Goal: Task Accomplishment & Management: Complete application form

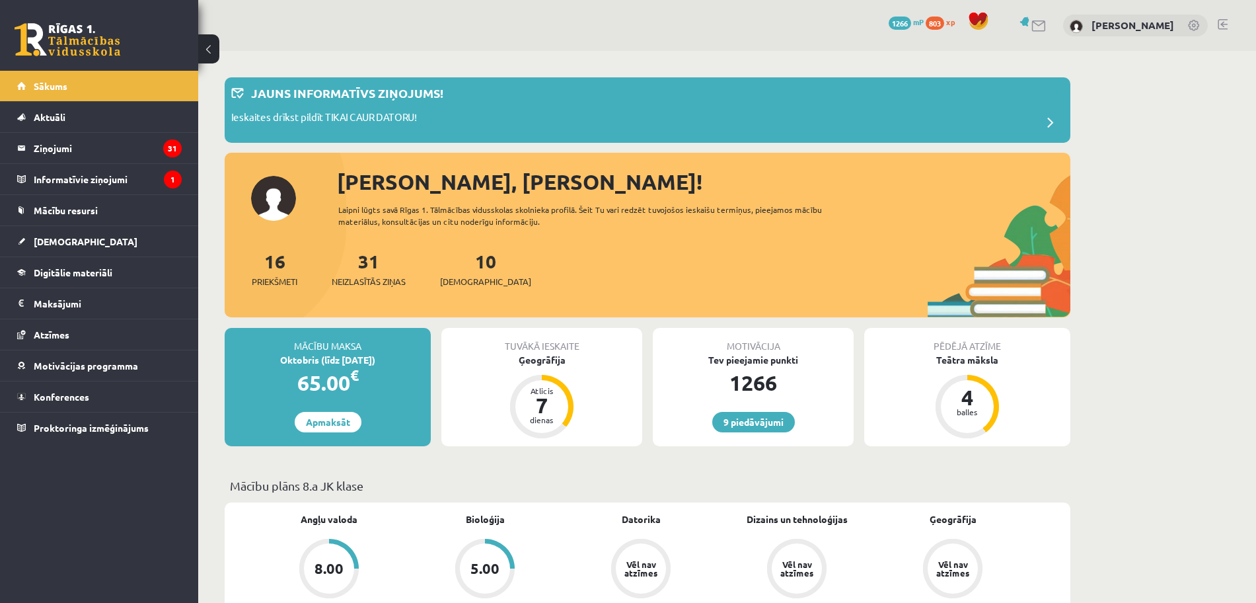
drag, startPoint x: 0, startPoint y: 0, endPoint x: 631, endPoint y: 359, distance: 726.1
click at [631, 359] on div "Ģeogrāfija" at bounding box center [541, 360] width 201 height 14
click at [120, 237] on link "[DEMOGRAPHIC_DATA]" at bounding box center [99, 241] width 165 height 30
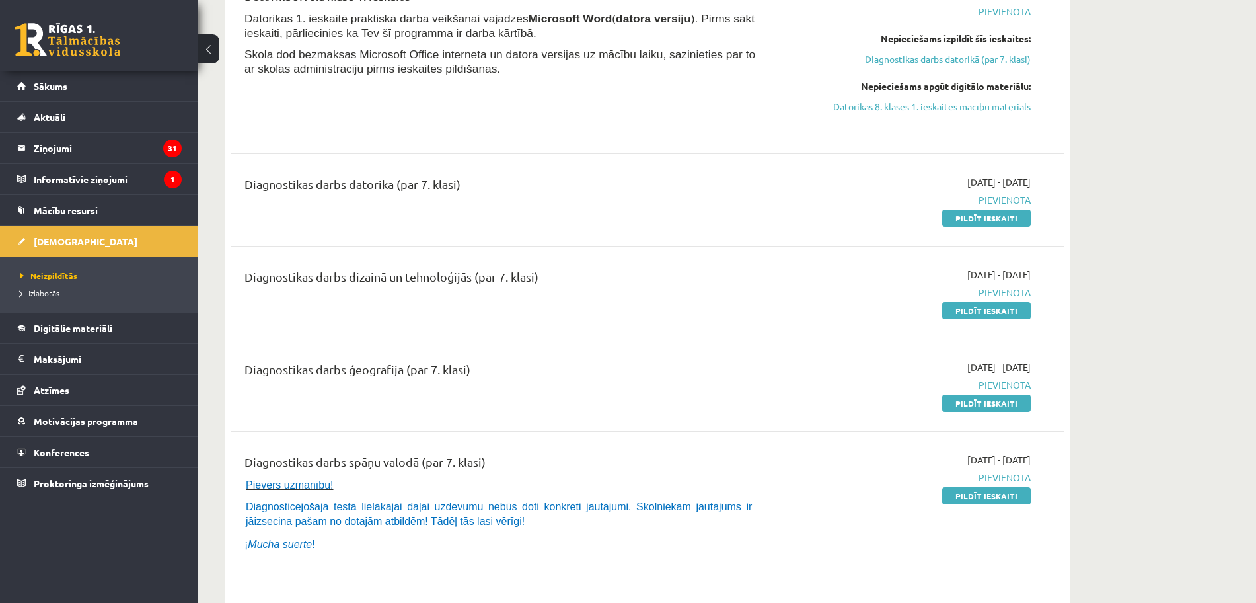
scroll to position [379, 0]
click at [975, 214] on link "Pildīt ieskaiti" at bounding box center [986, 216] width 89 height 17
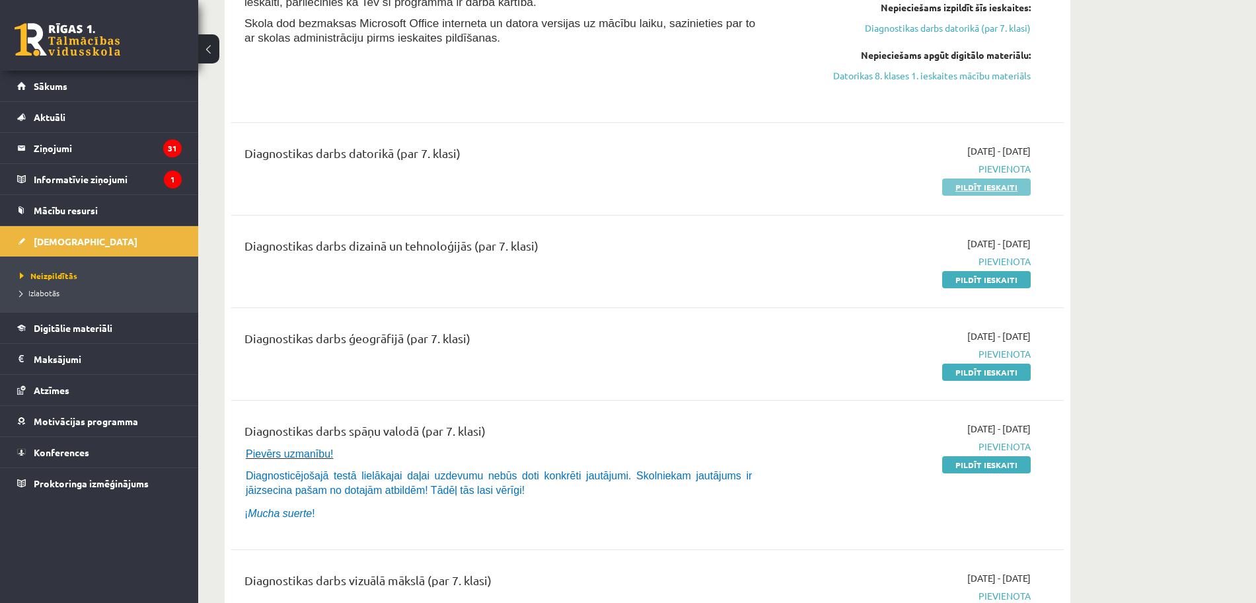
scroll to position [409, 0]
click at [964, 188] on link "Pildīt ieskaiti" at bounding box center [986, 186] width 89 height 17
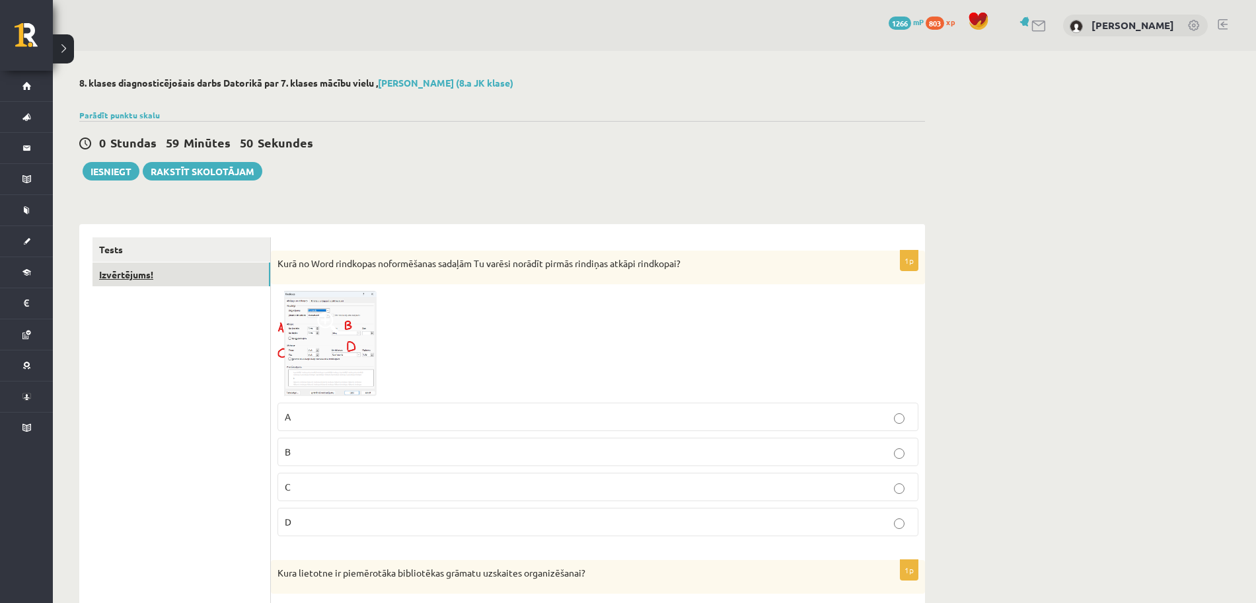
click at [199, 274] on link "Izvērtējums!" at bounding box center [182, 274] width 178 height 24
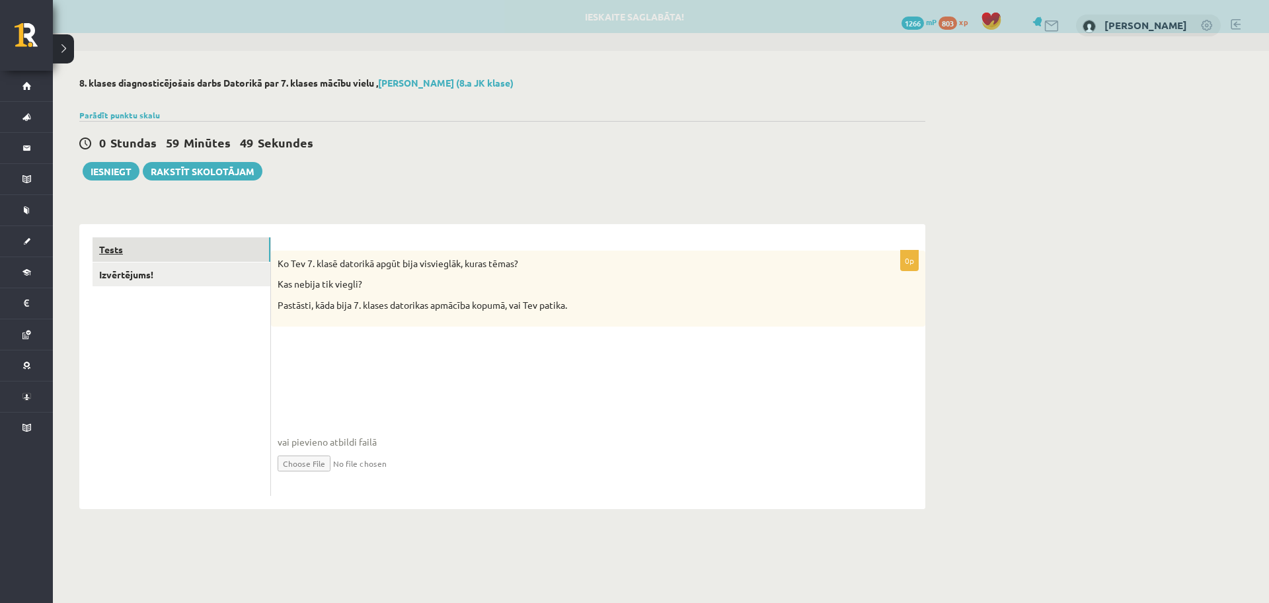
click at [196, 241] on link "Tests" at bounding box center [182, 249] width 178 height 24
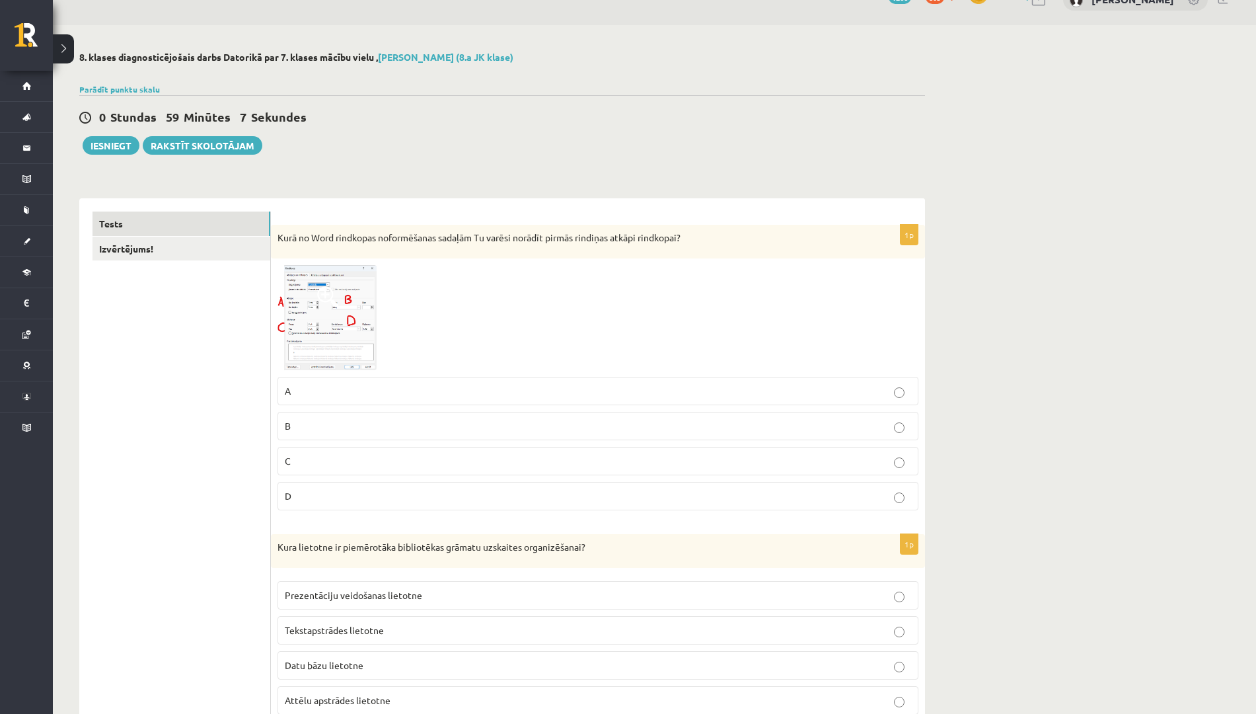
scroll to position [26, 0]
click at [344, 326] on img at bounding box center [327, 316] width 99 height 104
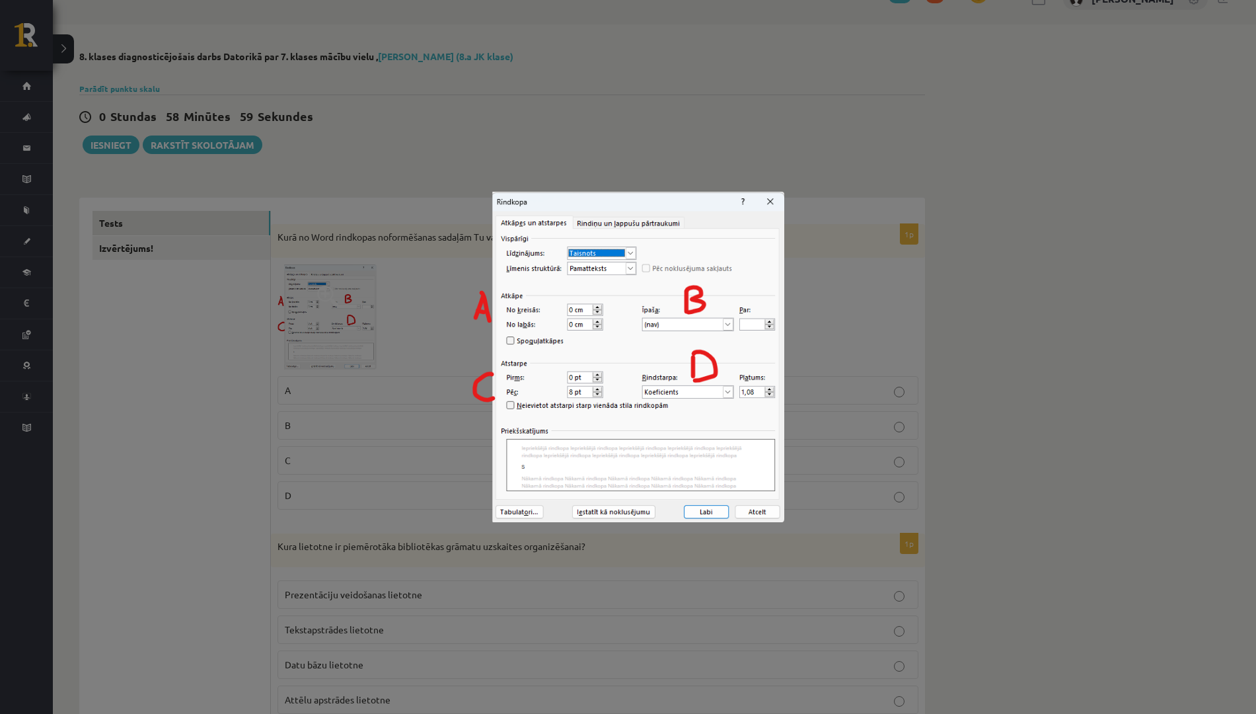
click at [771, 200] on img at bounding box center [628, 357] width 313 height 330
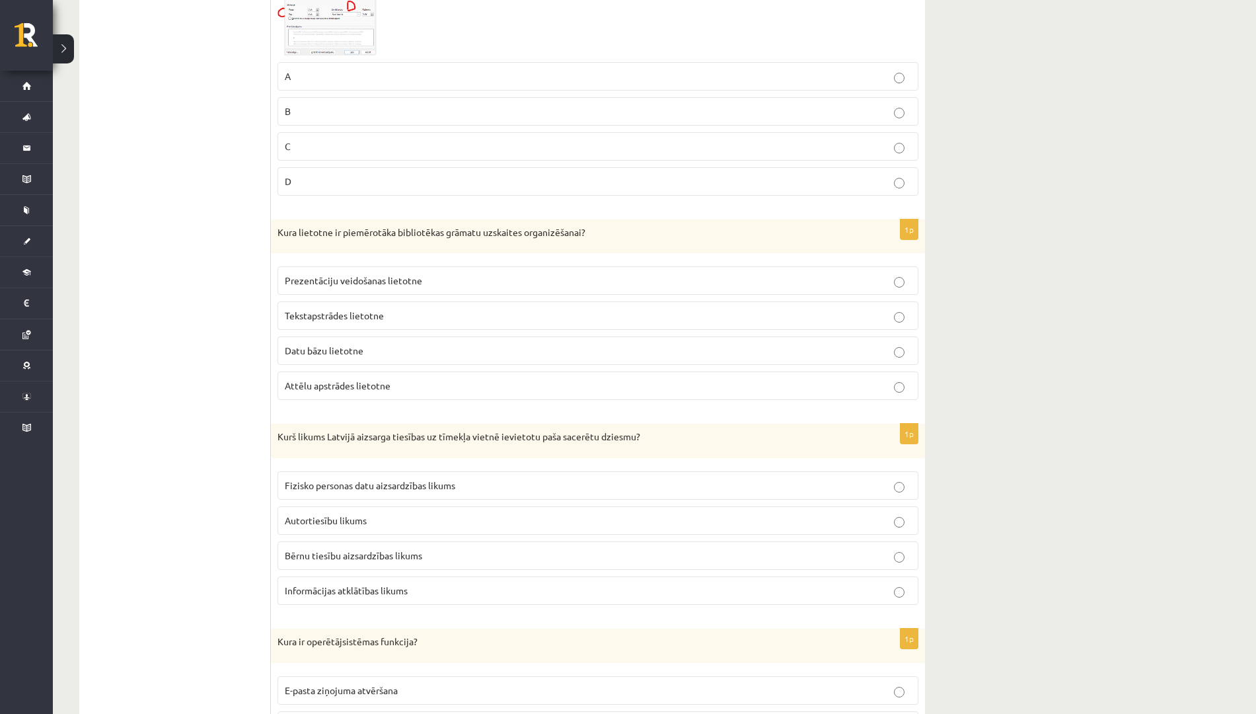
scroll to position [0, 0]
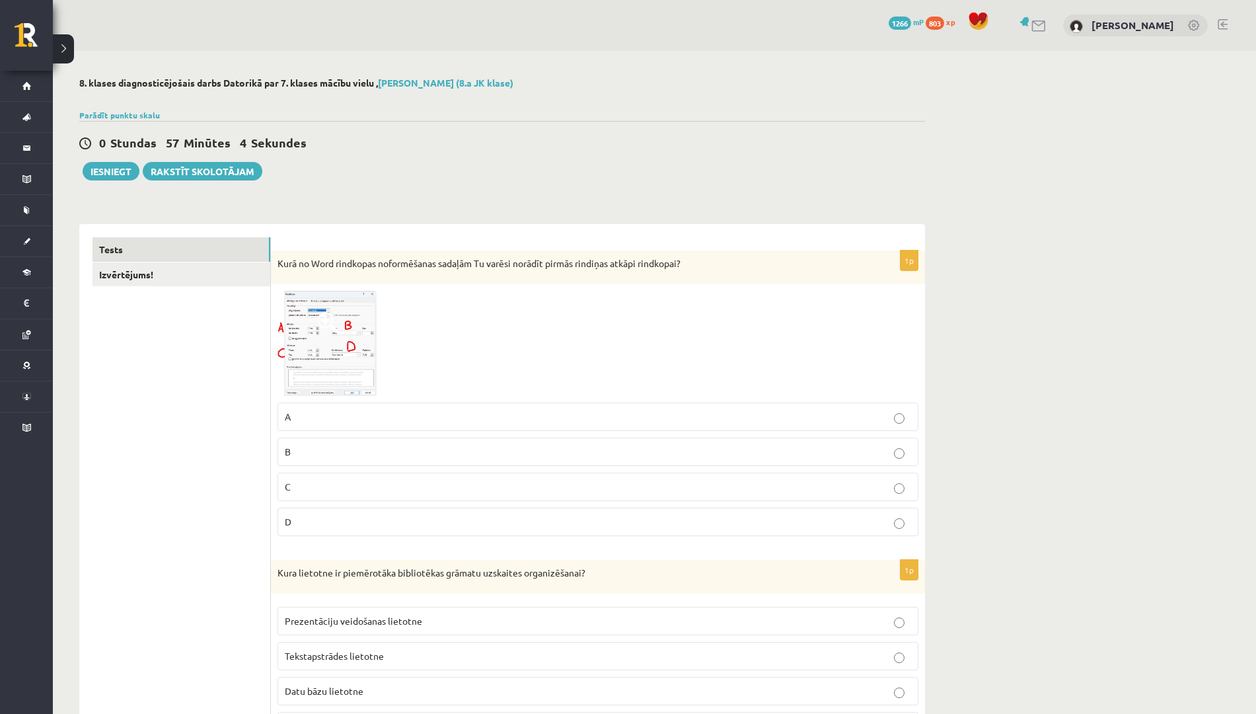
click at [832, 412] on p "A" at bounding box center [598, 417] width 627 height 14
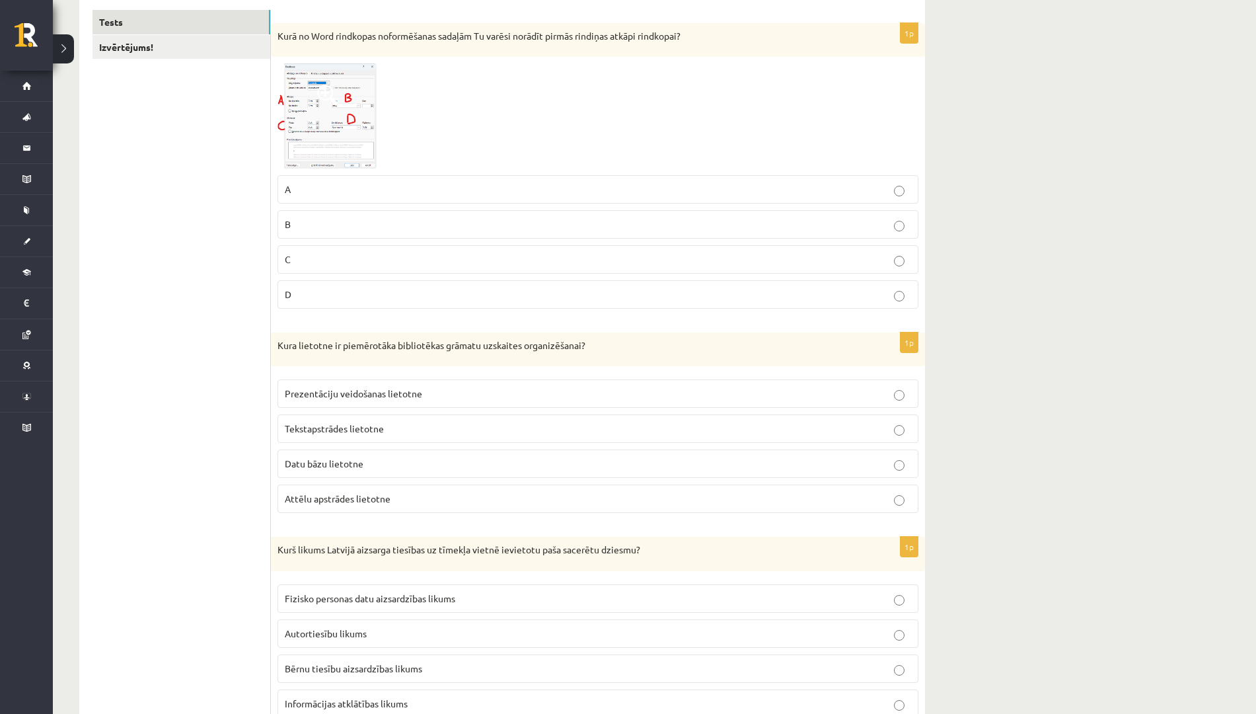
scroll to position [228, 0]
click at [525, 464] on p "Datu bāzu lietotne" at bounding box center [598, 463] width 627 height 14
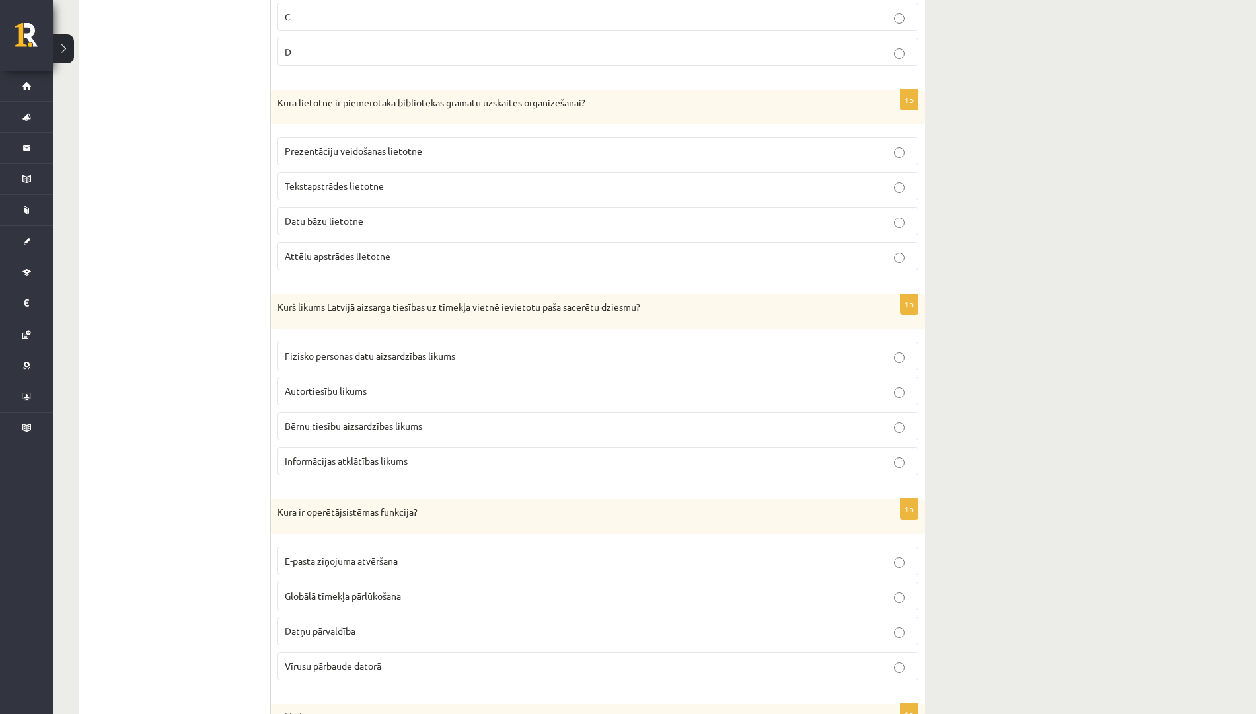
scroll to position [475, 0]
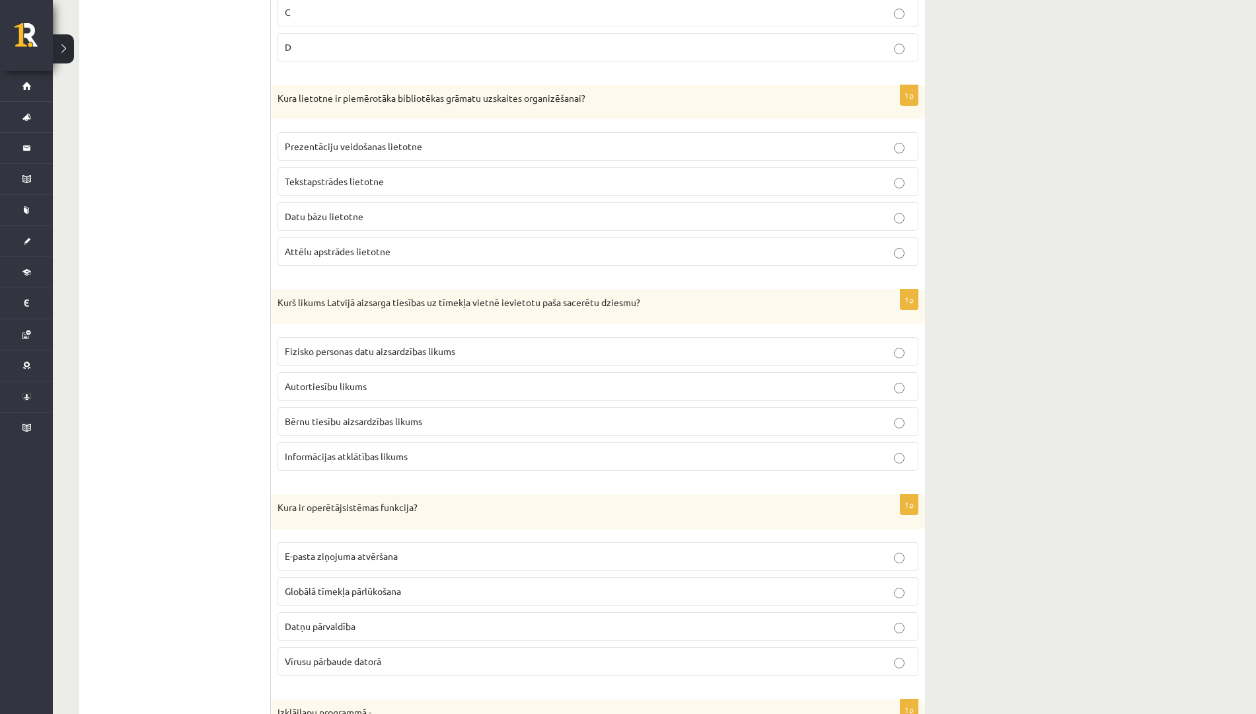
click at [445, 381] on p "Autortiesību likums" at bounding box center [598, 386] width 627 height 14
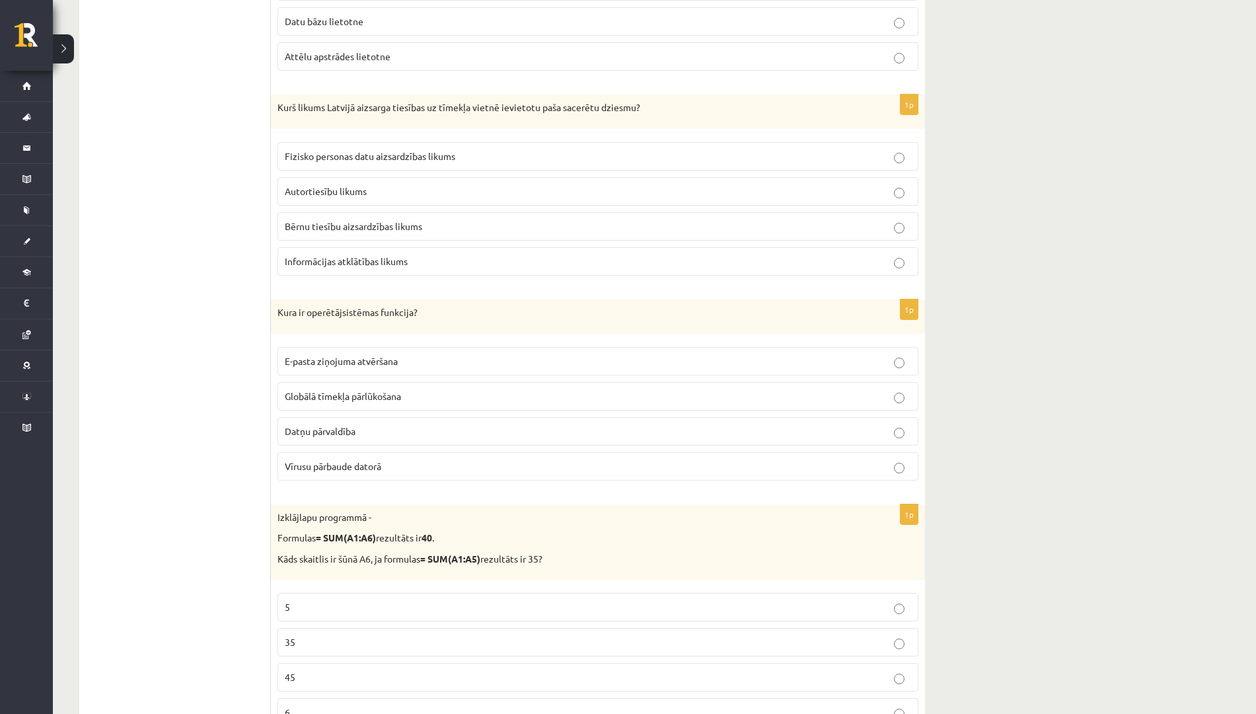
scroll to position [670, 0]
click at [373, 431] on p "Datņu pārvaldība" at bounding box center [598, 431] width 627 height 14
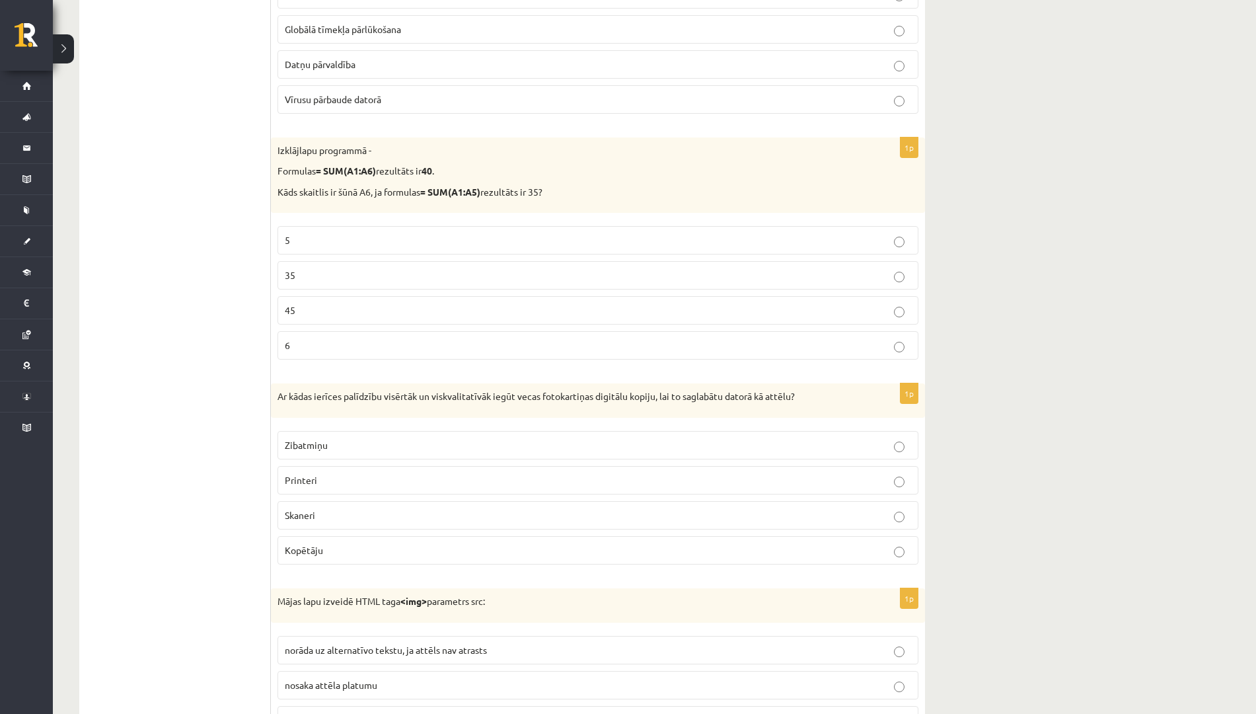
scroll to position [1038, 0]
click at [376, 270] on p "35" at bounding box center [598, 273] width 627 height 14
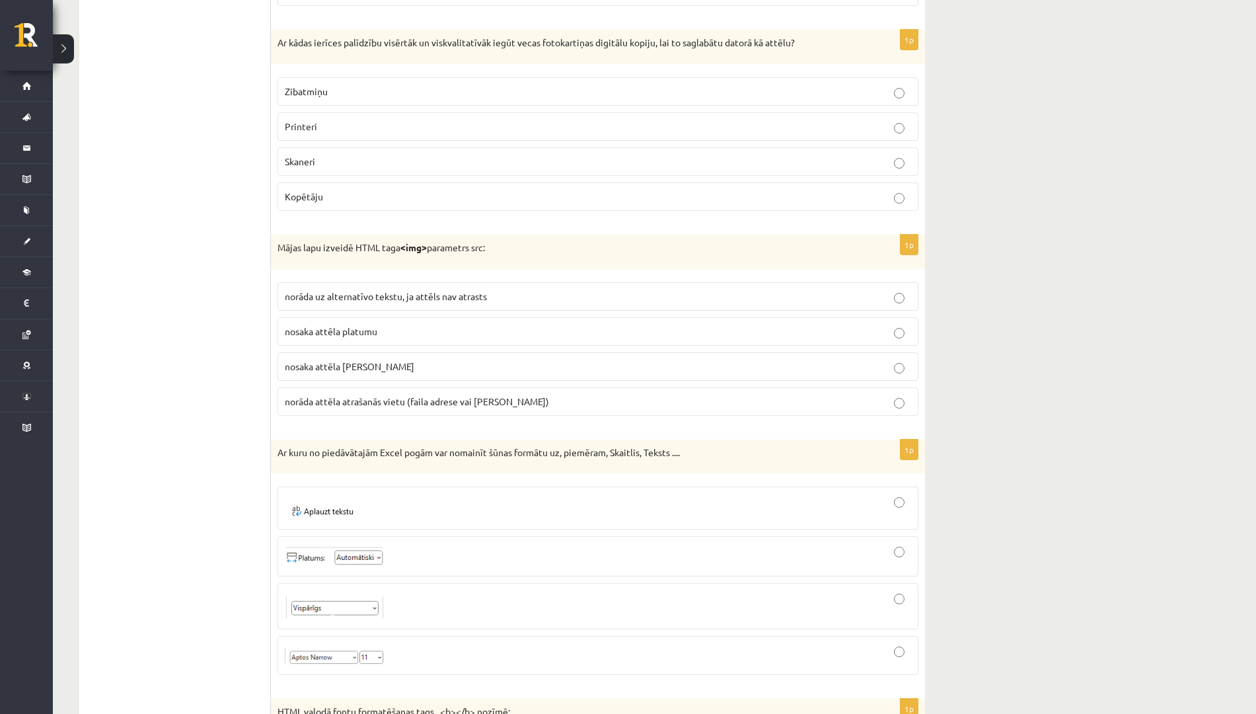
scroll to position [1389, 0]
click at [394, 166] on p "Skaneri" at bounding box center [598, 163] width 627 height 14
click at [422, 406] on span "norāda attēla atrašanās vietu (faila adrese vai saite)" at bounding box center [417, 403] width 264 height 12
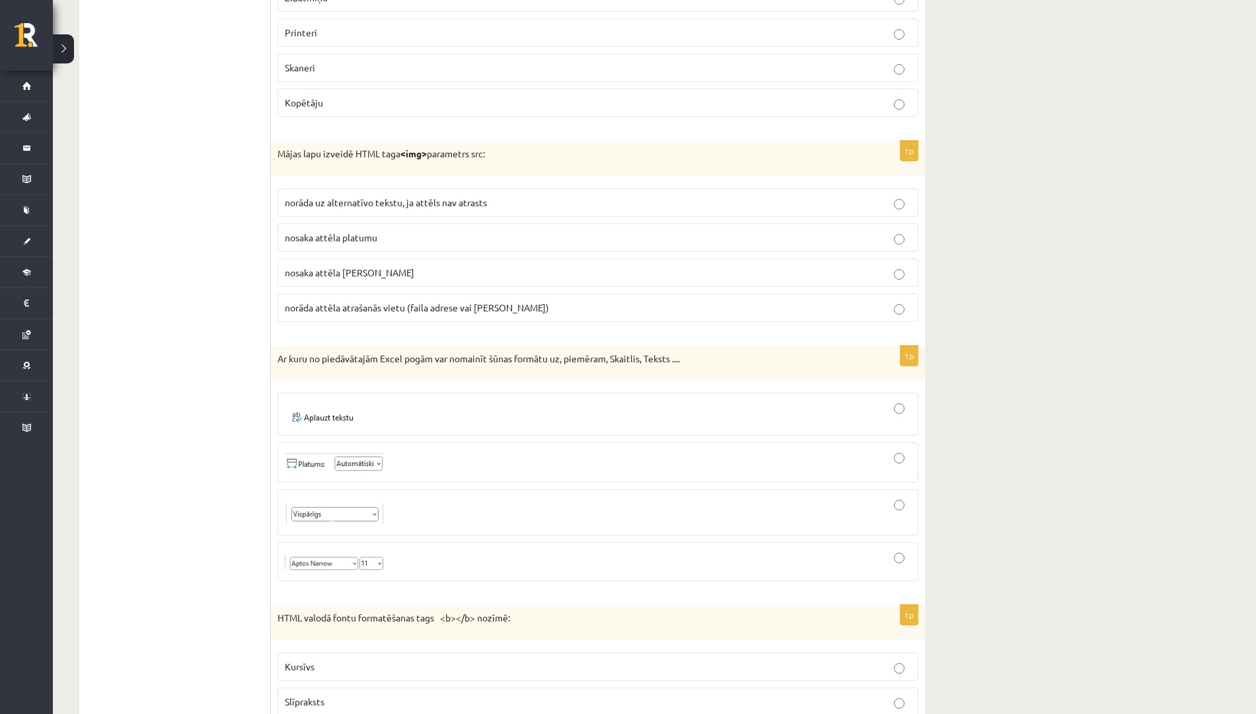
scroll to position [1483, 0]
click at [463, 507] on div at bounding box center [598, 513] width 627 height 32
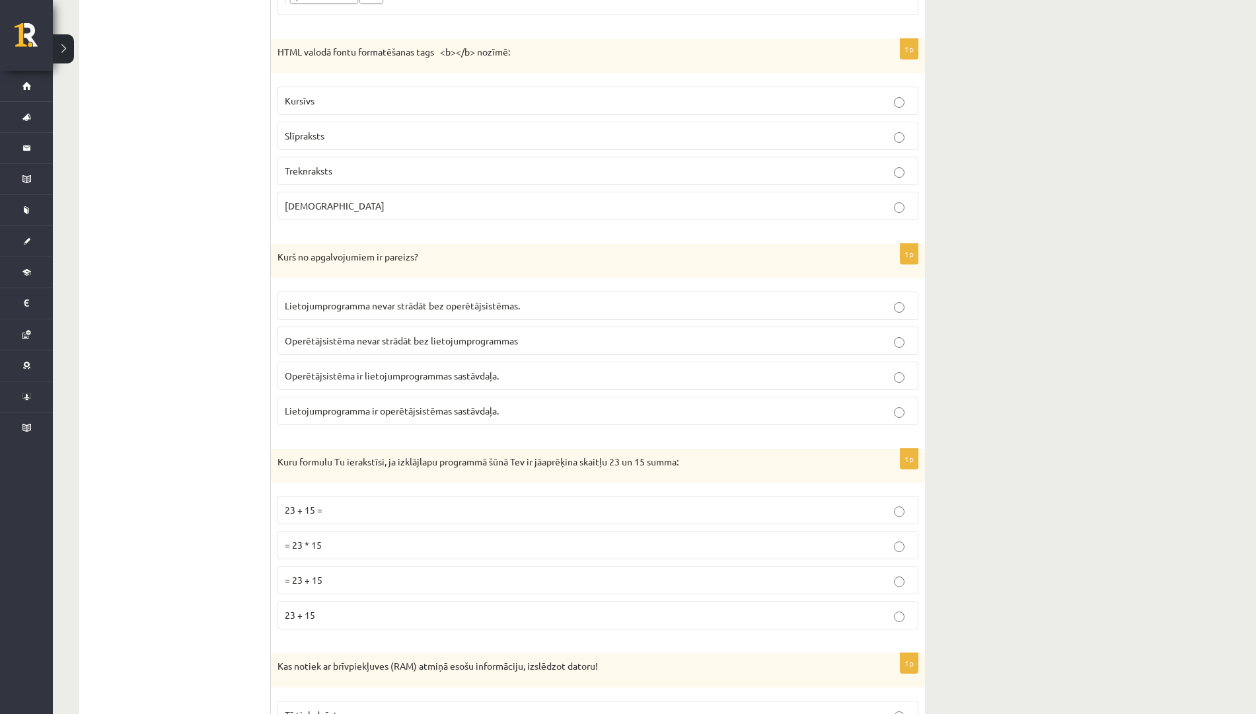
scroll to position [2051, 0]
click at [462, 166] on p "Treknraksts" at bounding box center [598, 169] width 627 height 14
click at [484, 300] on span "Lietojumprogramma nevar strādāt bez operētājsistēmas." at bounding box center [402, 303] width 235 height 12
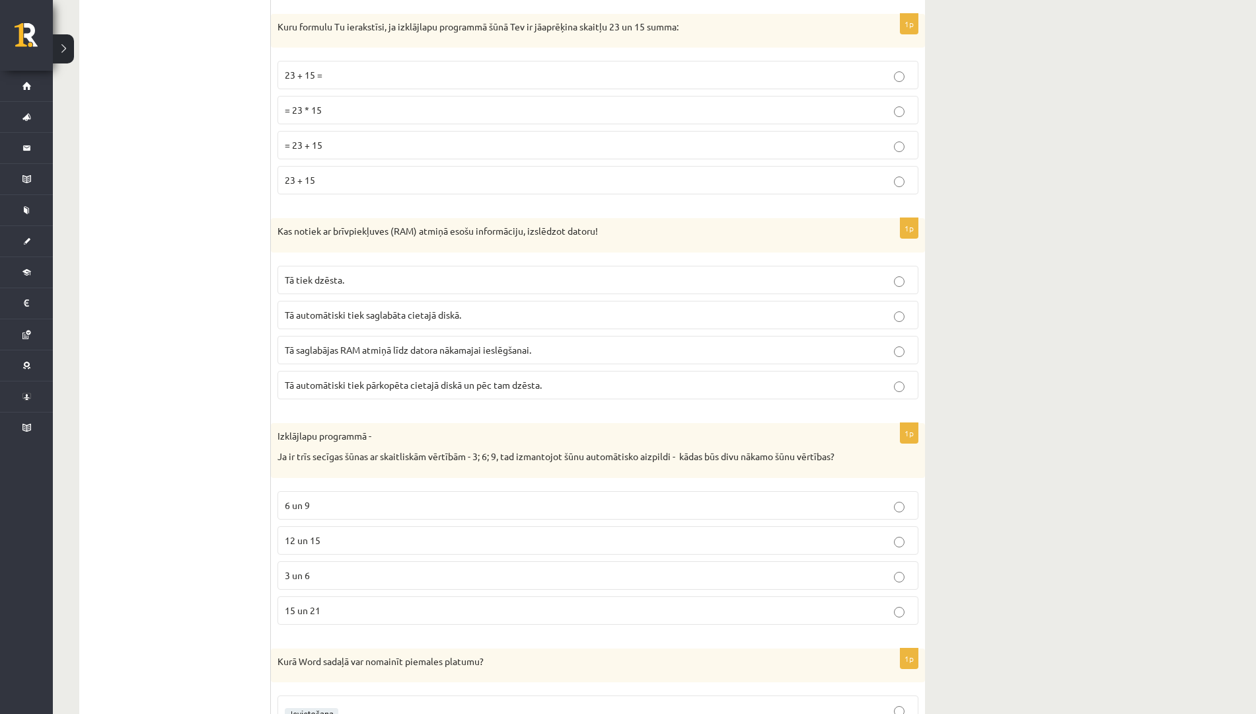
scroll to position [2484, 0]
click at [383, 141] on p "= 23 + 15" at bounding box center [598, 146] width 627 height 14
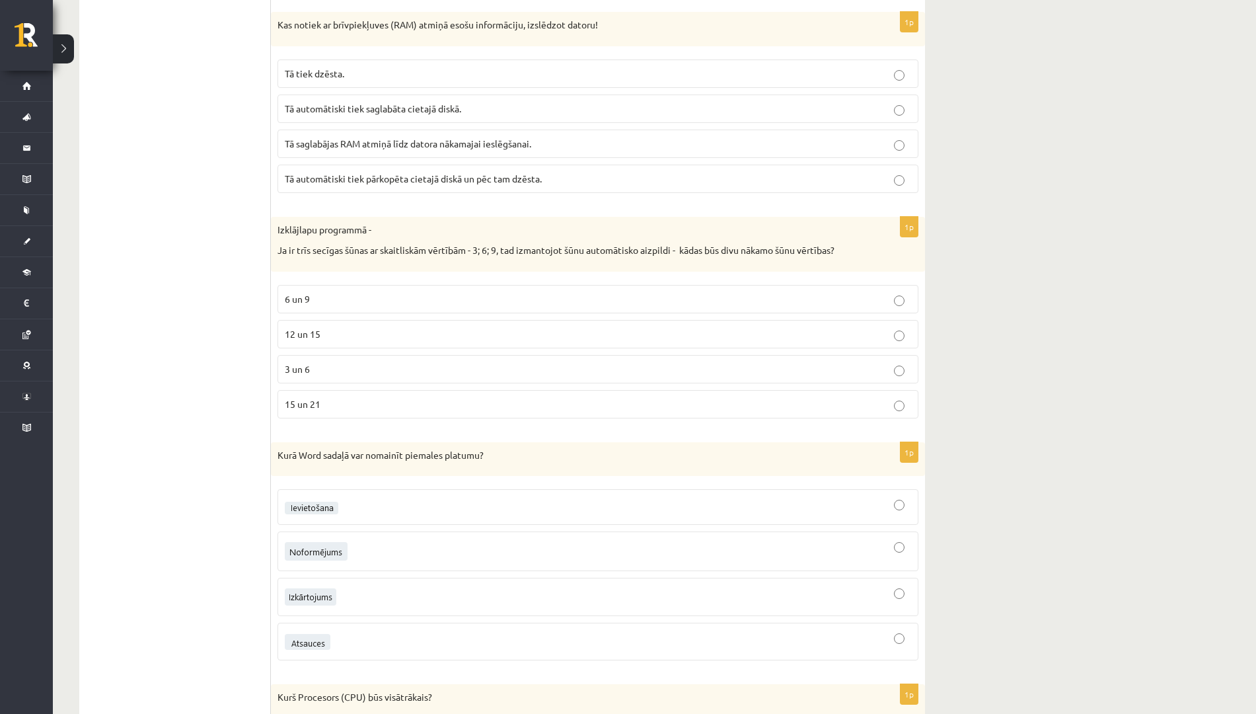
scroll to position [2693, 0]
click at [437, 75] on p "Tā tiek dzēsta." at bounding box center [598, 72] width 627 height 14
click at [326, 330] on p "12 un 15" at bounding box center [598, 332] width 627 height 14
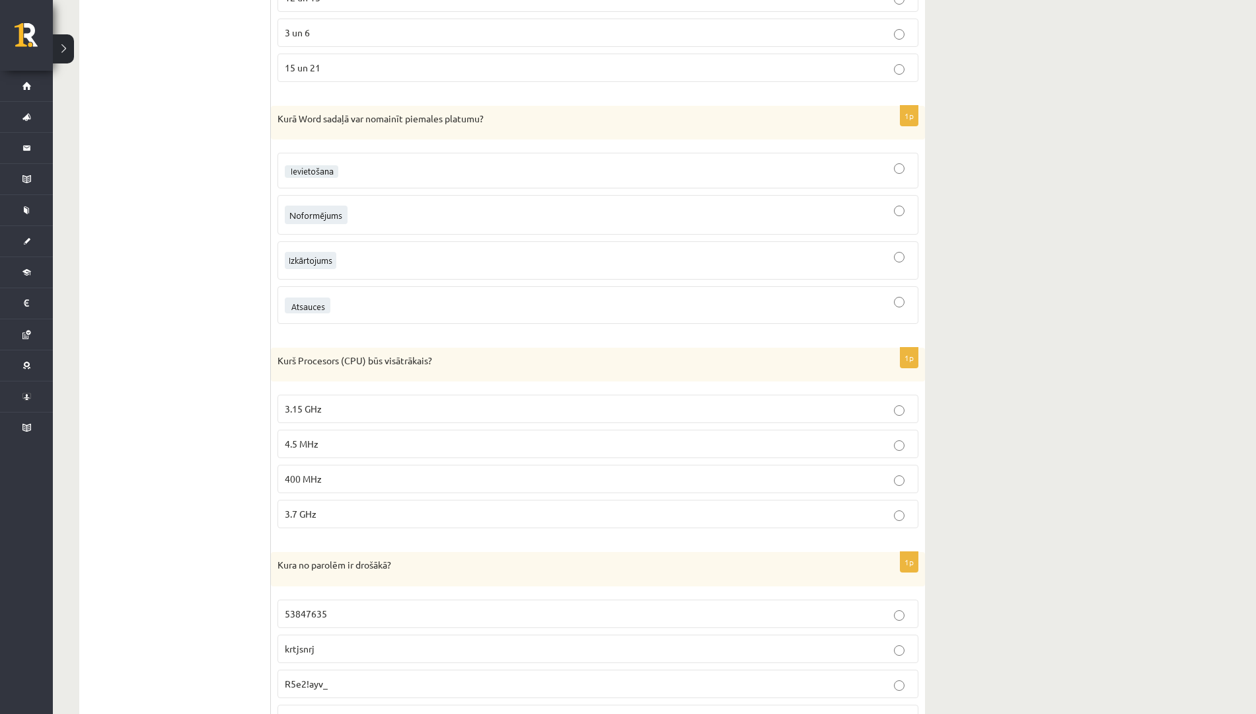
scroll to position [3030, 0]
click at [404, 254] on div at bounding box center [598, 258] width 627 height 24
click at [347, 509] on p "3.7 GHz" at bounding box center [598, 511] width 627 height 14
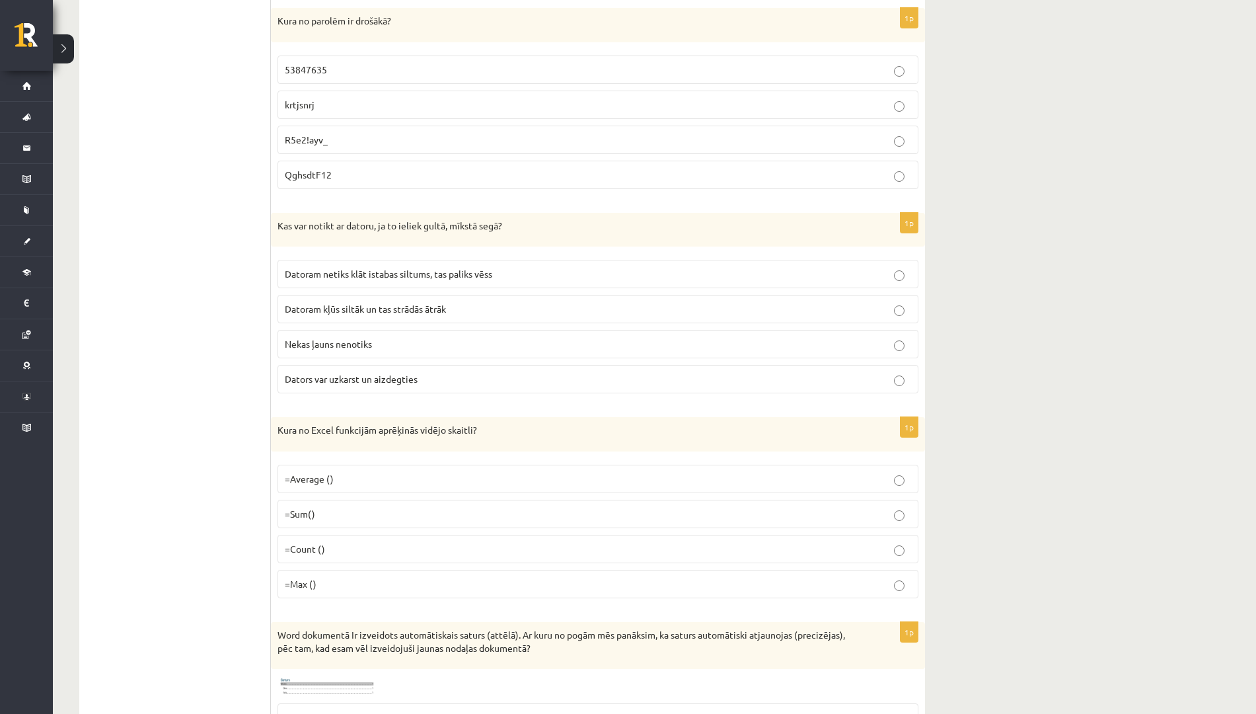
scroll to position [3570, 0]
click at [362, 179] on p "QghsdtF12" at bounding box center [598, 176] width 627 height 14
click at [435, 372] on label "Dators var uzkarst un aizdegties" at bounding box center [598, 379] width 641 height 28
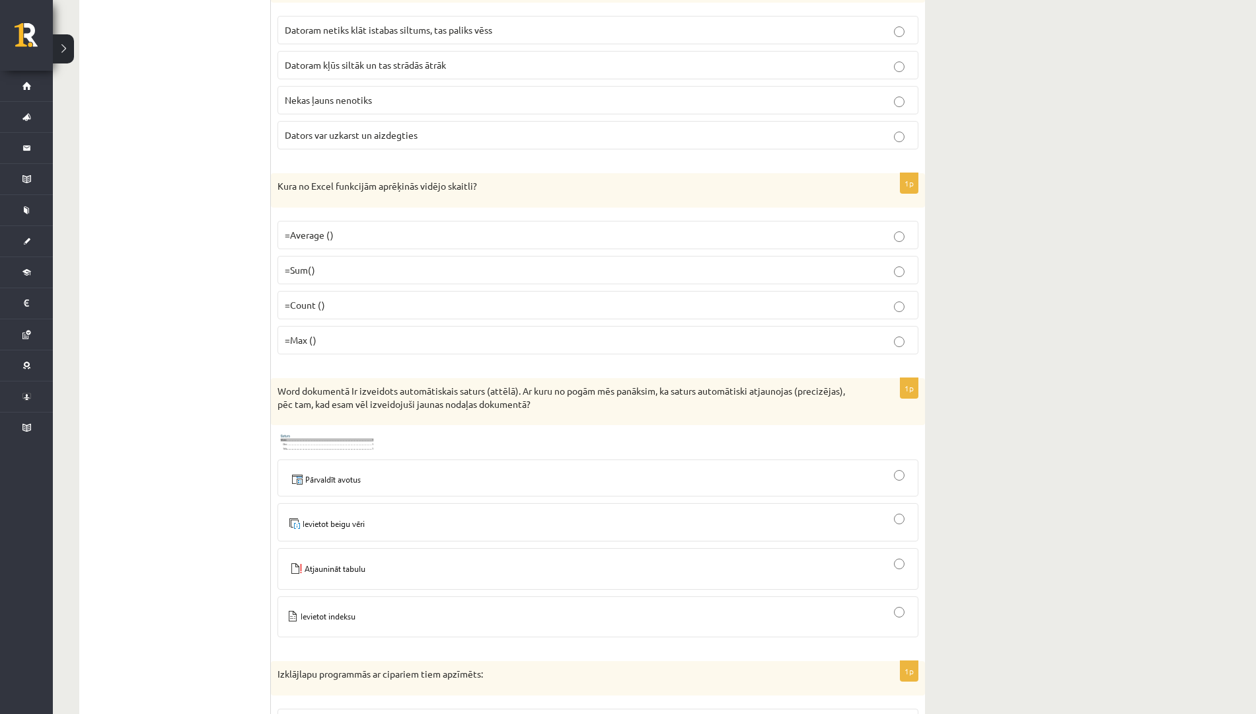
scroll to position [3816, 0]
click at [418, 233] on p "=Average ()" at bounding box center [598, 234] width 627 height 14
click at [470, 572] on div at bounding box center [598, 567] width 627 height 27
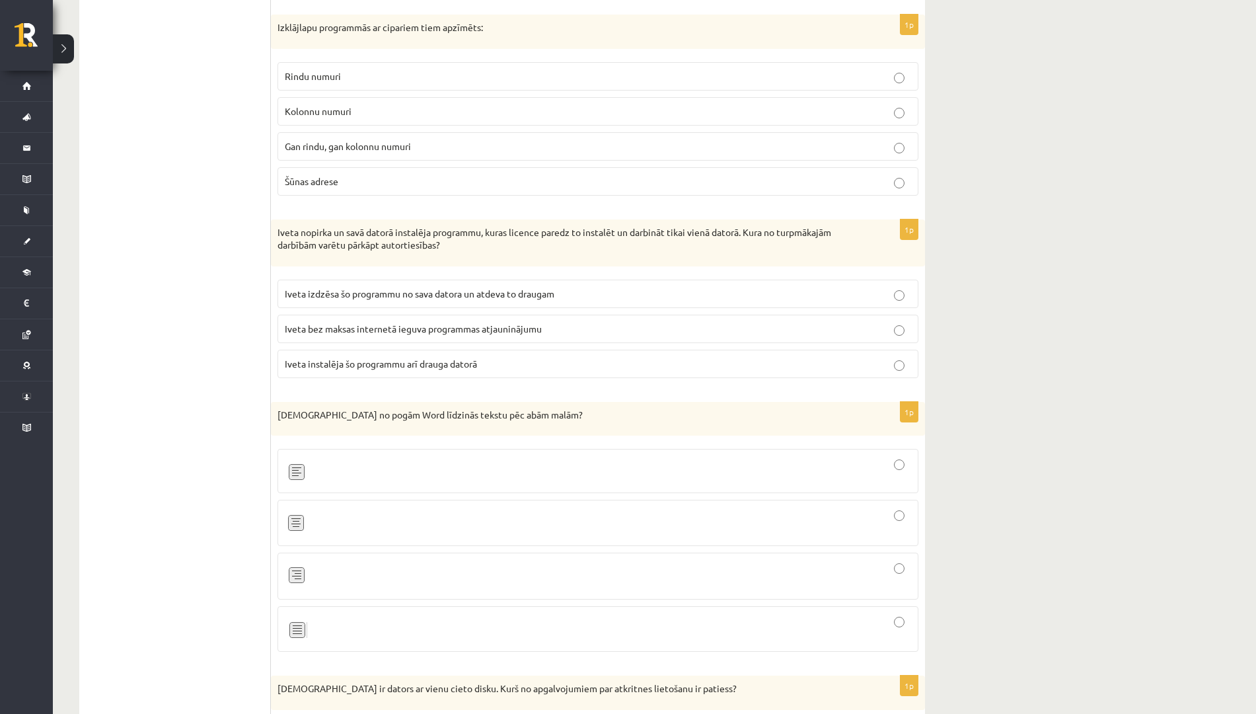
scroll to position [4462, 0]
click at [424, 69] on p "Rindu numuri" at bounding box center [598, 75] width 627 height 14
click at [408, 363] on span "Iveta instalēja šo programmu arī drauga datorā" at bounding box center [381, 362] width 192 height 12
click at [414, 602] on div at bounding box center [598, 627] width 627 height 31
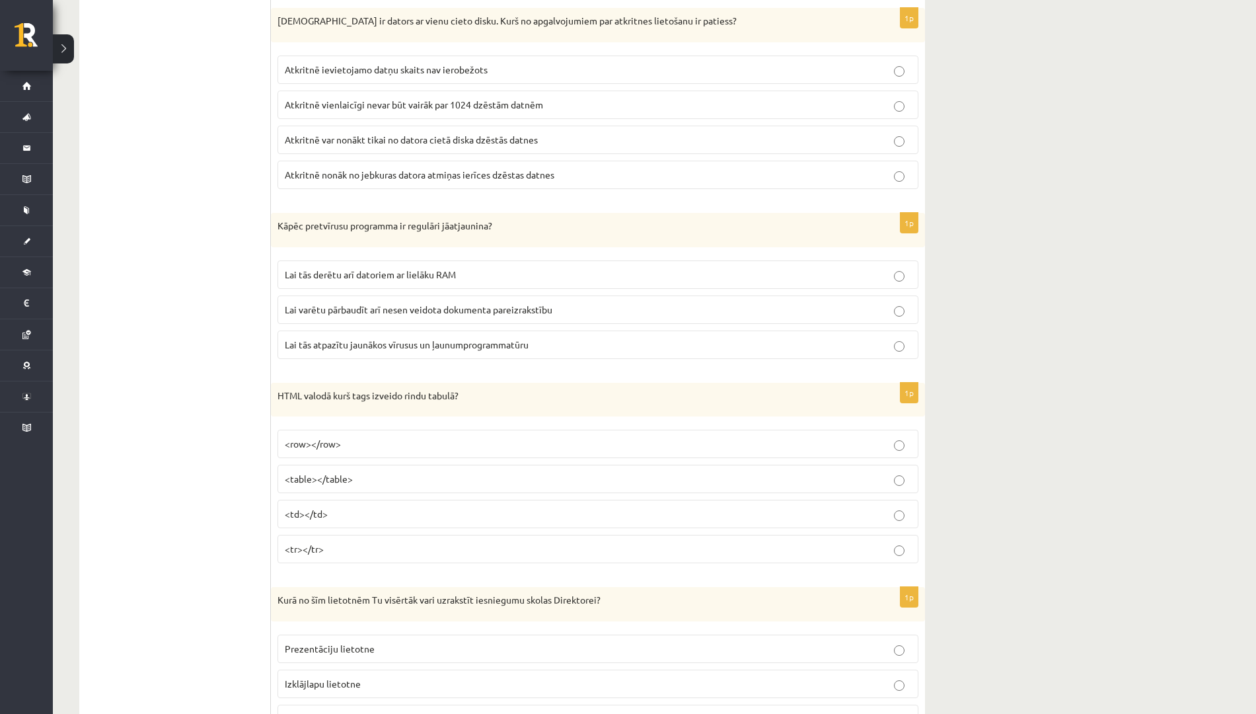
scroll to position [5127, 0]
click at [433, 139] on span "Atkritnē var nonākt tikai no datora cietā diska dzēstās datnes" at bounding box center [411, 141] width 253 height 12
click at [465, 343] on span "Lai tās atpazītu jaunākos vīrusus un ļaunumprogrammatūru" at bounding box center [407, 346] width 244 height 12
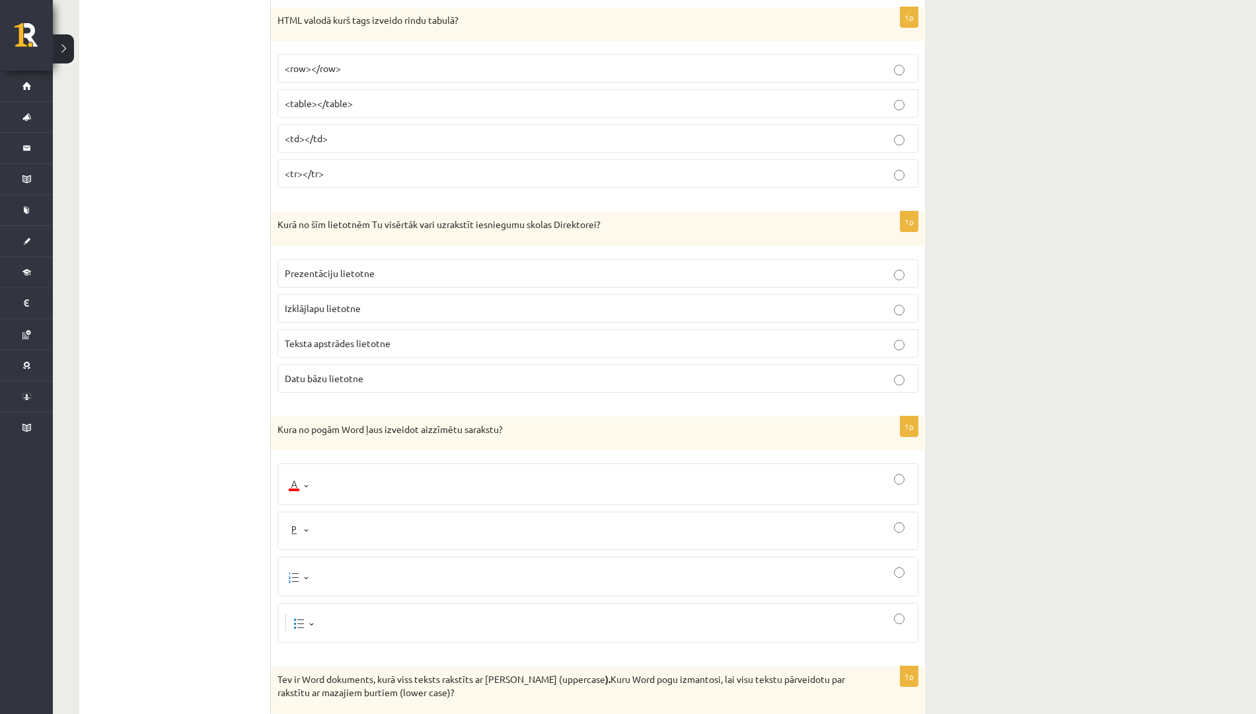
scroll to position [5503, 0]
click at [375, 171] on p "<tr></tr>" at bounding box center [598, 174] width 627 height 14
click at [366, 73] on p "<row></row>" at bounding box center [598, 69] width 627 height 14
click at [397, 338] on p "Teksta apstrādes lietotne" at bounding box center [598, 344] width 627 height 14
click at [328, 602] on div at bounding box center [598, 623] width 627 height 25
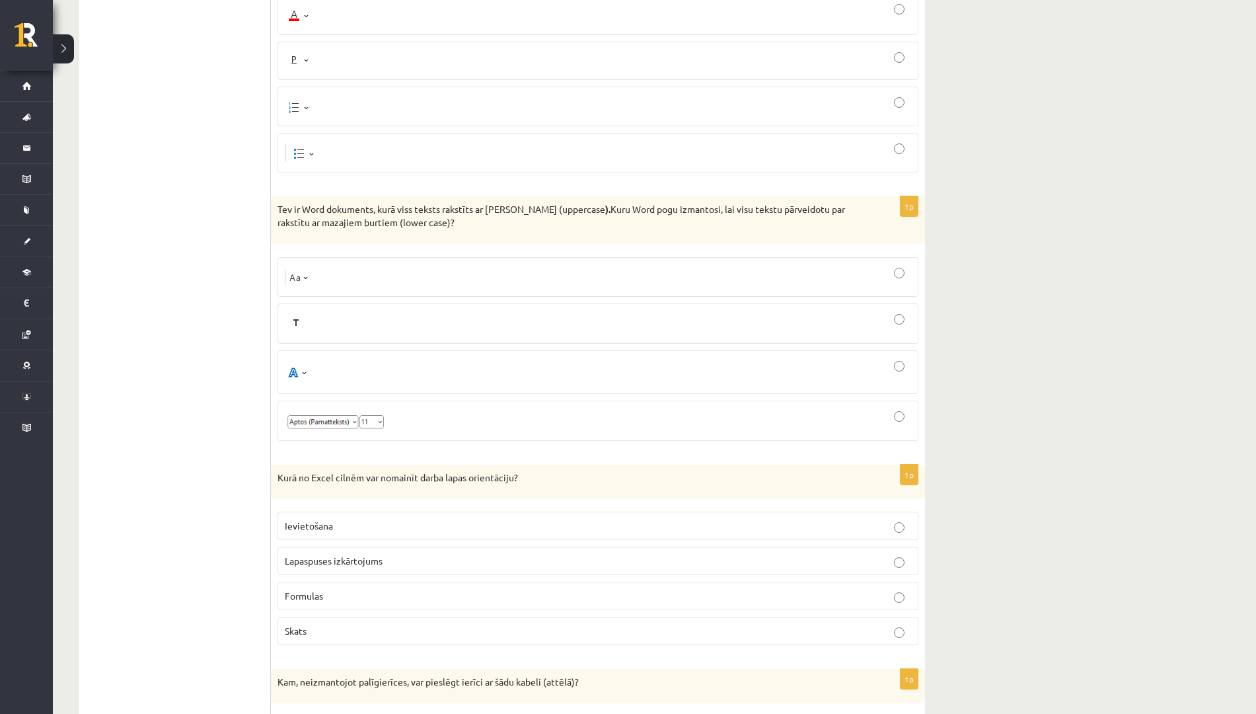
scroll to position [5975, 0]
click at [354, 274] on div at bounding box center [598, 276] width 627 height 25
click at [304, 276] on img at bounding box center [297, 276] width 25 height 19
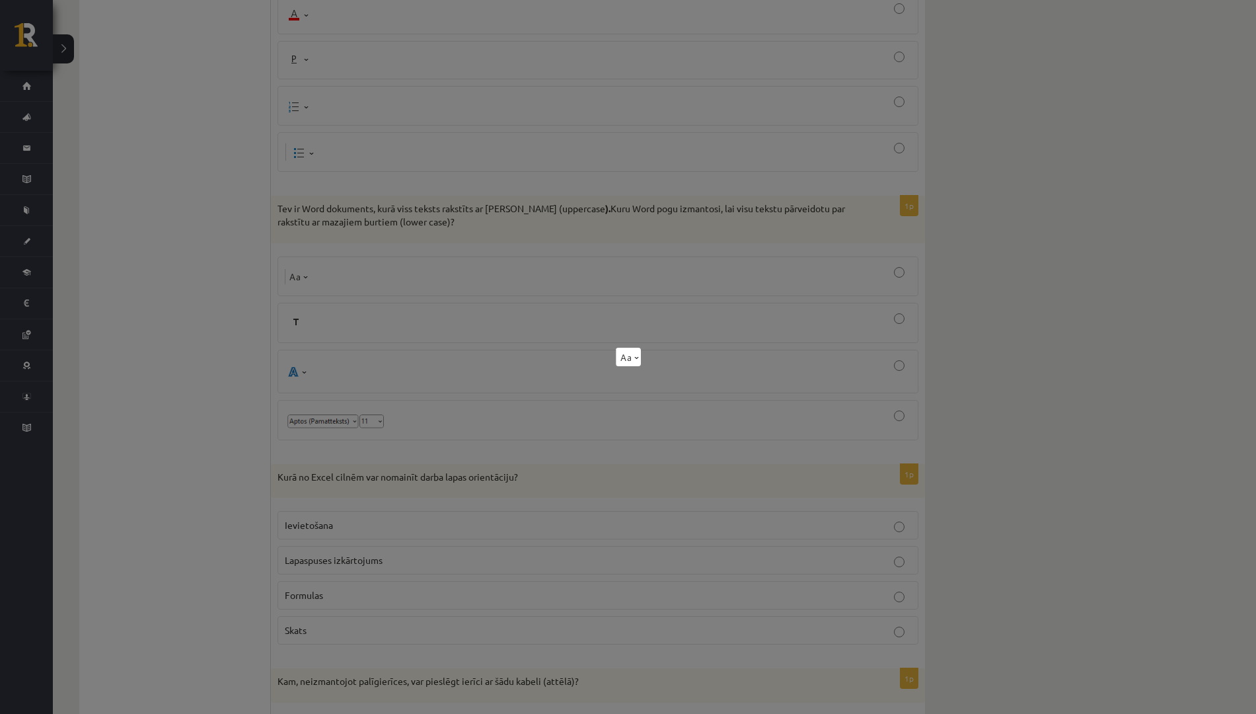
click at [304, 276] on div at bounding box center [628, 357] width 1256 height 714
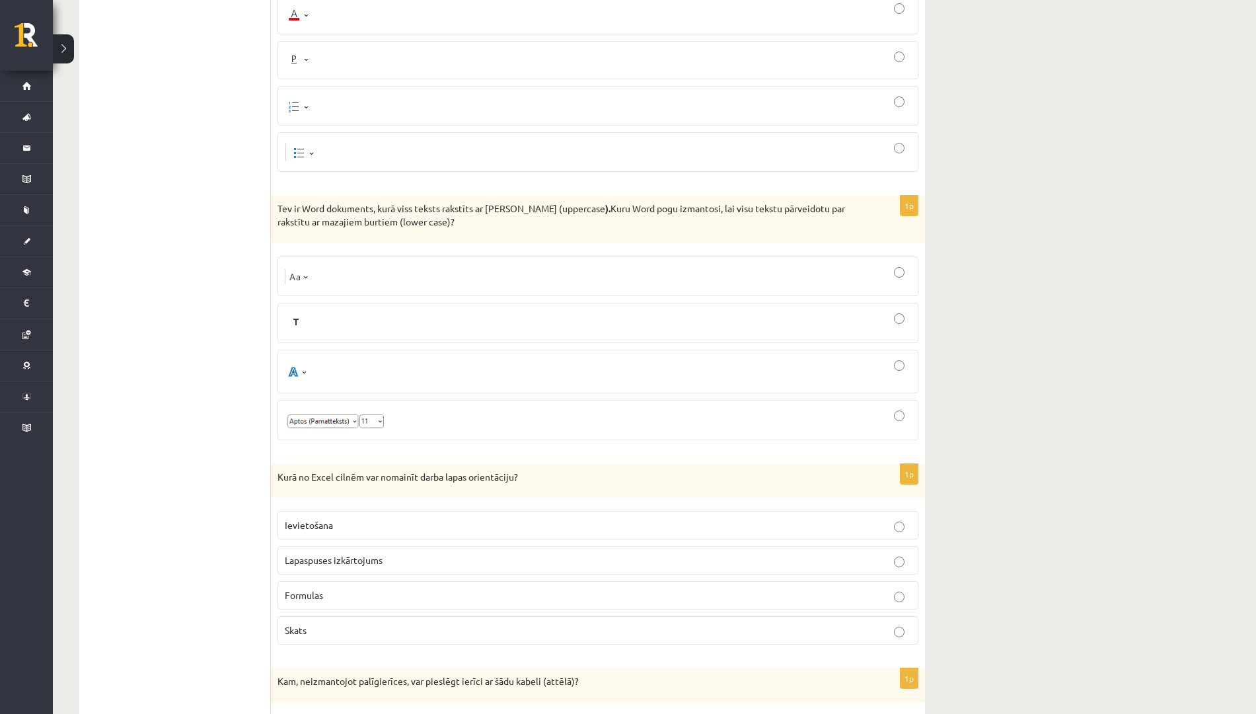
click at [303, 276] on img at bounding box center [297, 276] width 25 height 19
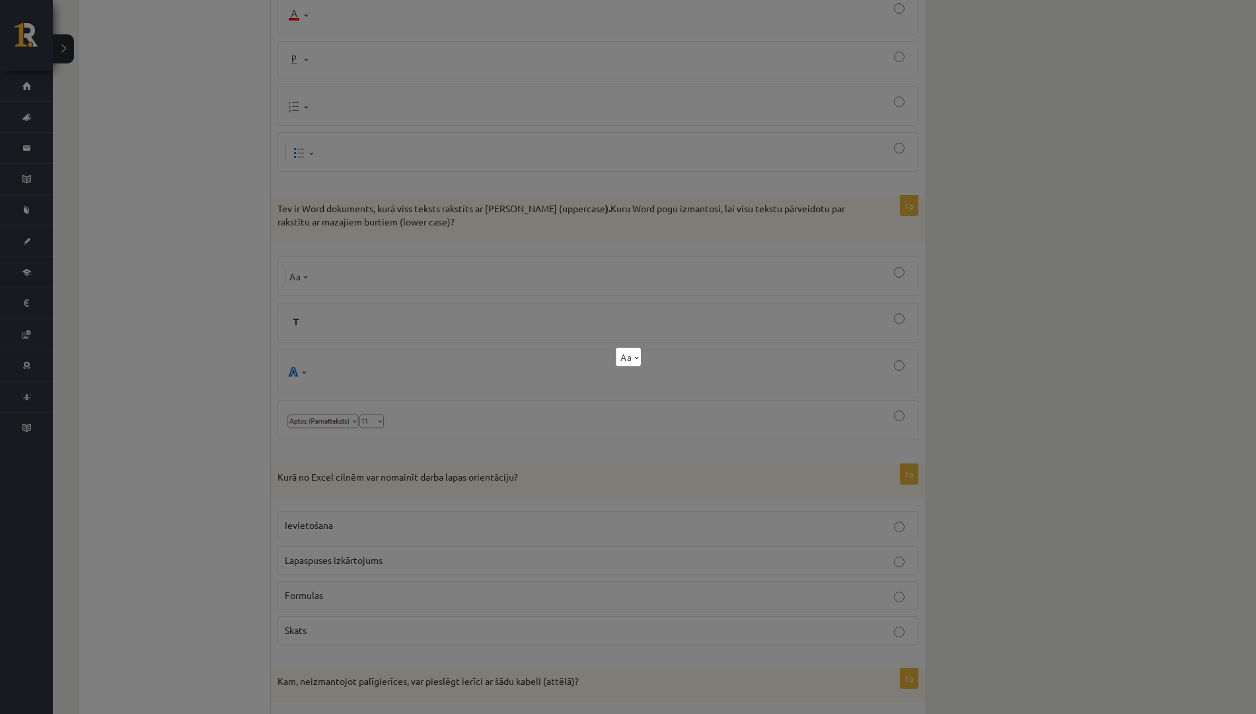
click at [318, 274] on div at bounding box center [628, 357] width 1256 height 714
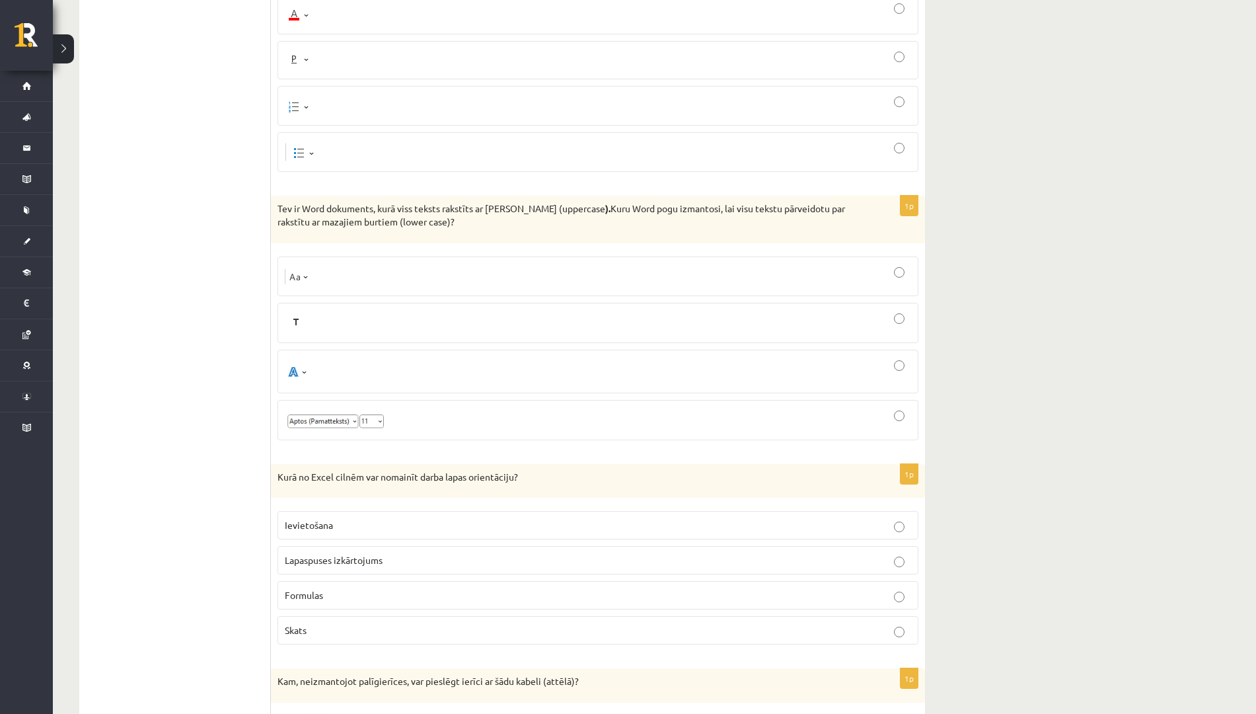
click at [318, 274] on div at bounding box center [598, 276] width 627 height 25
click at [307, 274] on img at bounding box center [297, 276] width 25 height 19
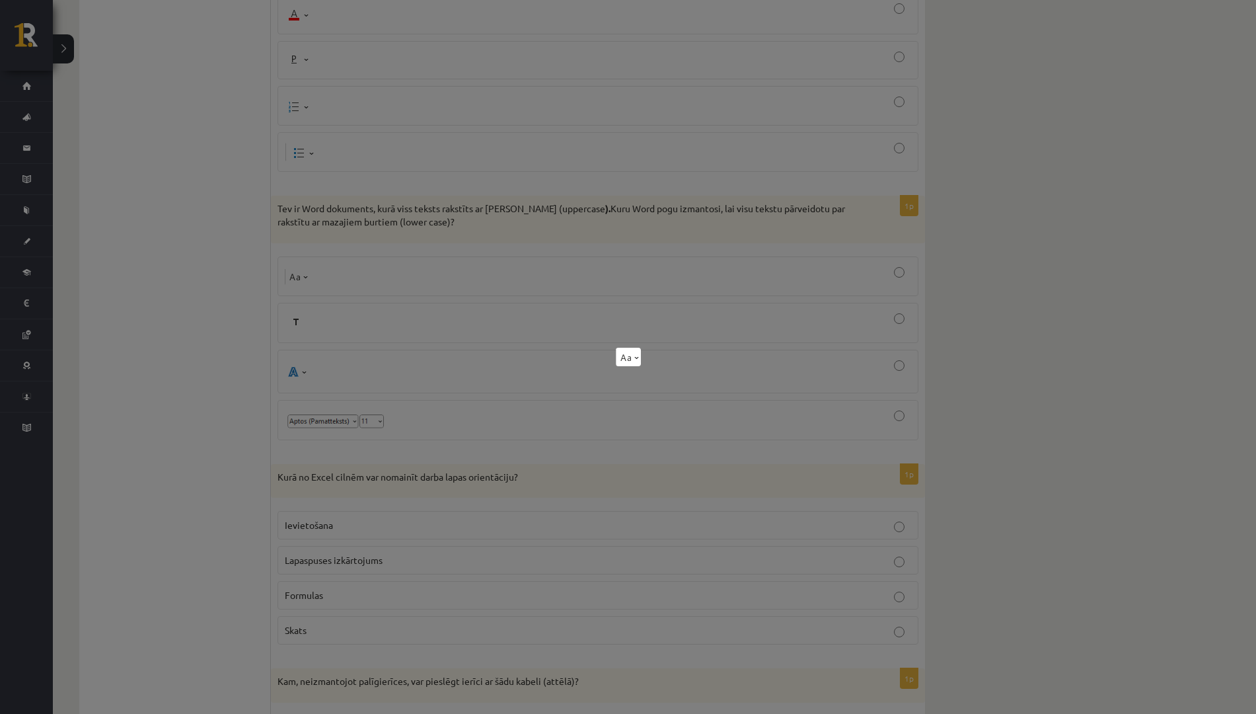
click at [389, 276] on div at bounding box center [628, 357] width 1256 height 714
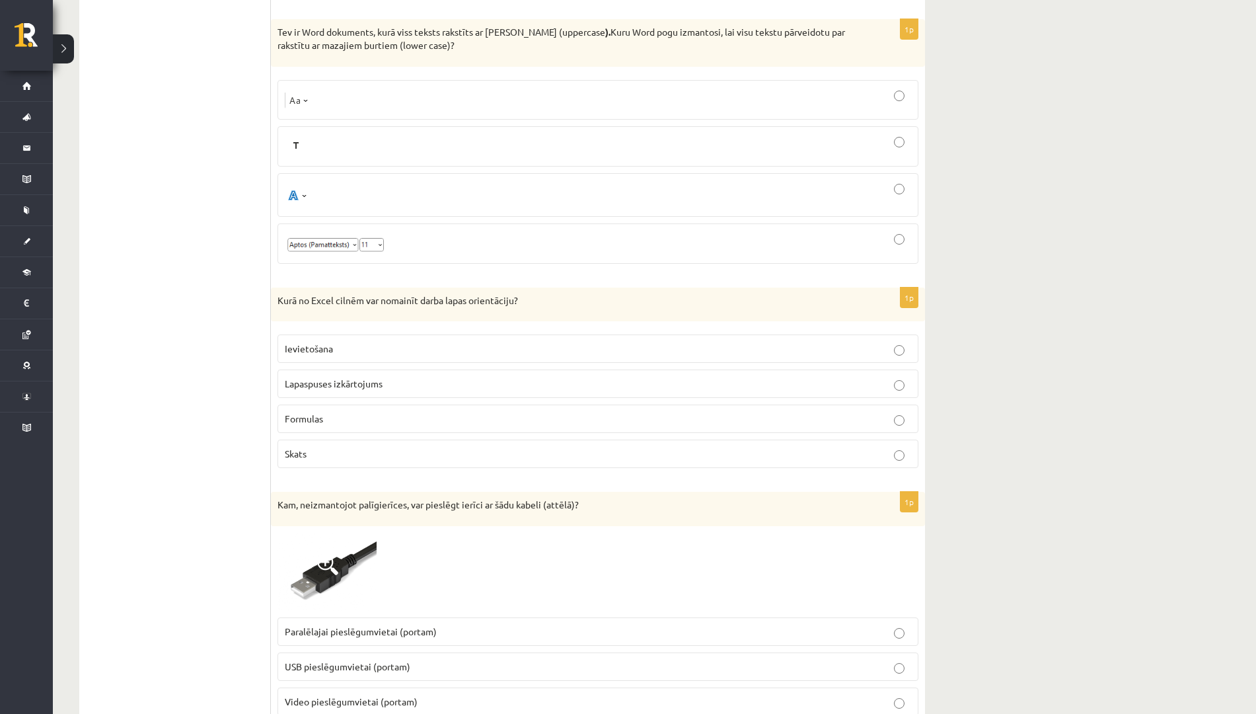
scroll to position [6194, 0]
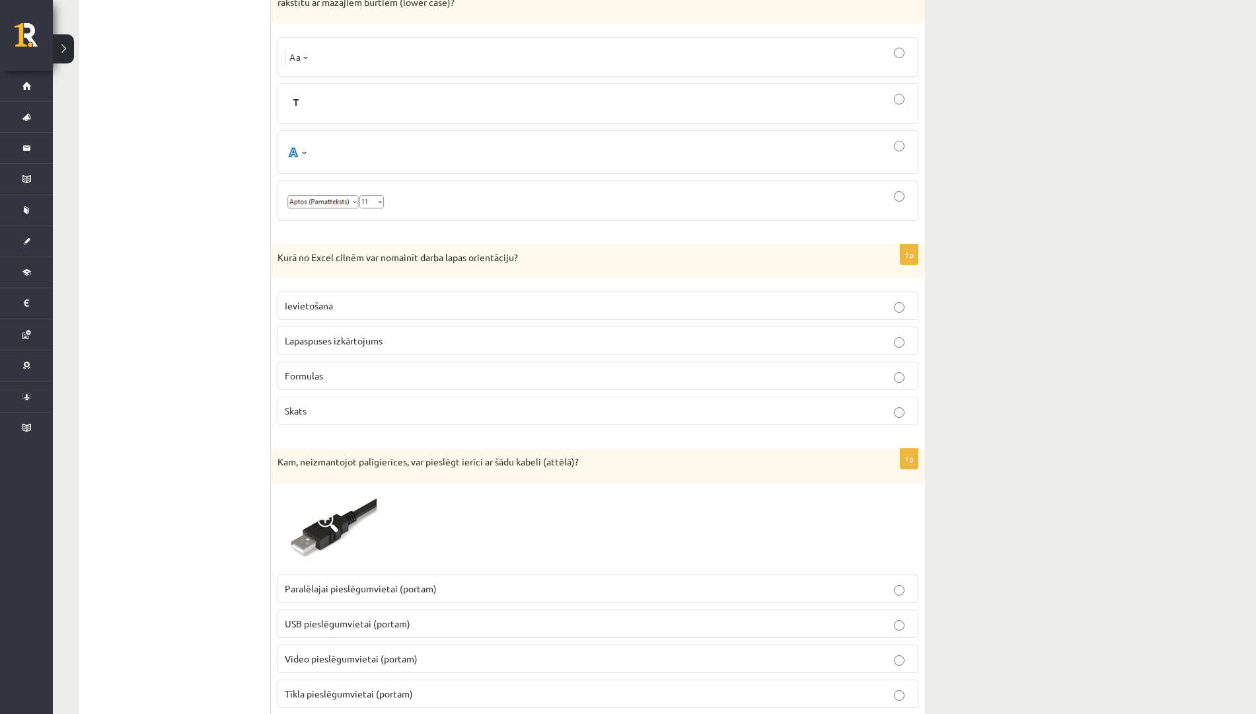
click at [360, 332] on label "Lapaspuses izkārtojums" at bounding box center [598, 340] width 641 height 28
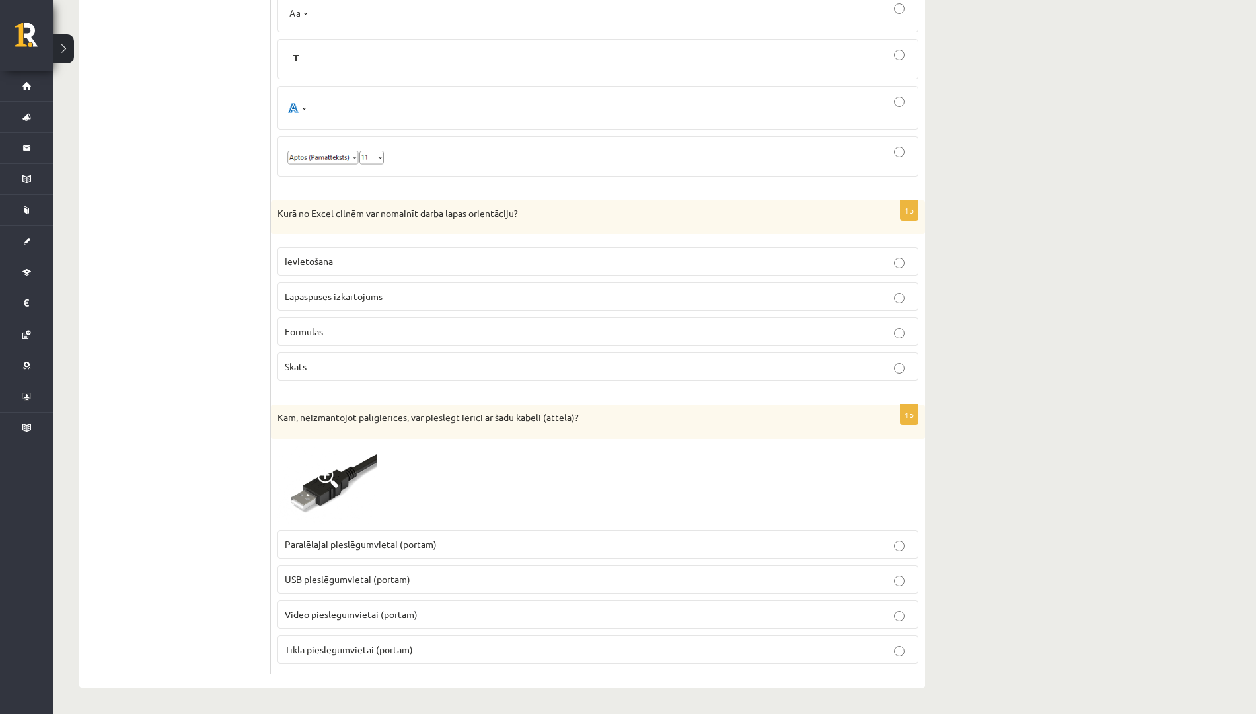
click at [403, 576] on span "USB pieslēgumvietai (portam)" at bounding box center [348, 579] width 126 height 12
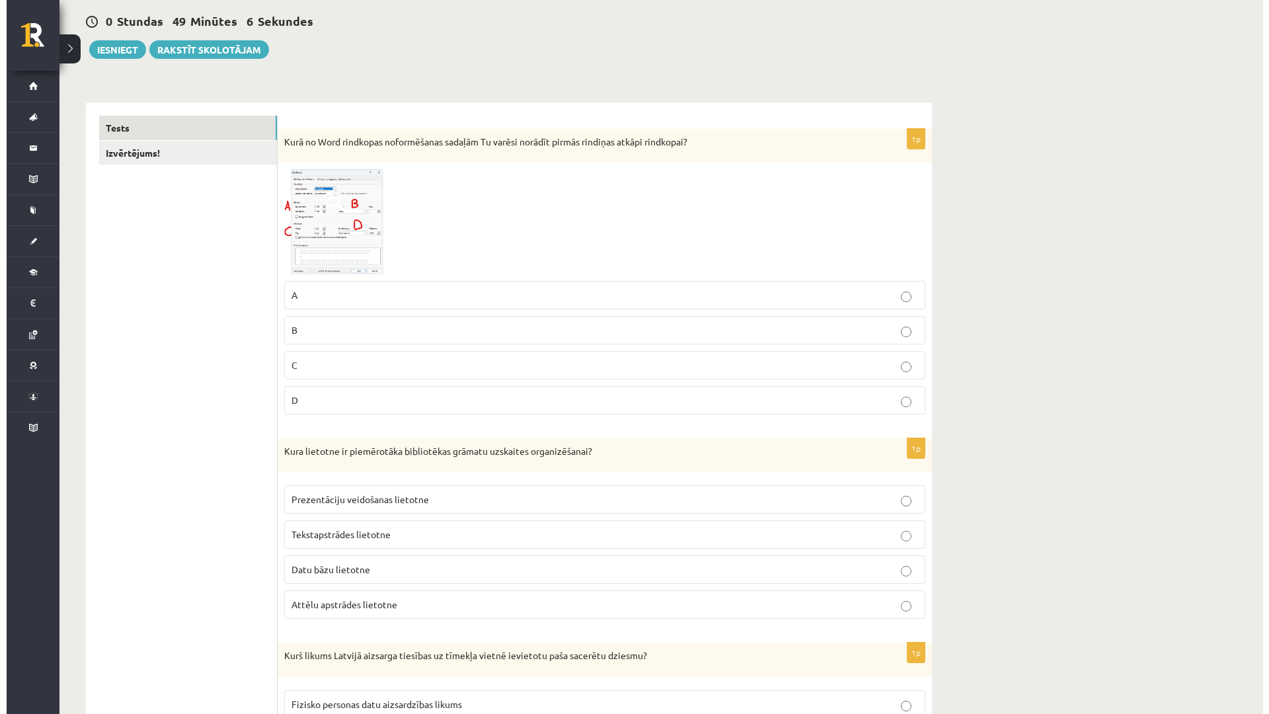
scroll to position [0, 0]
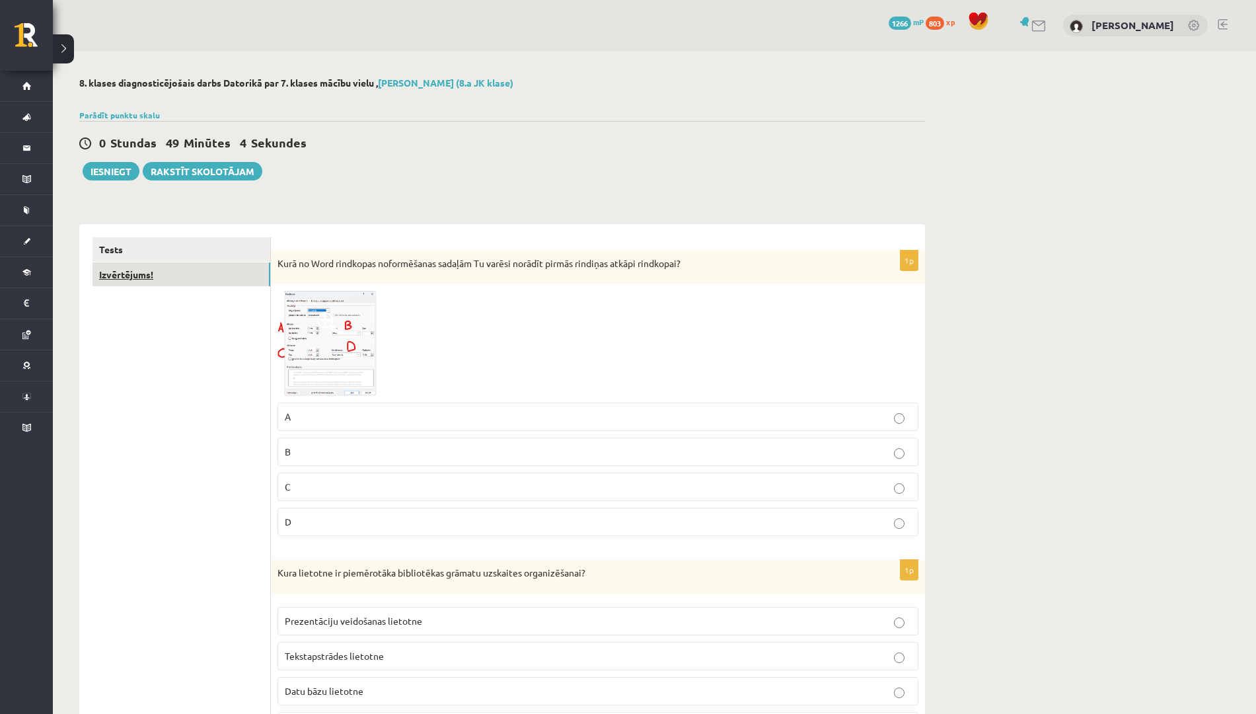
click at [196, 264] on link "Izvērtējums!" at bounding box center [182, 274] width 178 height 24
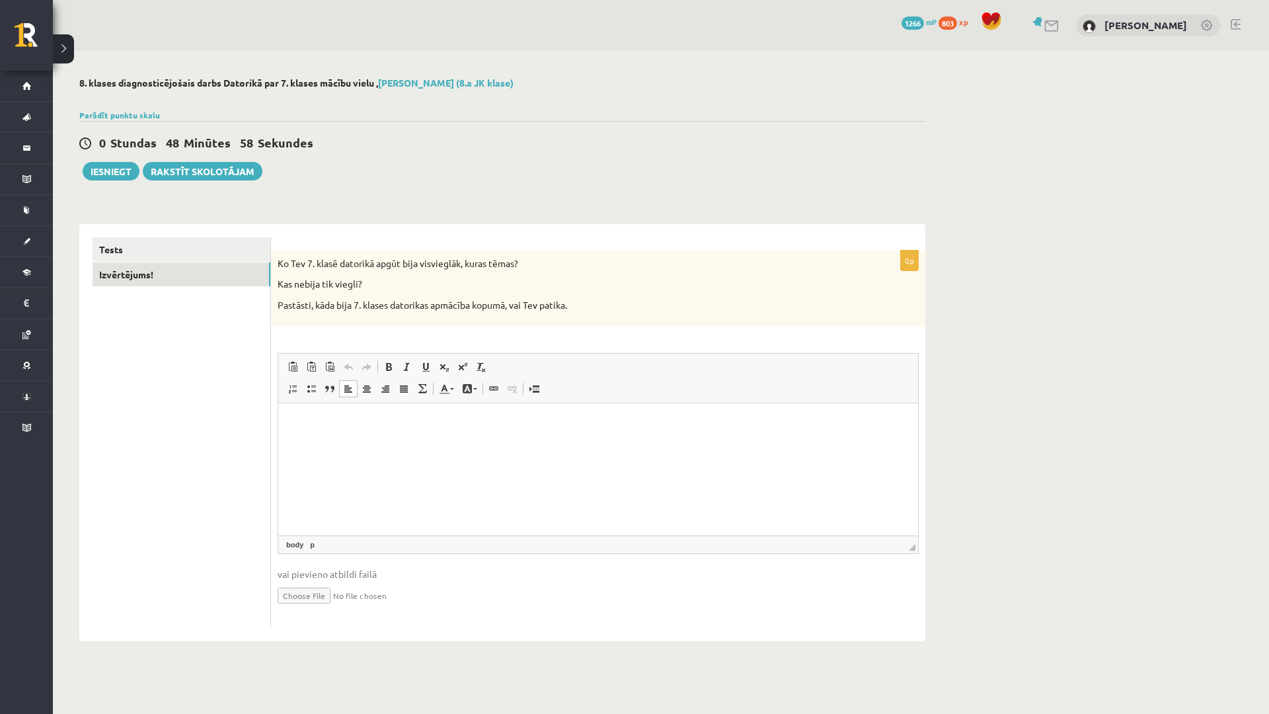
click at [435, 443] on html at bounding box center [598, 422] width 640 height 40
click at [203, 252] on link "Tests" at bounding box center [182, 249] width 178 height 24
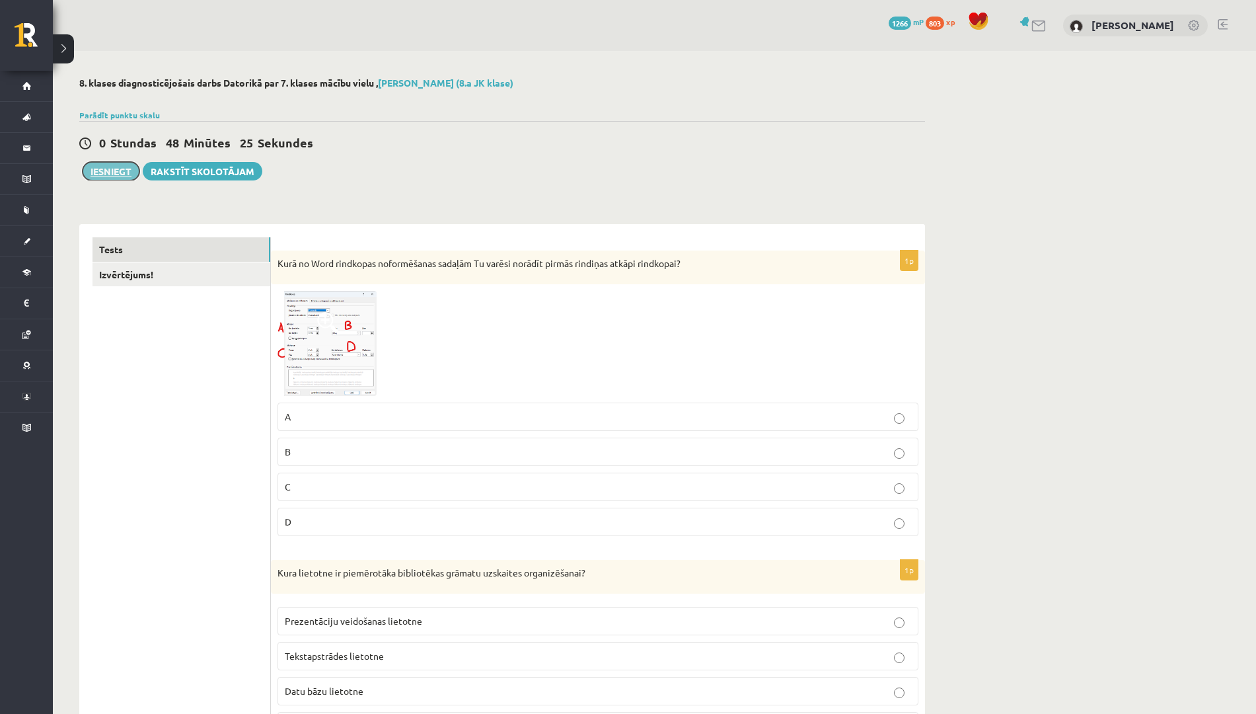
click at [115, 172] on button "Iesniegt" at bounding box center [111, 171] width 57 height 19
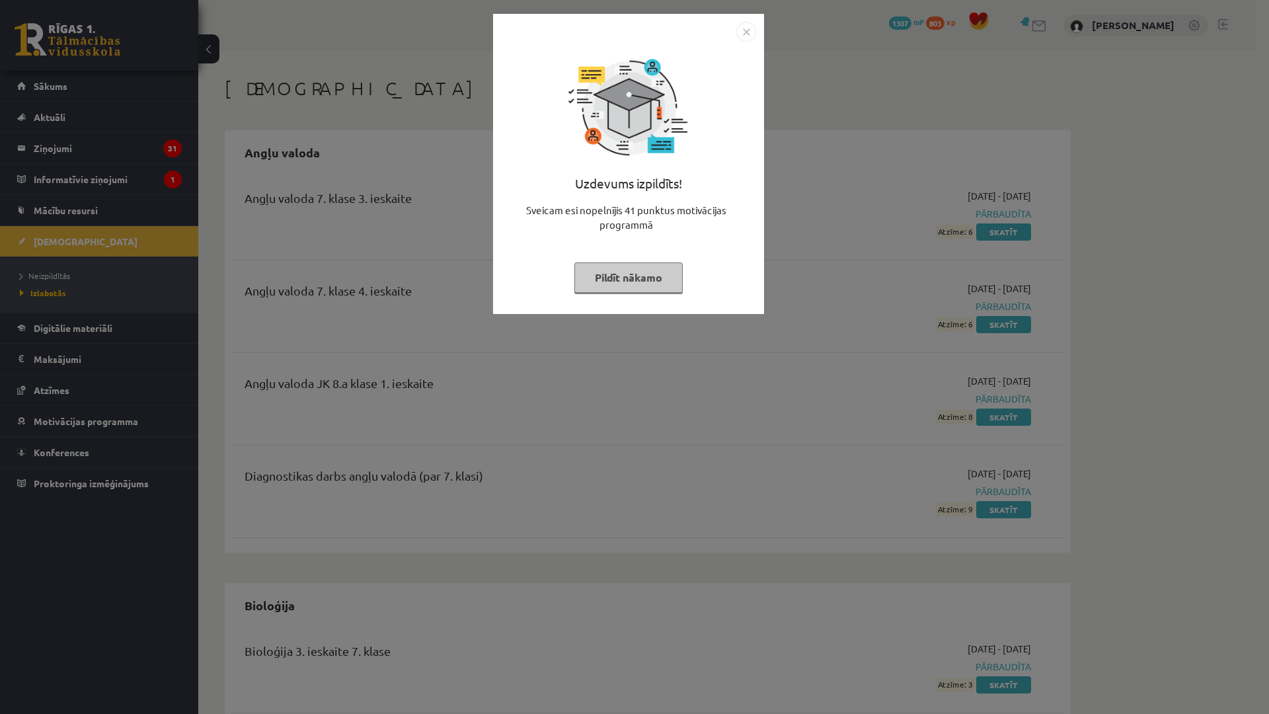
click at [742, 28] on img "Close" at bounding box center [746, 32] width 20 height 20
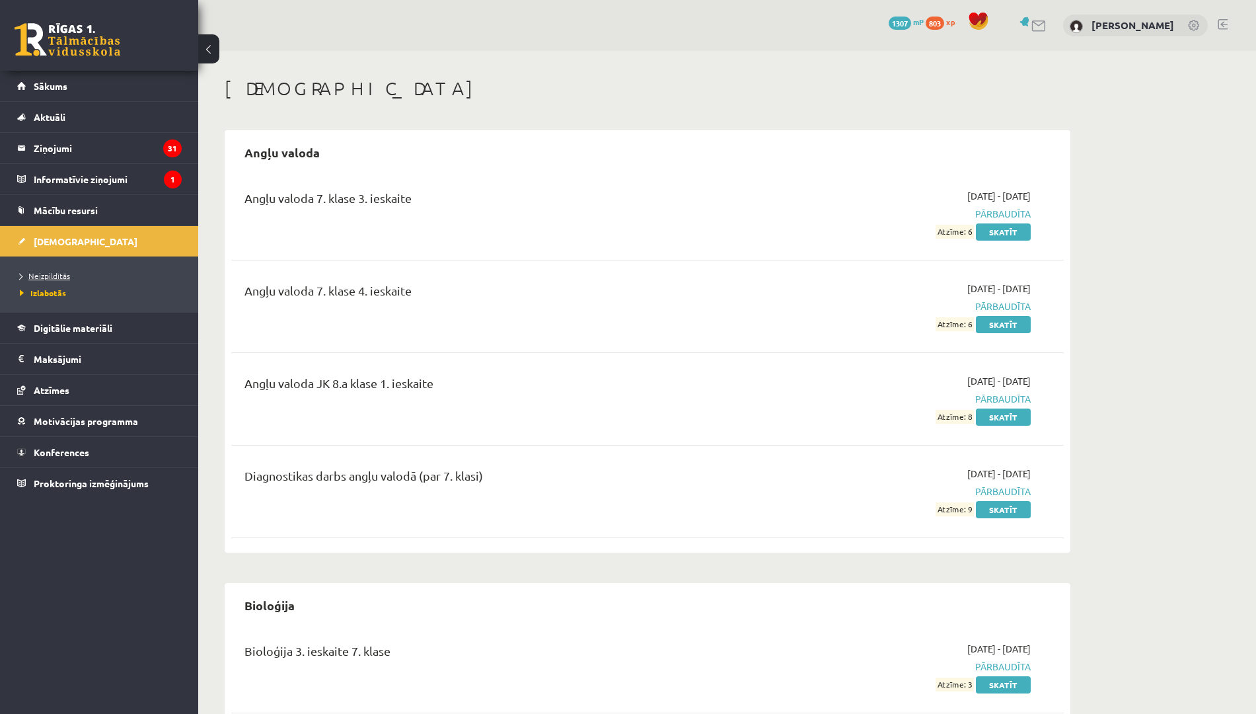
click at [56, 275] on span "Neizpildītās" at bounding box center [45, 275] width 50 height 11
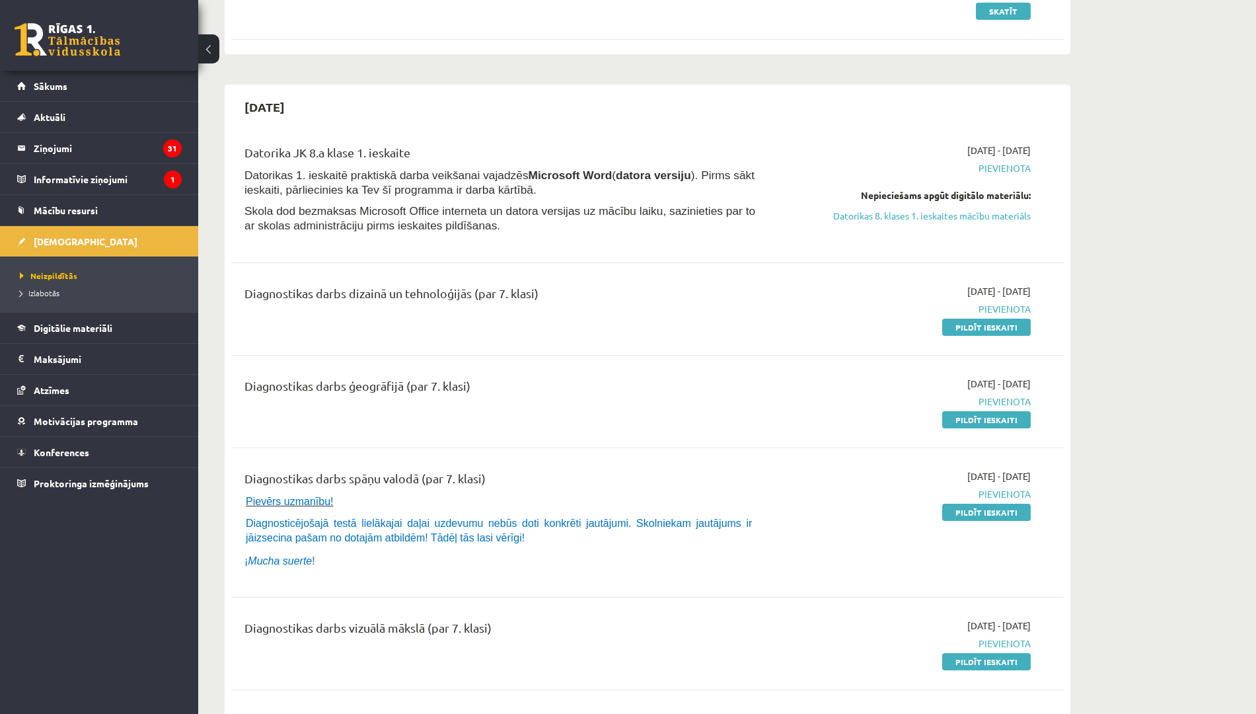
scroll to position [220, 0]
click at [985, 329] on link "Pildīt ieskaiti" at bounding box center [986, 327] width 89 height 17
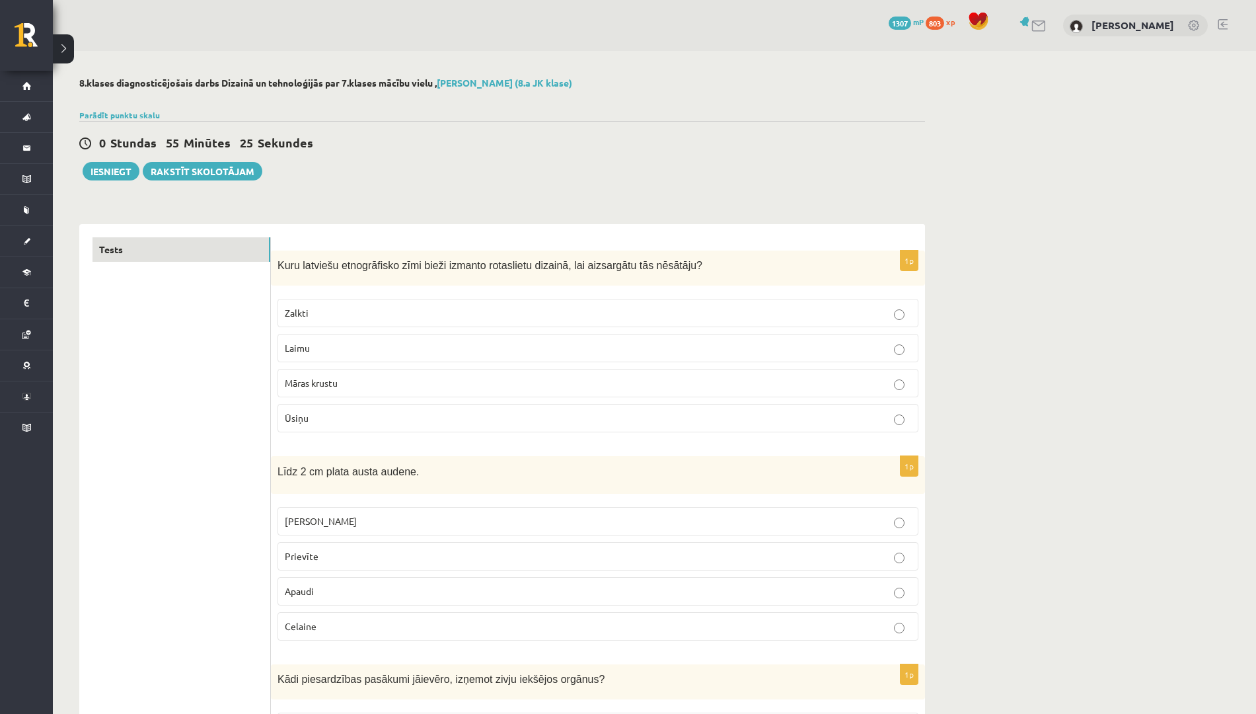
click at [634, 377] on p "Māras krustu" at bounding box center [598, 383] width 627 height 14
click at [519, 550] on p "Prievīte" at bounding box center [598, 556] width 627 height 14
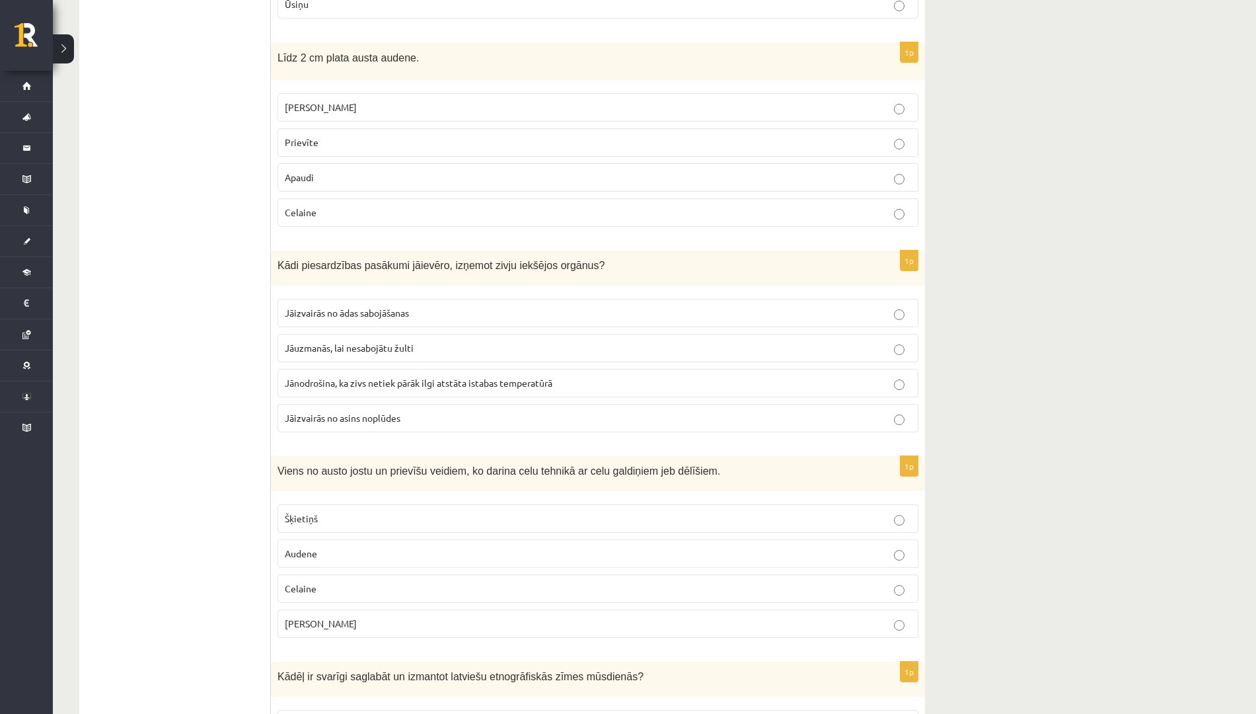
scroll to position [415, 0]
click at [487, 379] on span "Jānodrošina, ka zivs netiek pārāk ilgi atstāta istabas temperatūrā" at bounding box center [419, 381] width 268 height 12
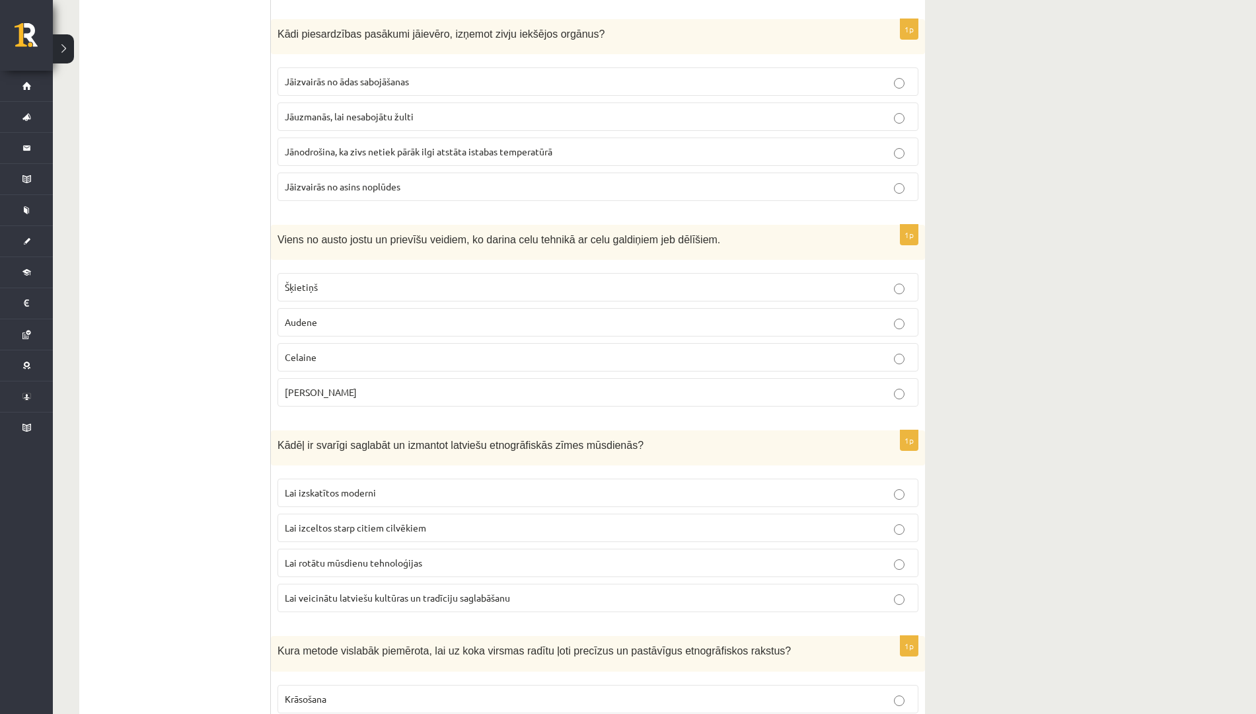
scroll to position [654, 0]
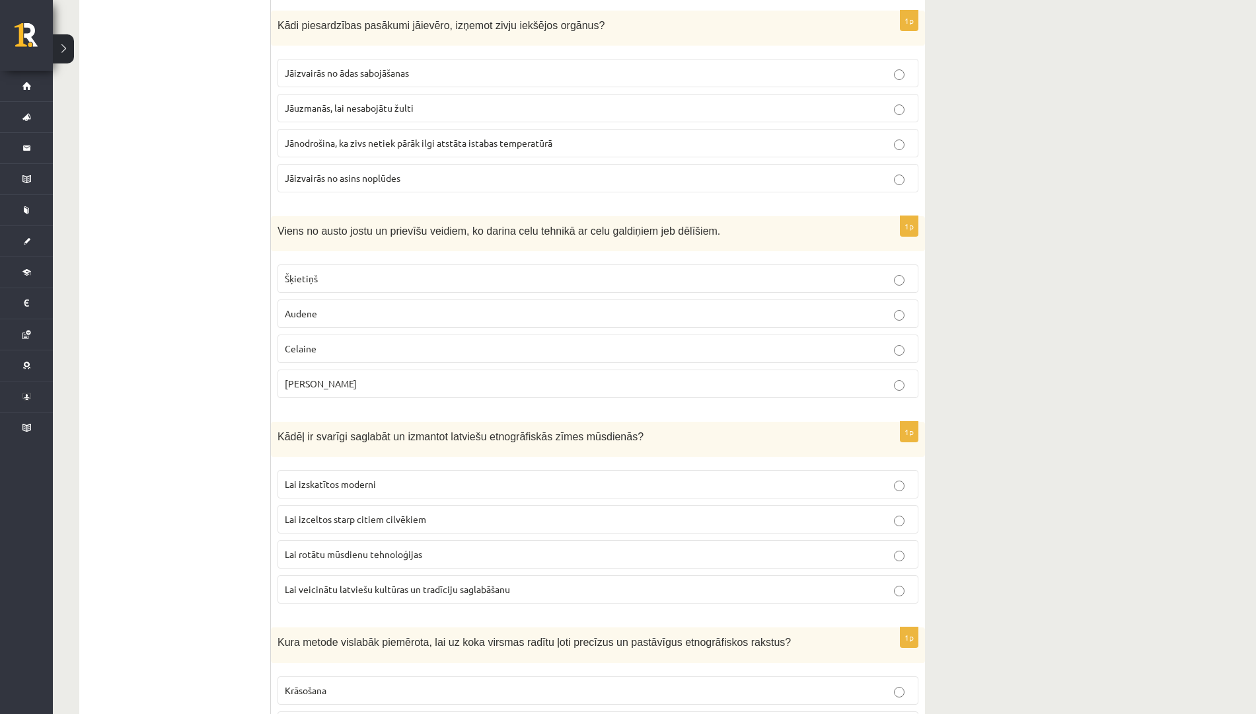
click at [428, 380] on p "Josta" at bounding box center [598, 384] width 627 height 14
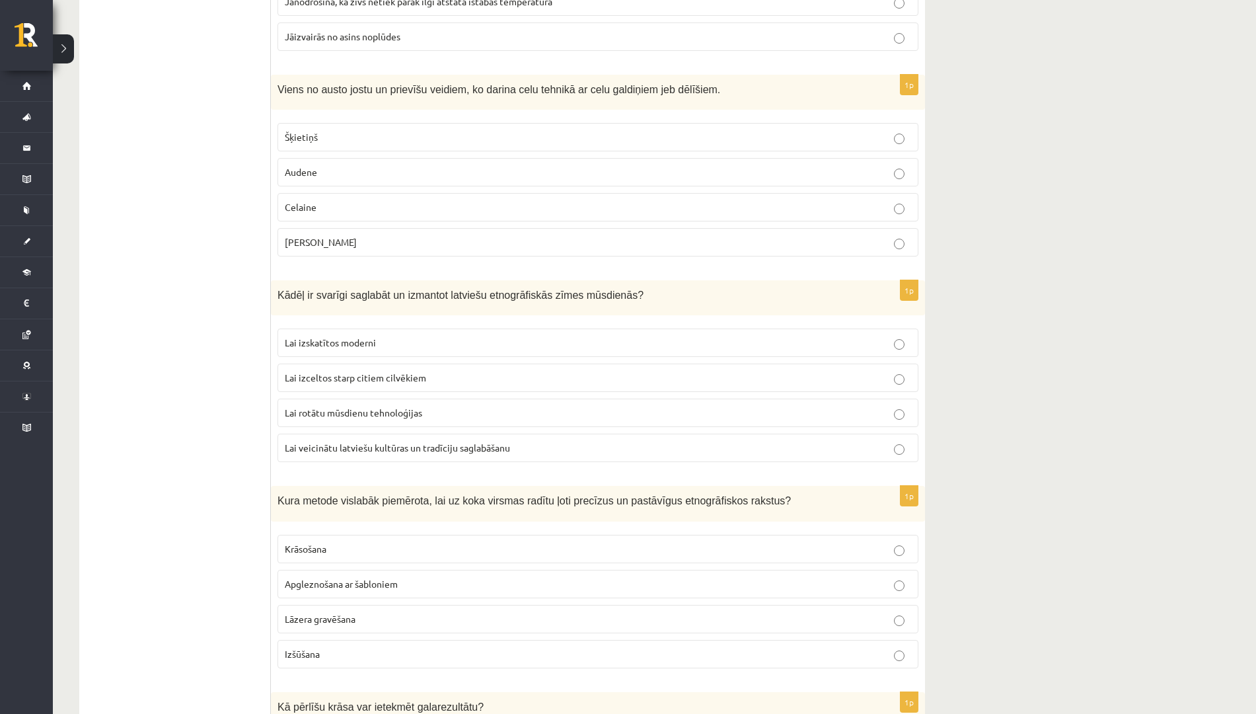
scroll to position [810, 0]
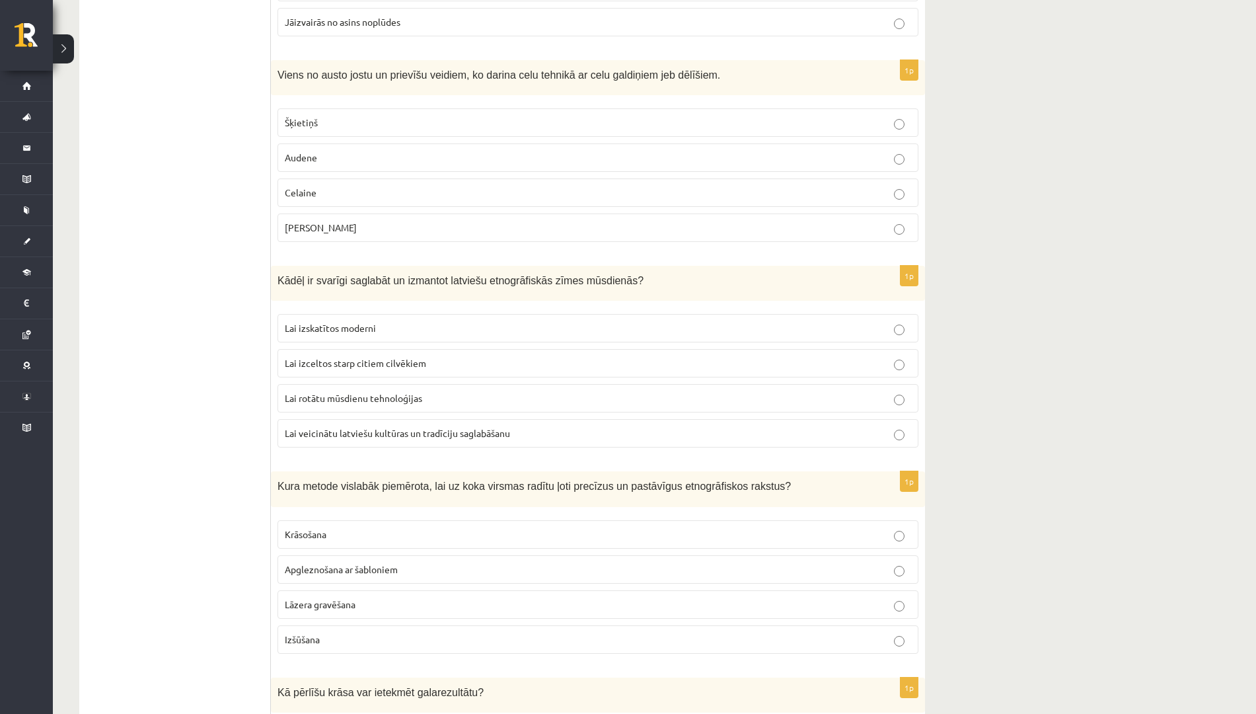
click at [398, 433] on span "Lai veicinātu latviešu kultūras un tradīciju saglabāšanu" at bounding box center [397, 433] width 225 height 12
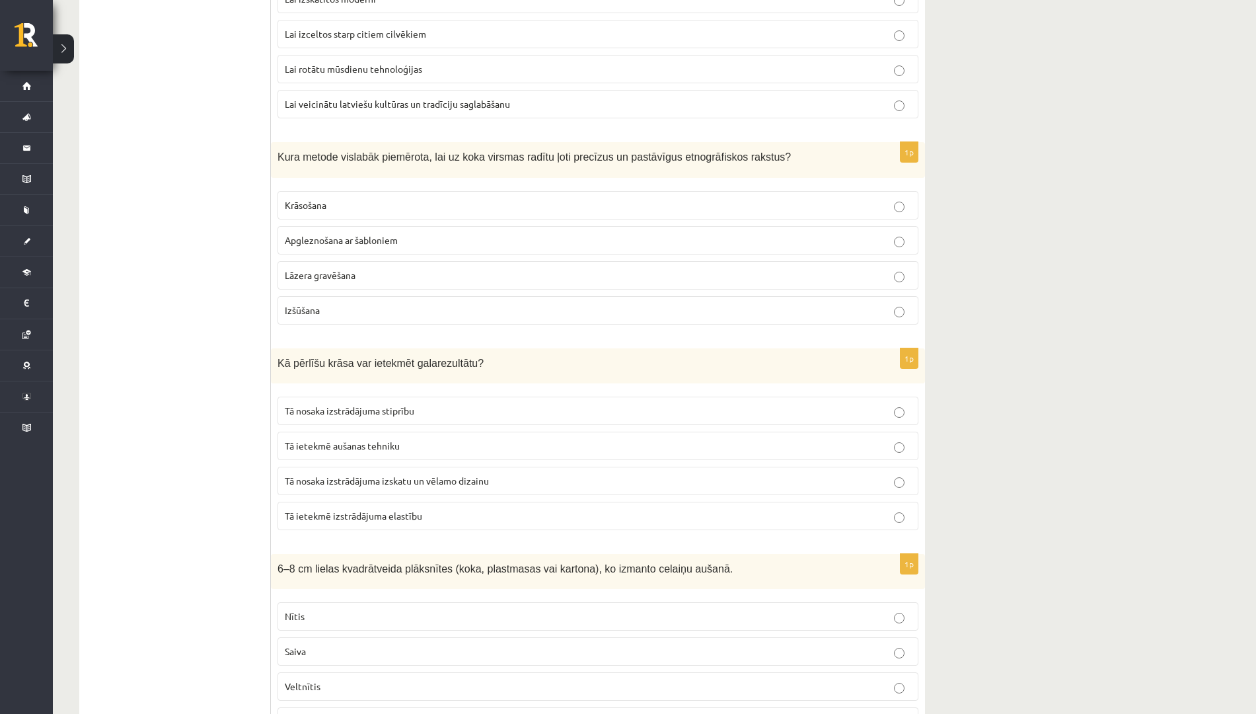
scroll to position [1137, 0]
click at [385, 276] on p "Lāzera gravēšana" at bounding box center [598, 277] width 627 height 14
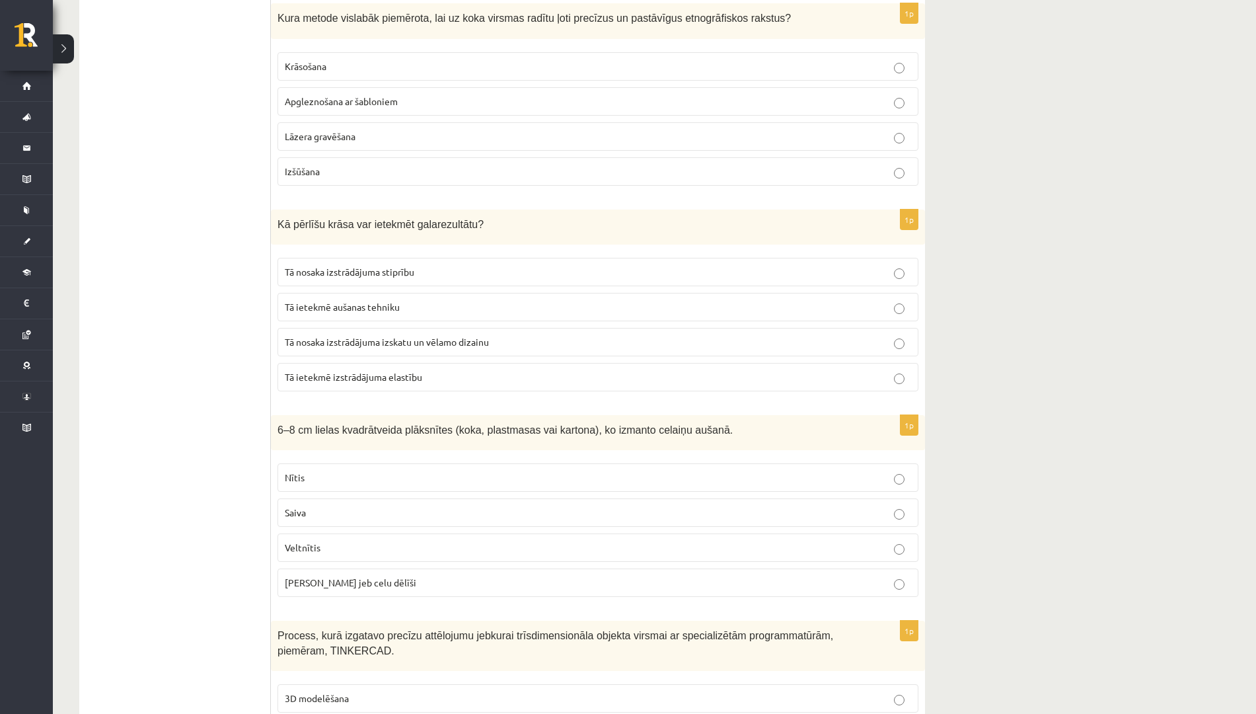
scroll to position [1279, 0]
click at [414, 335] on span "Tā nosaka izstrādājuma izskatu un vēlamo dizainu" at bounding box center [387, 340] width 204 height 12
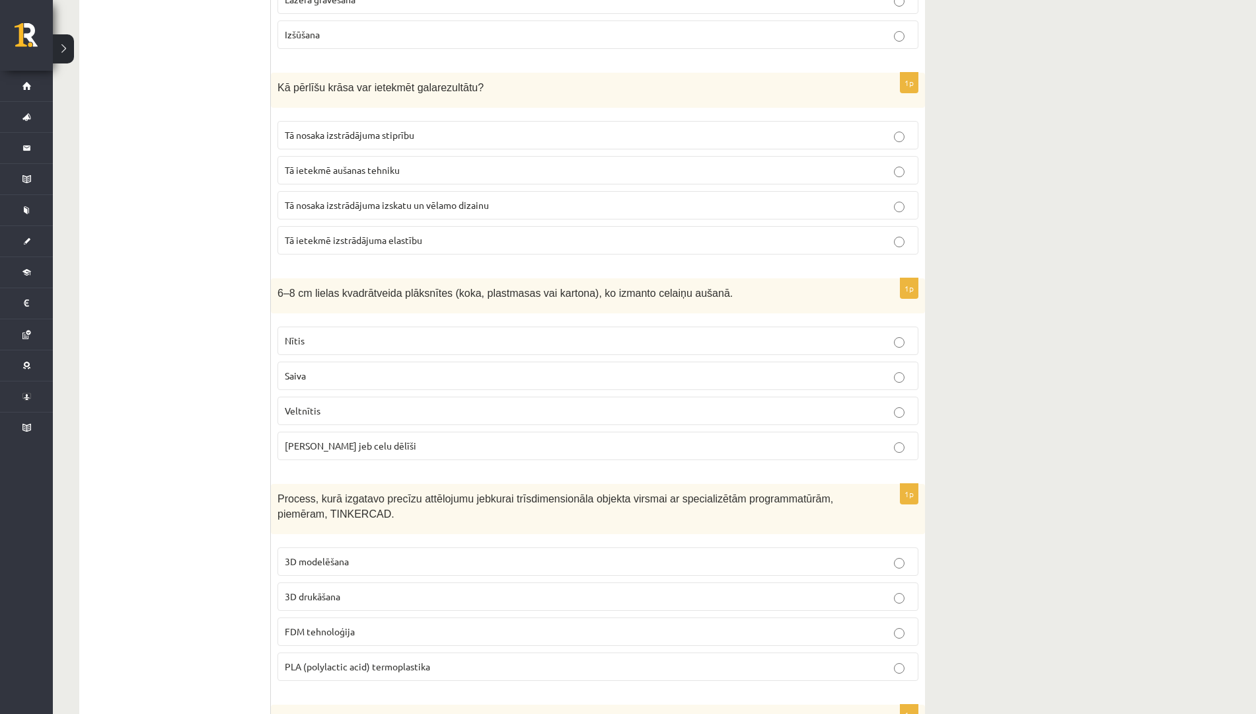
scroll to position [1437, 0]
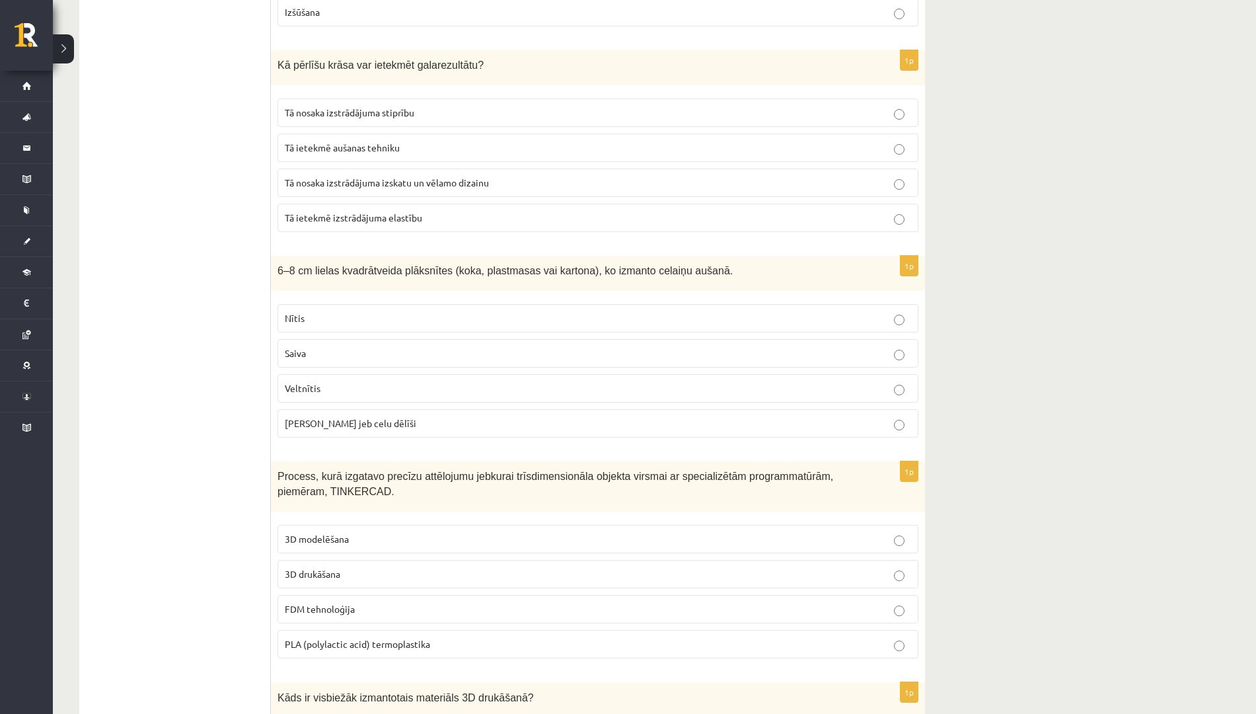
click at [360, 423] on span "Celu galdiņi jeb celu dēlīši" at bounding box center [351, 423] width 132 height 12
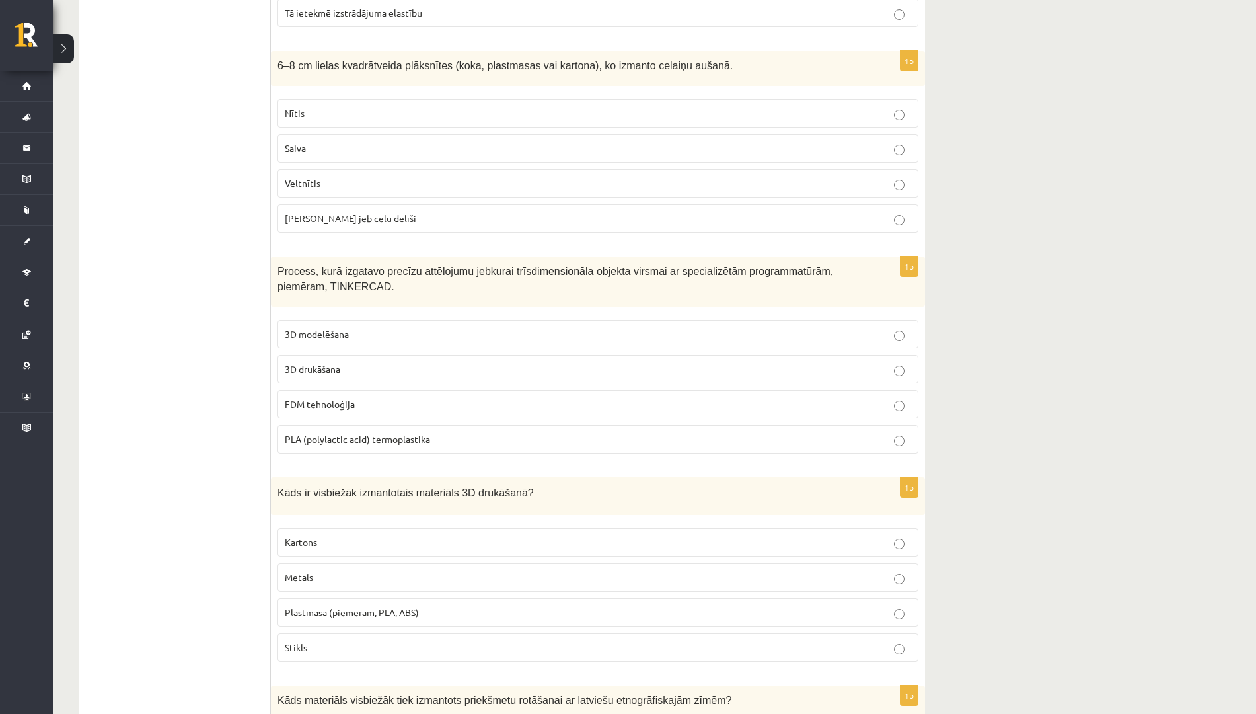
scroll to position [1643, 0]
click at [379, 326] on p "3D modelēšana" at bounding box center [598, 333] width 627 height 14
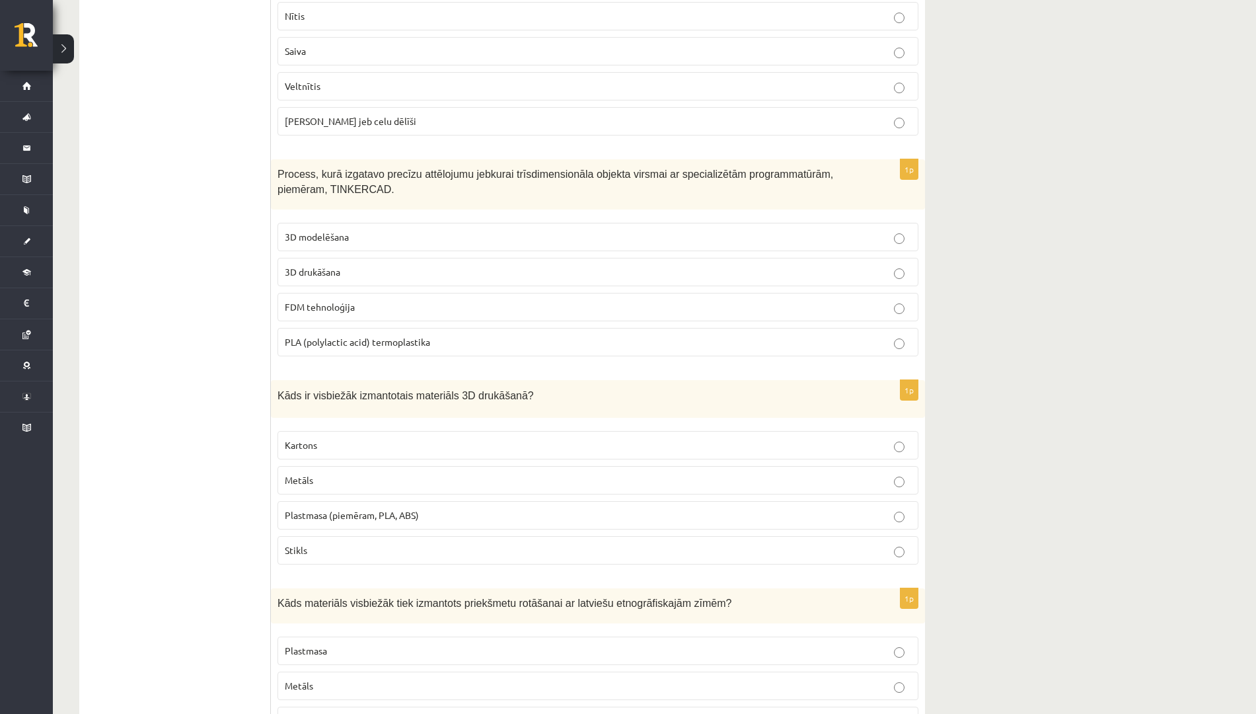
scroll to position [1810, 0]
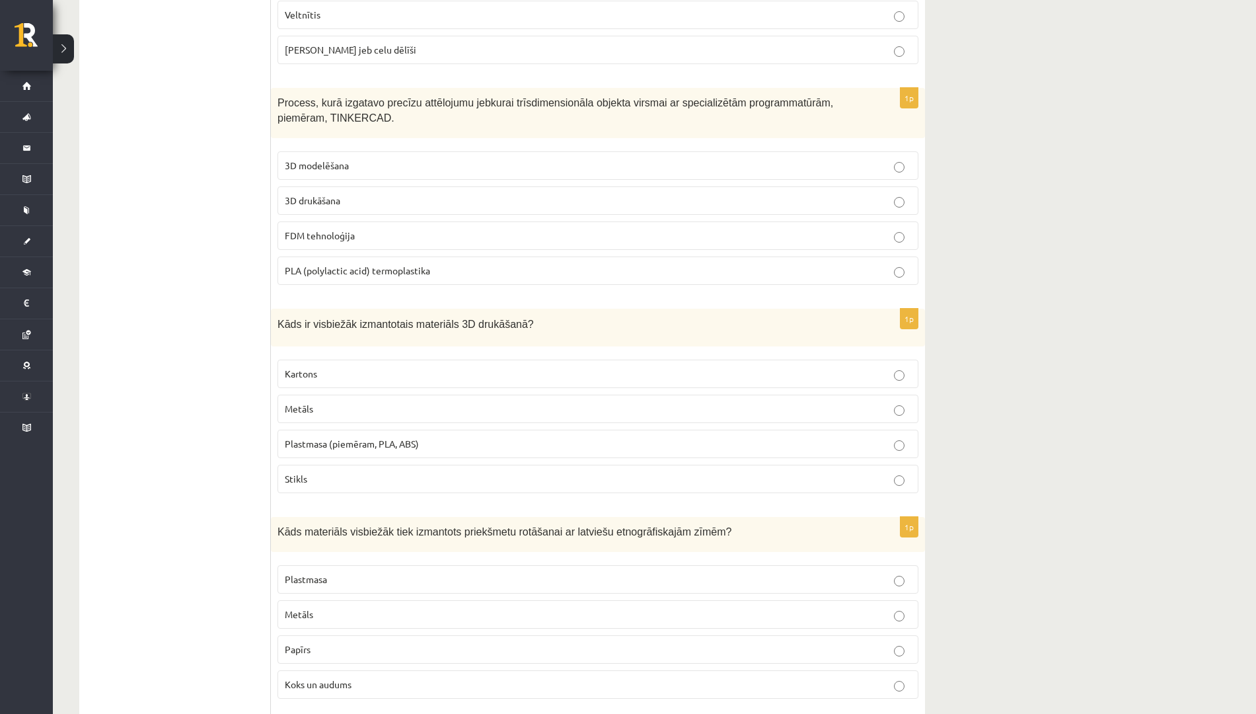
click at [307, 438] on span "Plastmasa (piemēram, PLA, ABS)" at bounding box center [352, 444] width 134 height 12
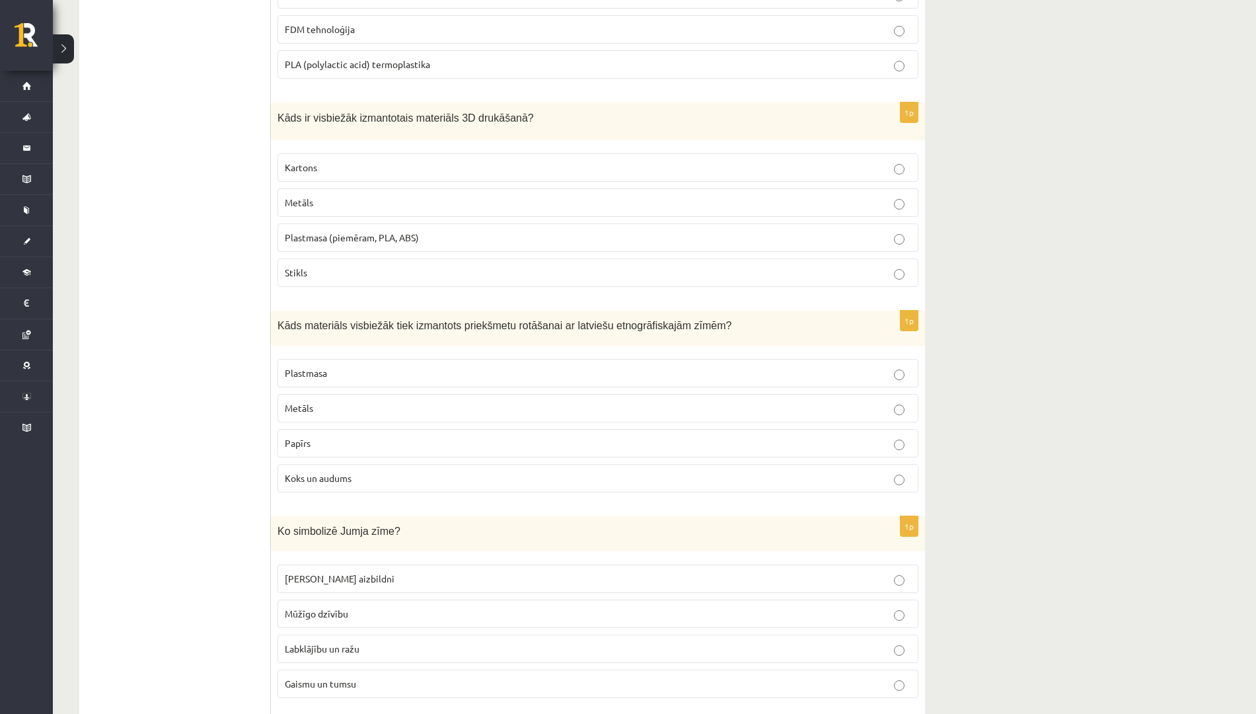
scroll to position [2018, 0]
click at [317, 471] on span "Koks un audums" at bounding box center [318, 476] width 67 height 12
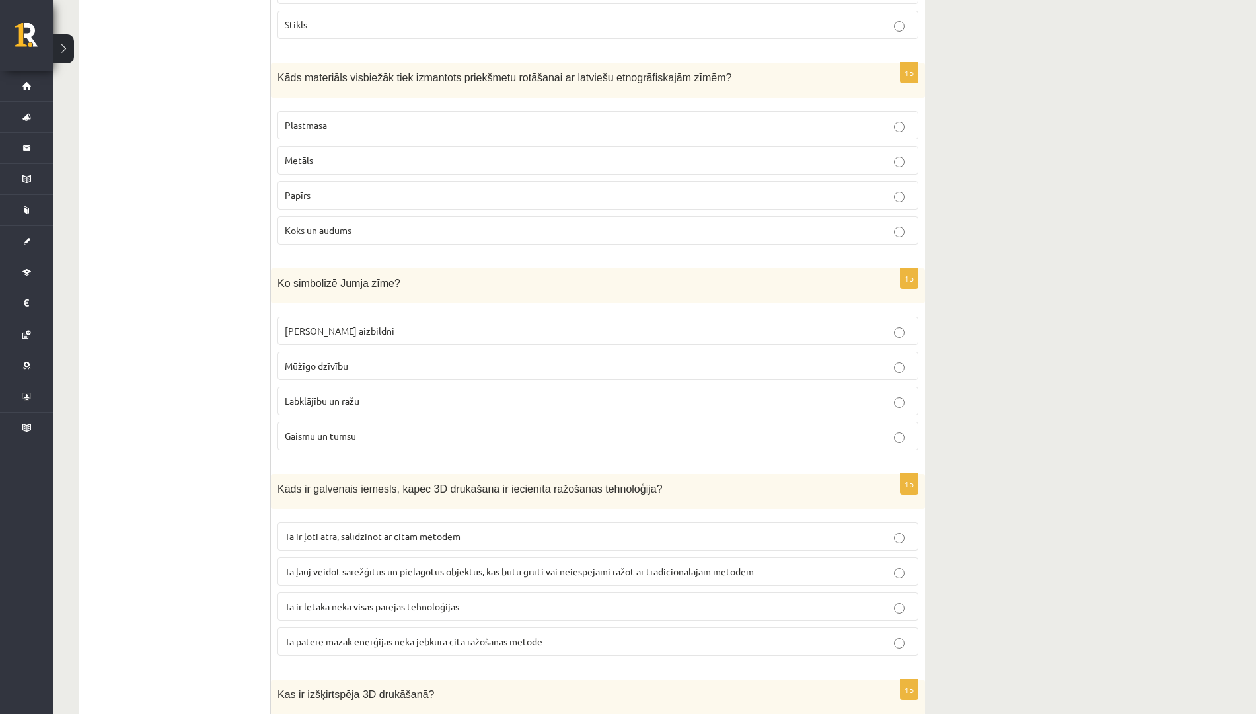
scroll to position [2266, 0]
click at [339, 393] on span "Labklājību un ražu" at bounding box center [322, 399] width 75 height 12
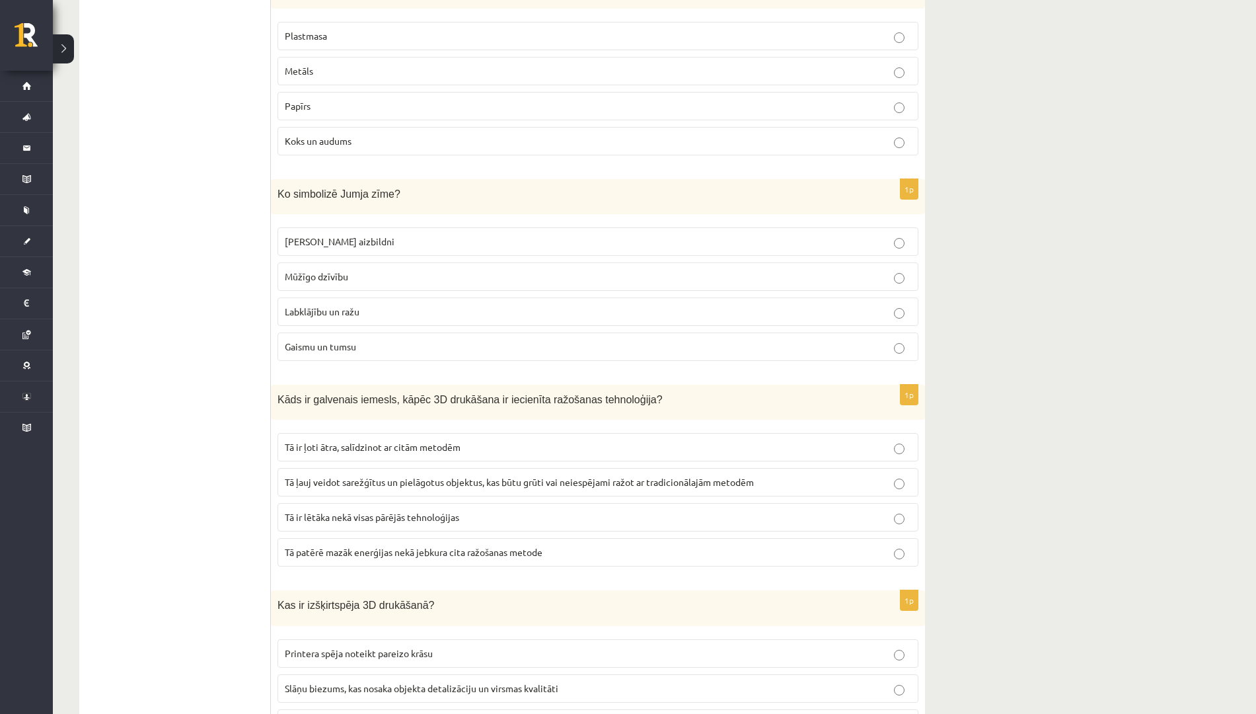
scroll to position [2355, 0]
click at [370, 483] on span "Tā ļauj veidot sarežģītus un pielāgotus objektus, kas būtu grūti vai neiespējam…" at bounding box center [519, 481] width 469 height 12
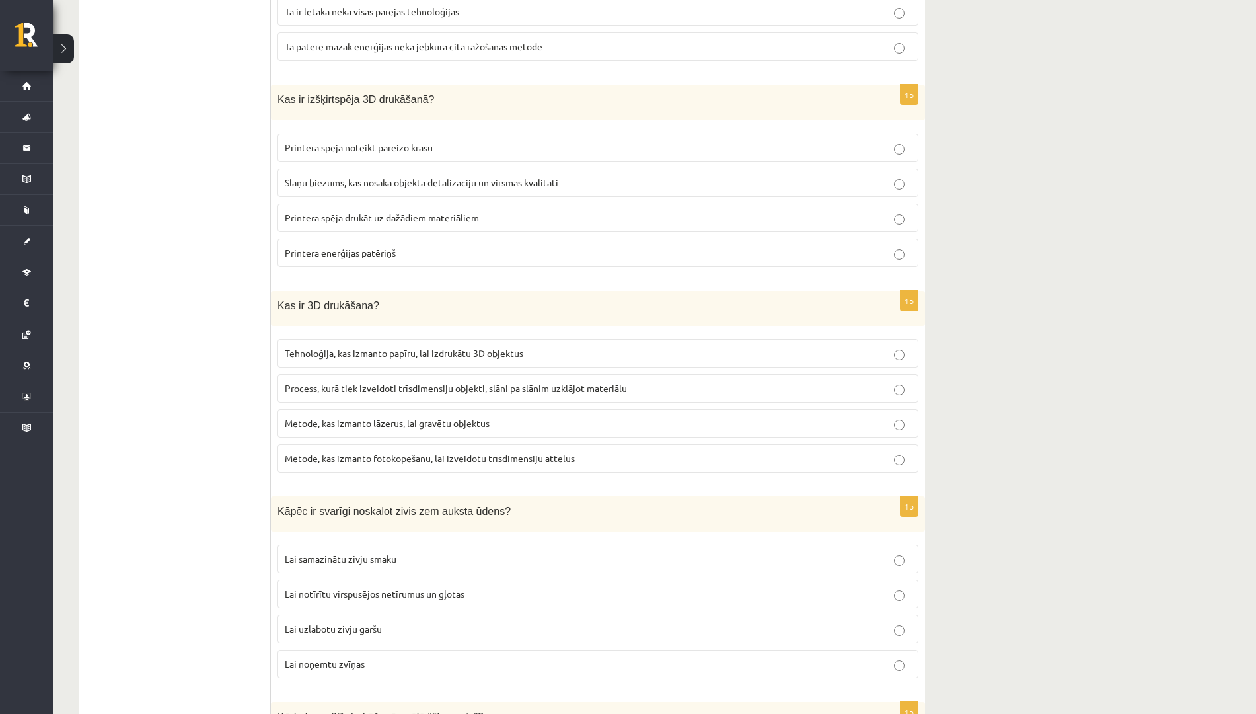
scroll to position [2861, 0]
click at [393, 658] on p "Lai noņemtu zvīņas" at bounding box center [598, 662] width 627 height 14
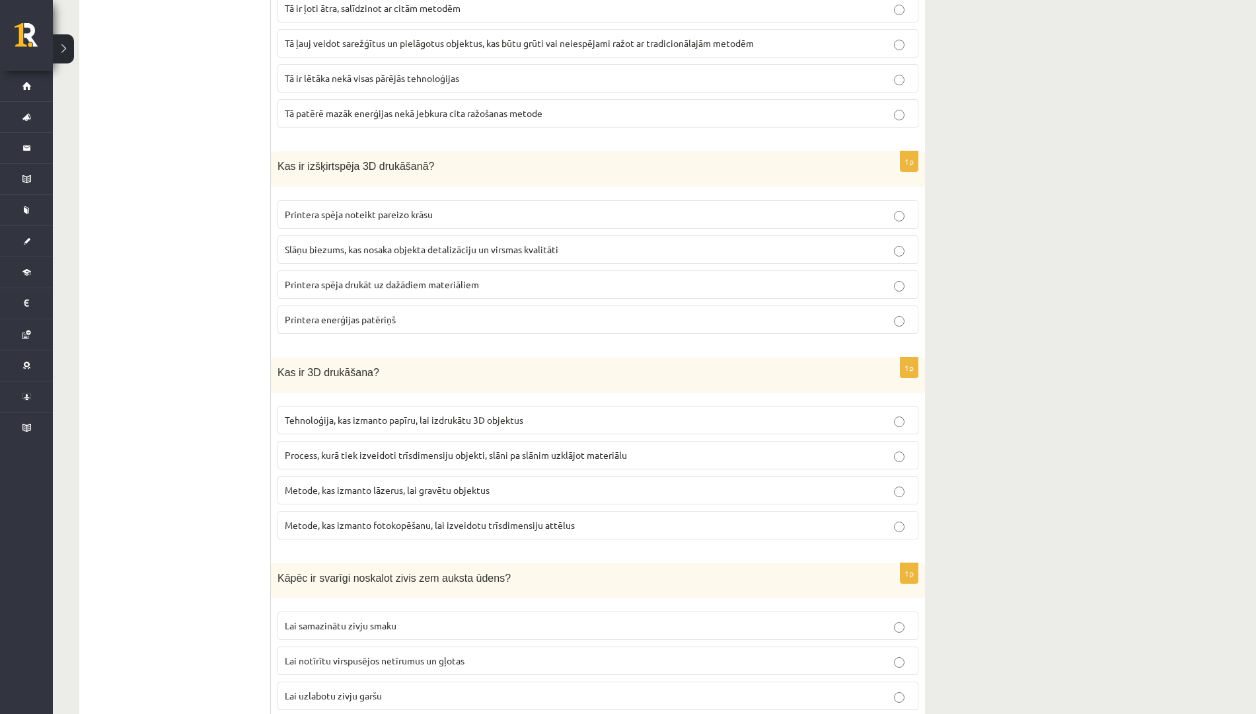
scroll to position [2792, 0]
click at [385, 451] on span "Process, kurā tiek izveidoti trīsdimensiju objekti, slāni pa slānim uzklājot ma…" at bounding box center [456, 455] width 342 height 12
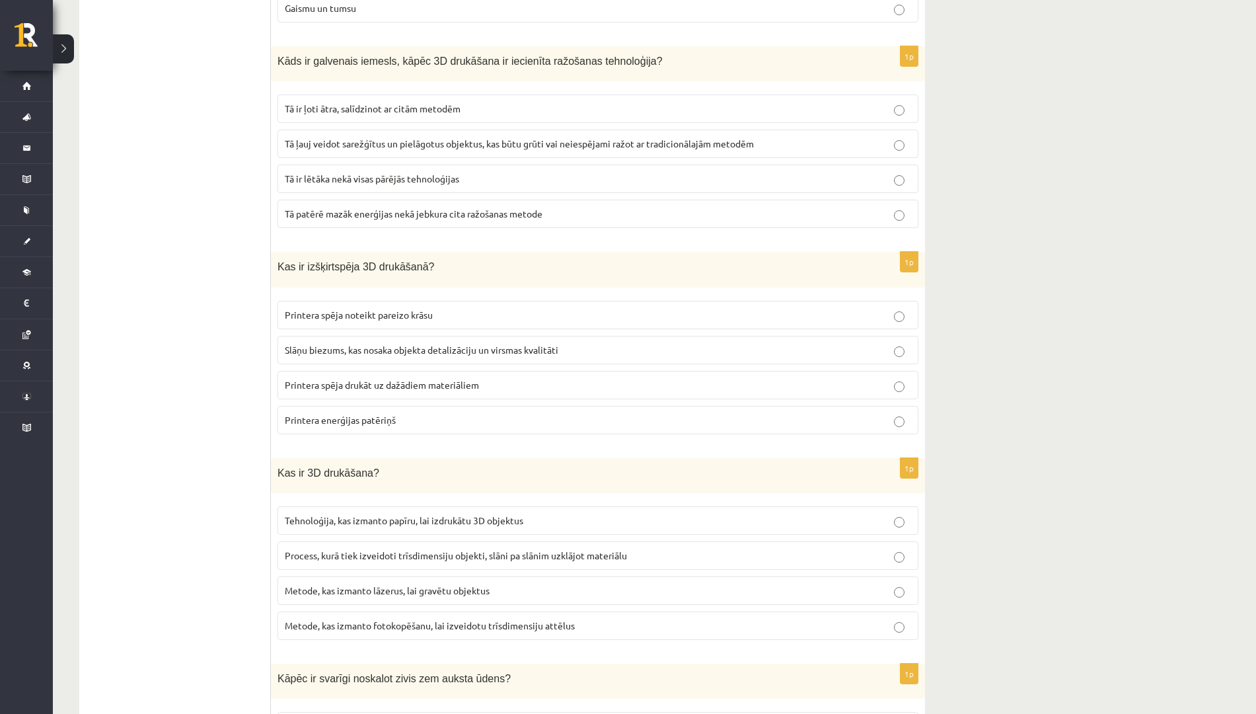
scroll to position [2691, 0]
click at [500, 352] on span "Slāņu biezums, kas nosaka objekta detalizāciju un virsmas kvalitāti" at bounding box center [422, 351] width 274 height 12
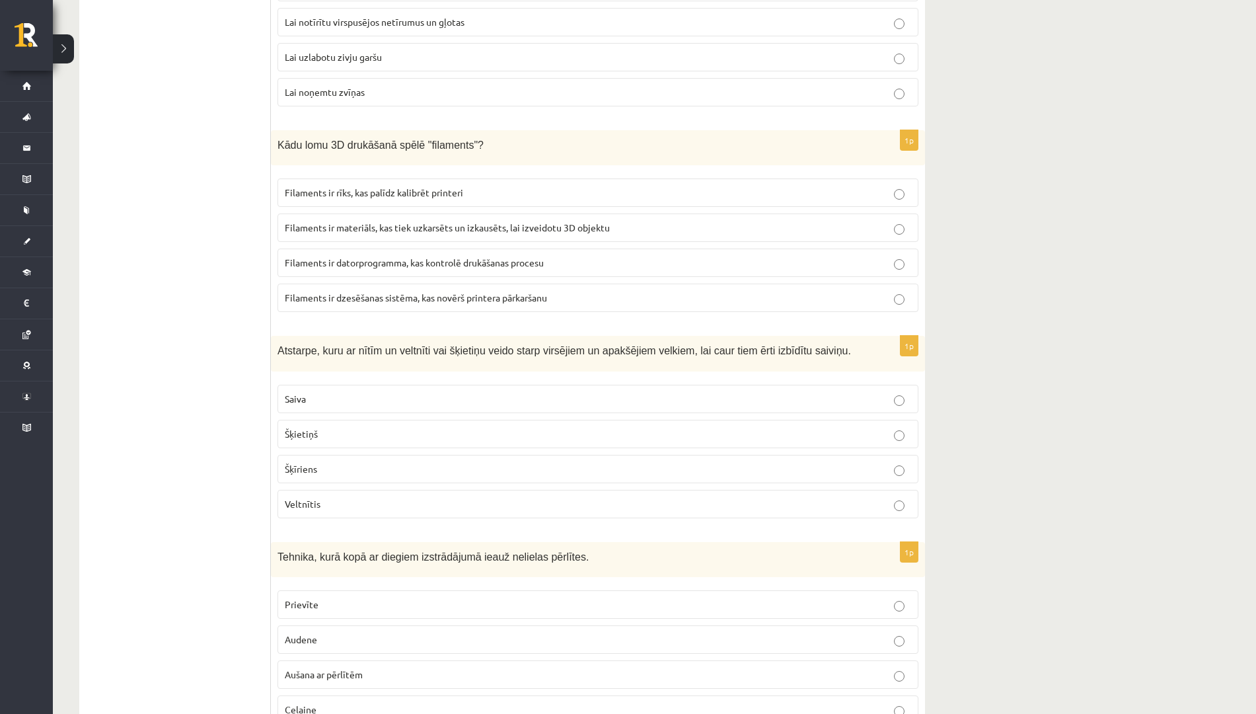
scroll to position [3432, 0]
click at [500, 219] on p "Filaments ir materiāls, kas tiek uzkarsēts un izkausēts, lai izveidotu 3D objek…" at bounding box center [598, 226] width 627 height 14
click at [415, 473] on p "Šķīriens" at bounding box center [598, 468] width 627 height 14
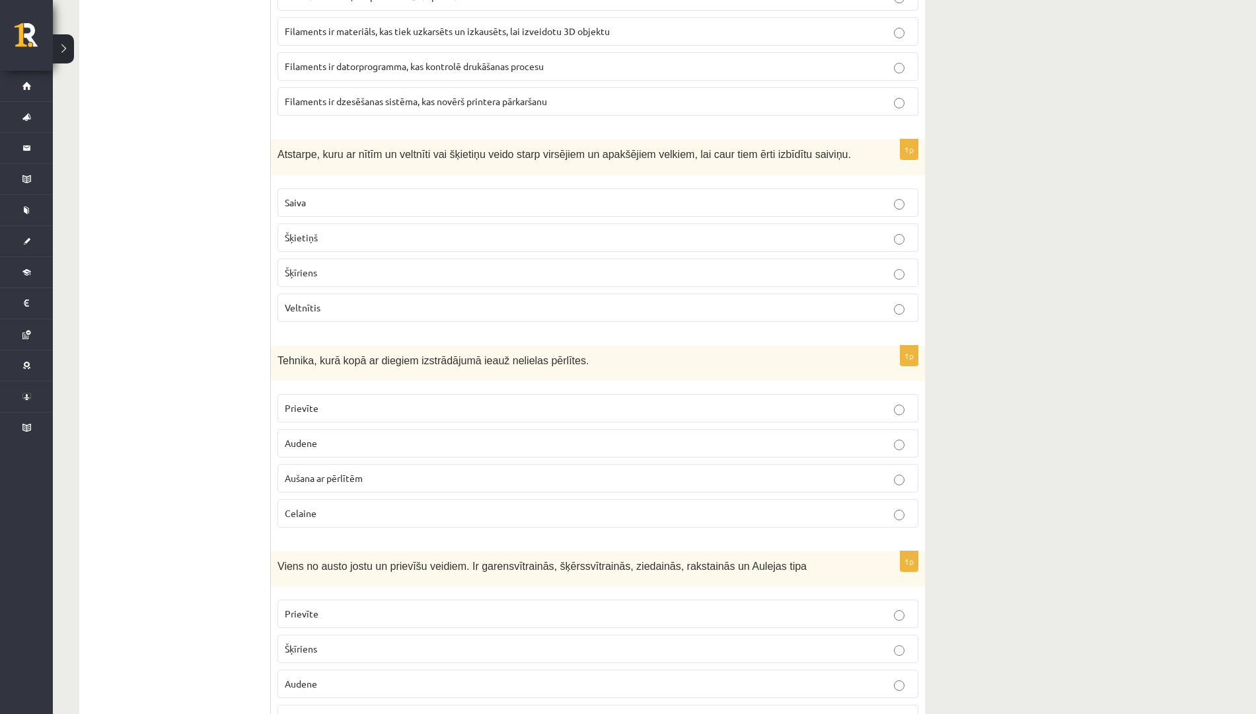
scroll to position [3586, 0]
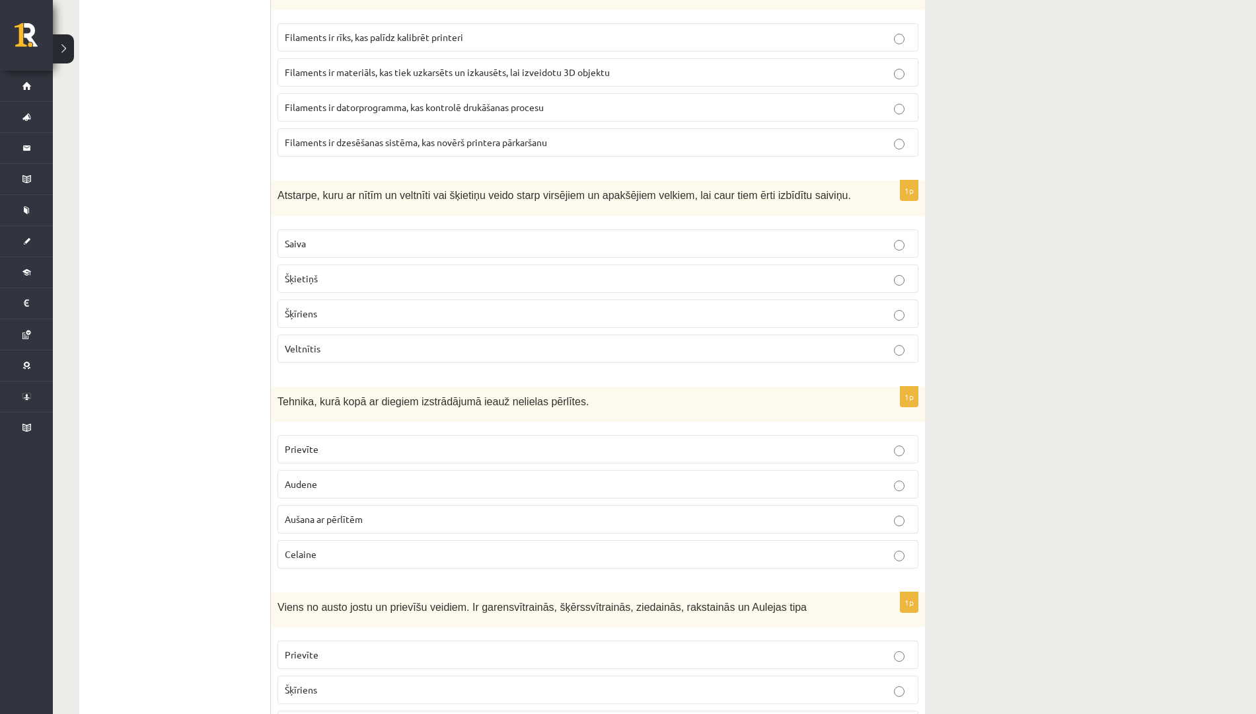
click at [434, 426] on div "1p Tehnika, kurā kopā ar diegiem izstrādājumā ieauž nelielas pērlītes. Prievīte…" at bounding box center [598, 483] width 654 height 192
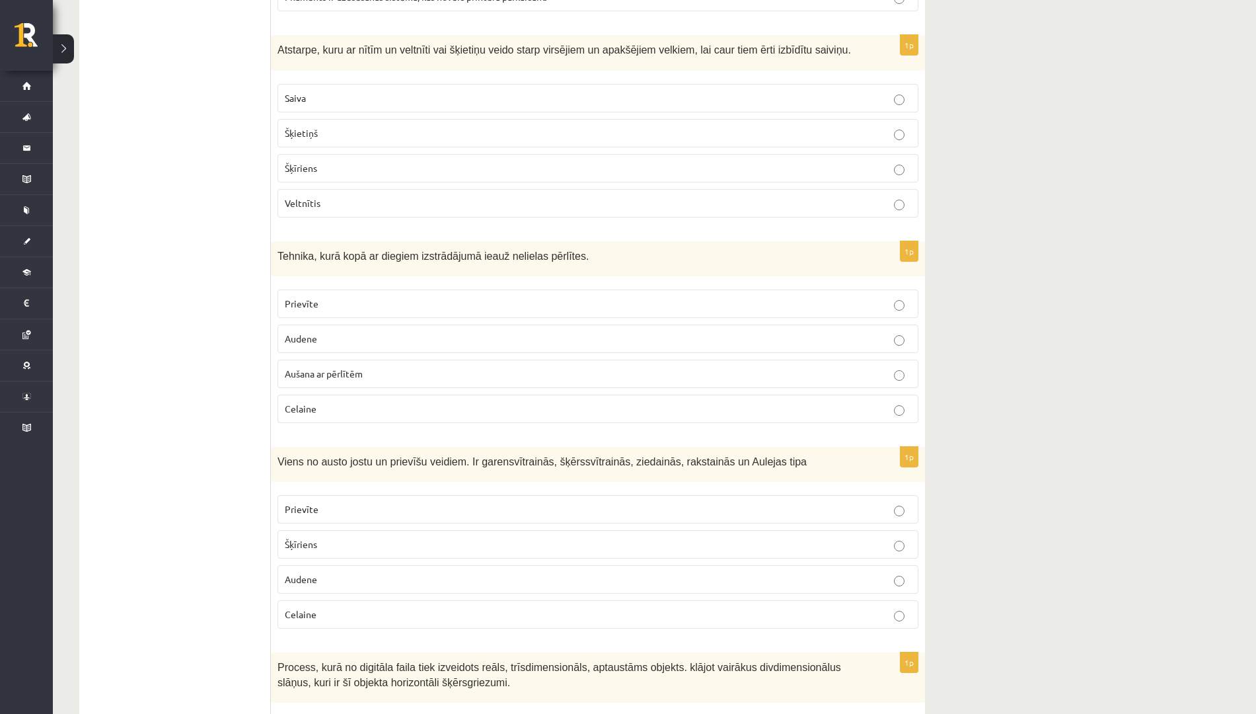
scroll to position [3734, 0]
click at [455, 378] on label "Aušana ar pērlītēm" at bounding box center [598, 371] width 641 height 28
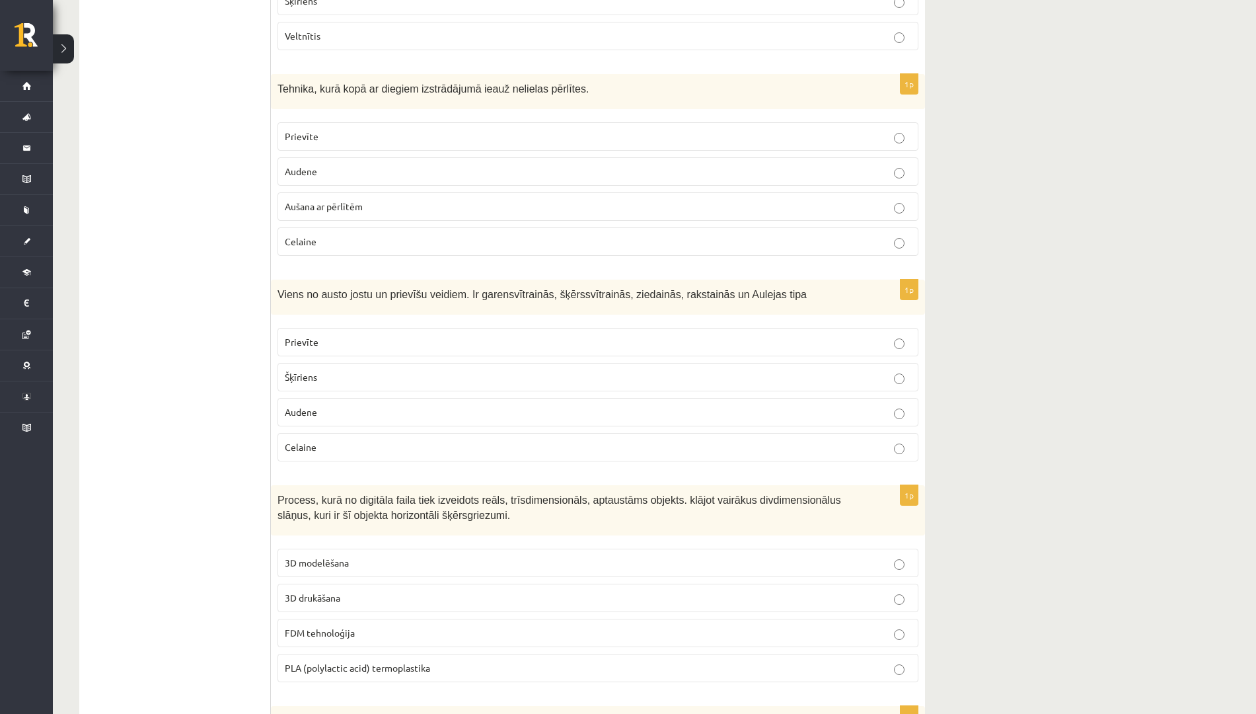
scroll to position [3903, 0]
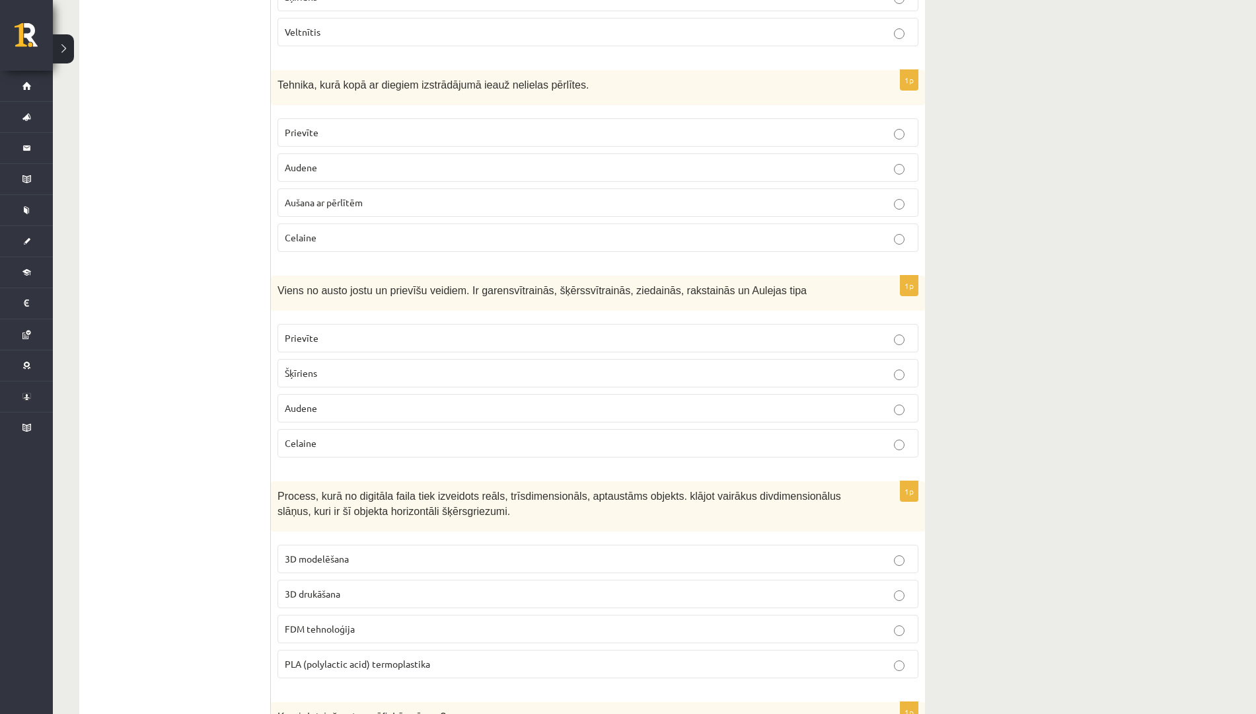
click at [358, 332] on p "Prievīte" at bounding box center [598, 338] width 627 height 14
click at [387, 593] on p "3D drukāšana" at bounding box center [598, 594] width 627 height 14
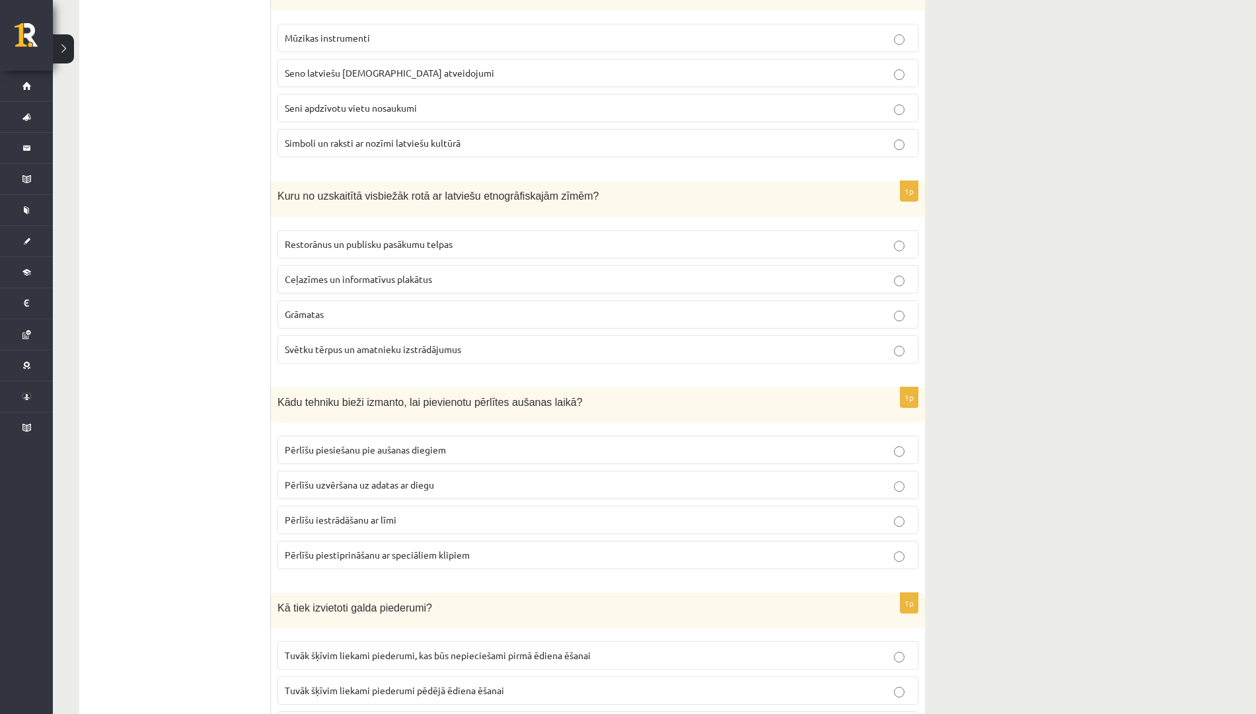
scroll to position [4630, 0]
click at [397, 144] on span "Simboli un raksti ar nozīmi latviešu kultūrā" at bounding box center [373, 142] width 176 height 12
click at [402, 343] on span "Svētku tērpus un amatnieku izstrādājumus" at bounding box center [373, 348] width 176 height 12
click at [416, 447] on span "Pērlīšu piesiešanu pie aušanas diegiem" at bounding box center [365, 449] width 161 height 12
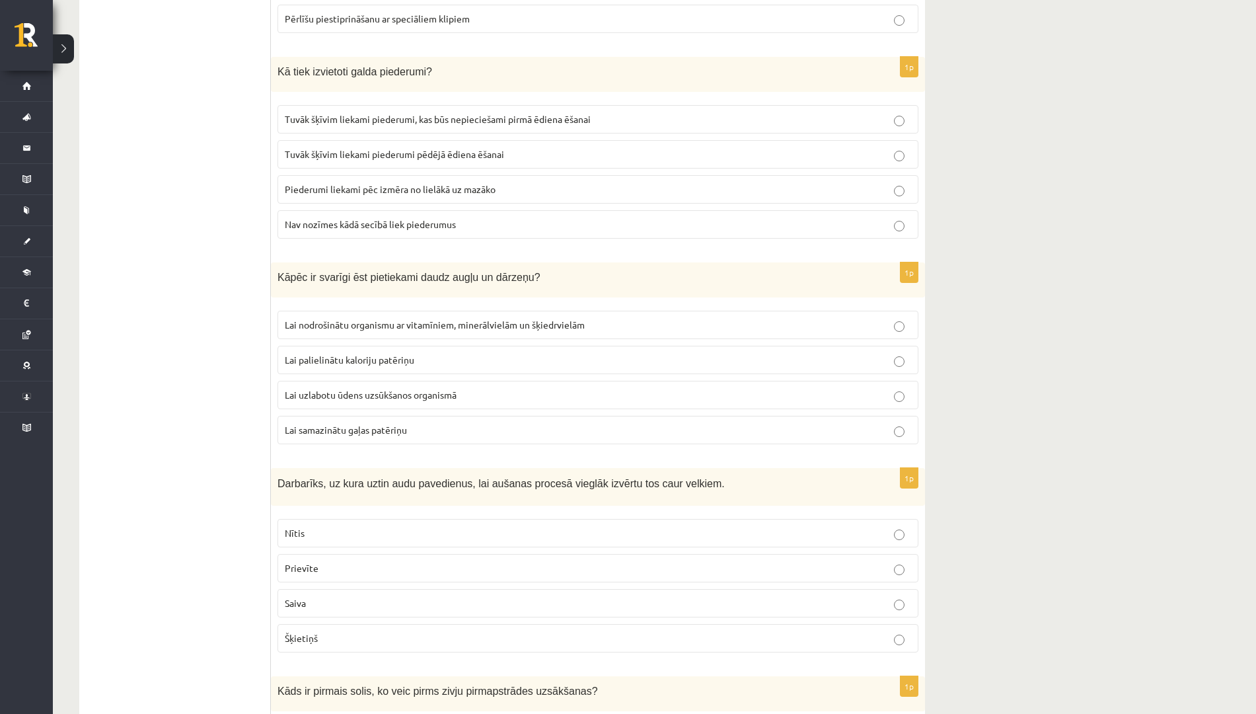
scroll to position [5169, 0]
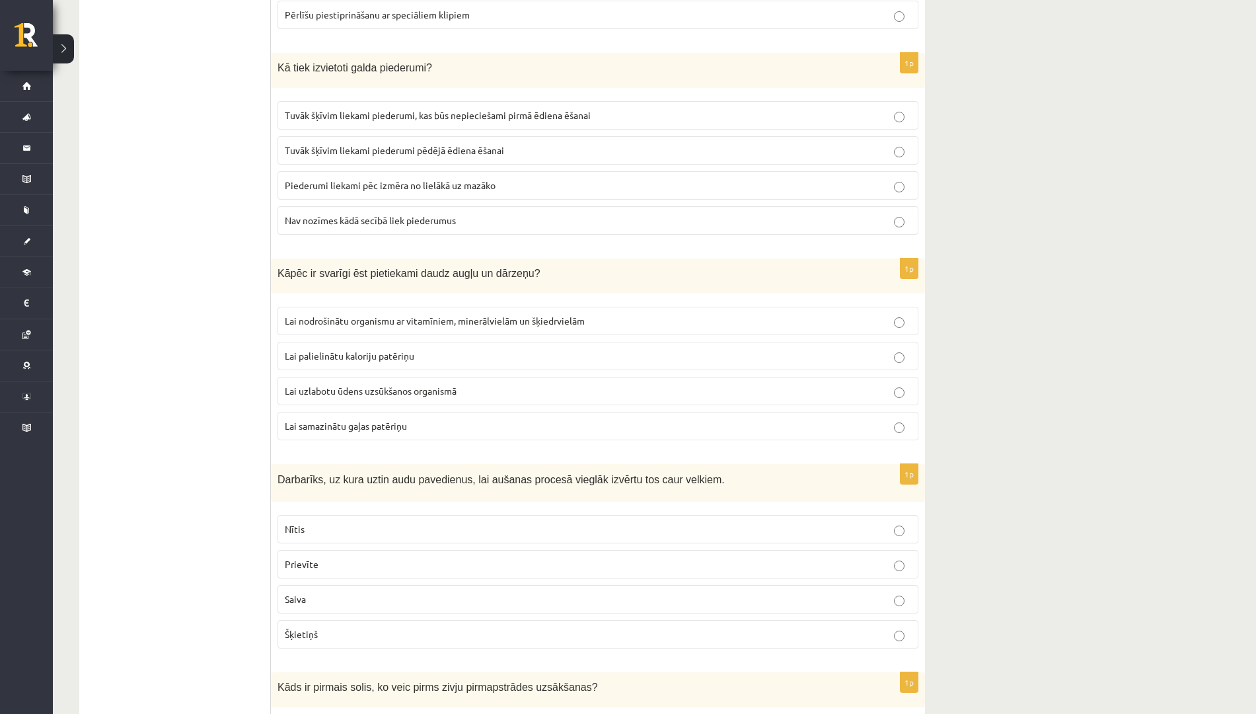
click at [477, 118] on span "Tuvāk šķīvim liekami piederumi, kas būs nepieciešami pirmā ēdiena ēšanai" at bounding box center [438, 115] width 306 height 12
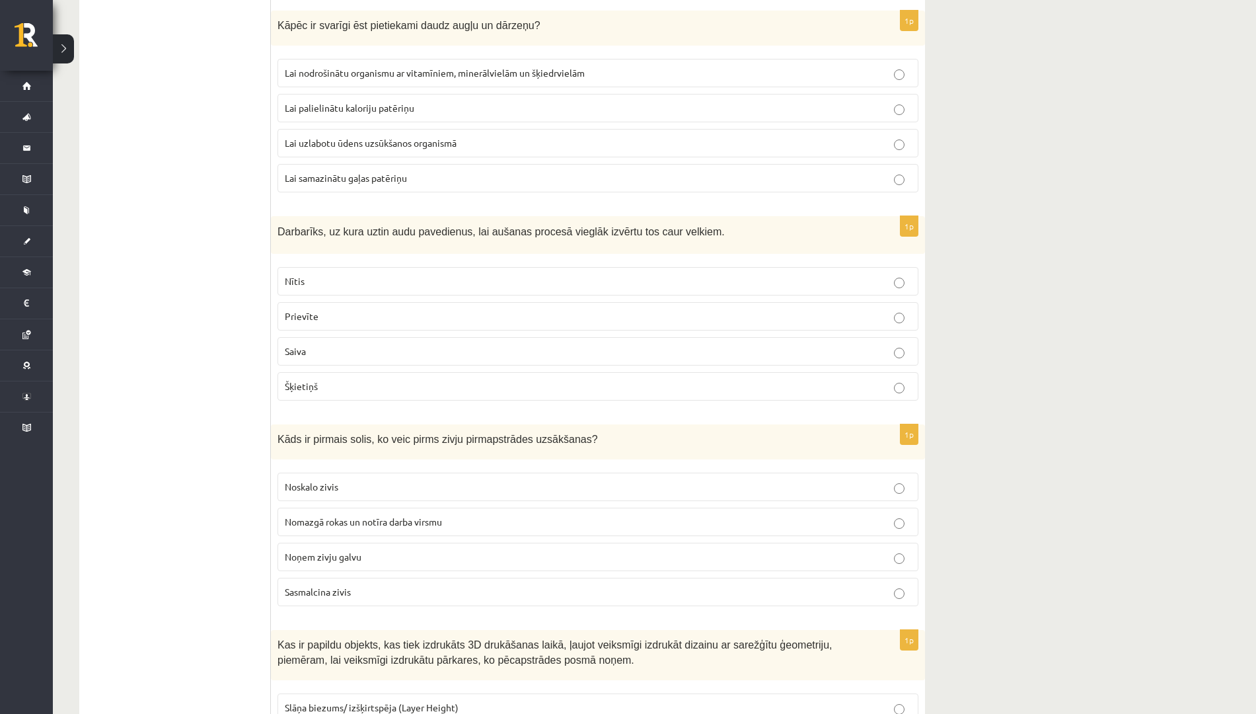
scroll to position [5416, 0]
click at [469, 67] on p "Lai nodrošinātu organismu ar vitamīniem, minerālvielām un šķiedrvielām" at bounding box center [598, 74] width 627 height 14
click at [335, 383] on p "Šķietiņš" at bounding box center [598, 387] width 627 height 14
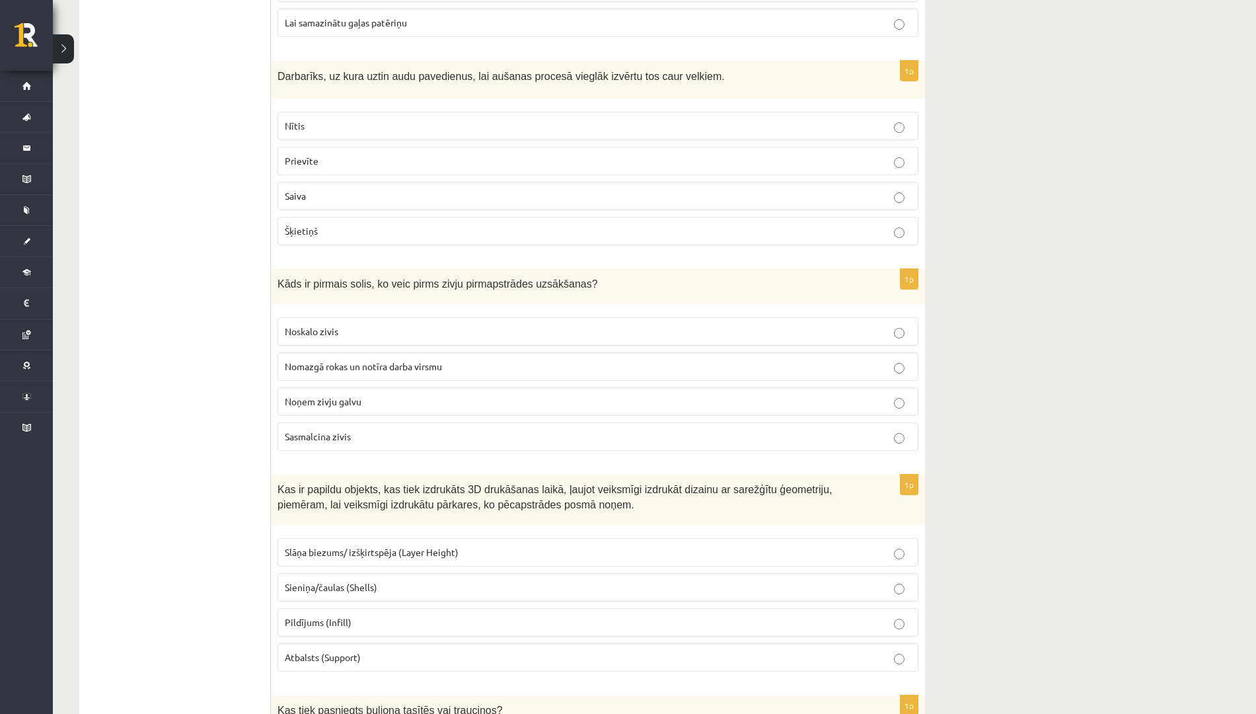
scroll to position [5575, 0]
click at [346, 353] on label "Nomazgā rokas un notīra darba virsmu" at bounding box center [598, 364] width 641 height 28
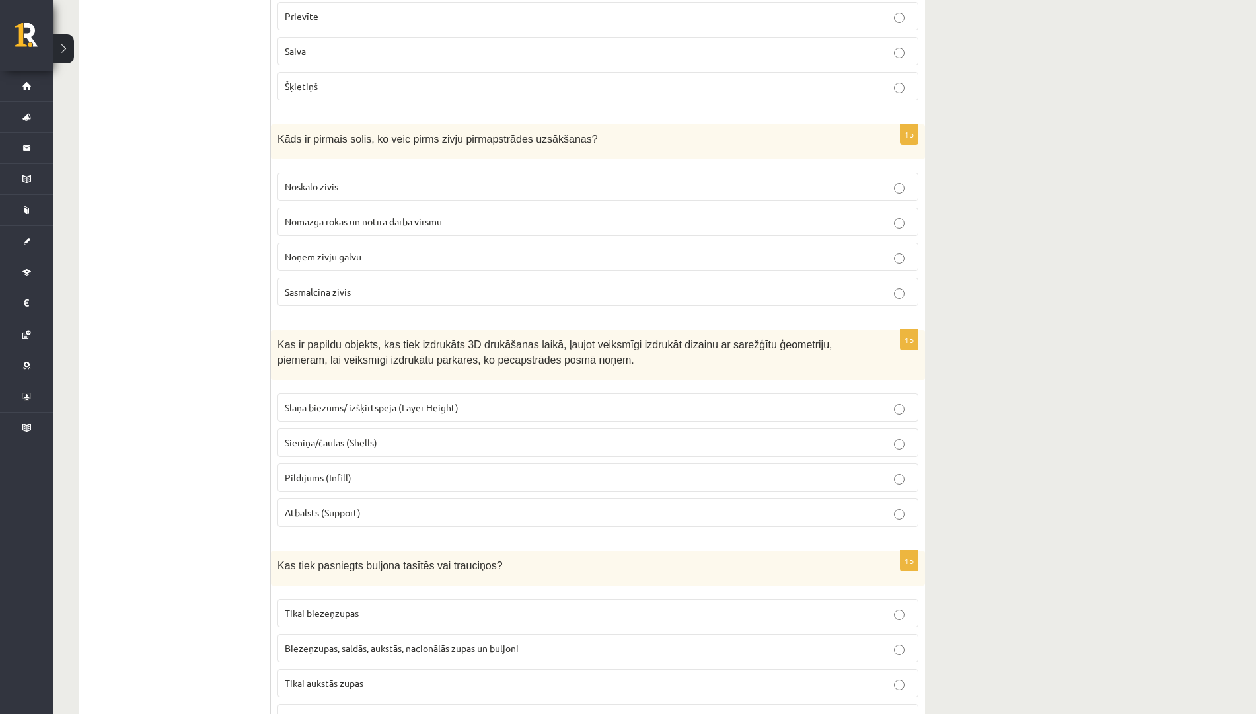
scroll to position [5784, 0]
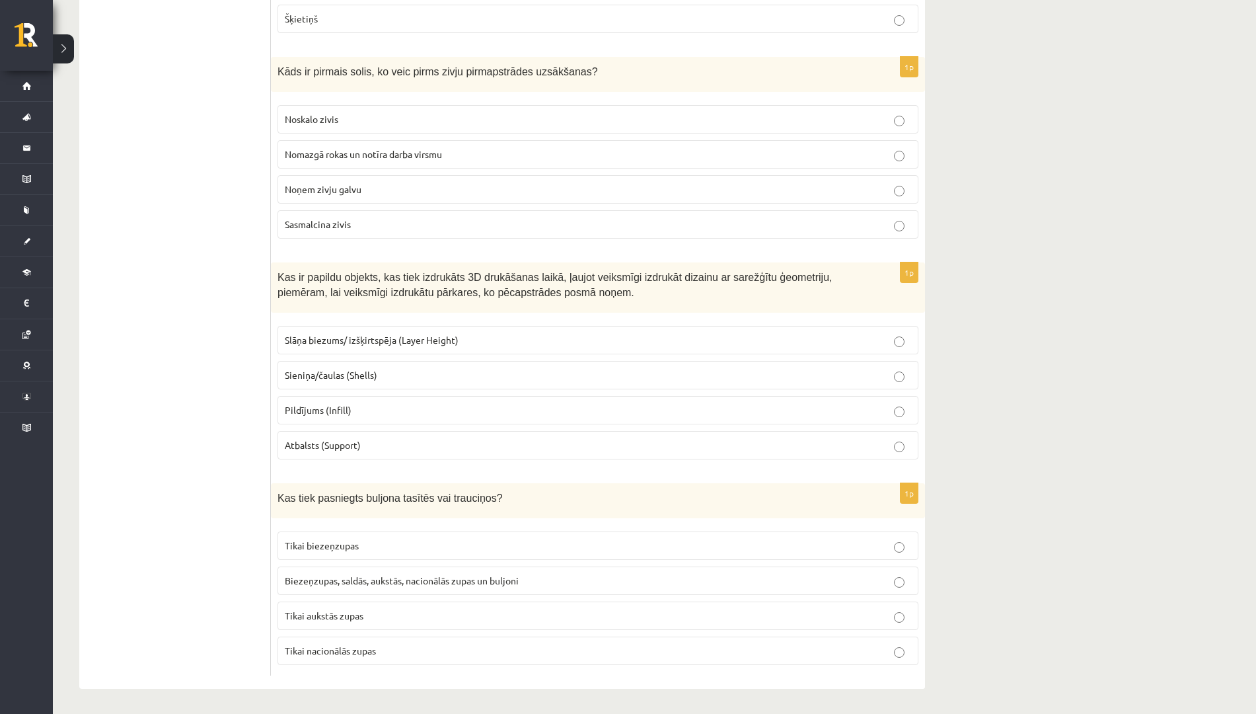
click at [321, 439] on span "Atbalsts (Support)" at bounding box center [323, 445] width 76 height 12
click at [414, 574] on span "Biezeņzupas, saldās, aukstās, nacionālās zupas un buljoni" at bounding box center [402, 580] width 234 height 12
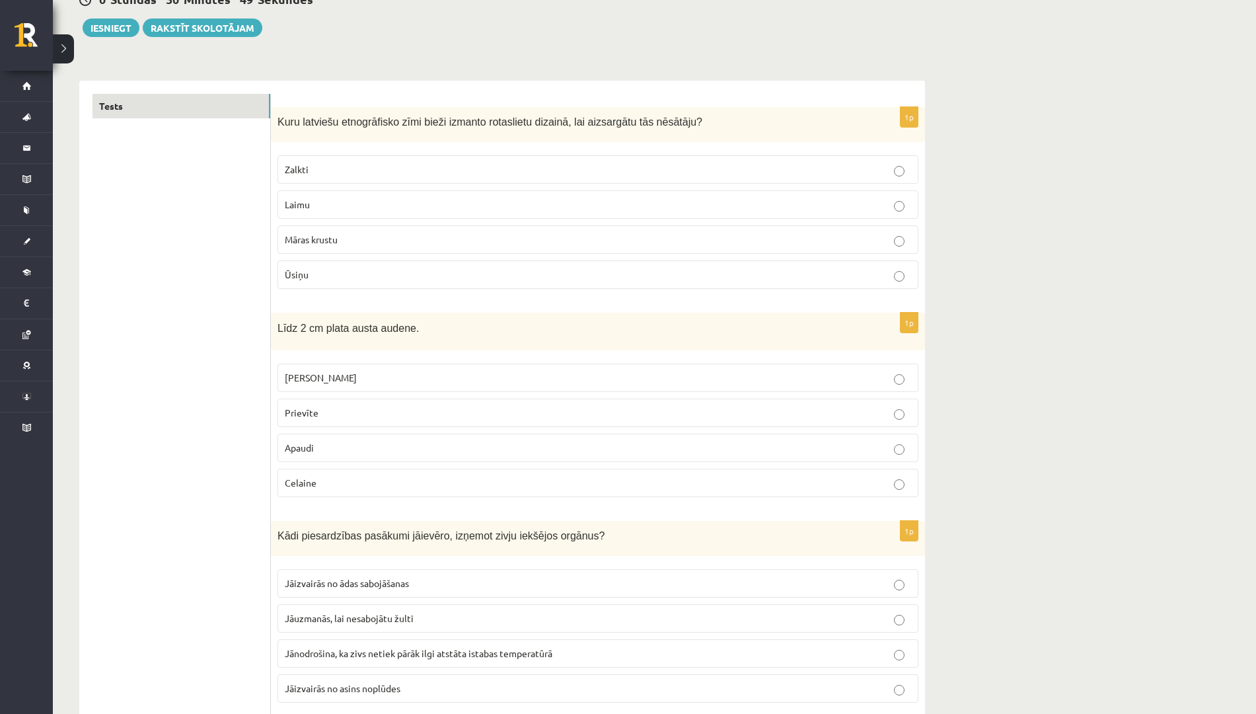
scroll to position [0, 0]
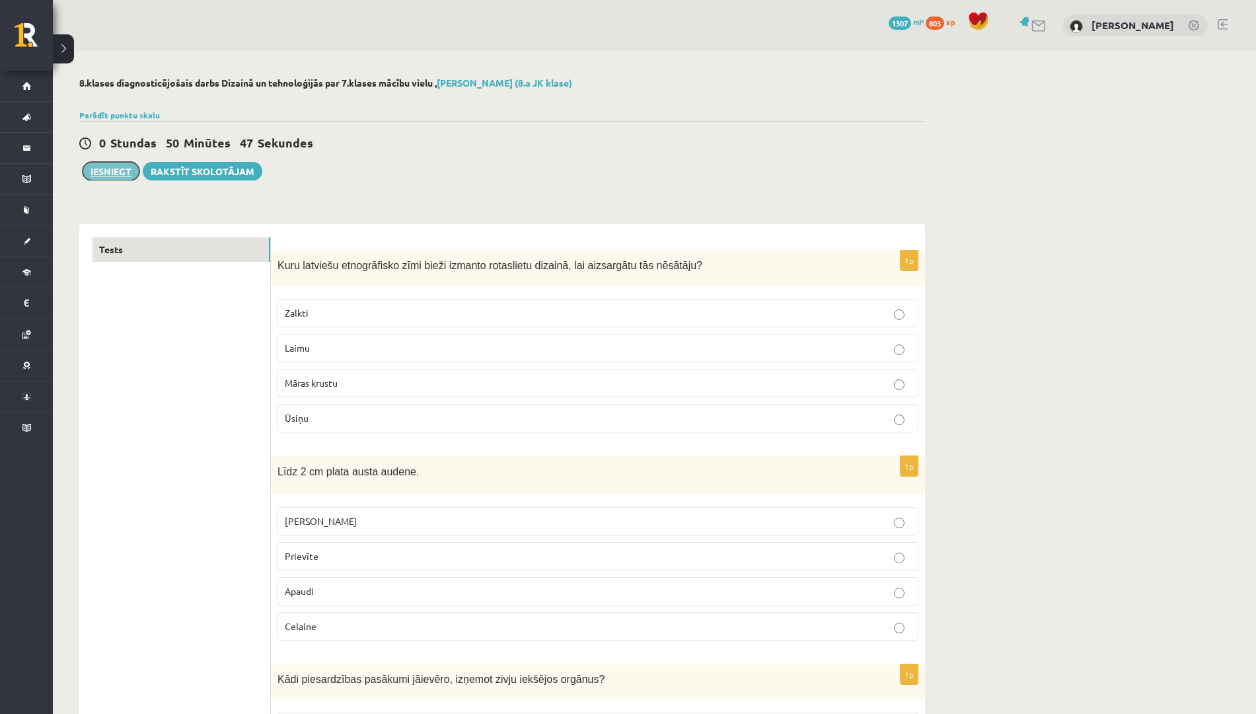
click at [106, 171] on button "Iesniegt" at bounding box center [111, 171] width 57 height 19
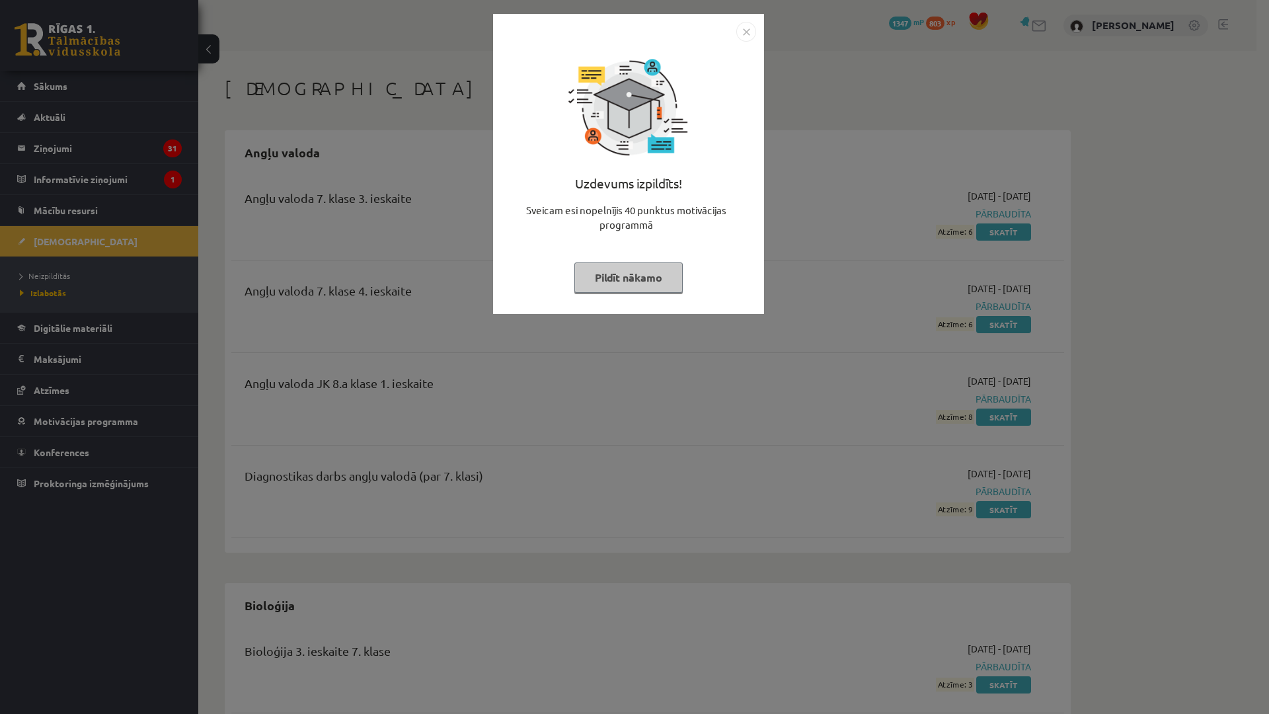
click at [746, 30] on img "Close" at bounding box center [746, 32] width 20 height 20
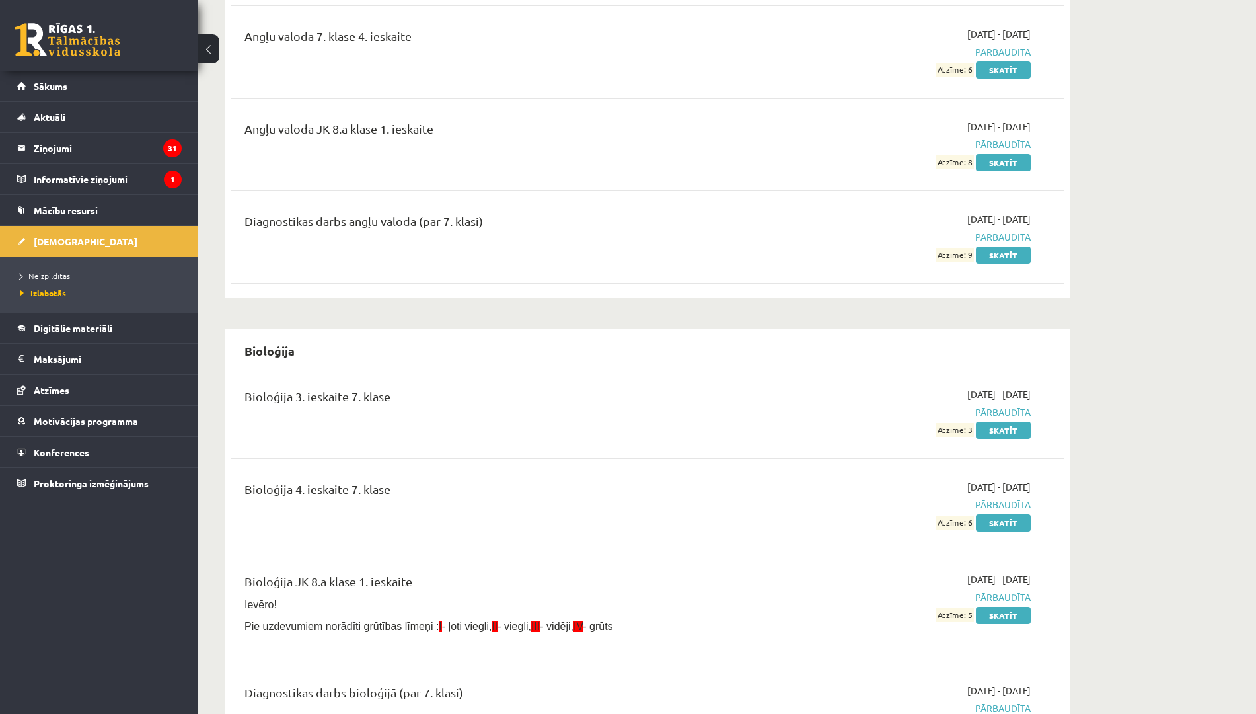
scroll to position [334, 0]
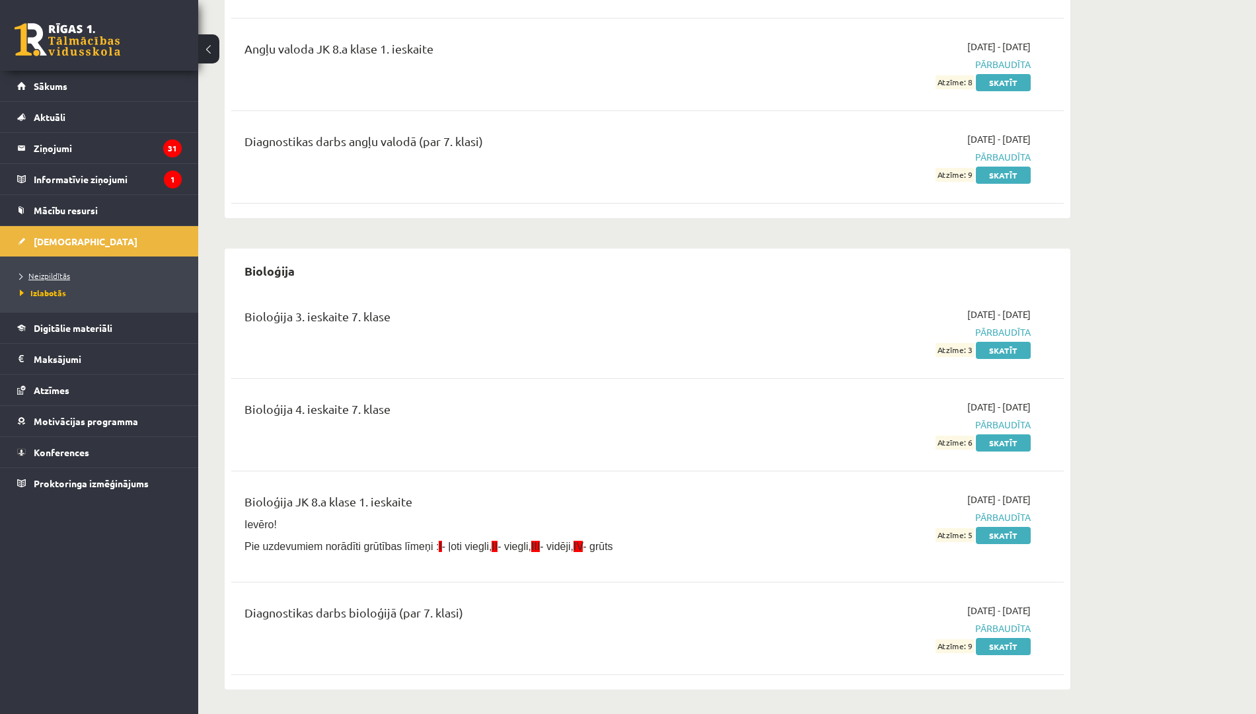
click at [73, 275] on link "Neizpildītās" at bounding box center [102, 276] width 165 height 12
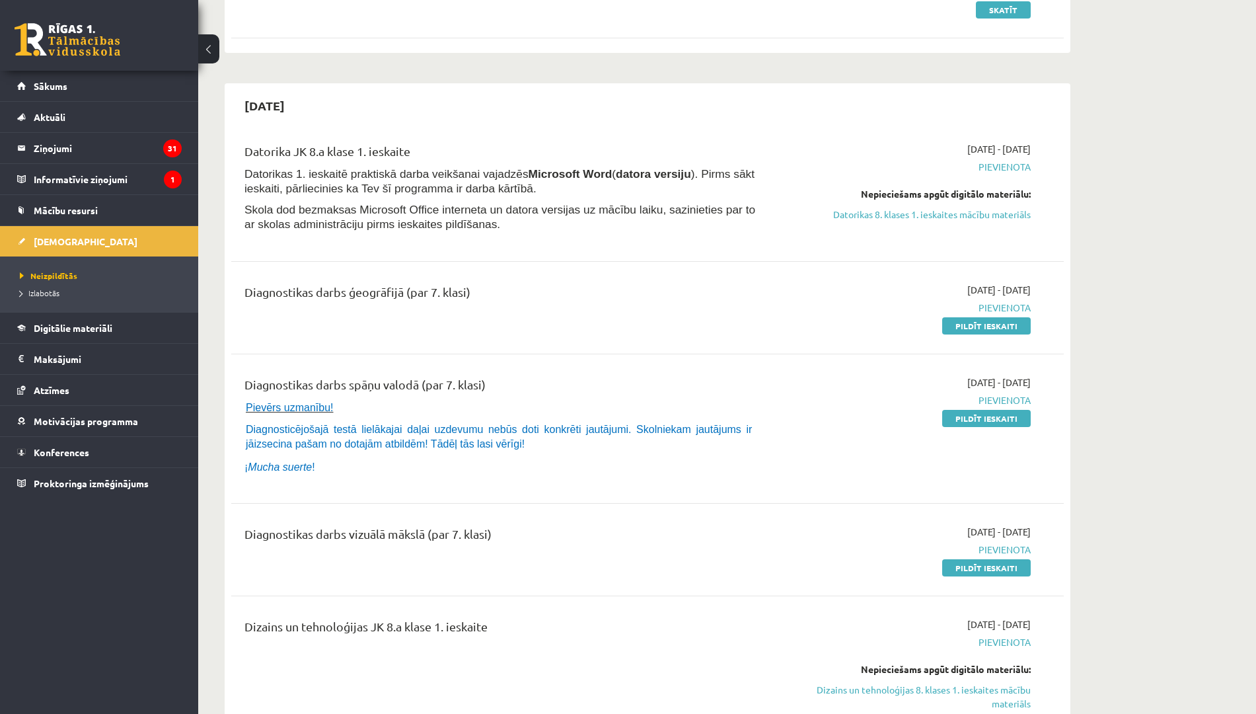
scroll to position [291, 0]
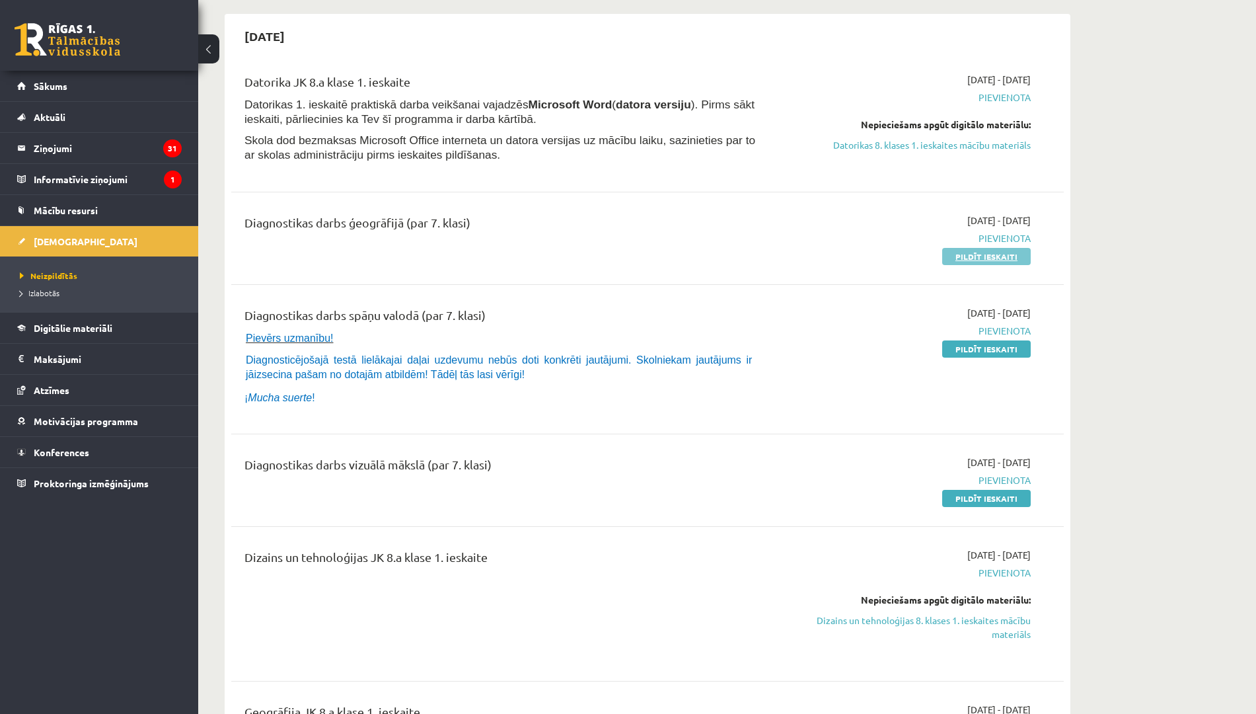
click at [977, 256] on link "Pildīt ieskaiti" at bounding box center [986, 256] width 89 height 17
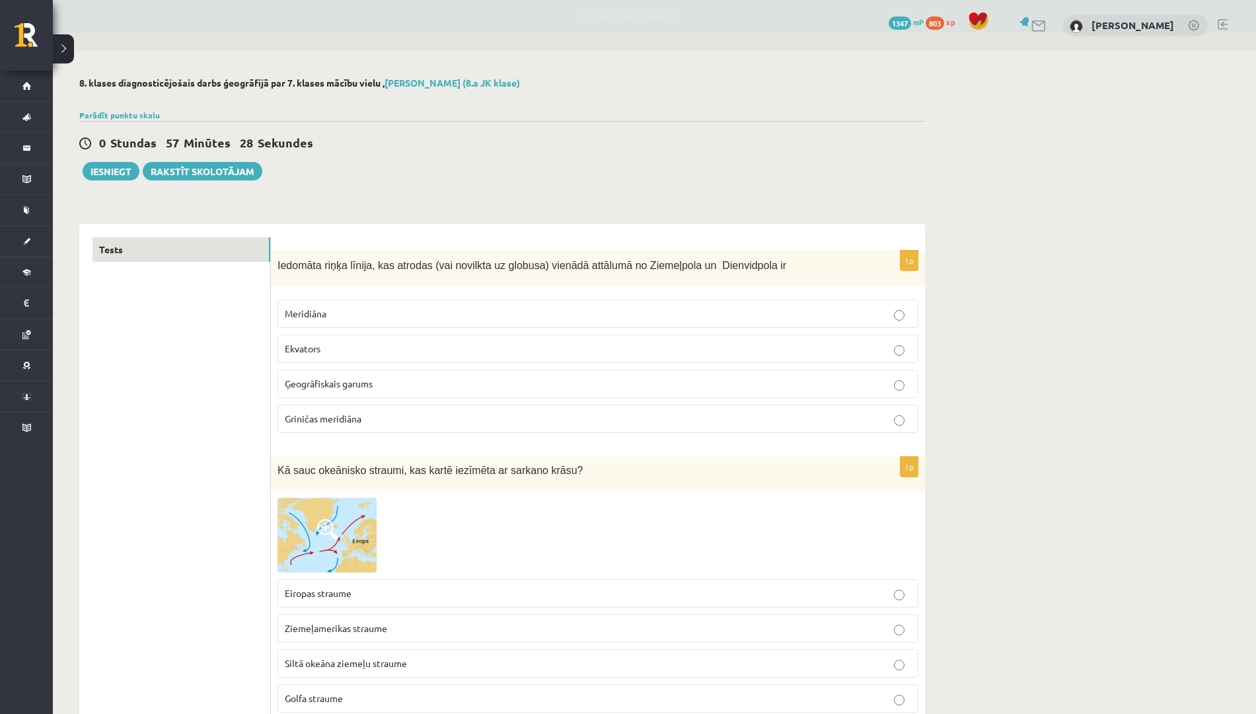
click at [693, 340] on label "Ekvators" at bounding box center [598, 348] width 641 height 28
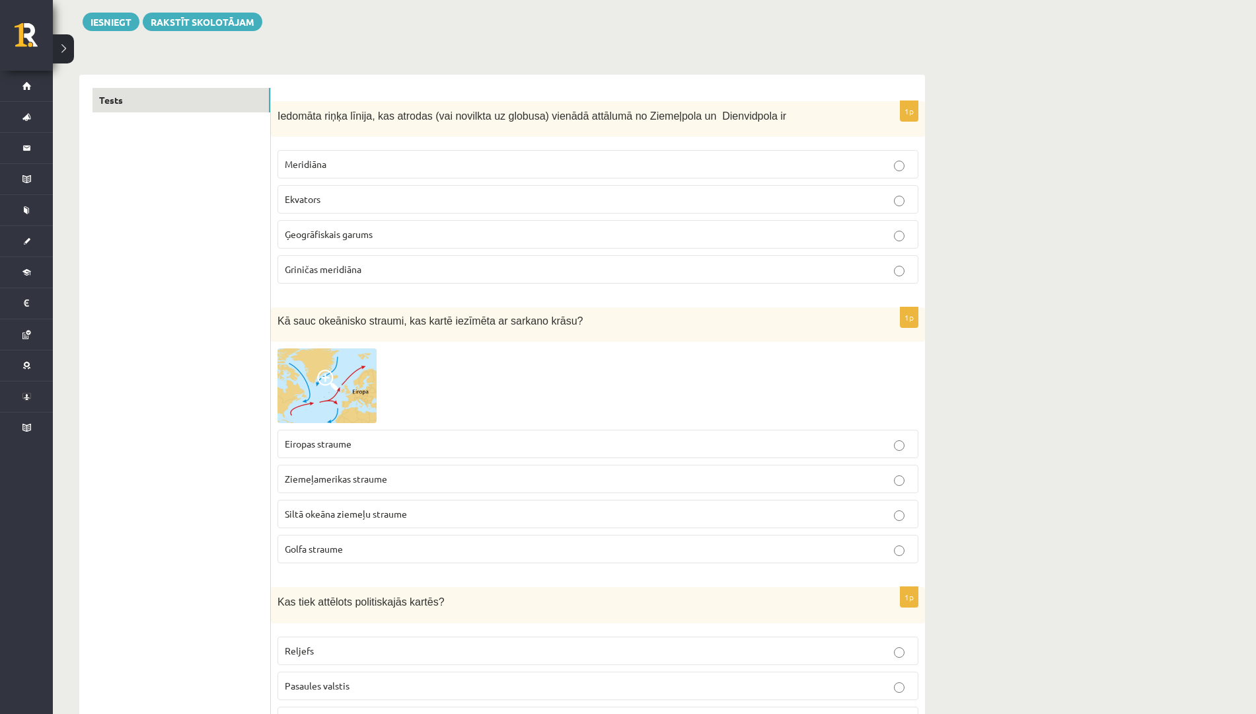
scroll to position [151, 0]
click at [613, 543] on p "Golfa straume" at bounding box center [598, 548] width 627 height 14
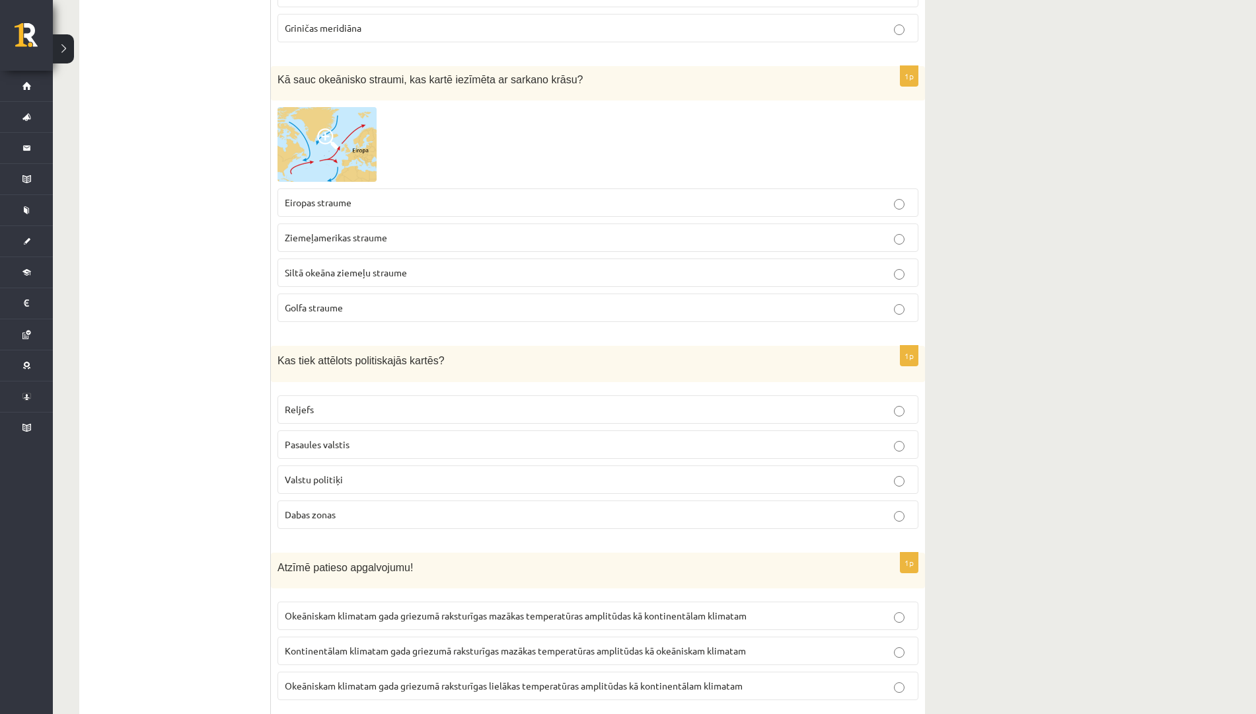
scroll to position [392, 0]
click at [490, 443] on p "Pasaules valstis" at bounding box center [598, 443] width 627 height 14
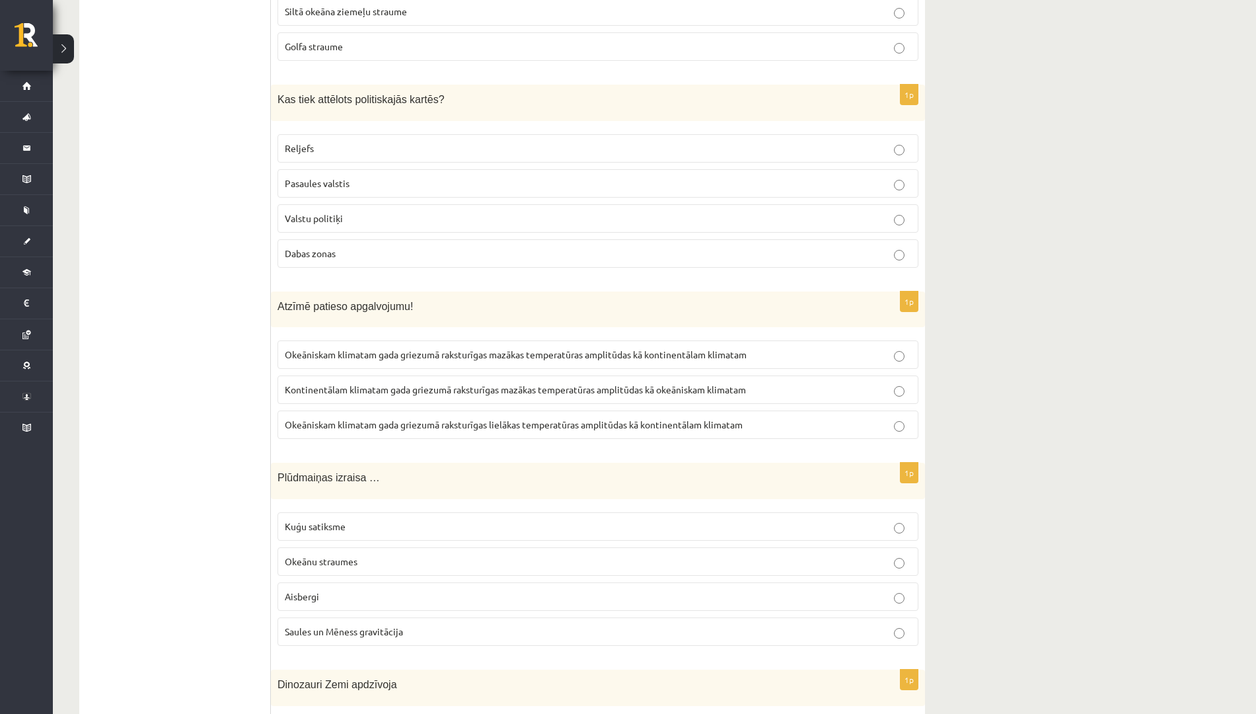
scroll to position [658, 0]
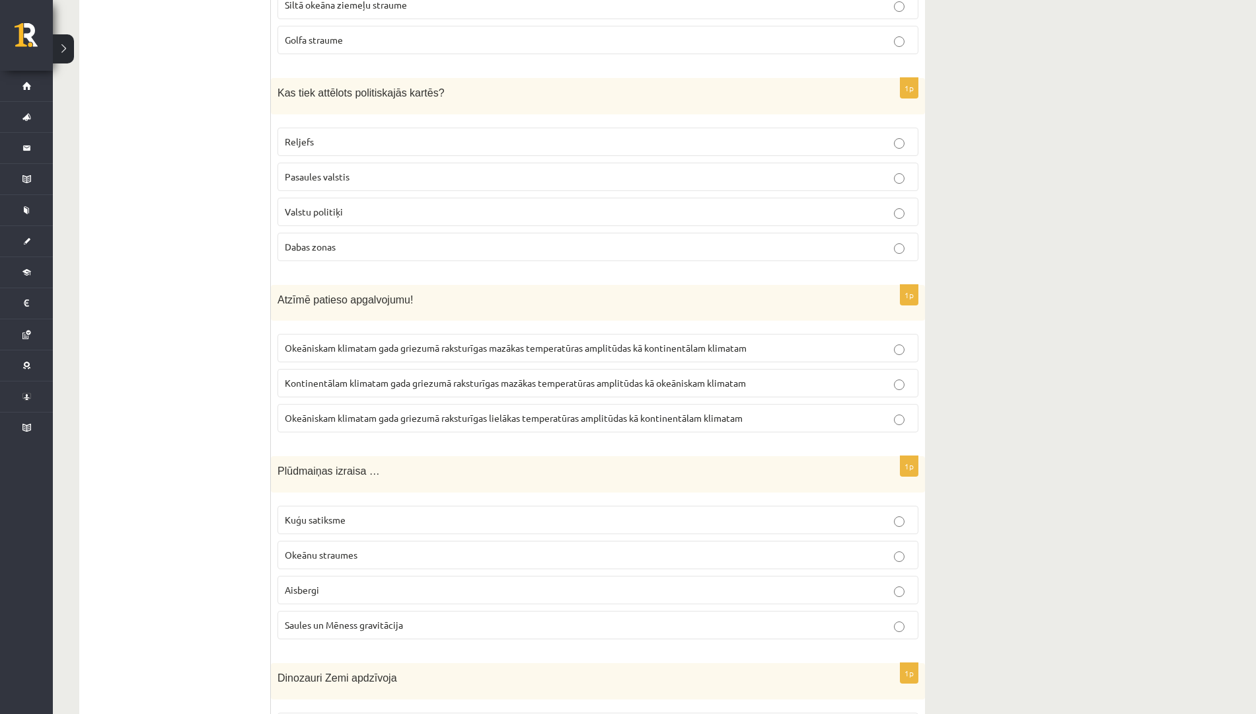
click at [566, 335] on label "Okeāniskam klimatam gada griezumā raksturīgas mazākas temperatūras amplitūdas k…" at bounding box center [598, 348] width 641 height 28
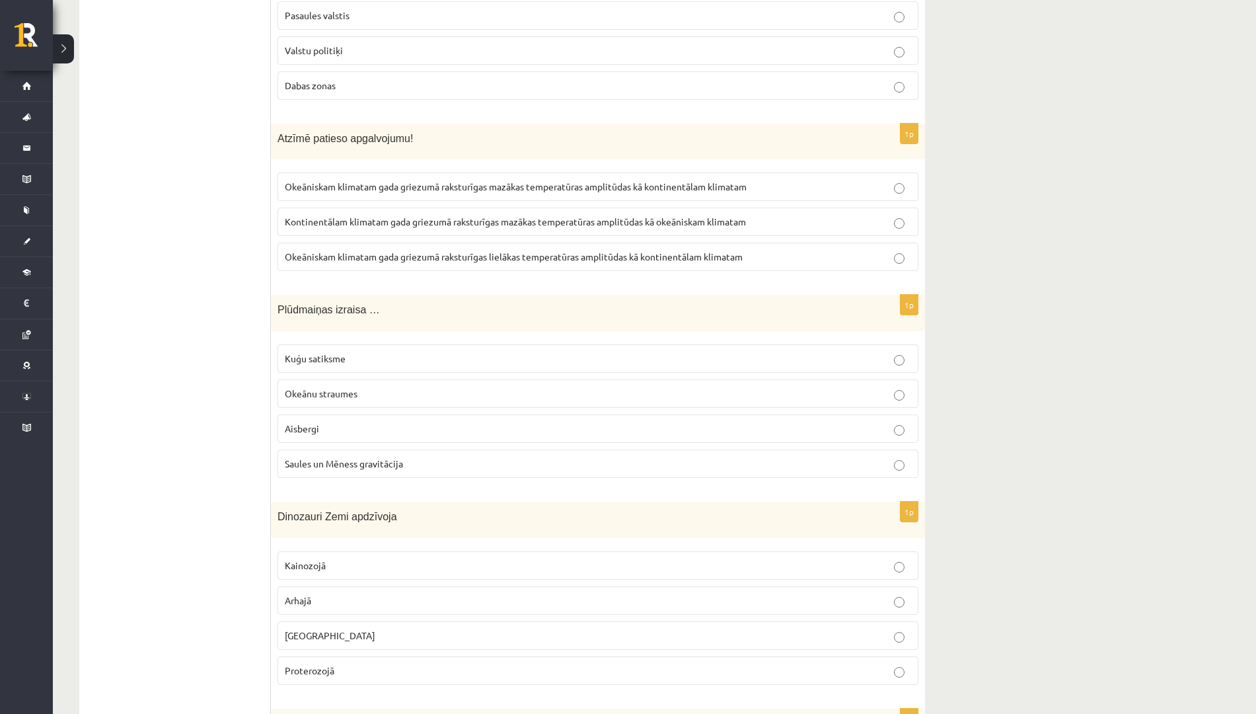
scroll to position [820, 0]
click at [370, 461] on span "Saules un Mēness gravitācija" at bounding box center [344, 463] width 118 height 12
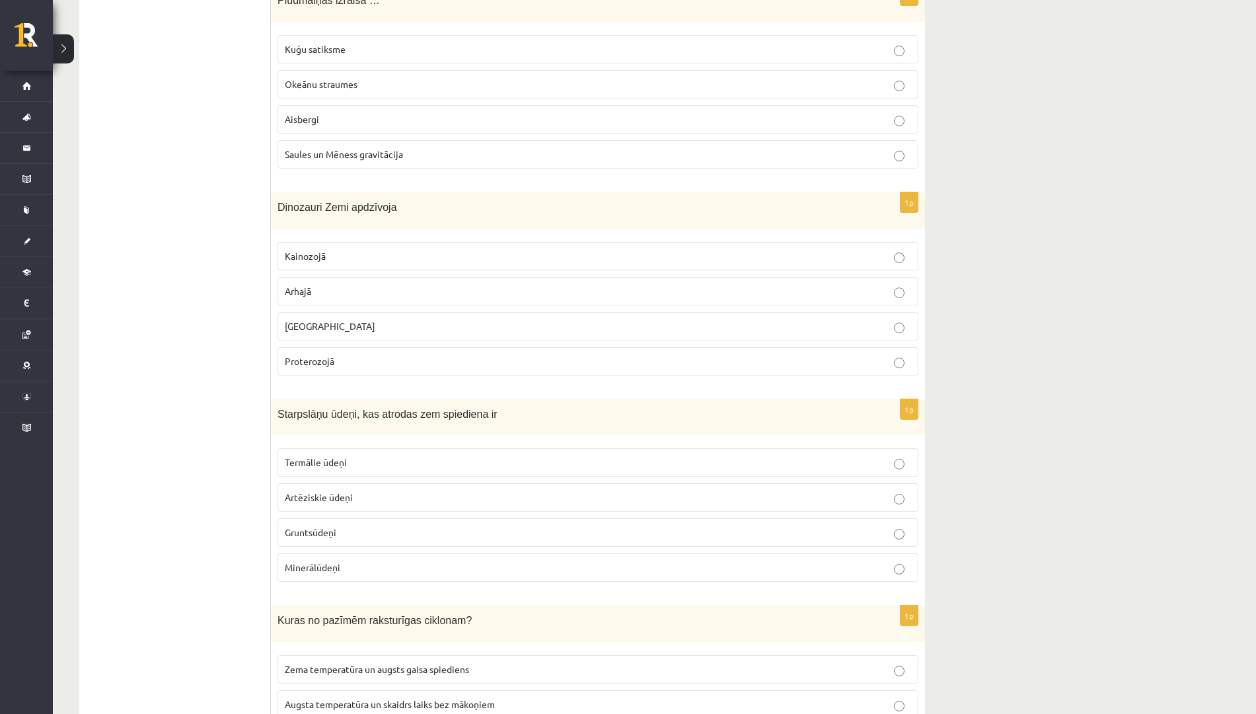
scroll to position [1130, 0]
click at [320, 328] on span "Mezozojā" at bounding box center [330, 325] width 91 height 12
click at [351, 498] on span "Artēziskie ūdeņi" at bounding box center [319, 496] width 68 height 12
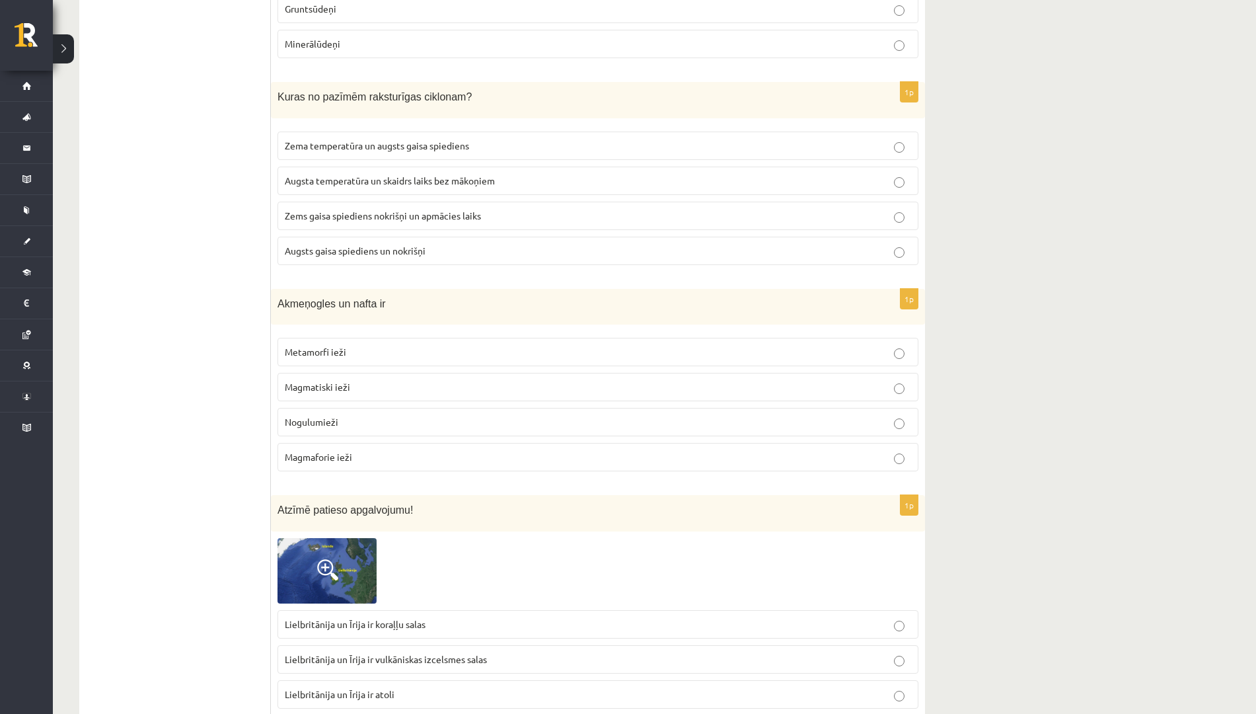
scroll to position [1654, 0]
click at [391, 211] on span "Zems gaisa spiediens nokrišņi un apmācies laiks" at bounding box center [383, 214] width 196 height 12
click at [427, 412] on label "Nogulumieži" at bounding box center [598, 420] width 641 height 28
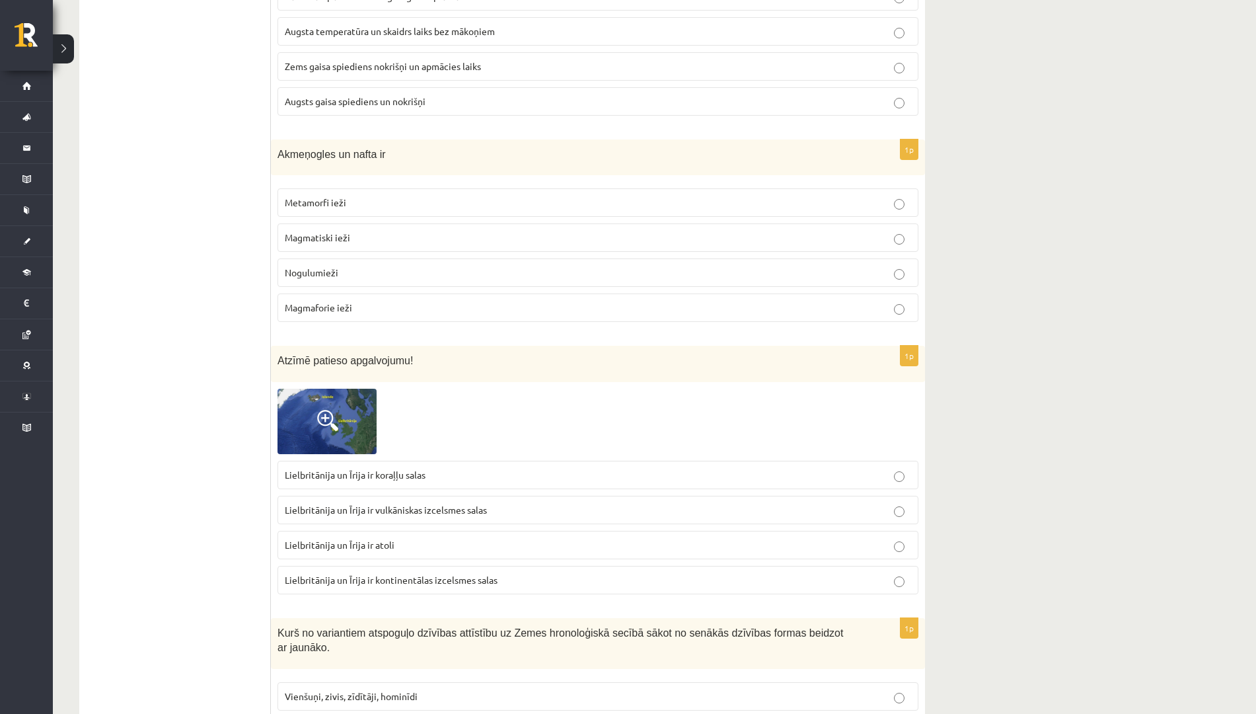
scroll to position [1803, 0]
click at [454, 581] on span "Lielbritānija un Īrija ir kontinentālas izcelsmes salas" at bounding box center [391, 578] width 213 height 12
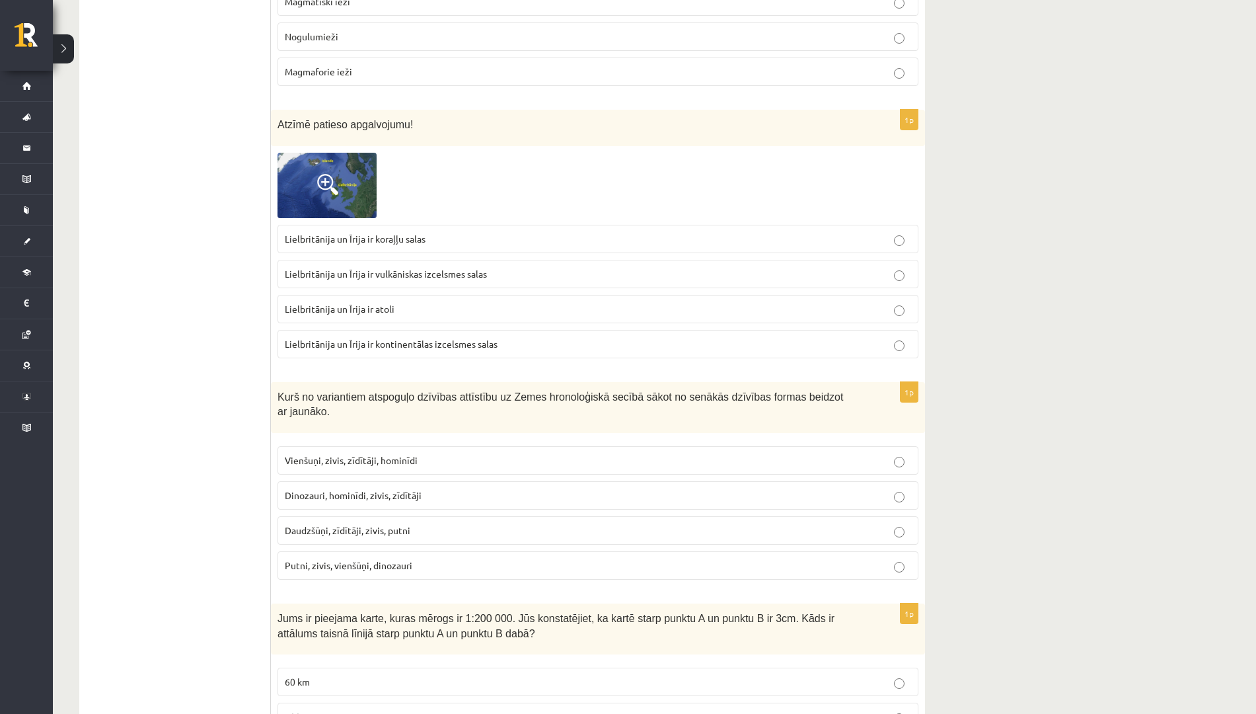
scroll to position [2044, 0]
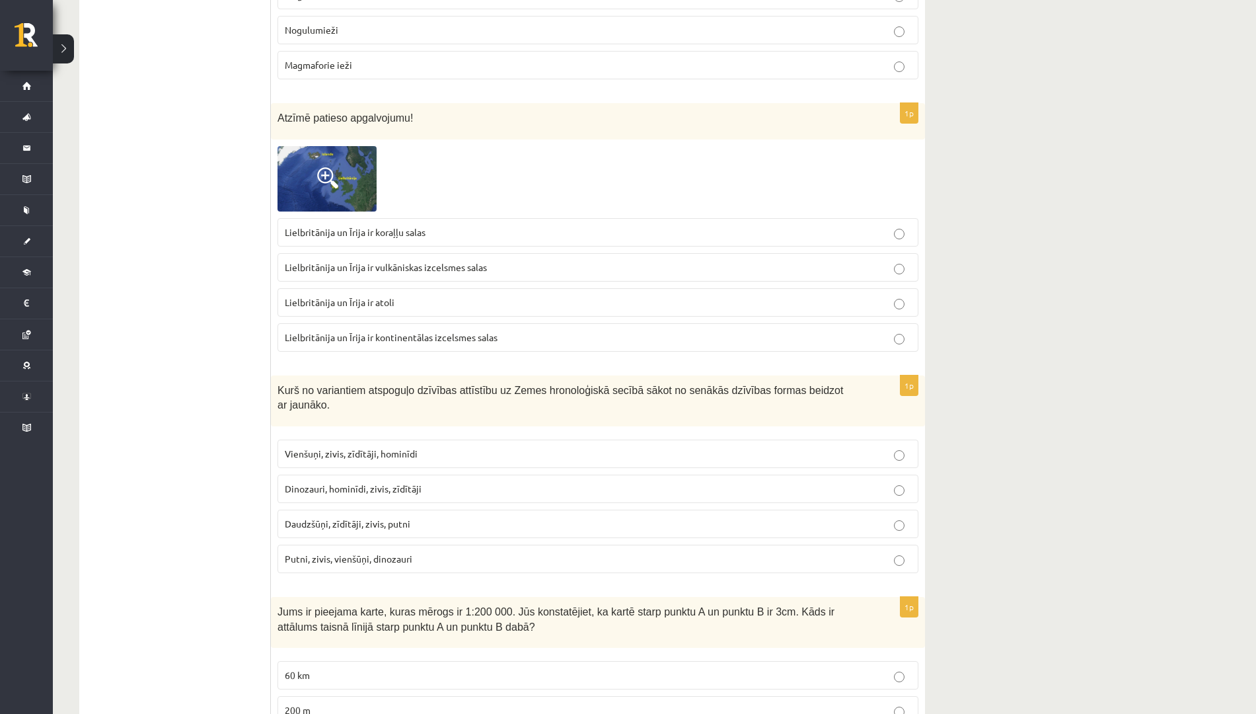
click at [405, 447] on span "Vienšuņi, zivis, zīdītāji, hominīdi" at bounding box center [351, 453] width 133 height 12
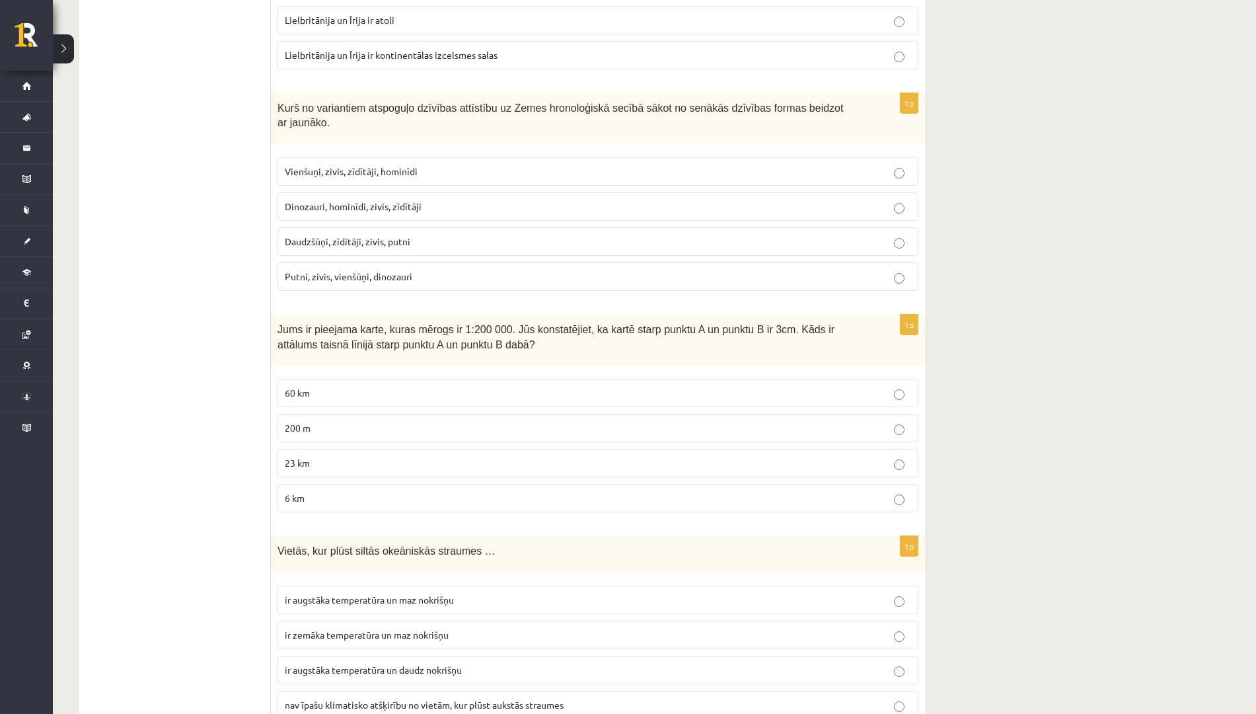
scroll to position [2327, 0]
click at [408, 385] on p "60 km" at bounding box center [598, 392] width 627 height 14
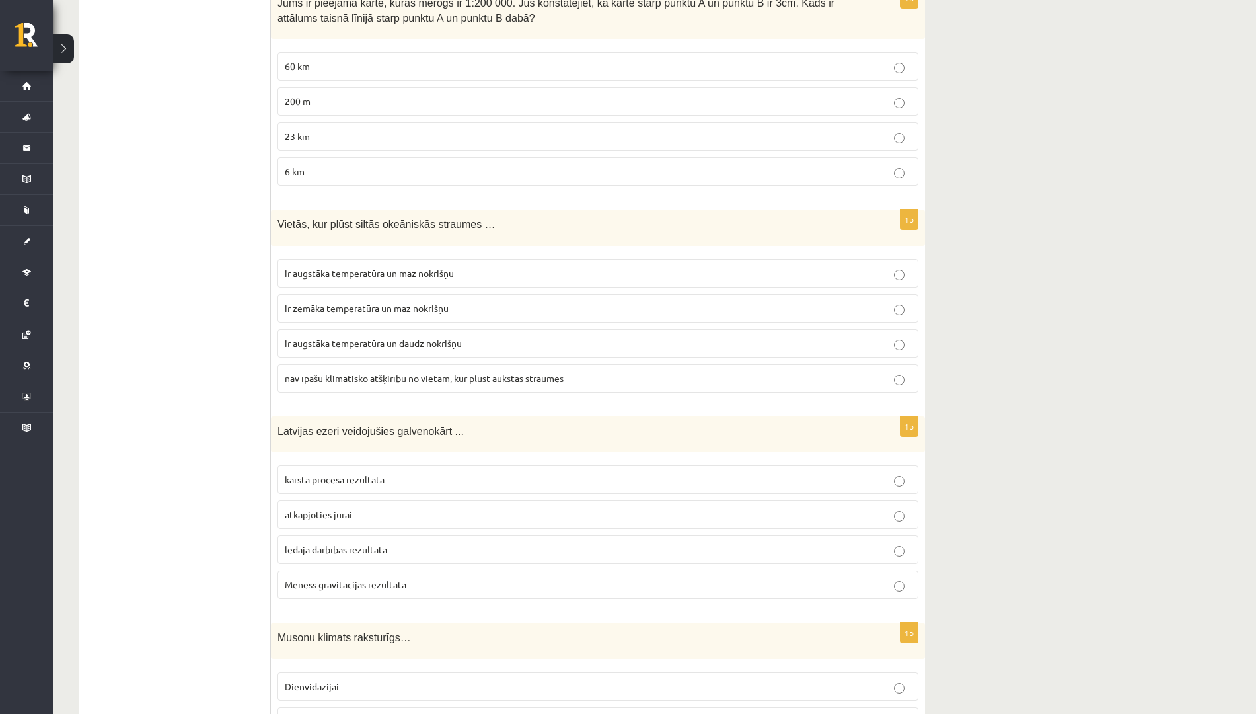
scroll to position [2656, 0]
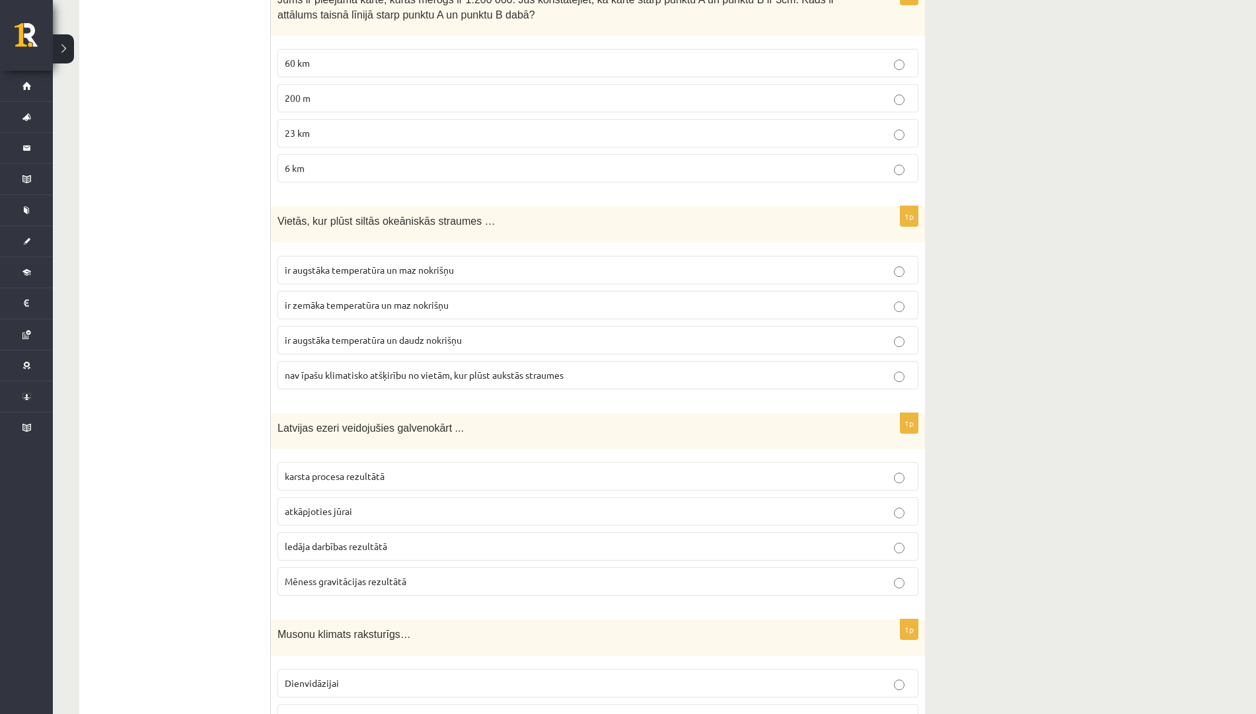
click at [448, 334] on span "ir augstāka temperatūra un daudz nokrišņu" at bounding box center [373, 340] width 177 height 12
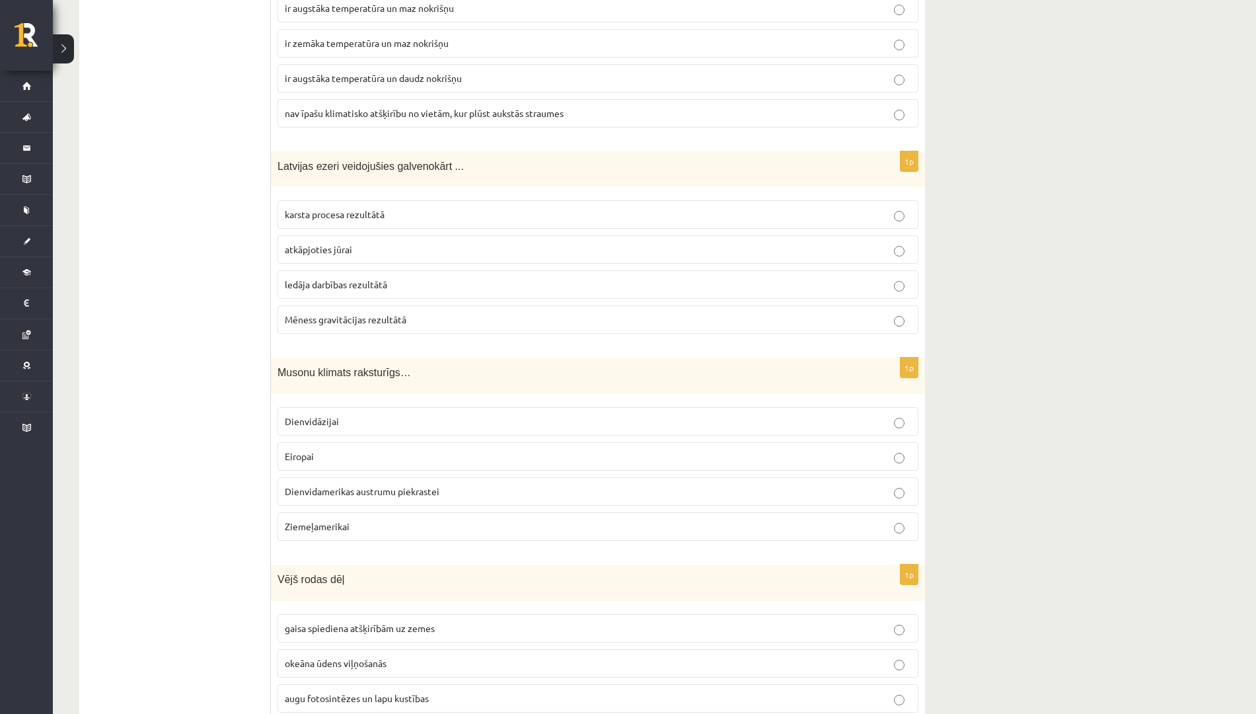
scroll to position [2921, 0]
click at [412, 275] on p "ledāja darbības rezultātā" at bounding box center [598, 282] width 627 height 14
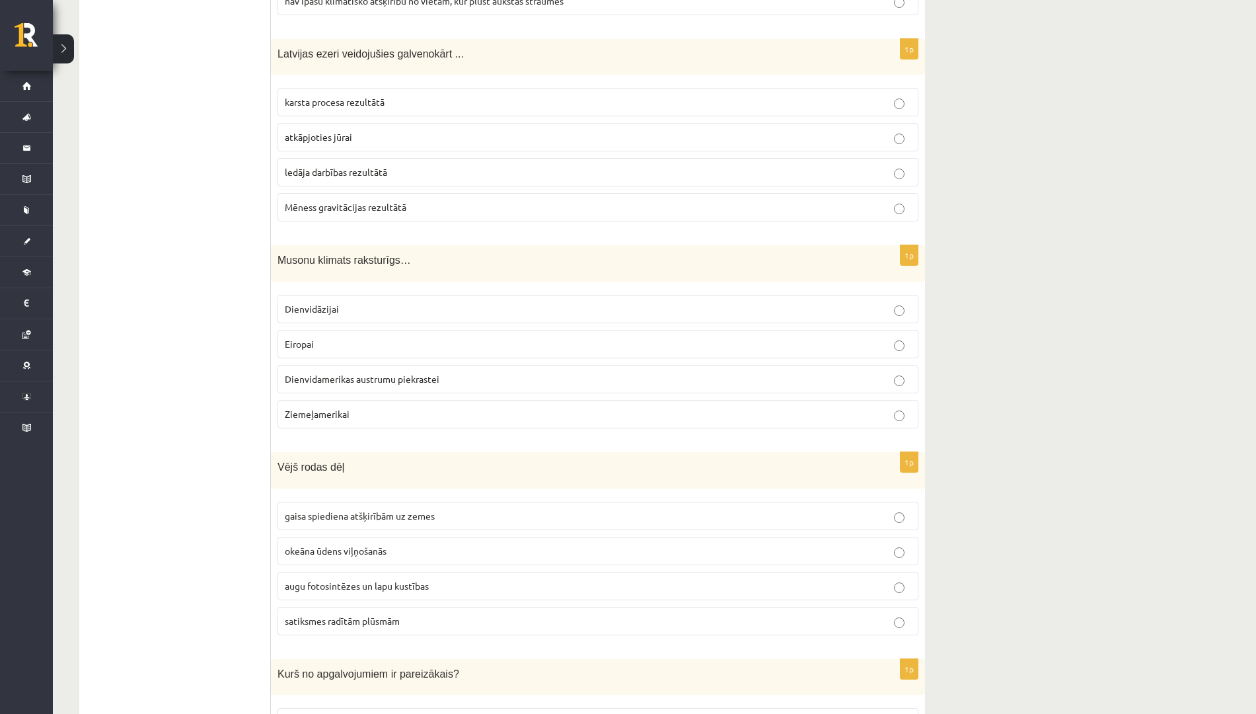
scroll to position [3034, 0]
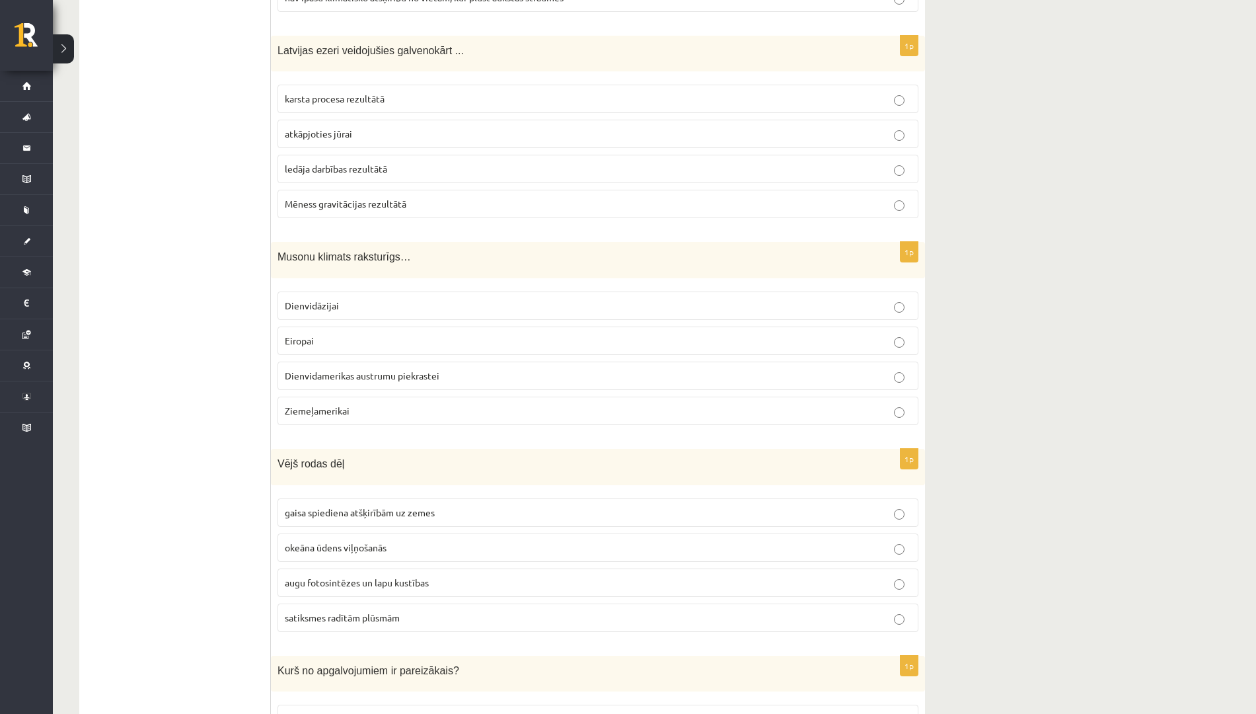
click at [380, 299] on p "Dienvidāzijai" at bounding box center [598, 306] width 627 height 14
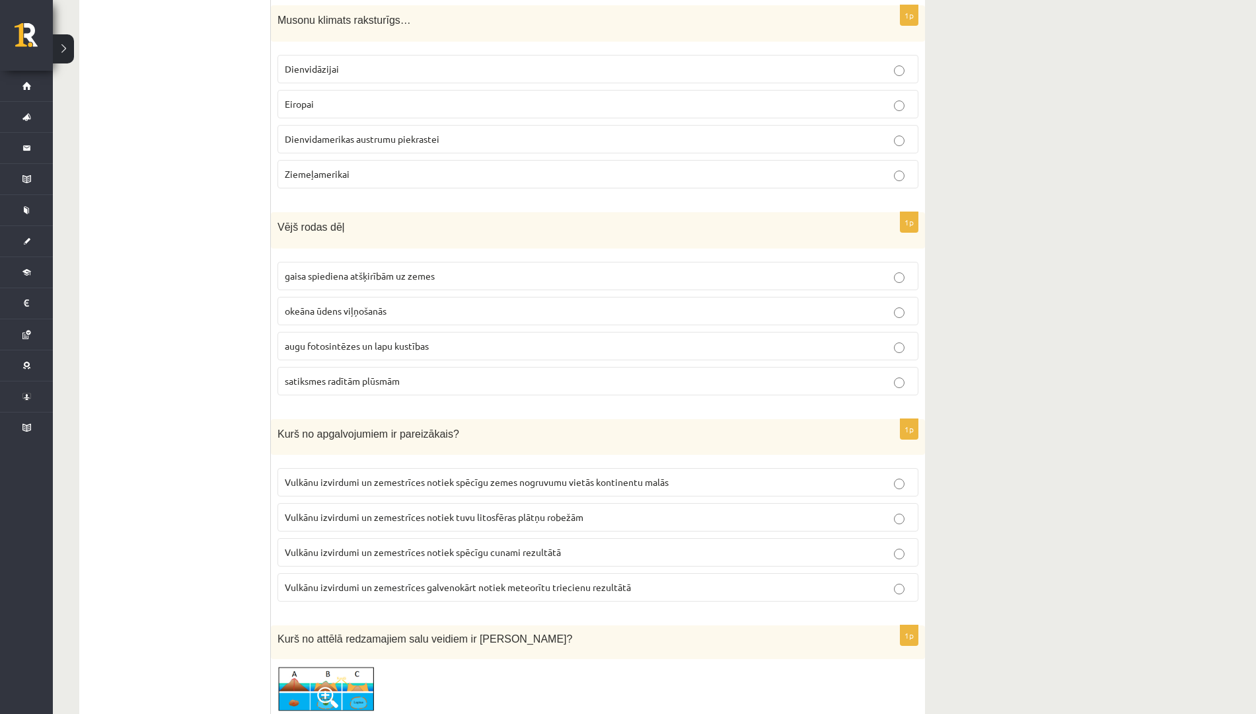
scroll to position [3271, 0]
click at [361, 269] on span "gaisa spiediena atšķirībām uz zemes" at bounding box center [360, 275] width 150 height 12
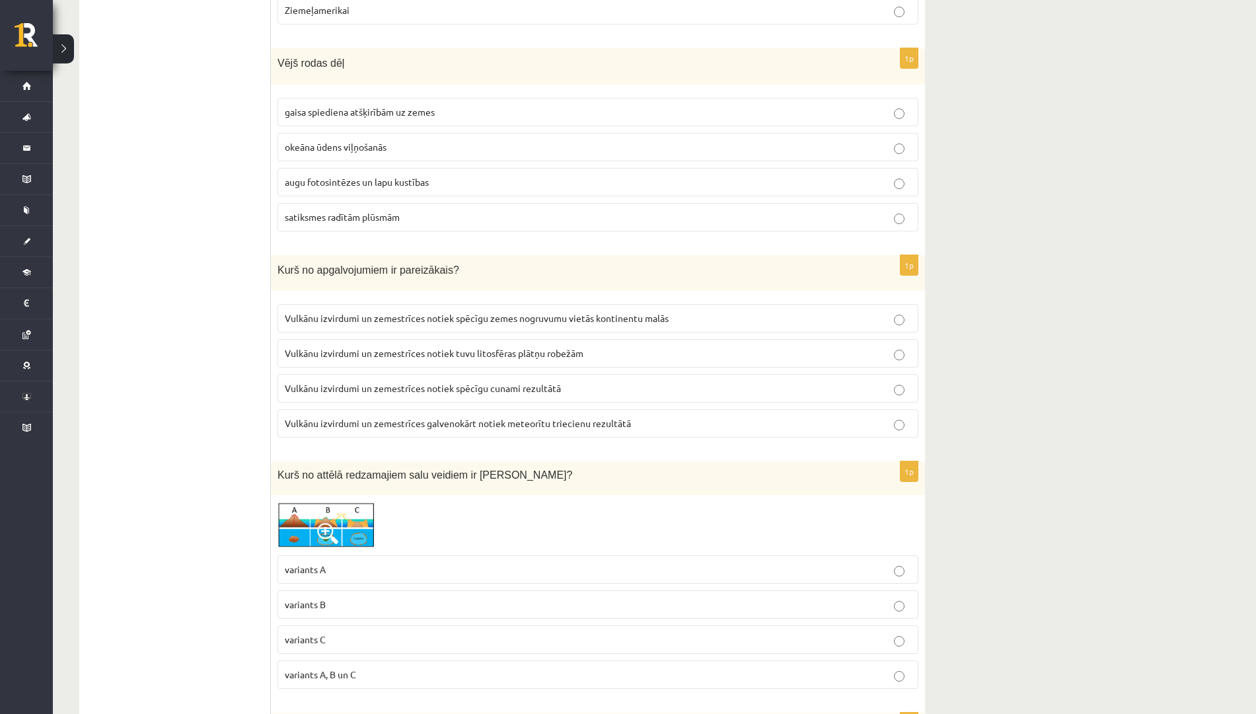
scroll to position [3511, 0]
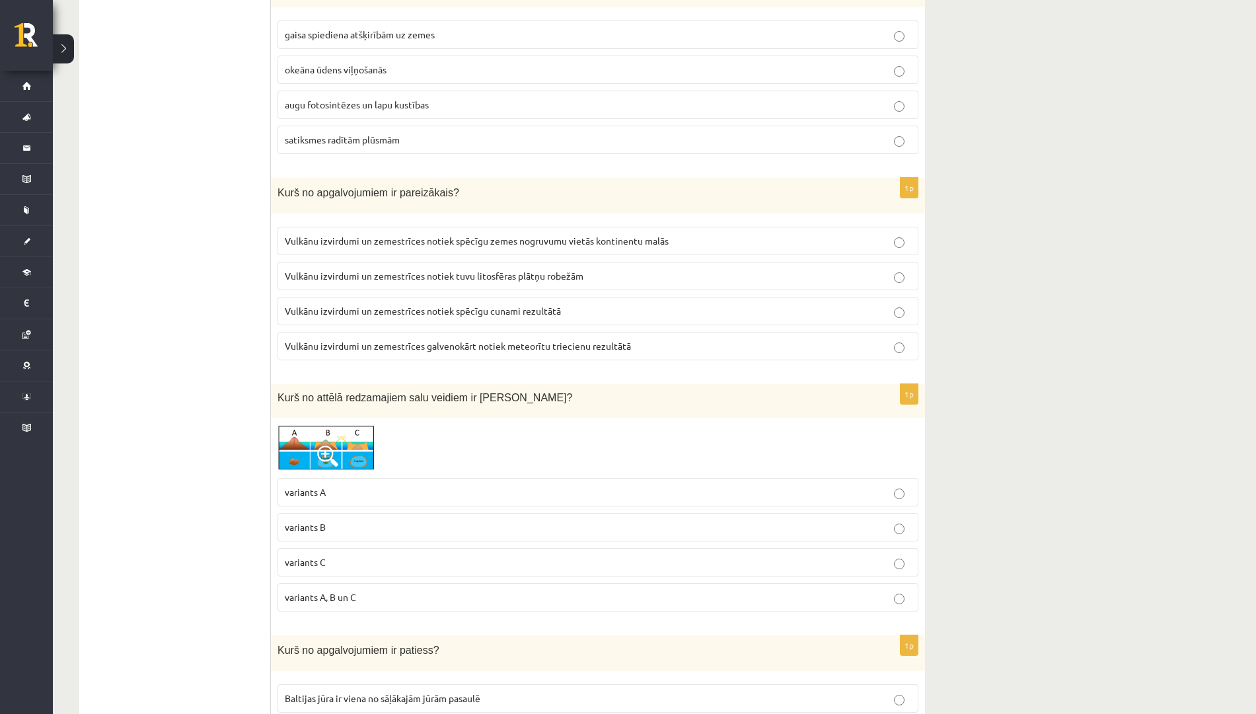
click at [599, 269] on p "Vulkānu izvirdumi un zemestrīces notiek tuvu litosfēras plātņu robežām" at bounding box center [598, 276] width 627 height 14
click at [352, 548] on label "variants C" at bounding box center [598, 562] width 641 height 28
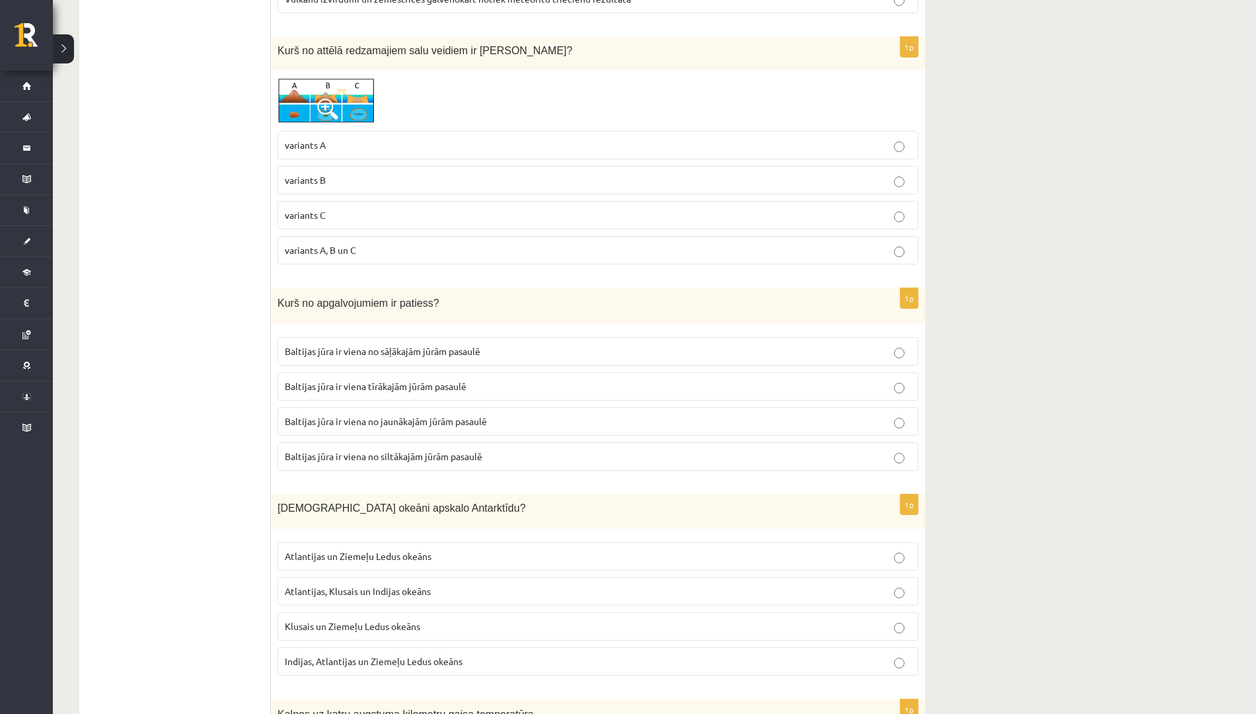
scroll to position [3862, 0]
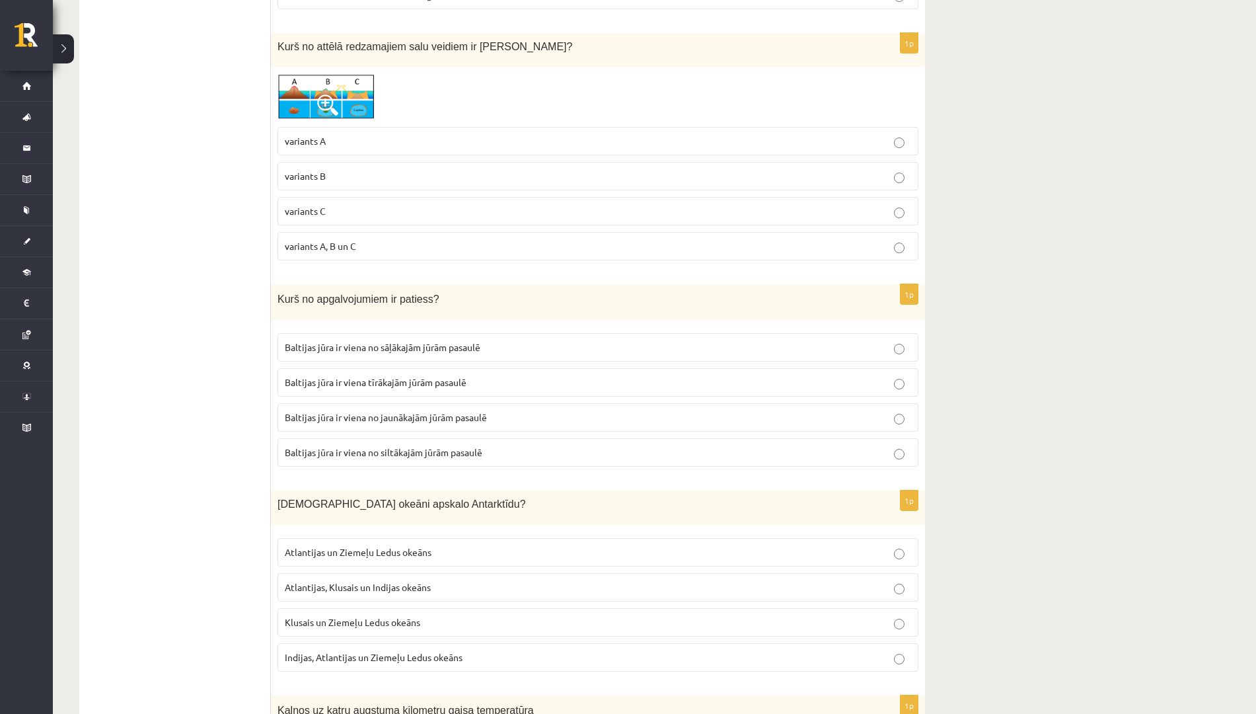
click at [438, 341] on span "Baltijas jūra ir viena no sāļākajām jūrām pasaulē" at bounding box center [383, 347] width 196 height 12
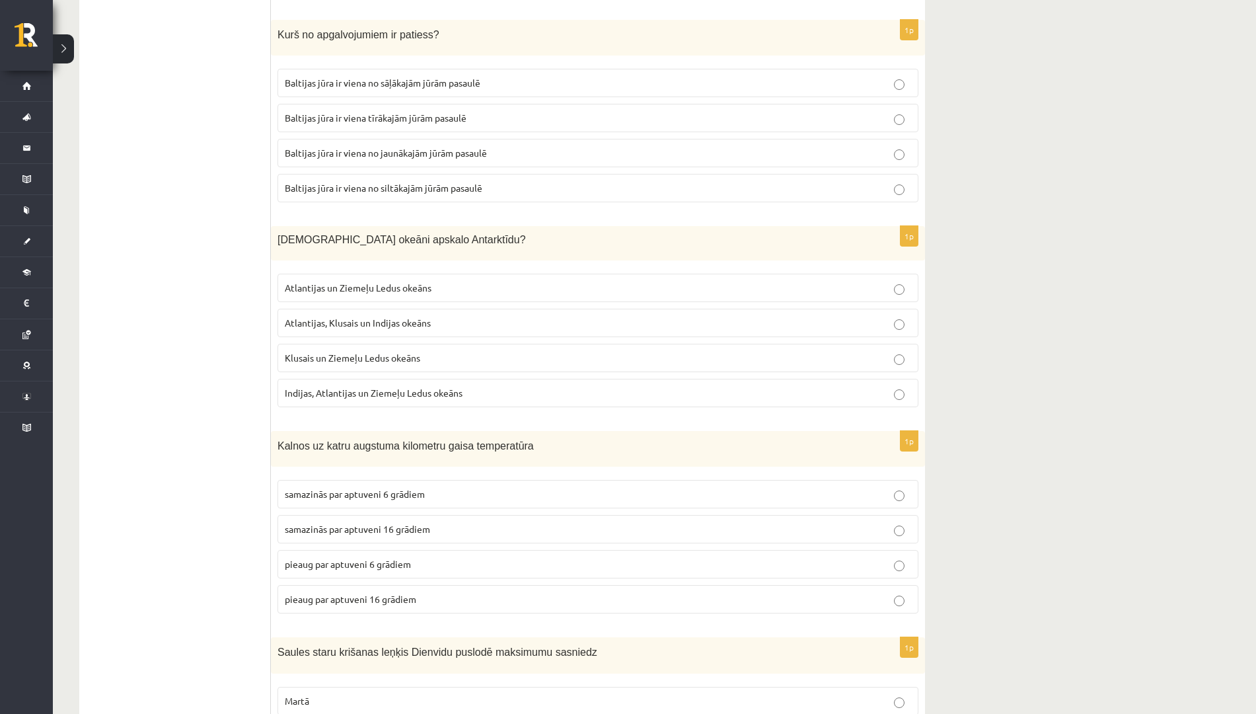
scroll to position [4166, 0]
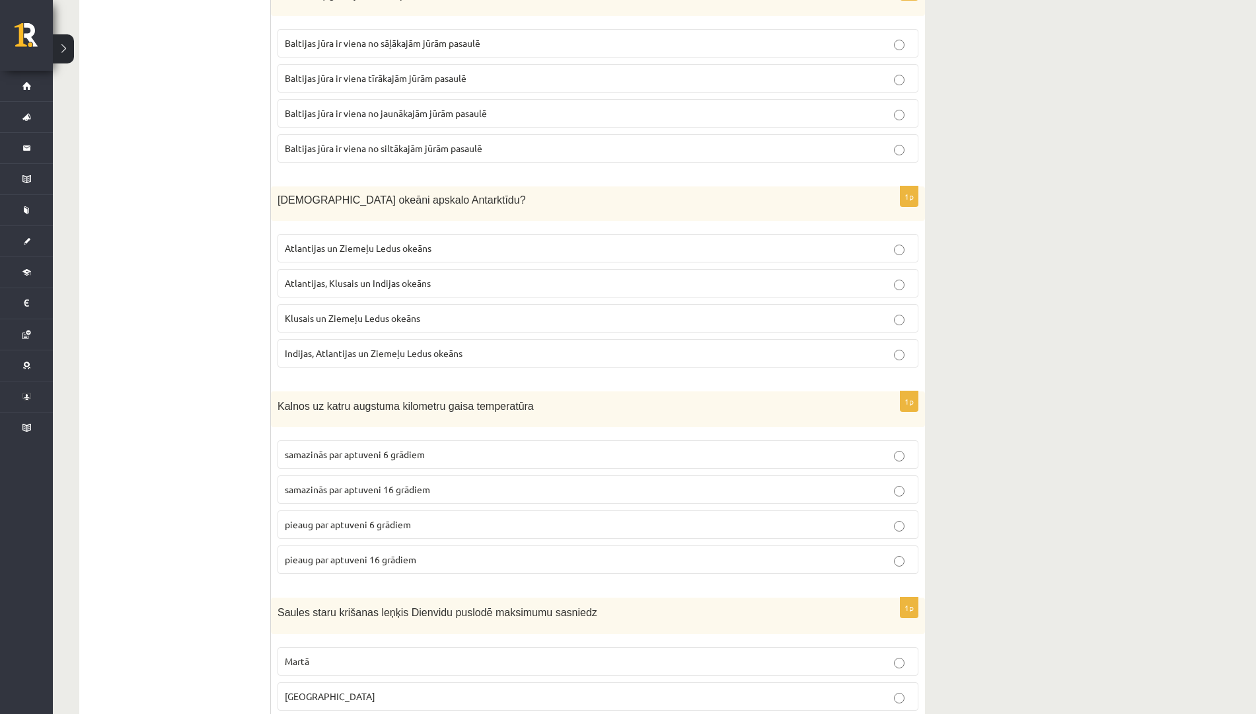
click at [416, 242] on span "Atlantijas un Ziemeļu Ledus okeāns" at bounding box center [358, 248] width 147 height 12
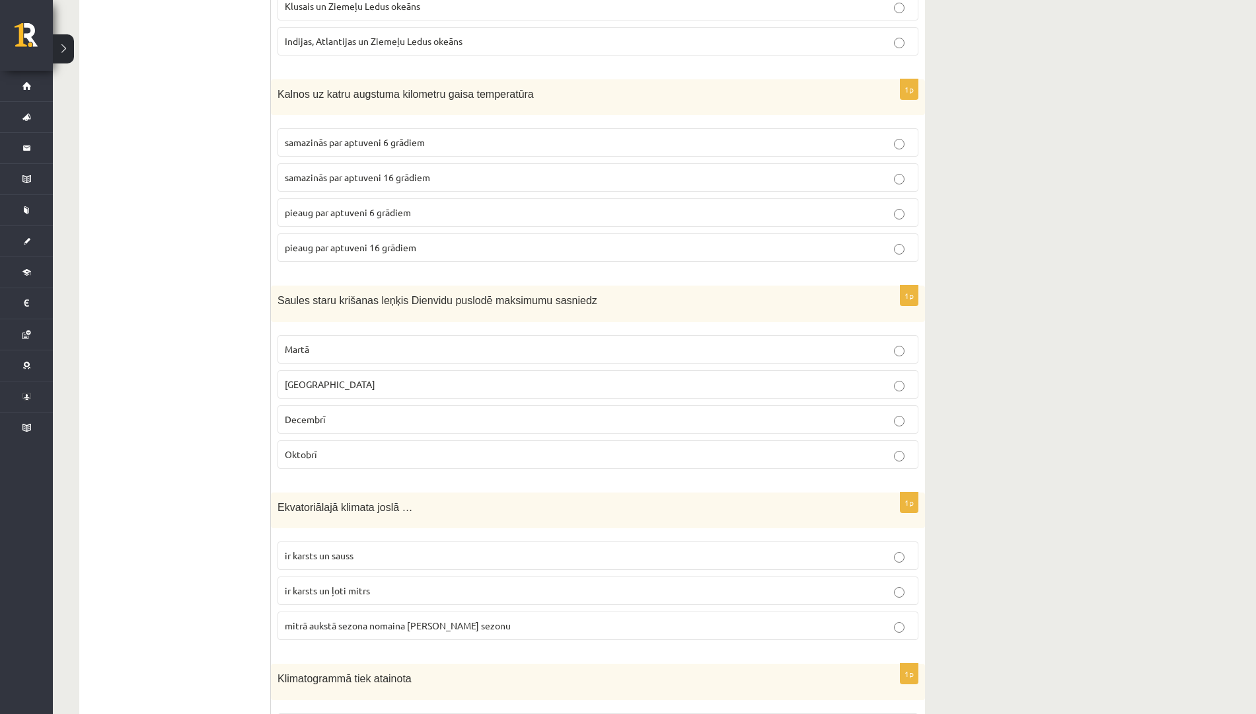
scroll to position [4488, 0]
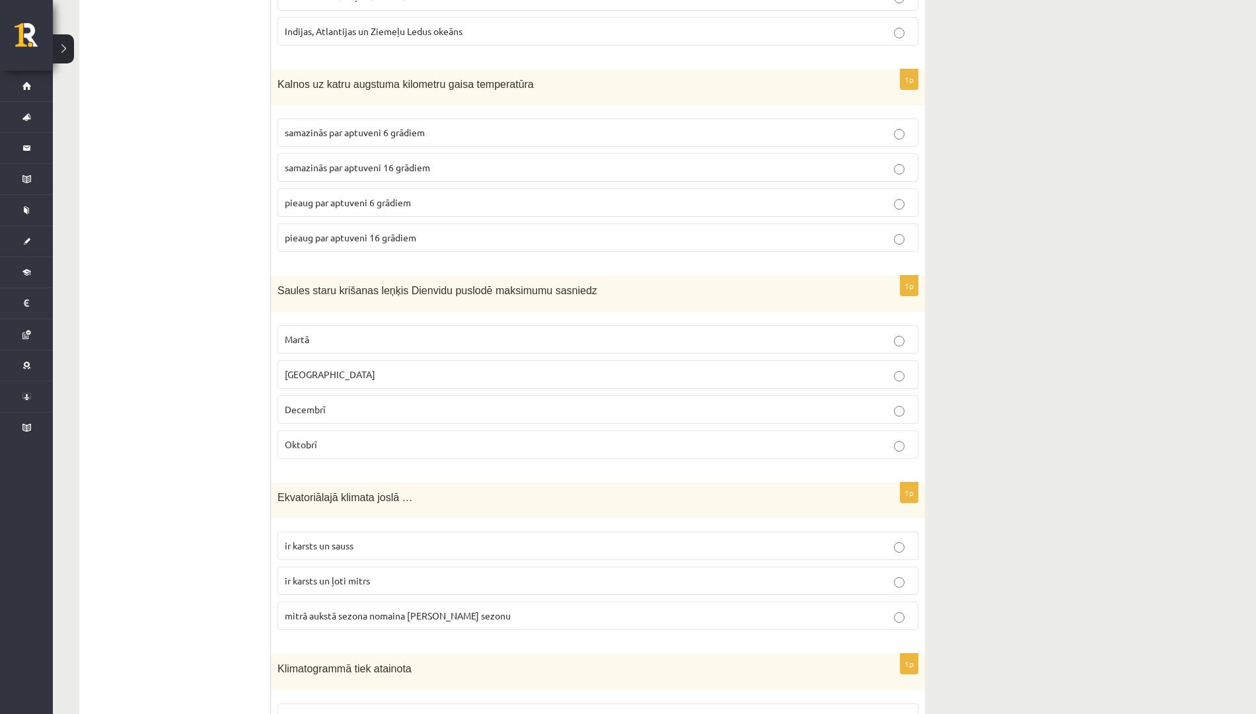
click at [409, 126] on span "samazinās par aptuveni 6 grādiem" at bounding box center [355, 132] width 140 height 12
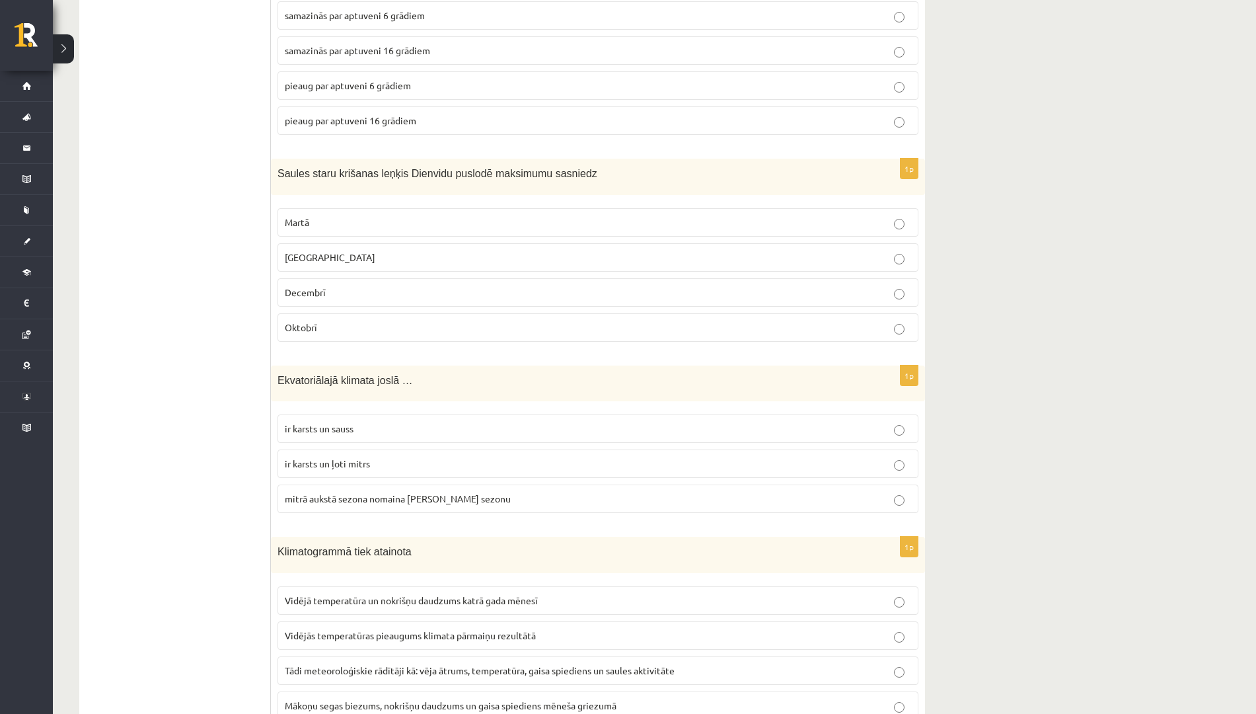
scroll to position [4623, 0]
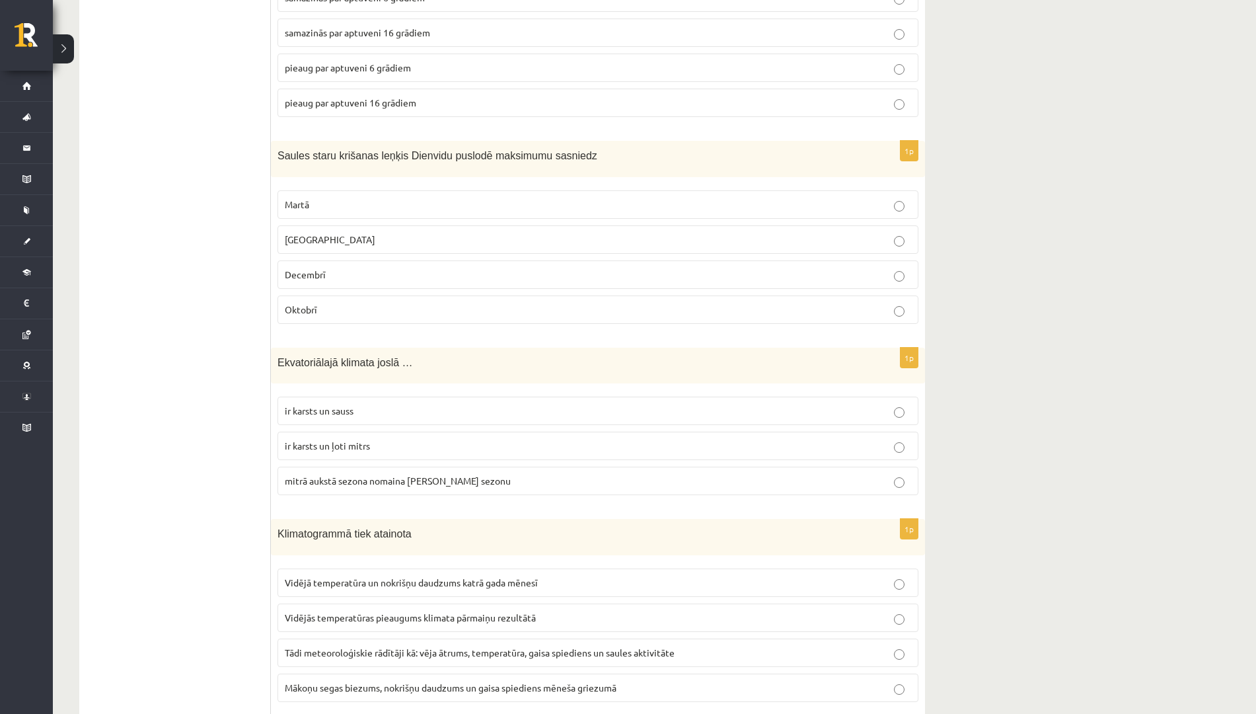
click at [356, 268] on p "Decembrī" at bounding box center [598, 275] width 627 height 14
click at [355, 475] on span "mitrā aukstā sezona nomaina karsto sauso sezonu" at bounding box center [398, 481] width 226 height 12
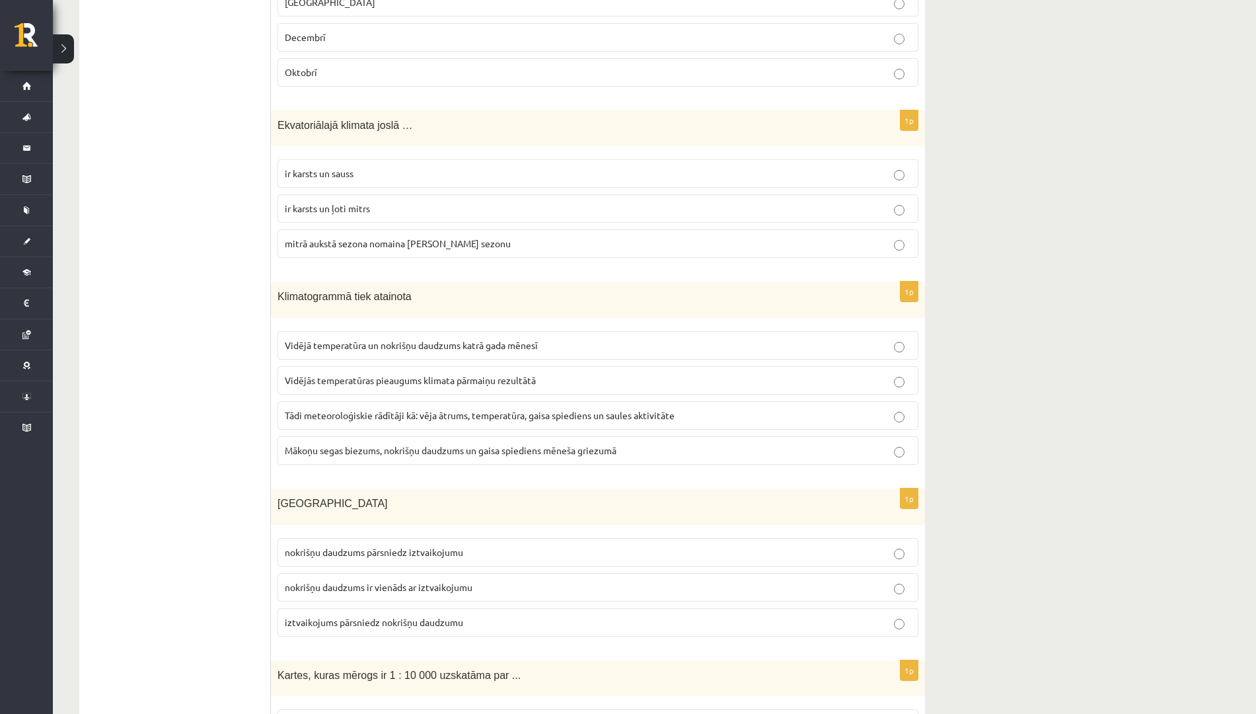
scroll to position [4871, 0]
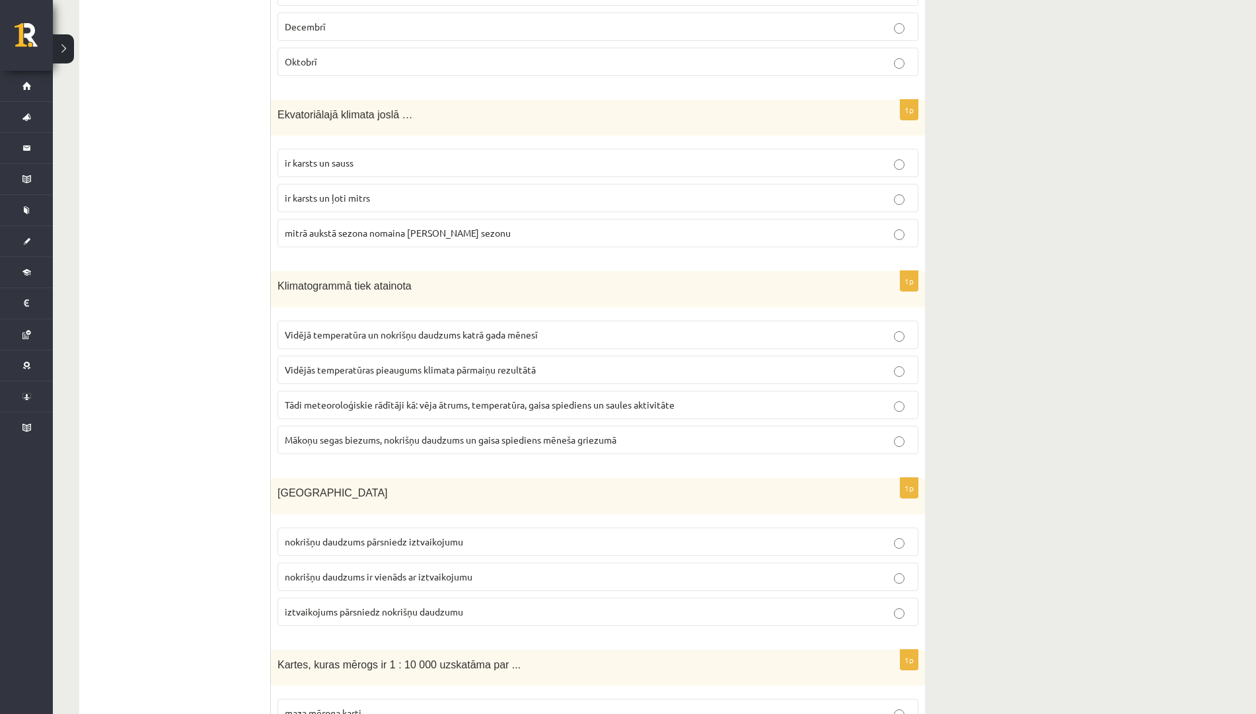
click at [447, 328] on span "Vidējā temperatūra un nokrišņu daudzums katrā gada mēnesī" at bounding box center [411, 334] width 253 height 12
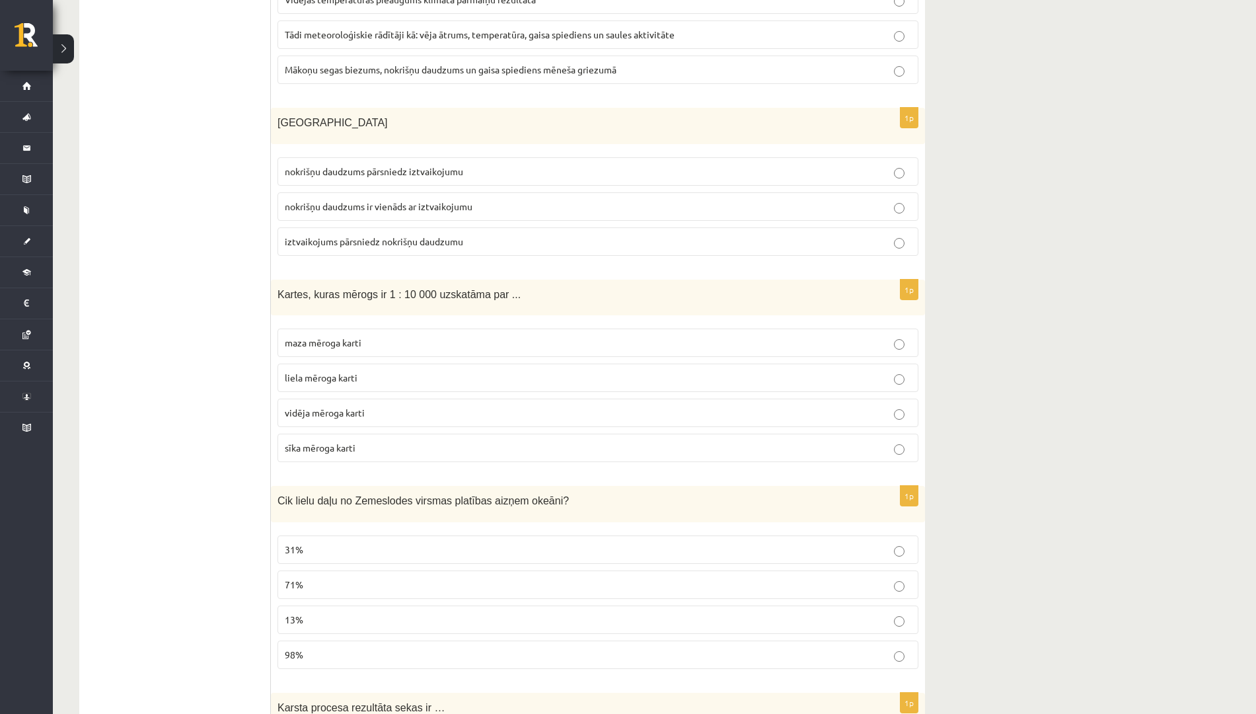
scroll to position [5244, 0]
click at [475, 162] on p "nokrišņu daudzums pārsniedz iztvaikojumu" at bounding box center [598, 169] width 627 height 14
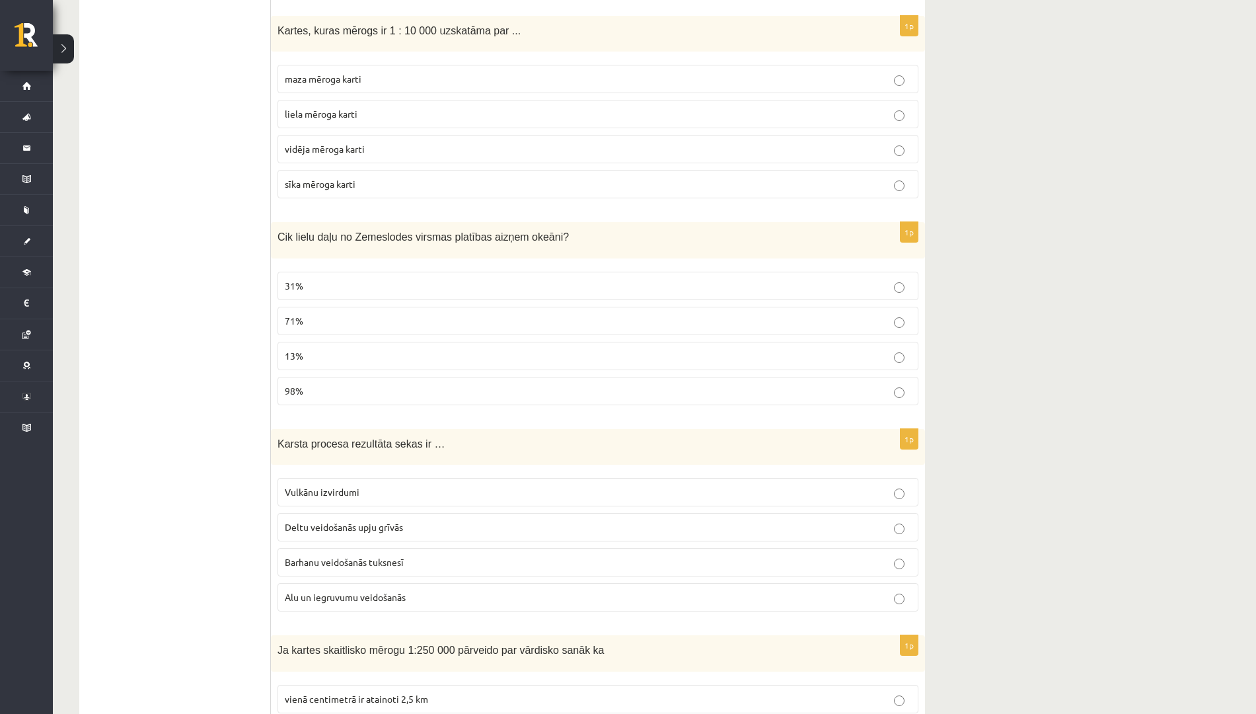
scroll to position [5505, 0]
click at [379, 106] on p "liela mēroga karti" at bounding box center [598, 113] width 627 height 14
click at [348, 306] on label "71%" at bounding box center [598, 320] width 641 height 28
click at [408, 484] on p "Vulkānu izvirdumi" at bounding box center [598, 491] width 627 height 14
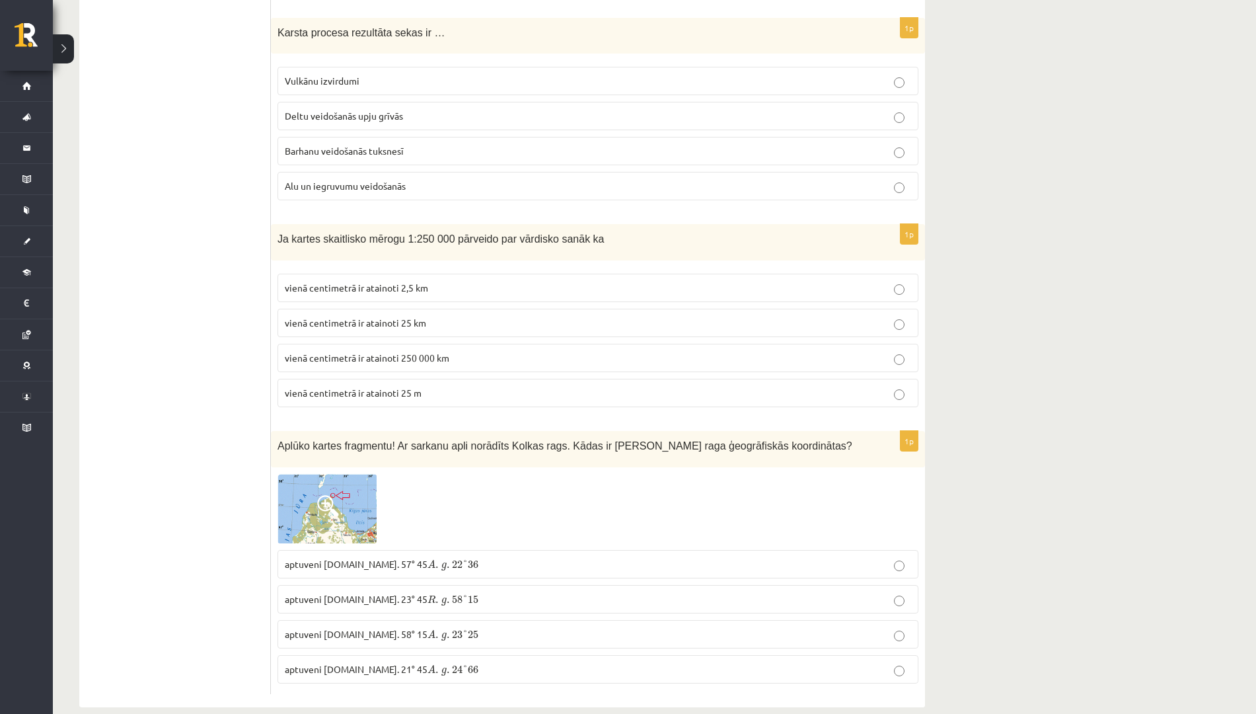
scroll to position [5921, 0]
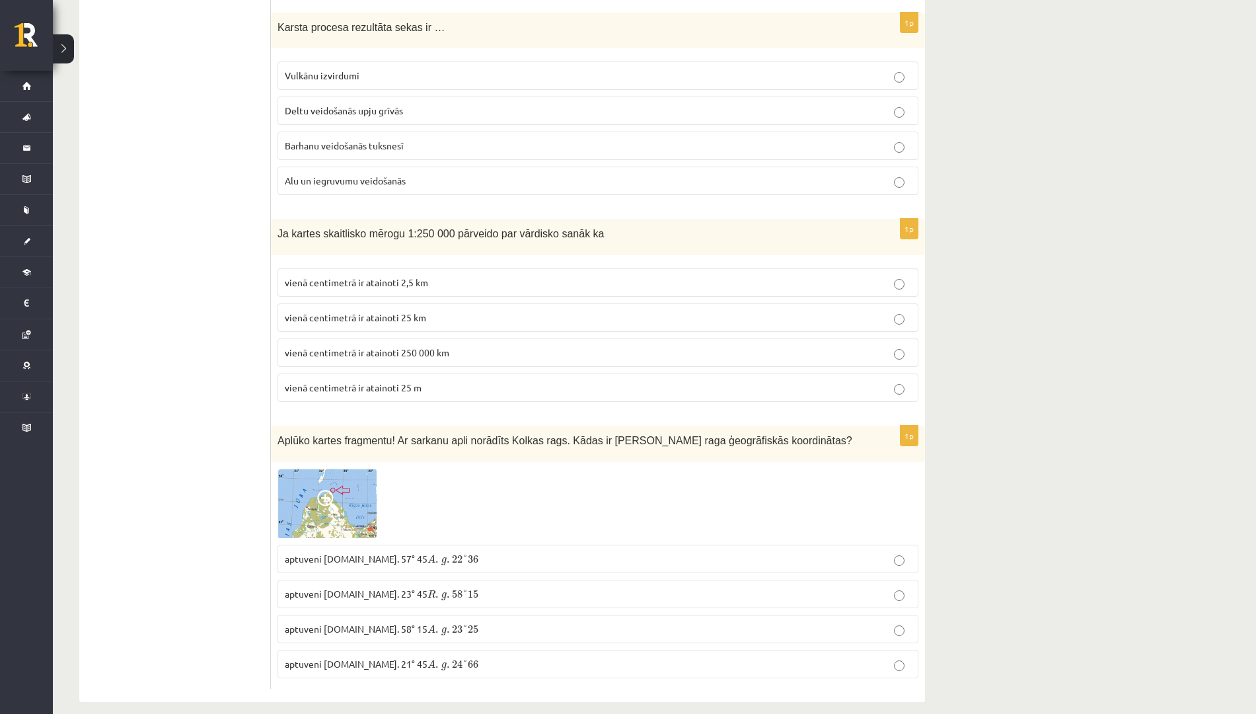
click at [437, 276] on label "vienā centimetrā ir atainoti 2,5 km" at bounding box center [598, 282] width 641 height 28
click at [428, 552] on p "aptuveni Z.pl. 57° 45 A . g . 22 ° 36 A . g . 22 ° 36" at bounding box center [598, 559] width 627 height 14
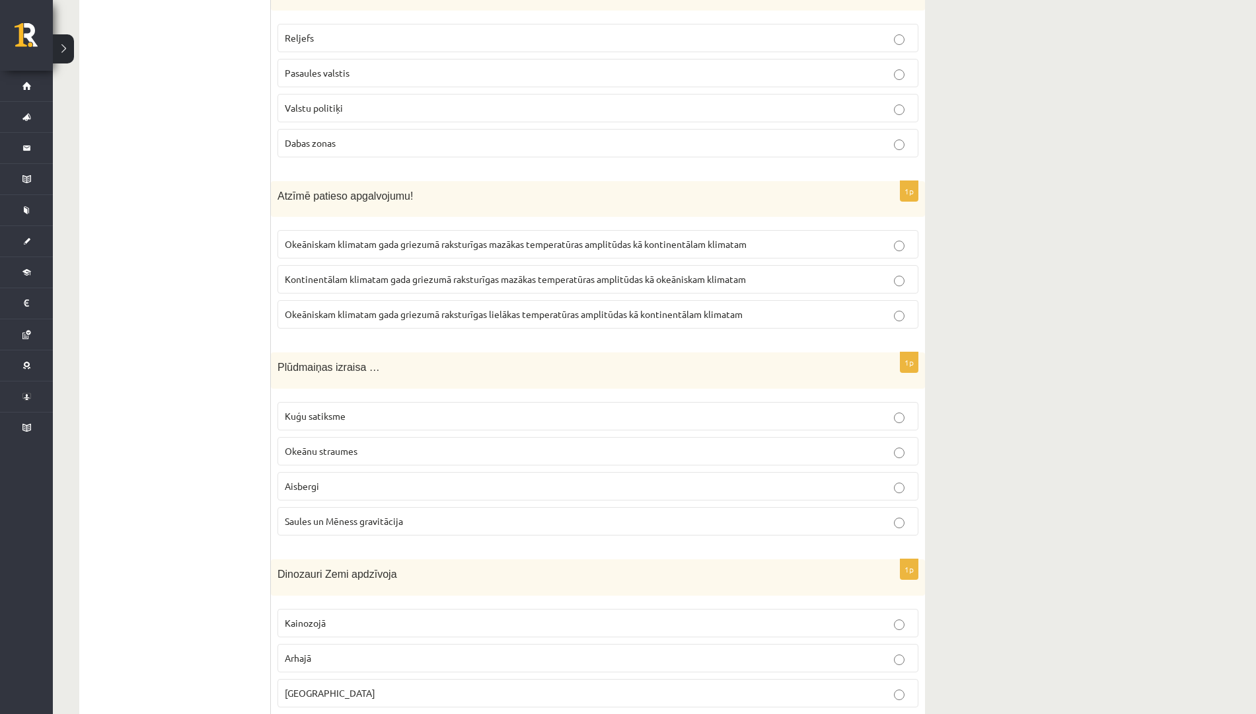
scroll to position [0, 0]
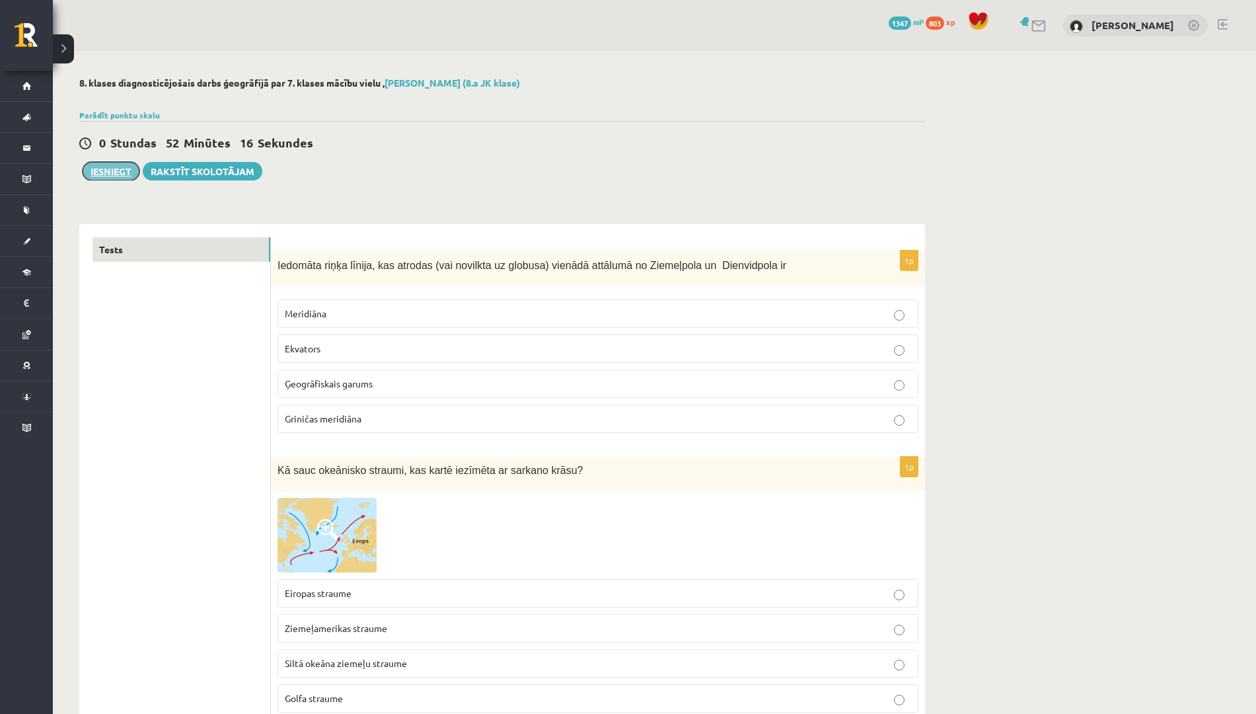
click at [104, 172] on button "Iesniegt" at bounding box center [111, 171] width 57 height 19
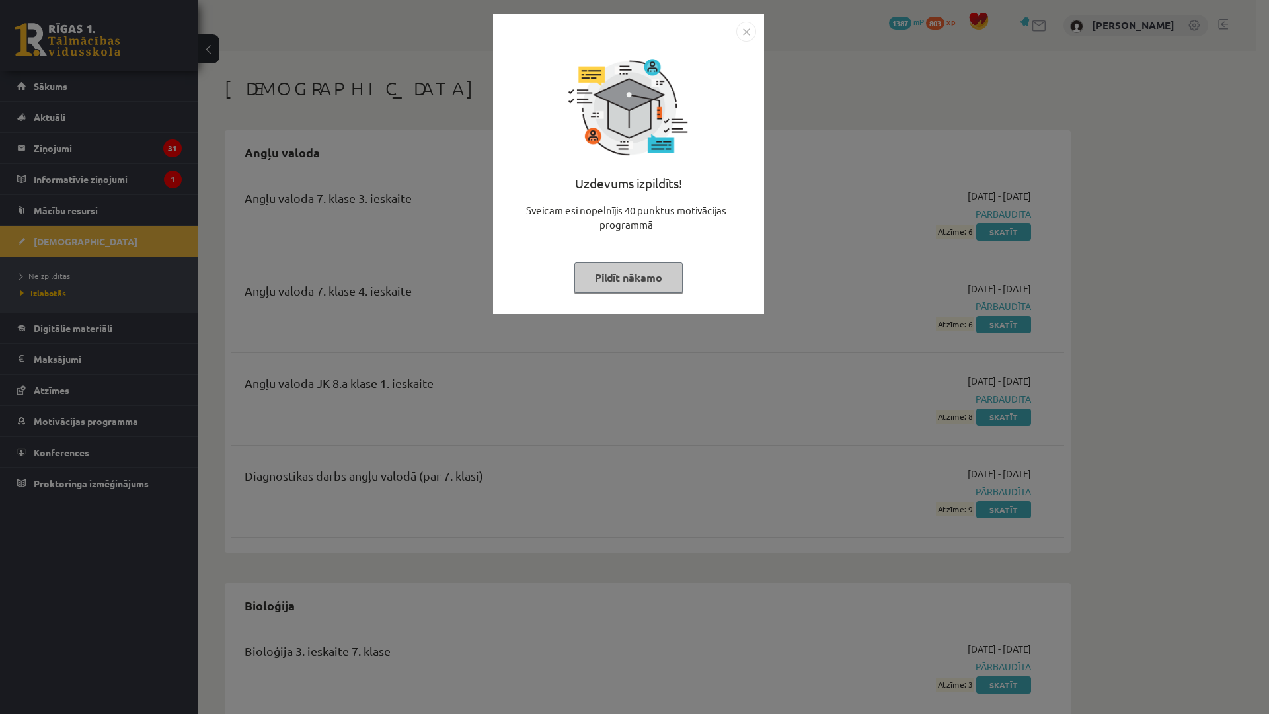
click at [742, 29] on img "Close" at bounding box center [746, 32] width 20 height 20
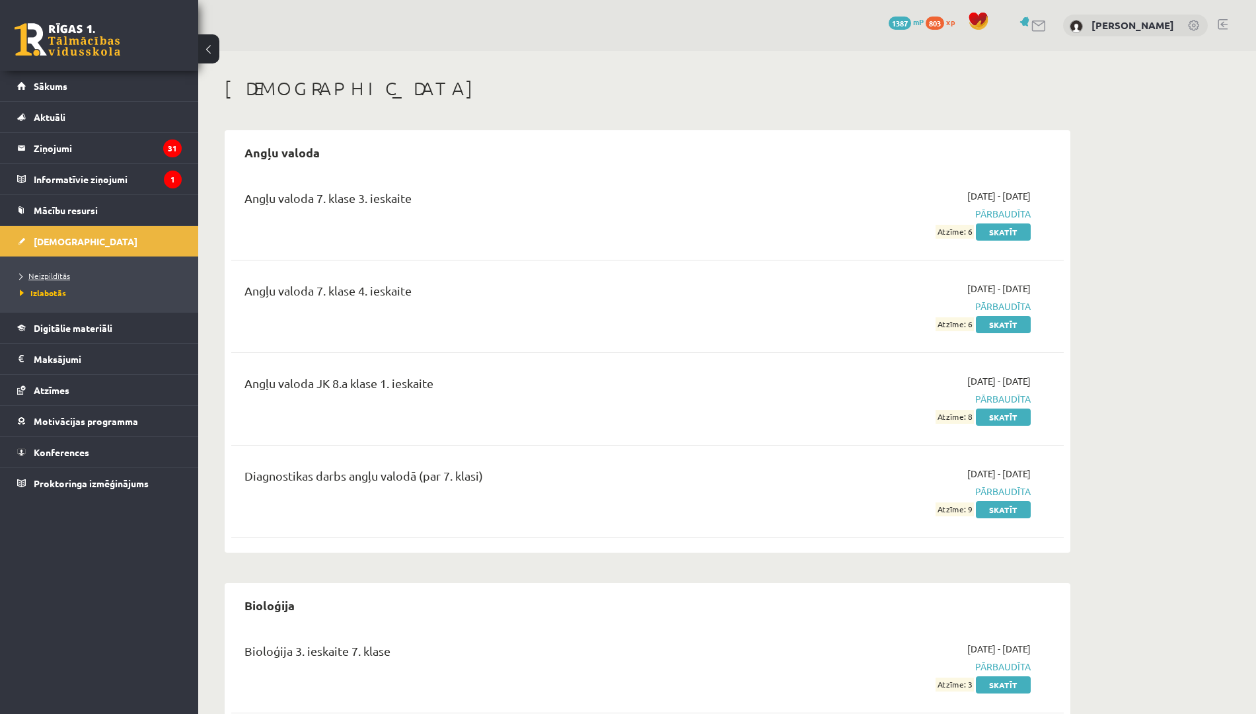
click at [44, 274] on span "Neizpildītās" at bounding box center [45, 275] width 50 height 11
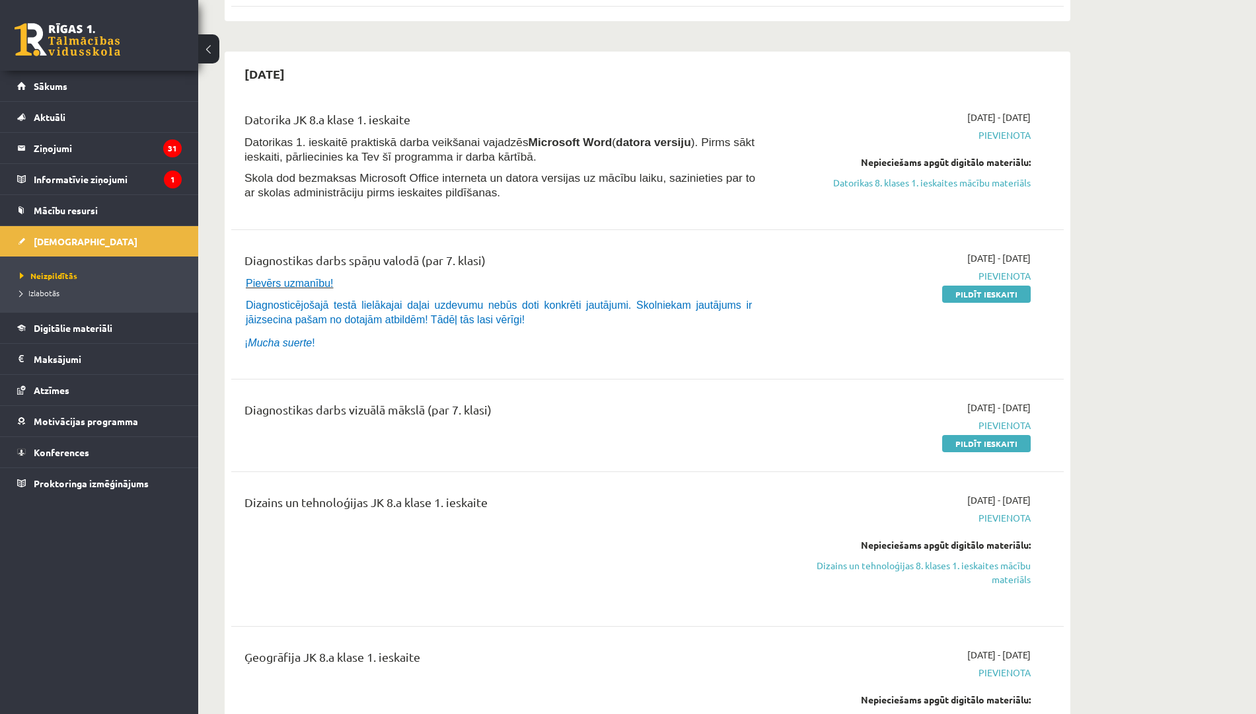
scroll to position [254, 0]
drag, startPoint x: 984, startPoint y: 301, endPoint x: 953, endPoint y: 321, distance: 36.5
click at [953, 321] on div "[DATE] - [DATE] [GEOGRAPHIC_DATA] Pildīt ieskaiti" at bounding box center [906, 303] width 269 height 106
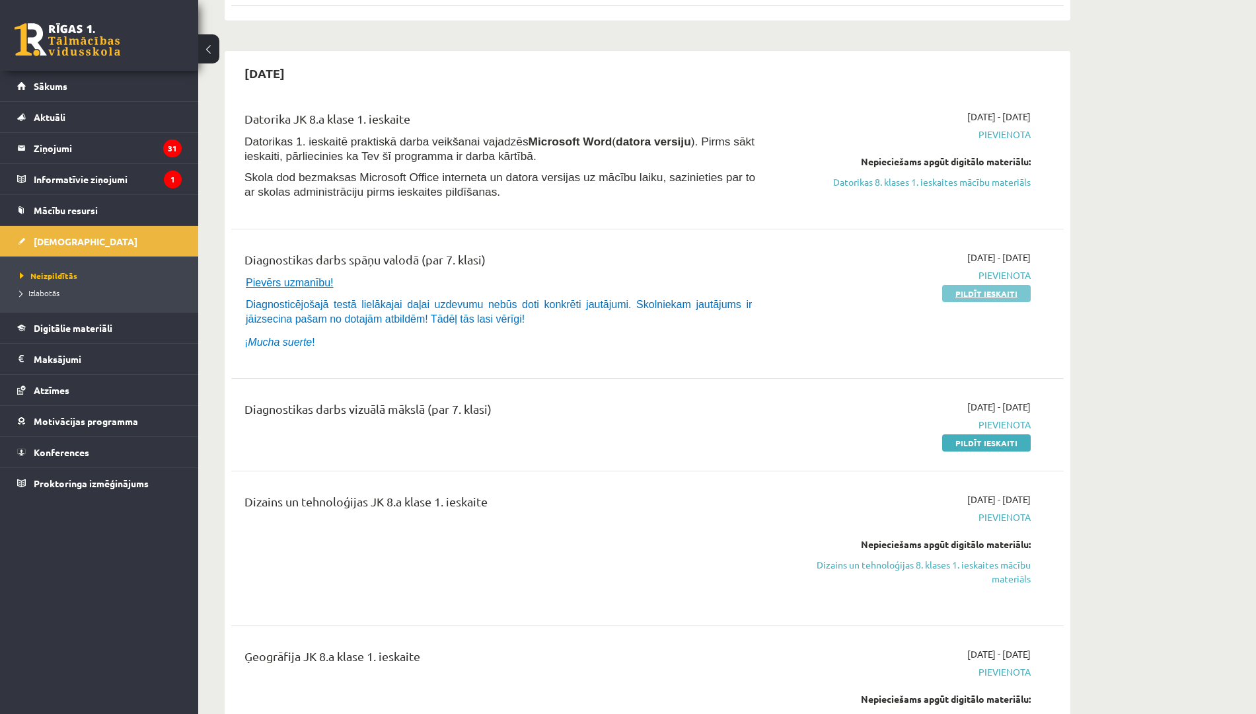
click at [981, 293] on link "Pildīt ieskaiti" at bounding box center [986, 293] width 89 height 17
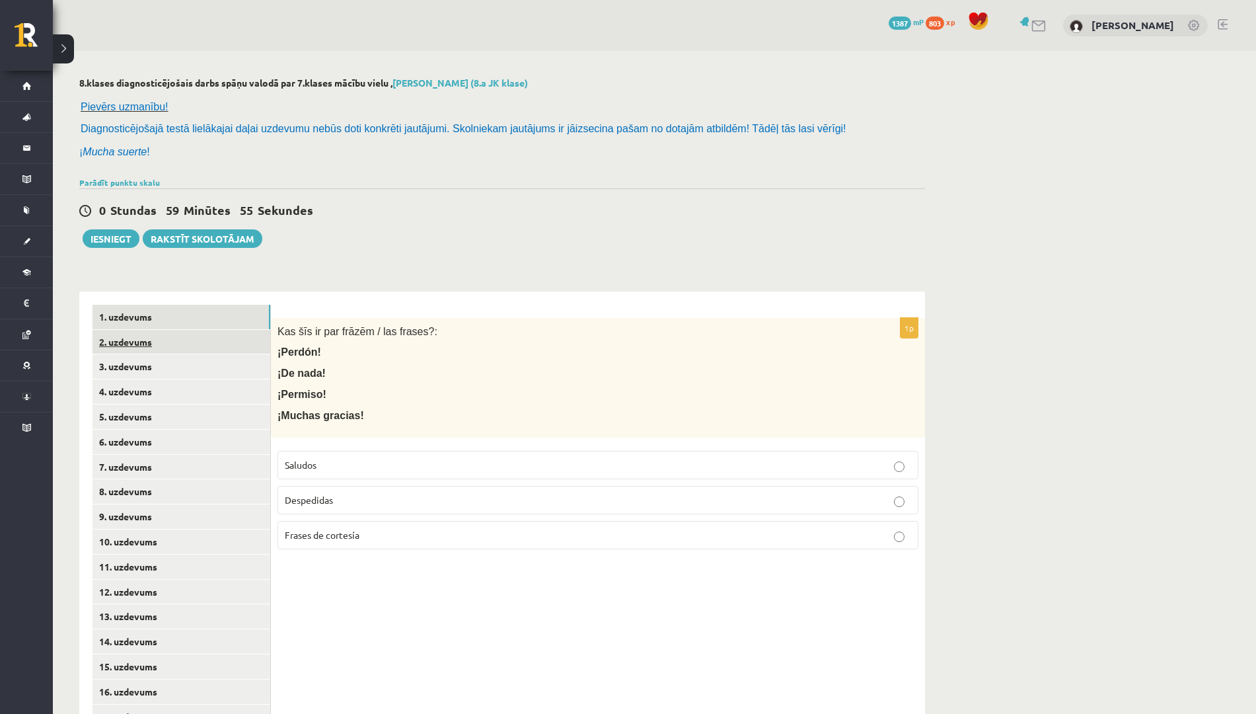
click at [231, 341] on link "2. uzdevums" at bounding box center [182, 342] width 178 height 24
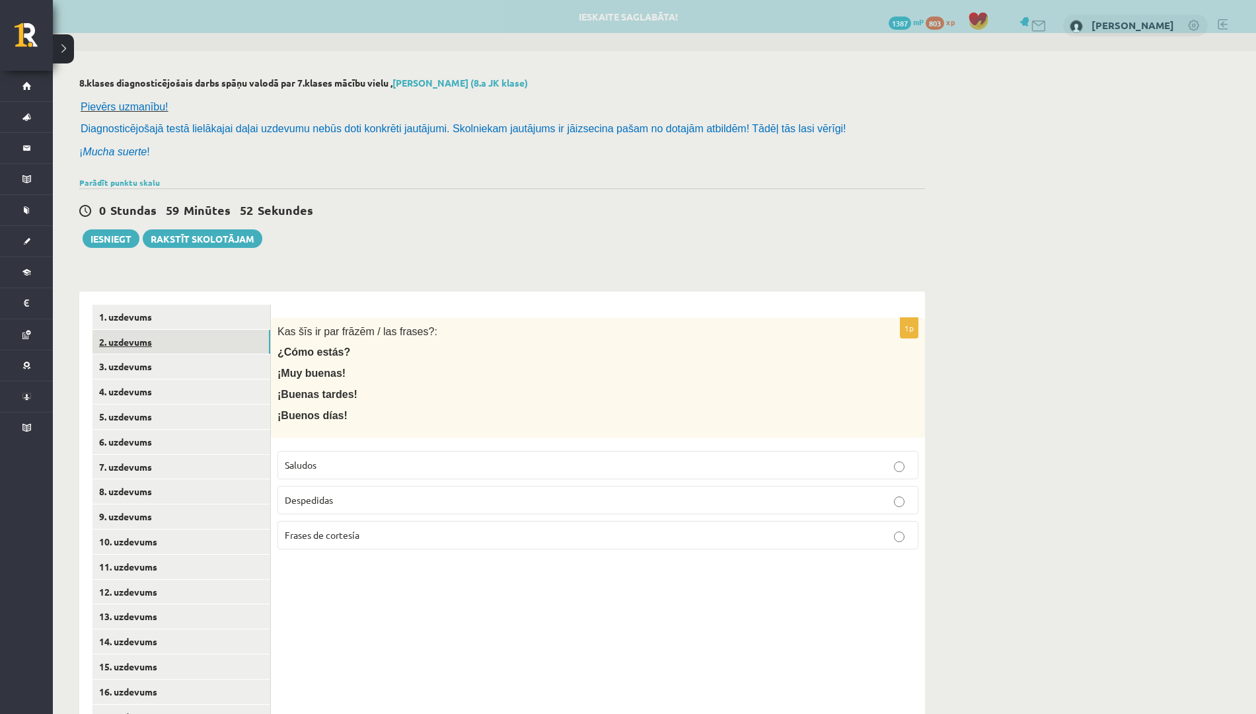
click at [223, 354] on link "2. uzdevums" at bounding box center [182, 342] width 178 height 24
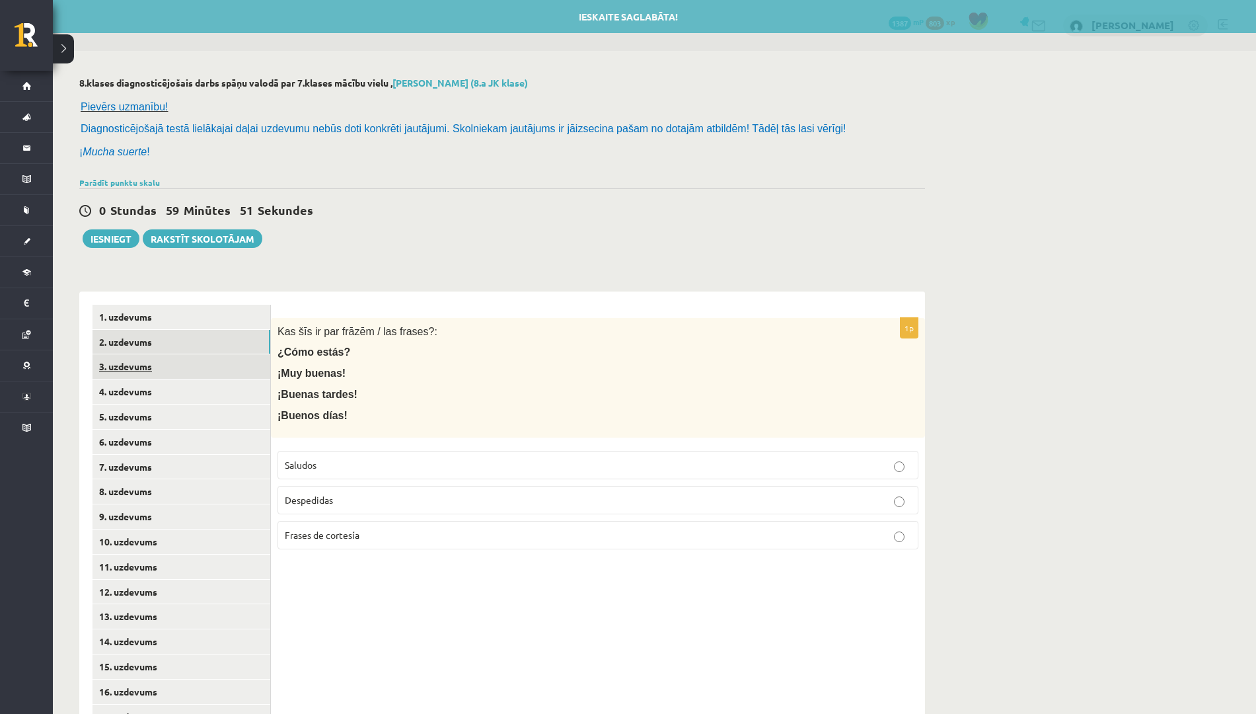
click at [220, 369] on link "3. uzdevums" at bounding box center [182, 366] width 178 height 24
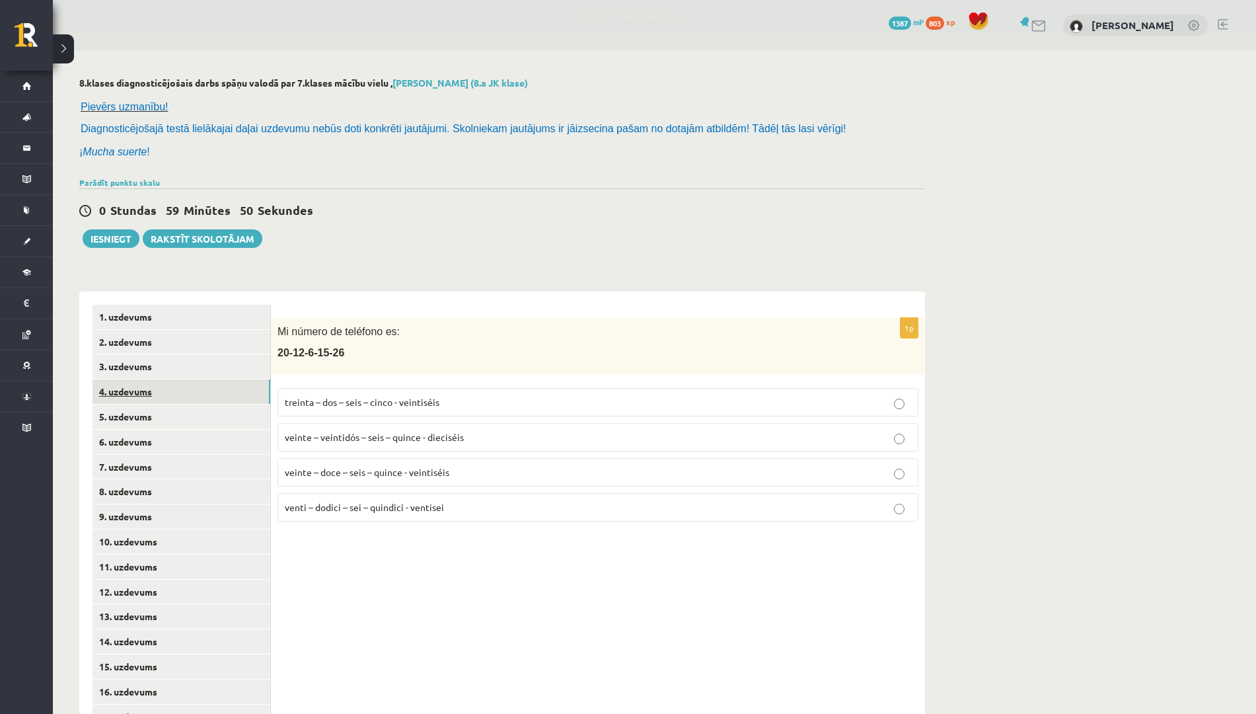
click at [221, 394] on link "4. uzdevums" at bounding box center [182, 391] width 178 height 24
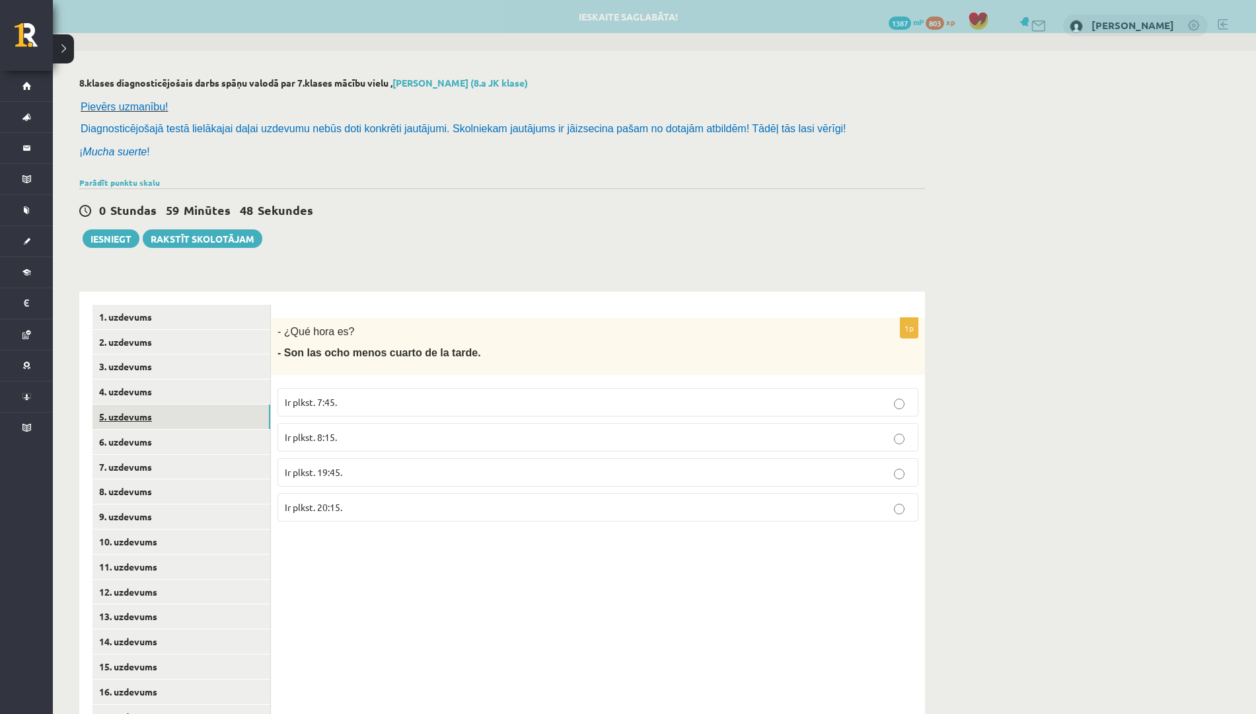
click at [211, 415] on link "5. uzdevums" at bounding box center [182, 416] width 178 height 24
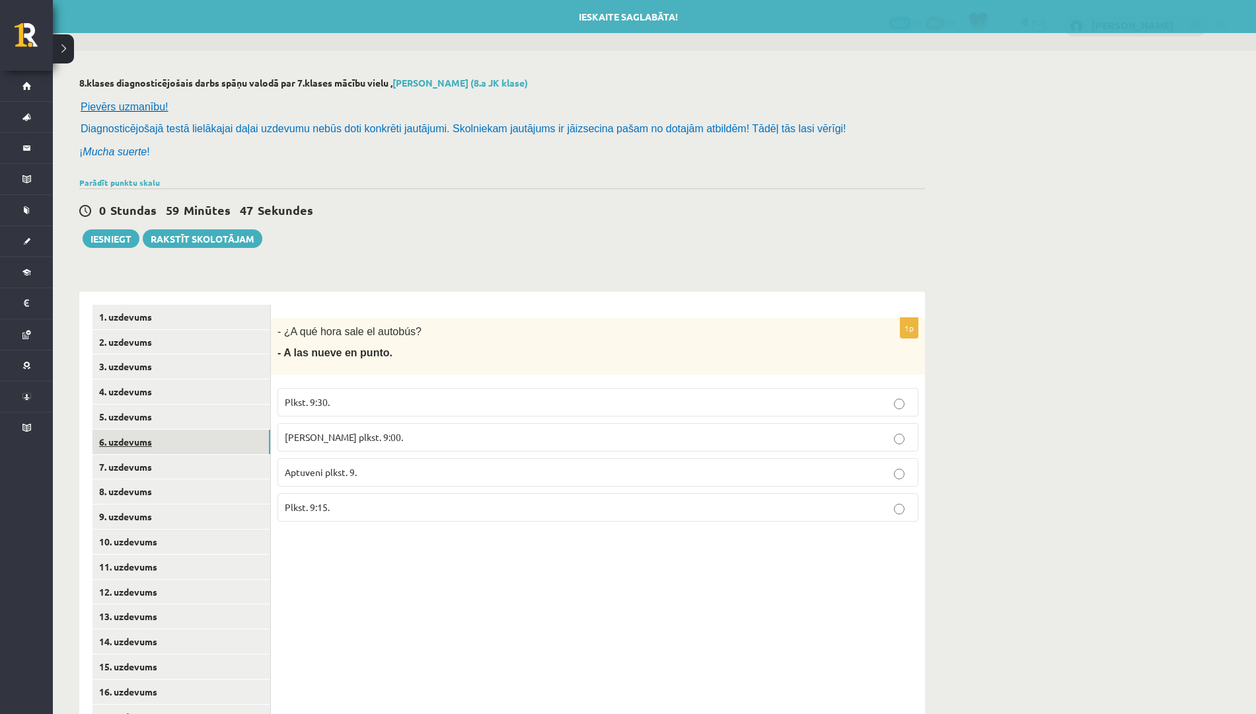
click at [206, 434] on link "6. uzdevums" at bounding box center [182, 442] width 178 height 24
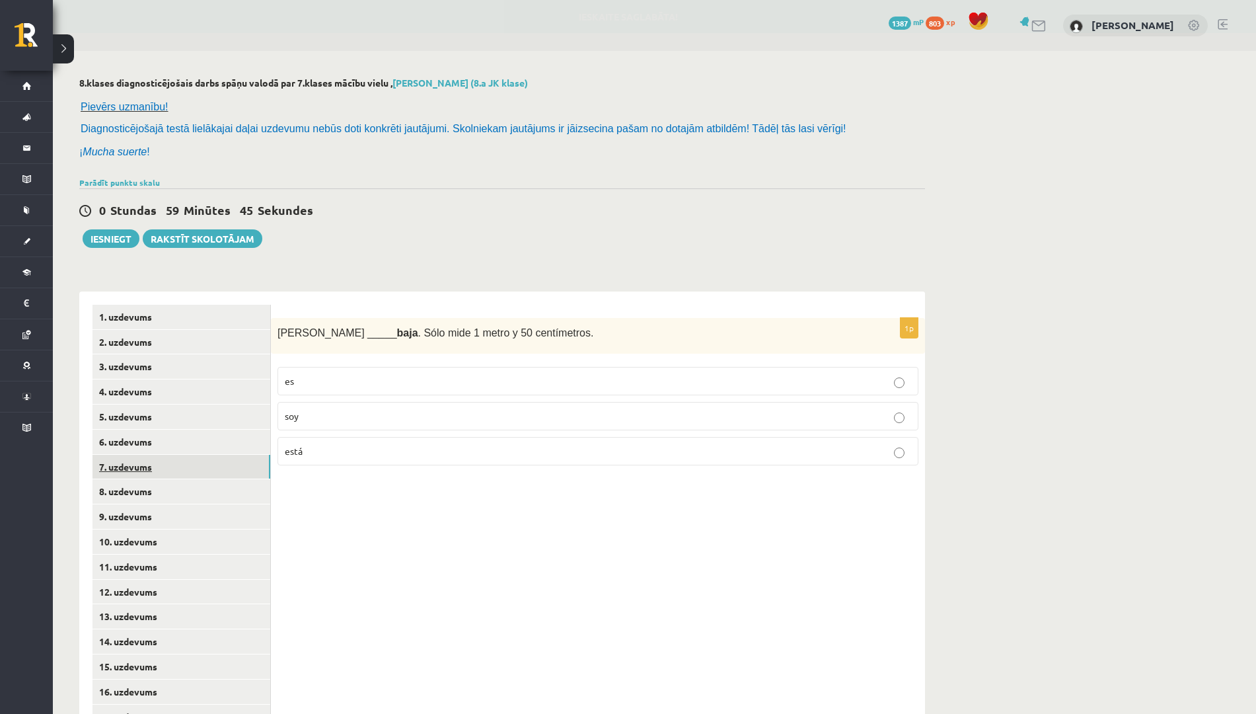
click at [212, 465] on link "7. uzdevums" at bounding box center [182, 467] width 178 height 24
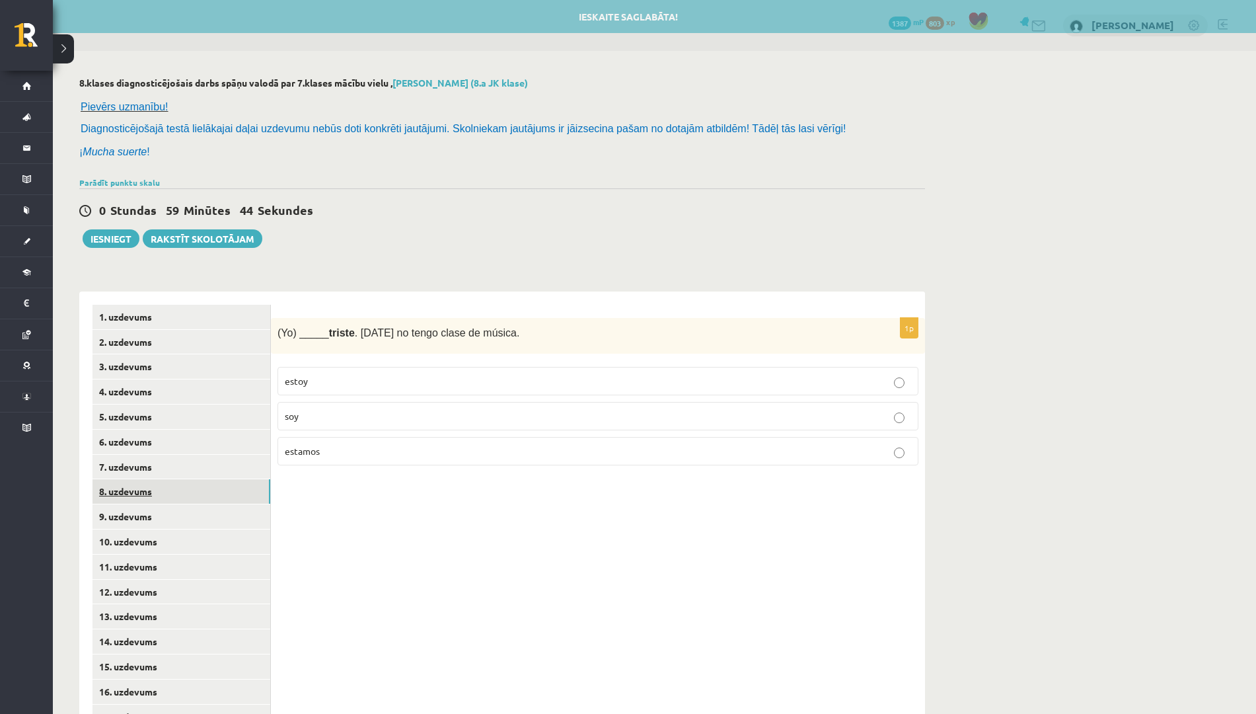
click at [198, 492] on link "8. uzdevums" at bounding box center [182, 491] width 178 height 24
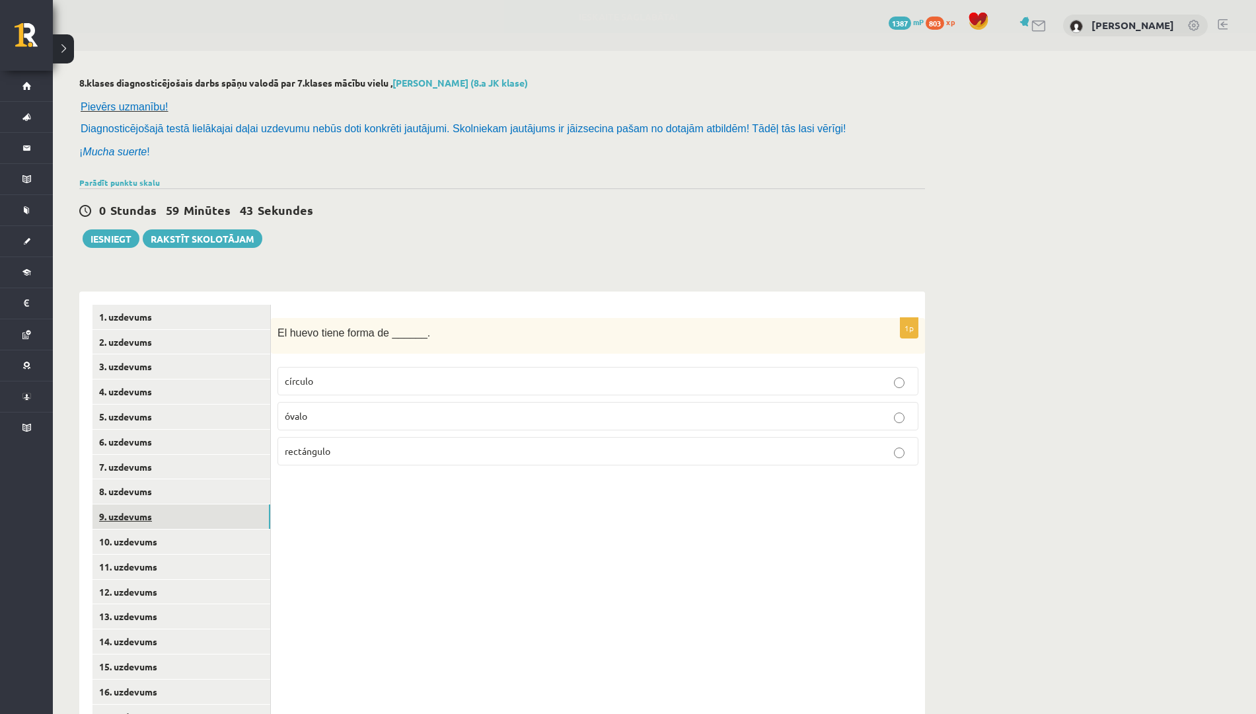
click at [189, 510] on link "9. uzdevums" at bounding box center [182, 516] width 178 height 24
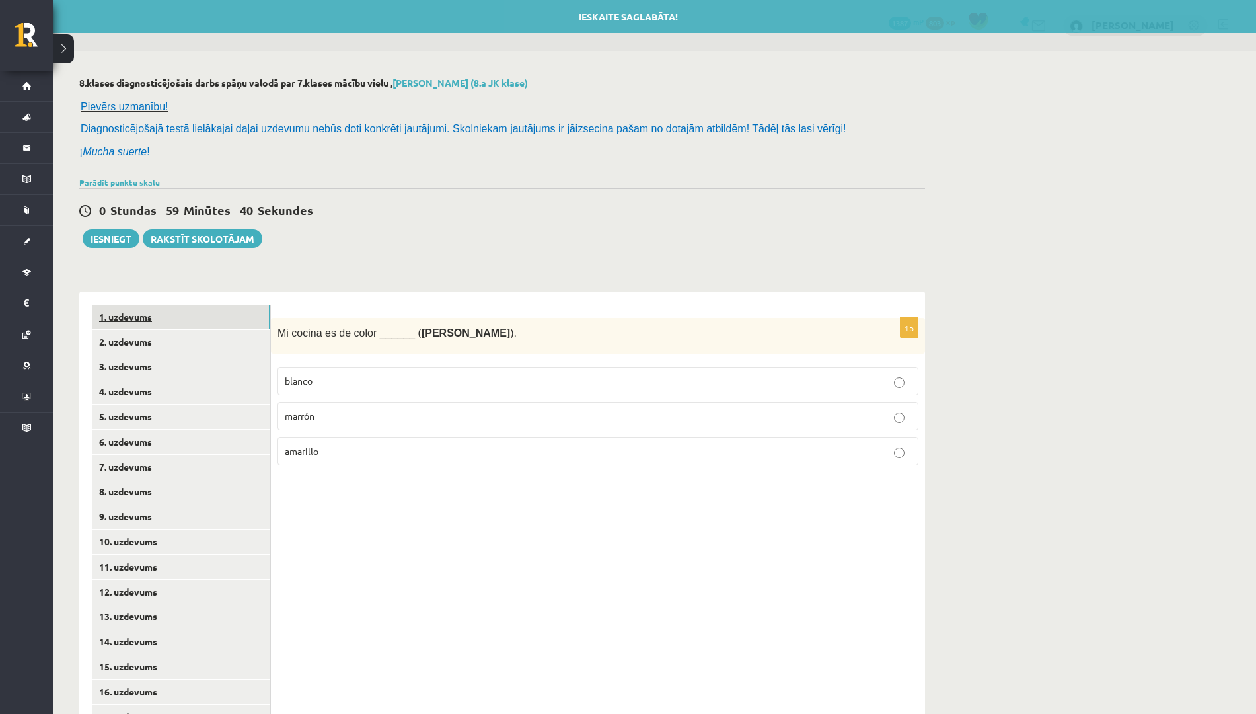
click at [163, 322] on link "1. uzdevums" at bounding box center [182, 317] width 178 height 24
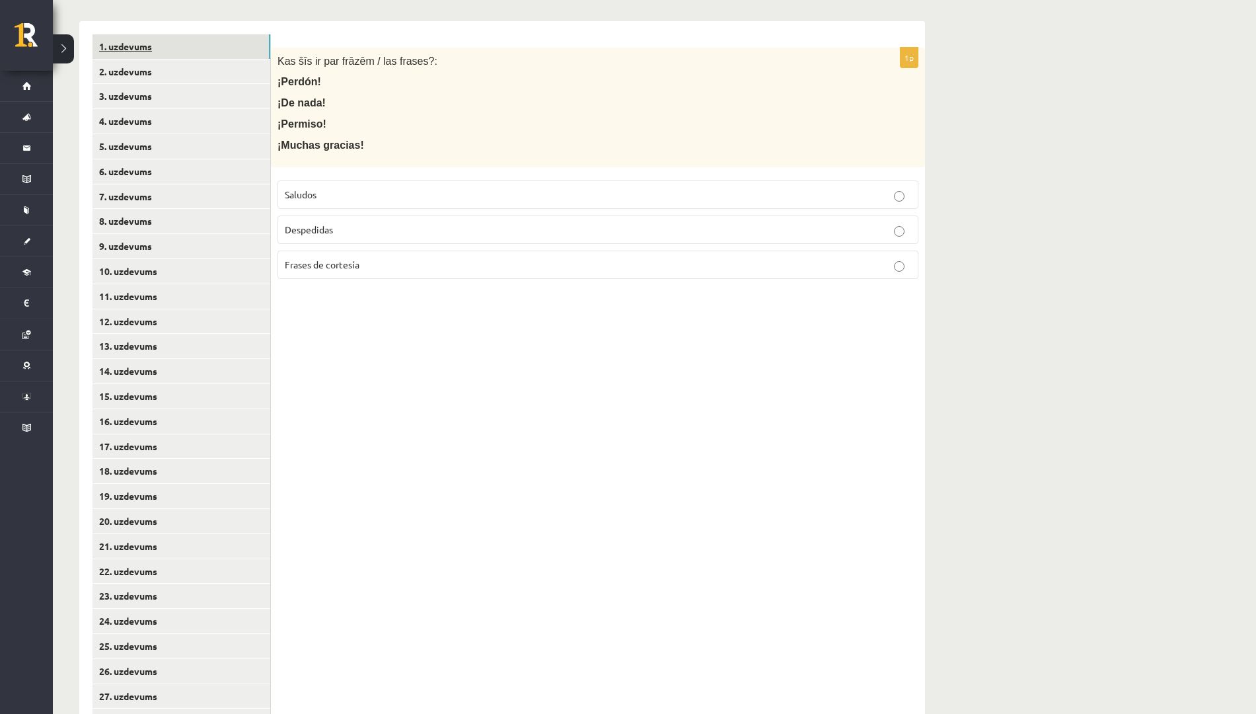
scroll to position [270, 0]
click at [173, 66] on link "2. uzdevums" at bounding box center [182, 72] width 178 height 24
click at [166, 90] on link "3. uzdevums" at bounding box center [182, 97] width 178 height 24
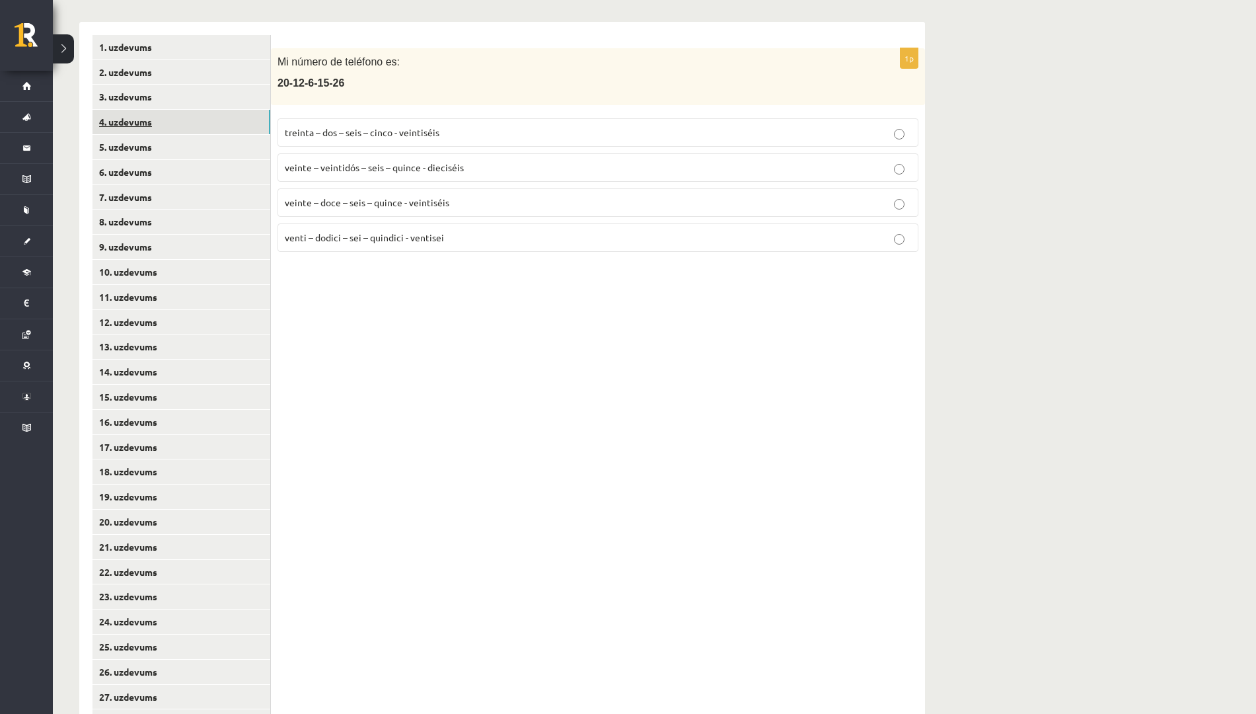
click at [155, 122] on link "4. uzdevums" at bounding box center [182, 122] width 178 height 24
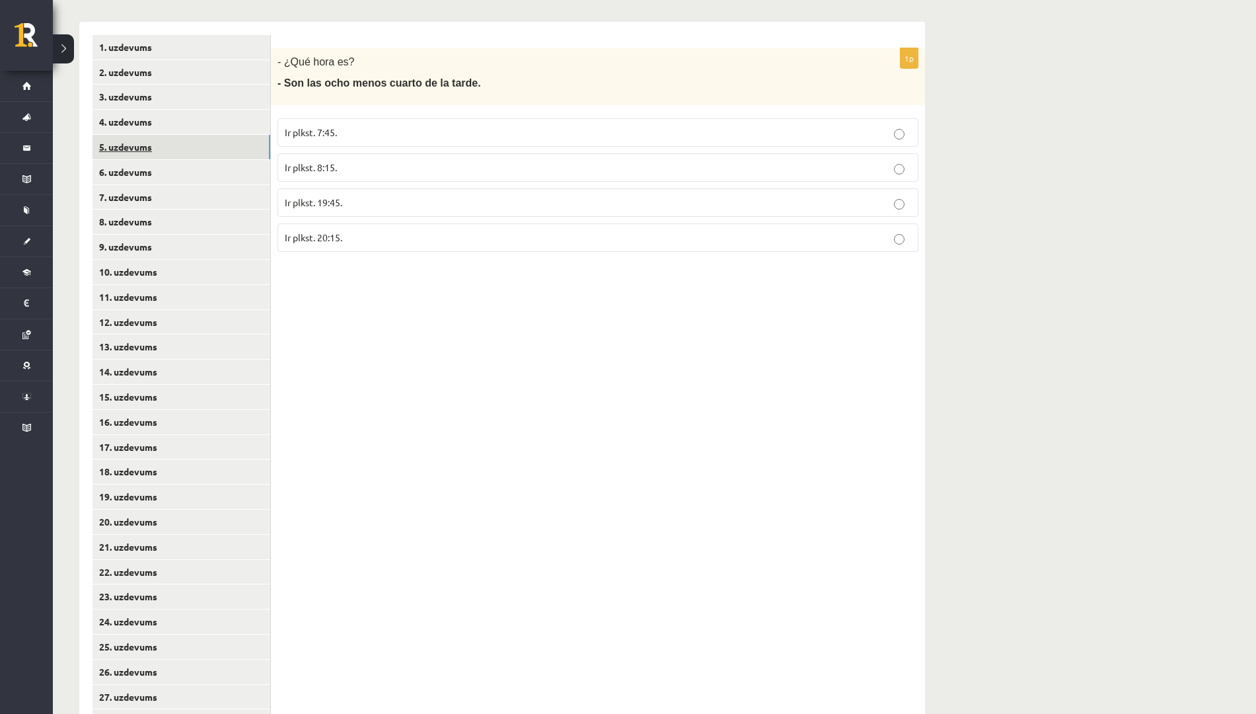
click at [147, 143] on link "5. uzdevums" at bounding box center [182, 147] width 178 height 24
click at [152, 165] on link "6. uzdevums" at bounding box center [182, 172] width 178 height 24
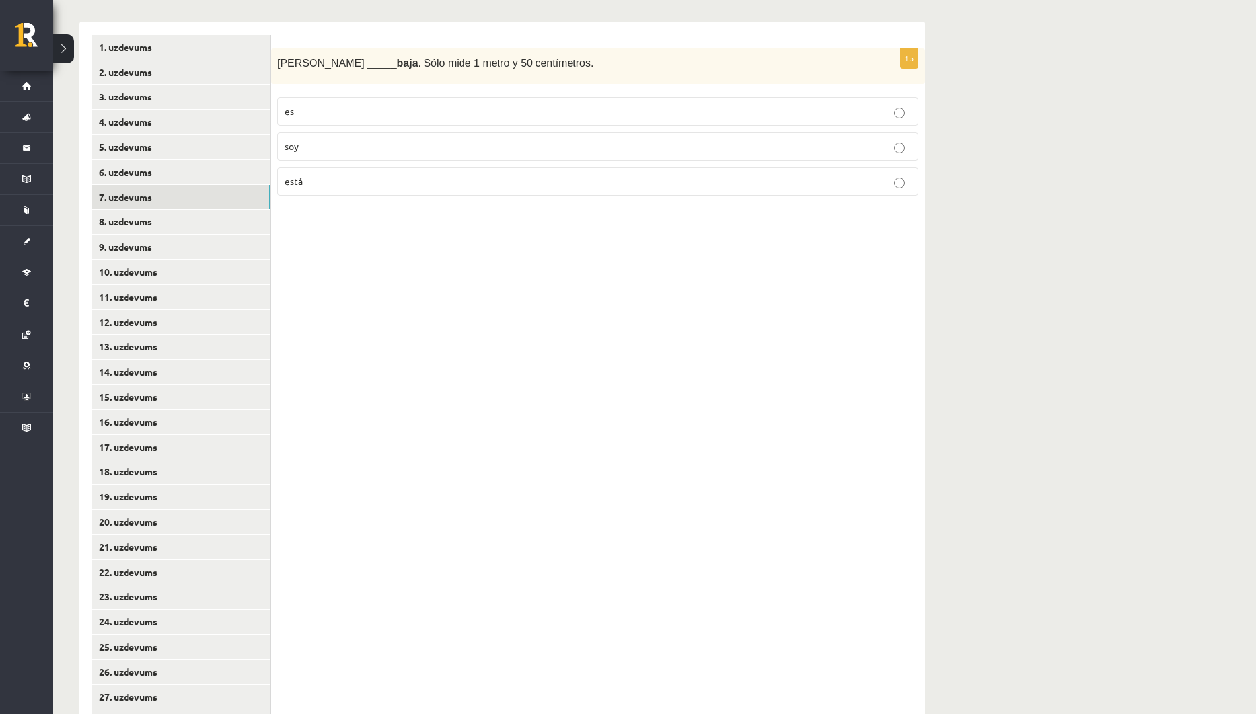
click at [157, 200] on link "7. uzdevums" at bounding box center [182, 197] width 178 height 24
click at [159, 221] on link "8. uzdevums" at bounding box center [182, 222] width 178 height 24
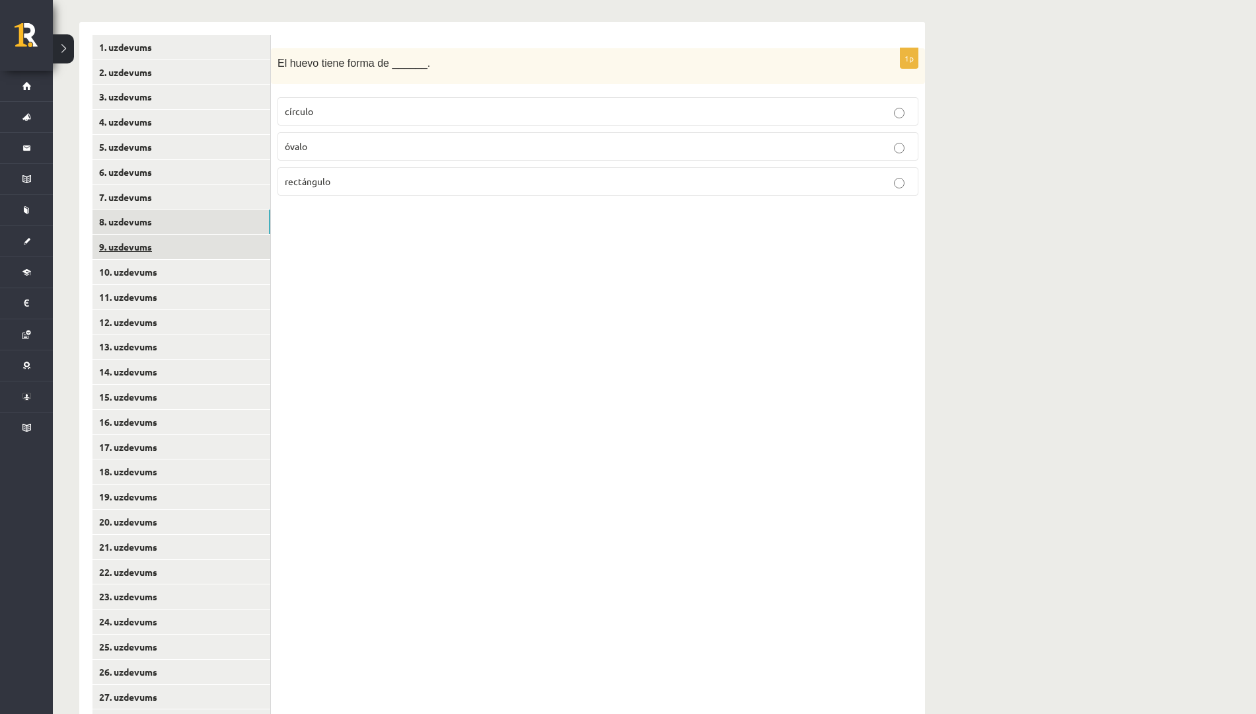
click at [151, 244] on link "9. uzdevums" at bounding box center [182, 247] width 178 height 24
click at [146, 264] on link "10. uzdevums" at bounding box center [182, 272] width 178 height 24
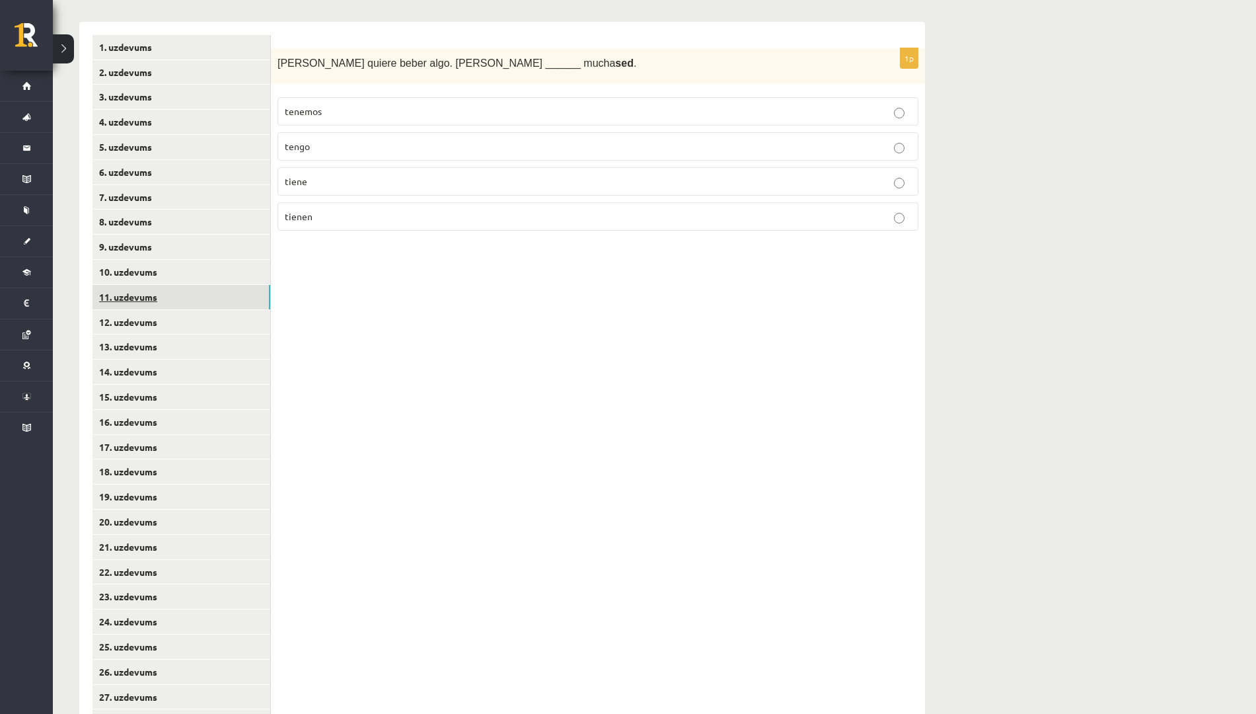
click at [144, 293] on link "11. uzdevums" at bounding box center [182, 297] width 178 height 24
click at [199, 50] on link "1. uzdevums" at bounding box center [182, 47] width 178 height 24
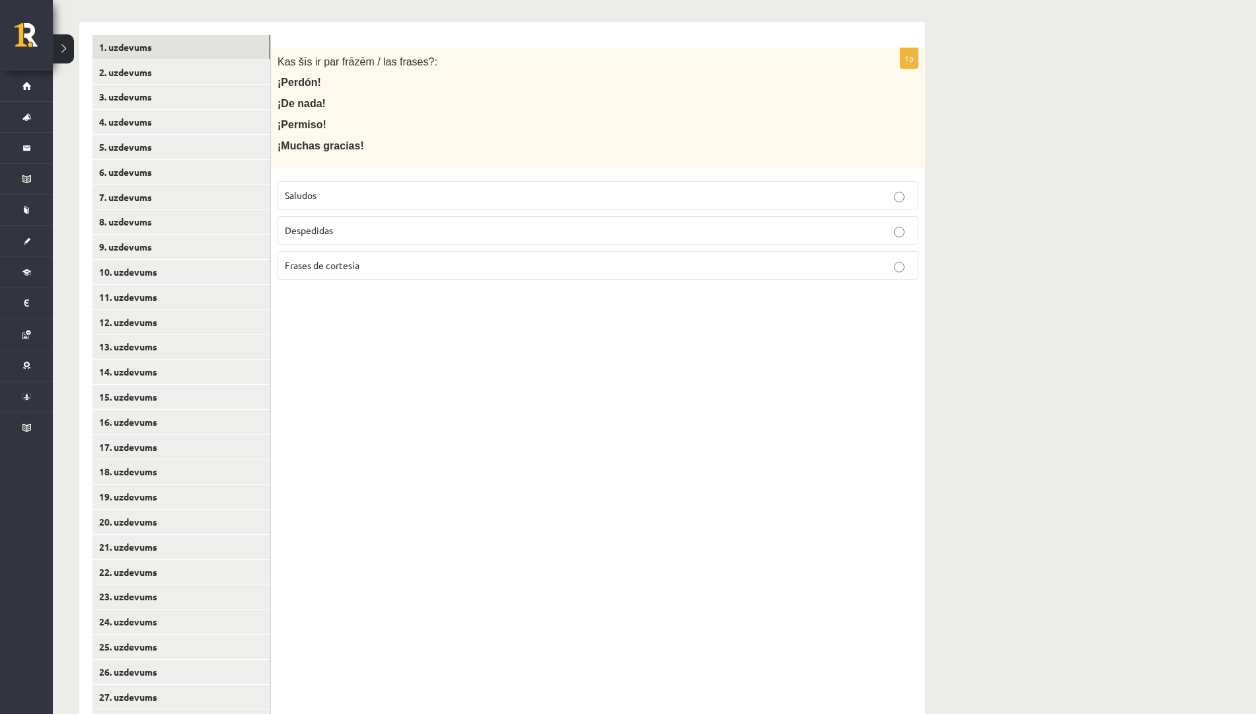
click at [360, 256] on label "Frases de cortesía" at bounding box center [598, 265] width 641 height 28
click at [195, 63] on link "2. uzdevums" at bounding box center [182, 72] width 178 height 24
click at [337, 184] on label "Saludos" at bounding box center [598, 195] width 641 height 28
click at [209, 89] on link "3. uzdevums" at bounding box center [182, 97] width 178 height 24
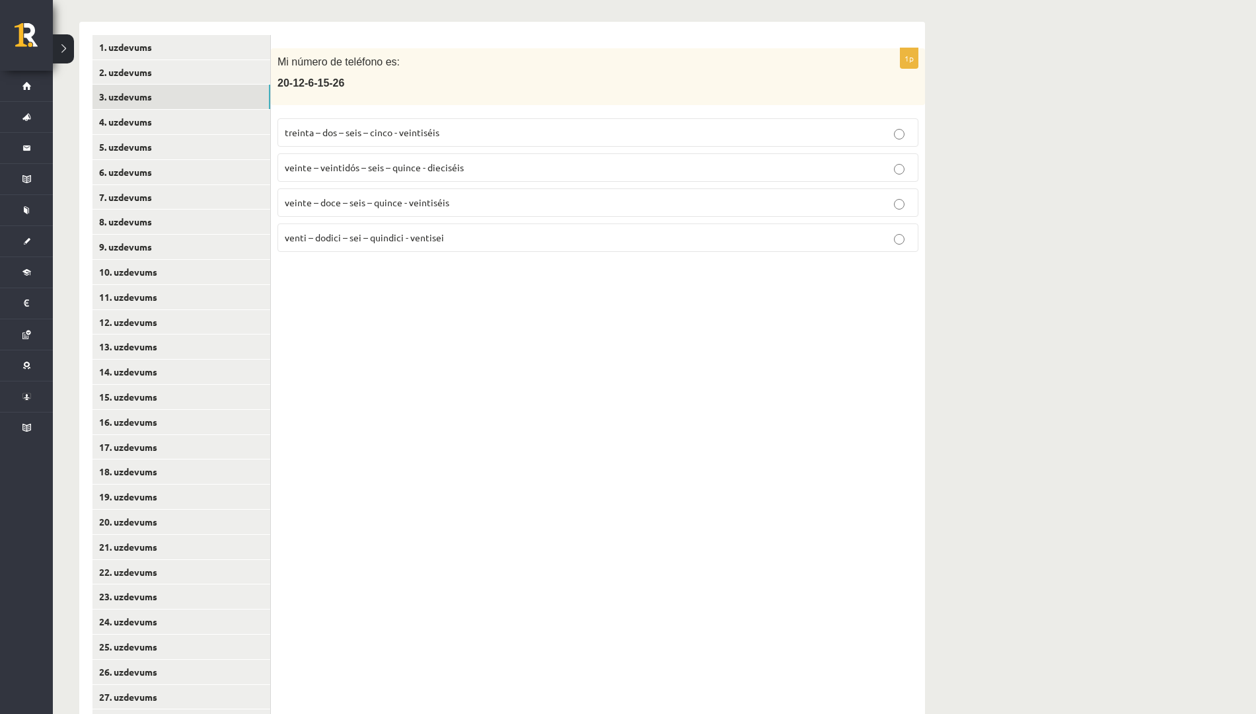
click at [385, 202] on span "veinte – doce – seis – quince - veintiséis" at bounding box center [367, 202] width 165 height 12
click at [198, 115] on link "4. uzdevums" at bounding box center [182, 122] width 178 height 24
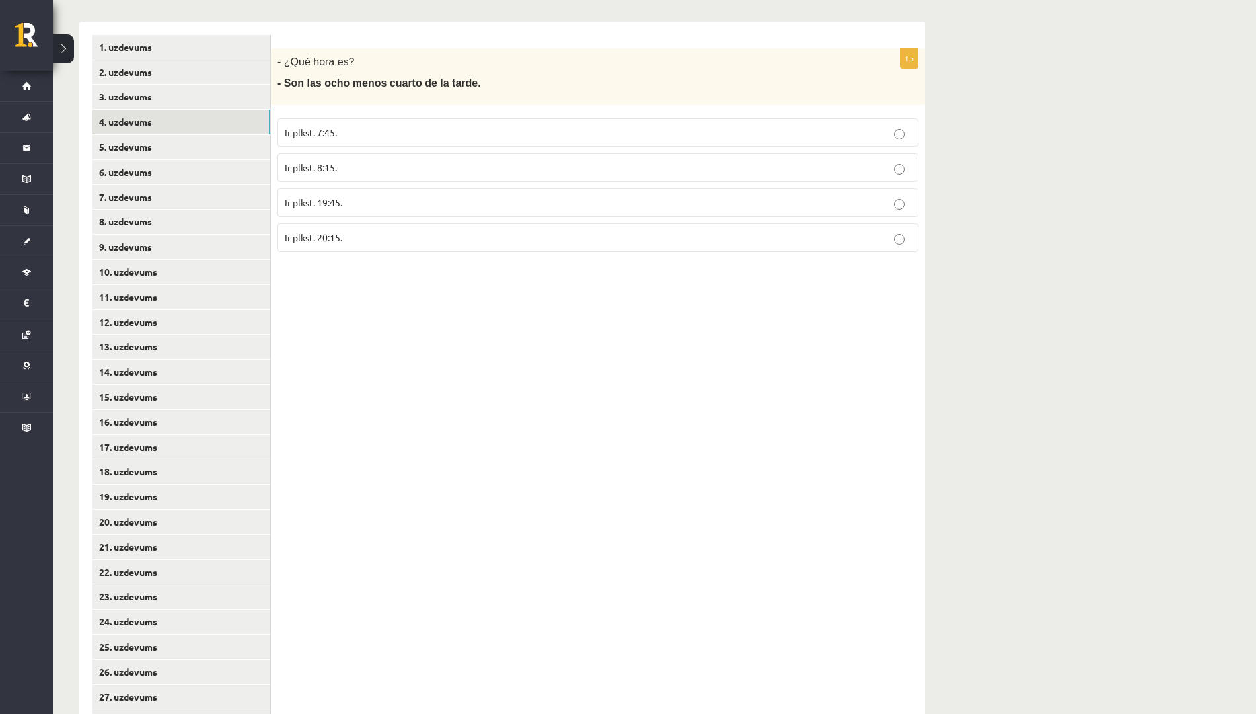
click at [350, 207] on p "Ir plkst. 19:45." at bounding box center [598, 203] width 627 height 14
click at [201, 149] on link "5. uzdevums" at bounding box center [182, 147] width 178 height 24
click at [348, 160] on label "Tieši plkst. 9:00." at bounding box center [598, 167] width 641 height 28
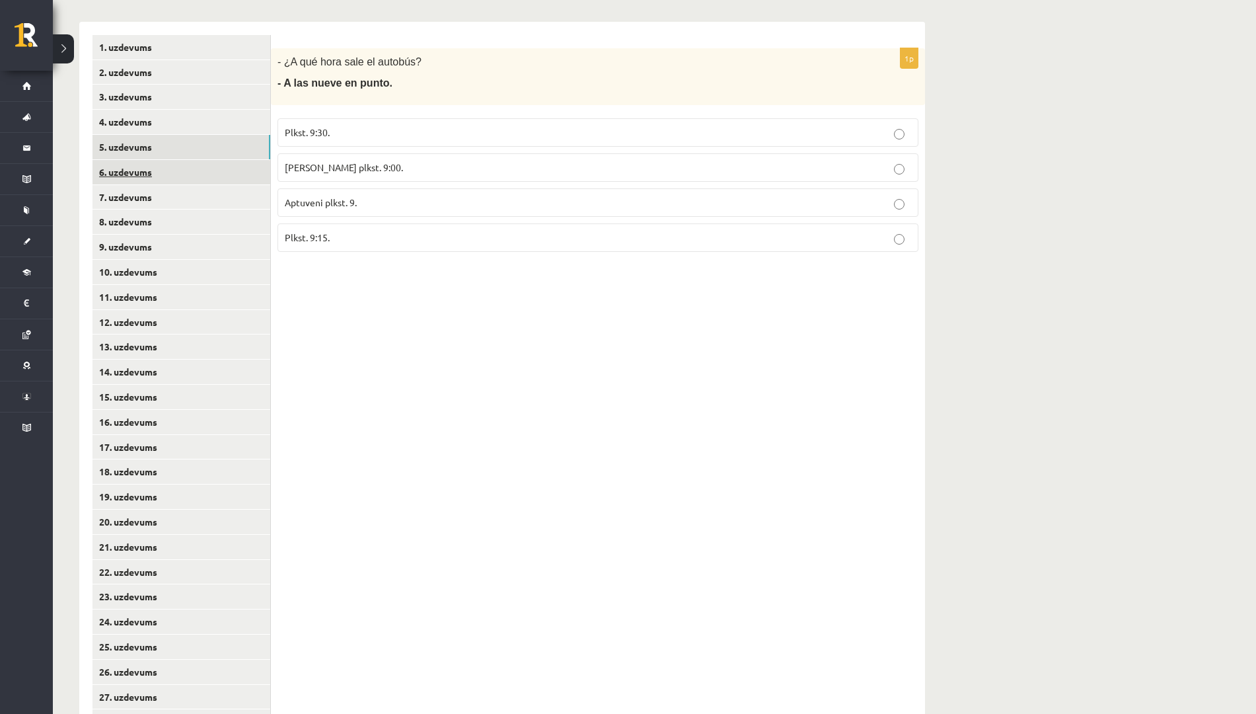
click at [192, 172] on link "6. uzdevums" at bounding box center [182, 172] width 178 height 24
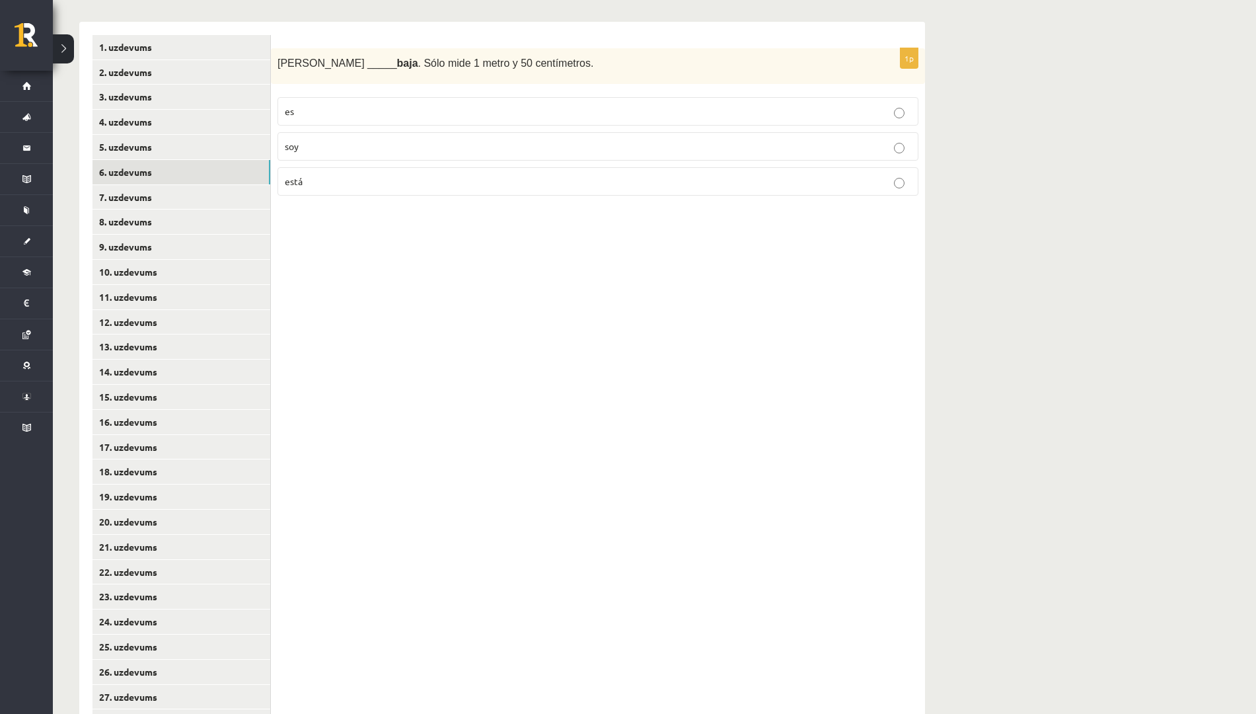
click at [338, 107] on p "es" at bounding box center [598, 111] width 627 height 14
click at [209, 202] on link "7. uzdevums" at bounding box center [182, 197] width 178 height 24
click at [372, 112] on p "estoy" at bounding box center [598, 111] width 627 height 14
click at [197, 224] on link "8. uzdevums" at bounding box center [182, 222] width 178 height 24
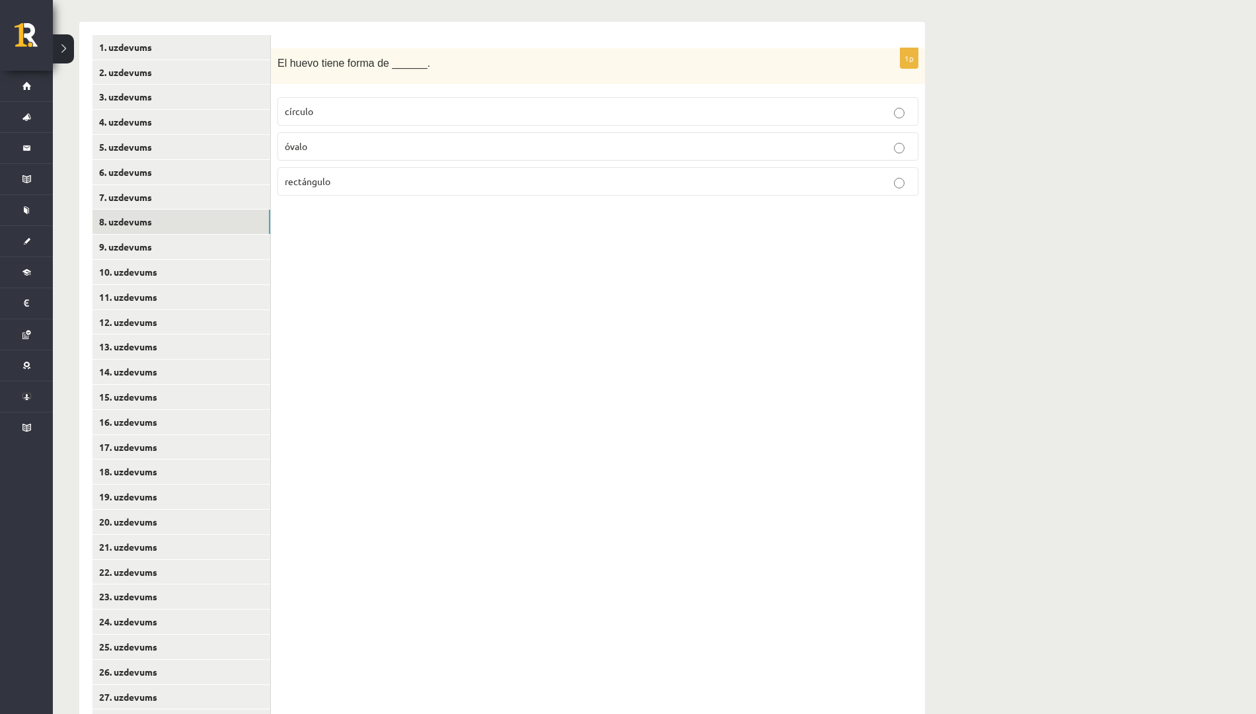
click at [377, 139] on label "óvalo" at bounding box center [598, 146] width 641 height 28
click at [210, 202] on link "7. uzdevums" at bounding box center [182, 197] width 178 height 24
click at [185, 249] on link "9. uzdevums" at bounding box center [182, 247] width 178 height 24
click at [358, 145] on p "marrón" at bounding box center [598, 146] width 627 height 14
click at [186, 272] on link "10. uzdevums" at bounding box center [182, 272] width 178 height 24
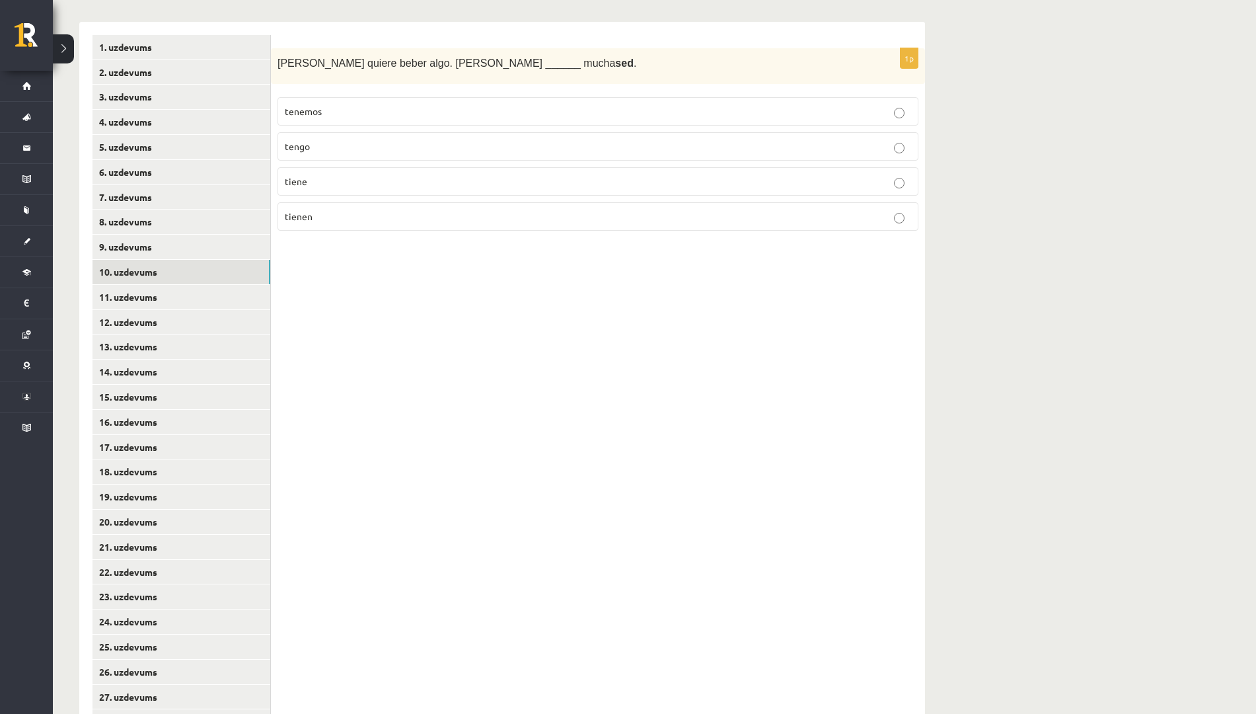
click at [323, 172] on label "tiene" at bounding box center [598, 181] width 641 height 28
click at [194, 295] on link "11. uzdevums" at bounding box center [182, 297] width 178 height 24
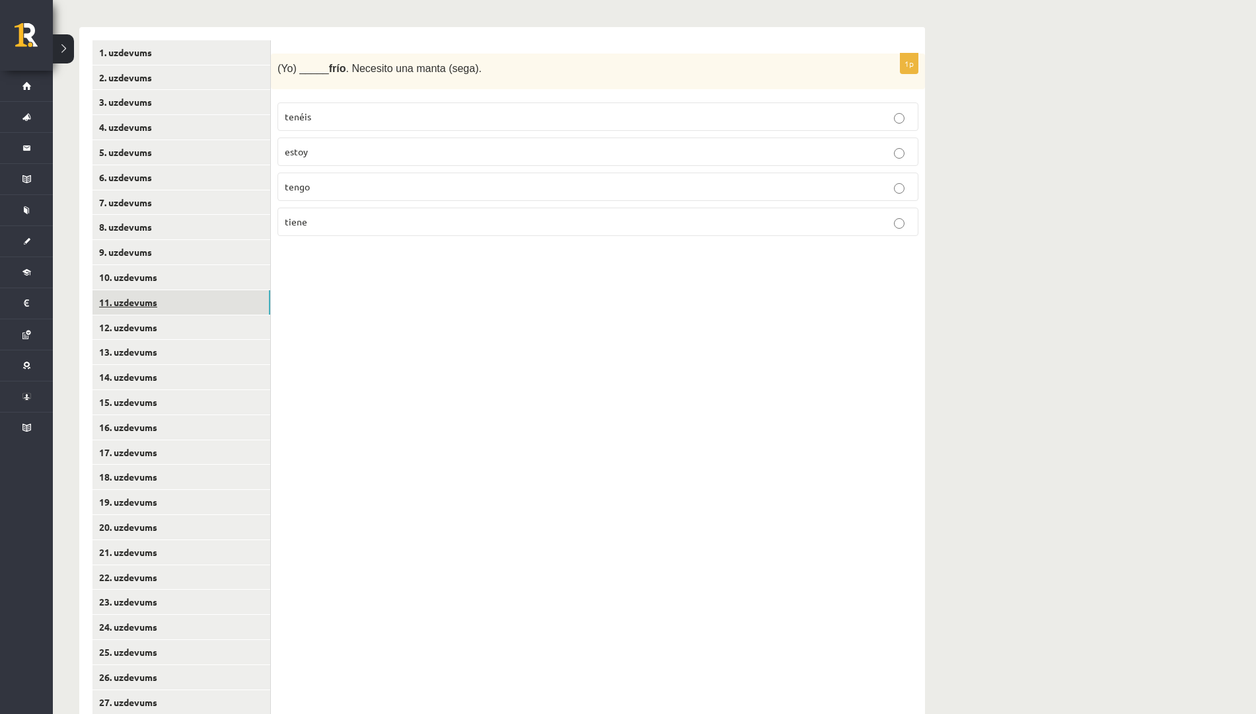
scroll to position [265, 0]
click at [190, 329] on link "12. uzdevums" at bounding box center [182, 327] width 178 height 24
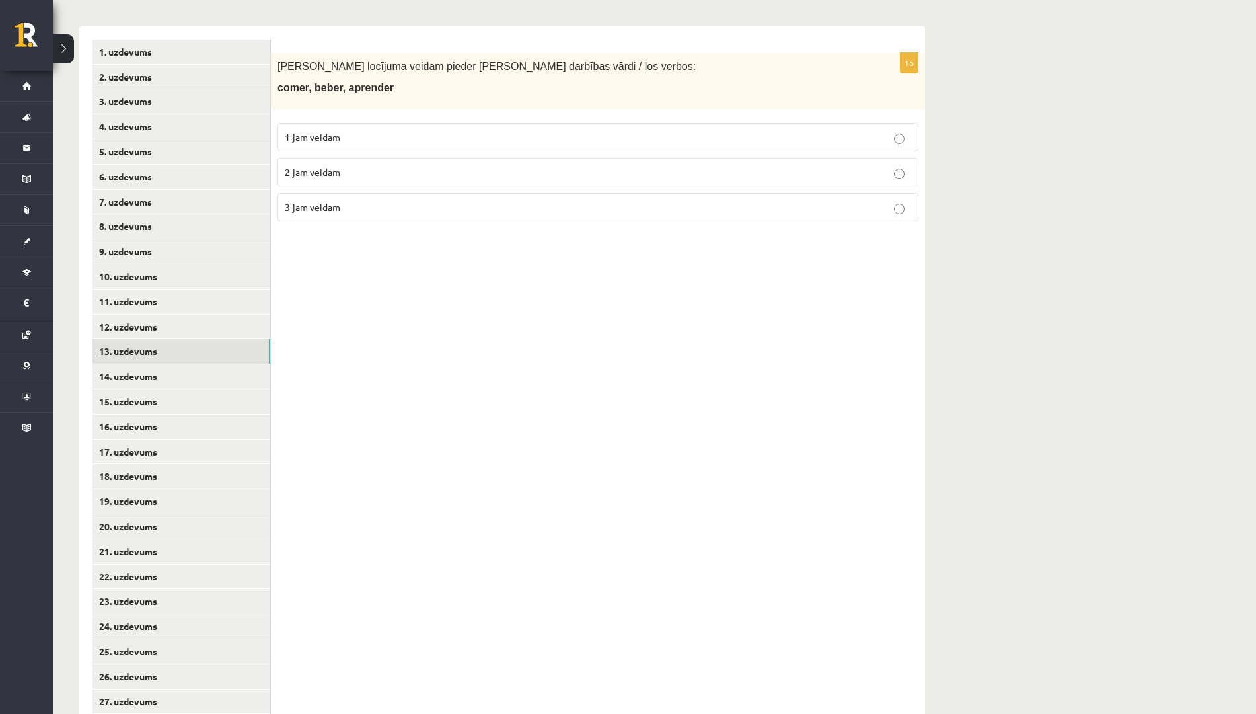
click at [186, 348] on link "13. uzdevums" at bounding box center [182, 351] width 178 height 24
click at [180, 371] on link "14. uzdevums" at bounding box center [182, 376] width 178 height 24
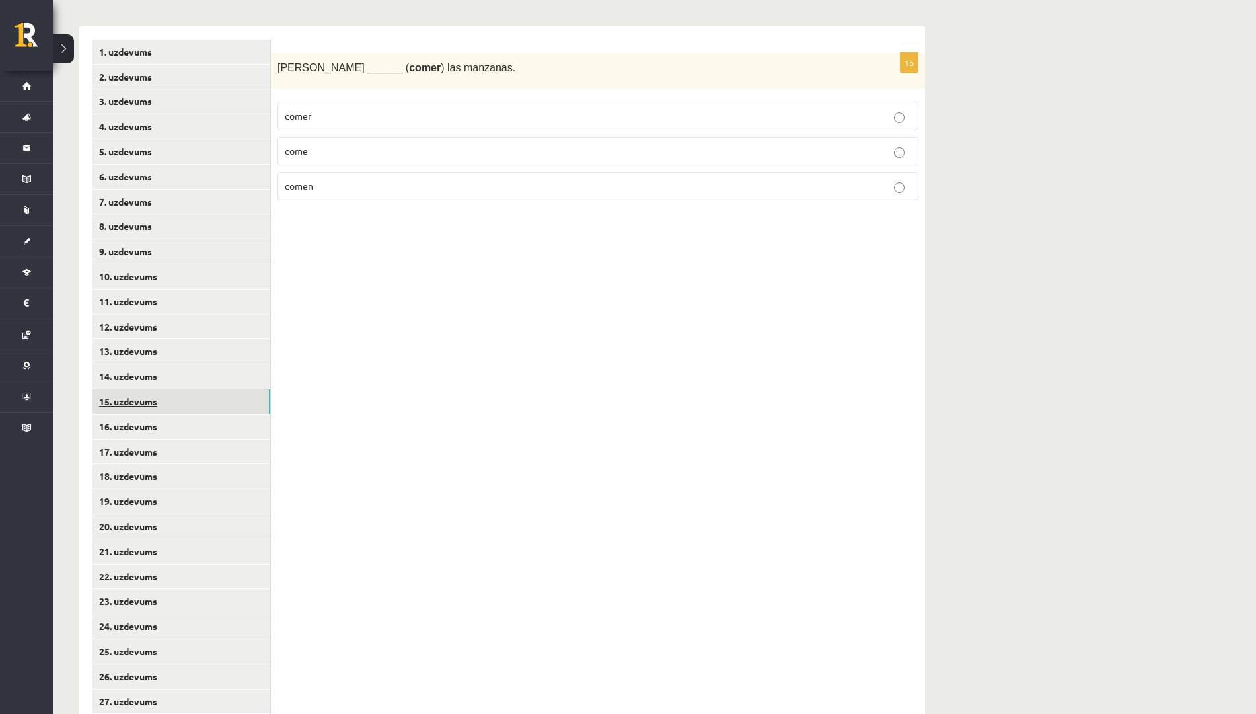
click at [165, 395] on link "15. uzdevums" at bounding box center [182, 401] width 178 height 24
click at [167, 426] on link "16. uzdevums" at bounding box center [182, 426] width 178 height 24
click at [171, 444] on link "17. uzdevums" at bounding box center [182, 452] width 178 height 24
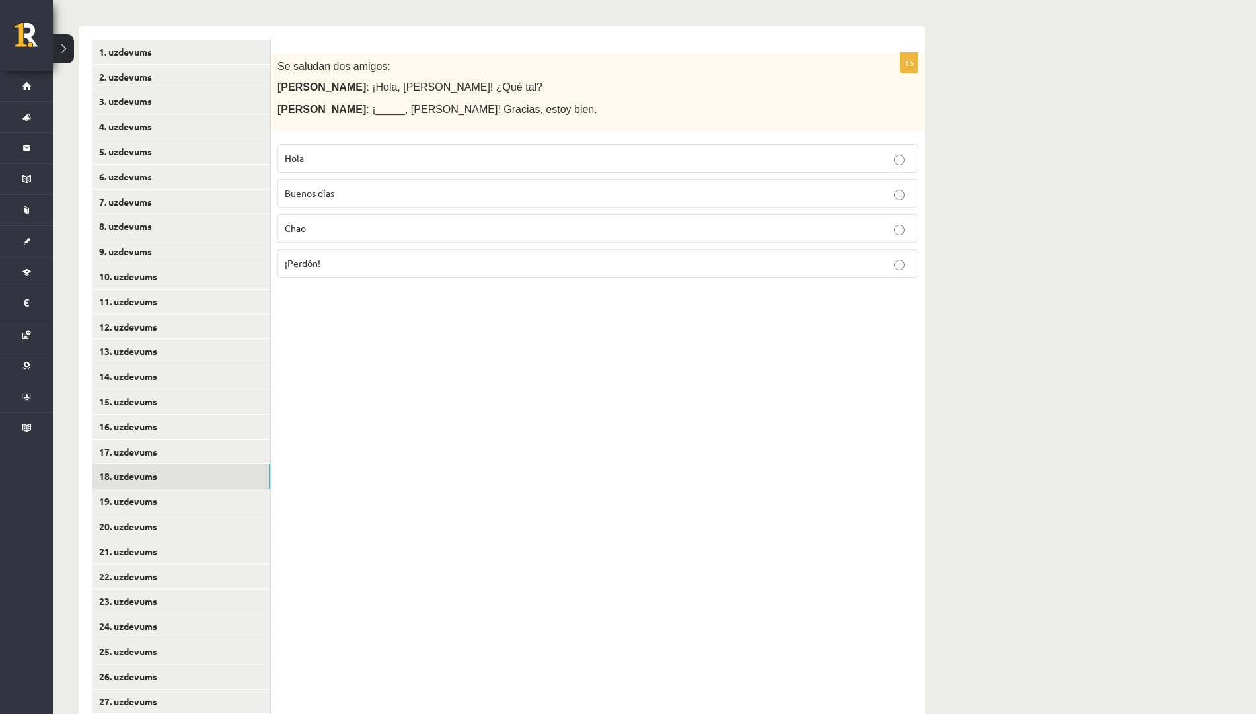
click at [172, 466] on link "18. uzdevums" at bounding box center [182, 476] width 178 height 24
click at [174, 494] on link "19. uzdevums" at bounding box center [182, 501] width 178 height 24
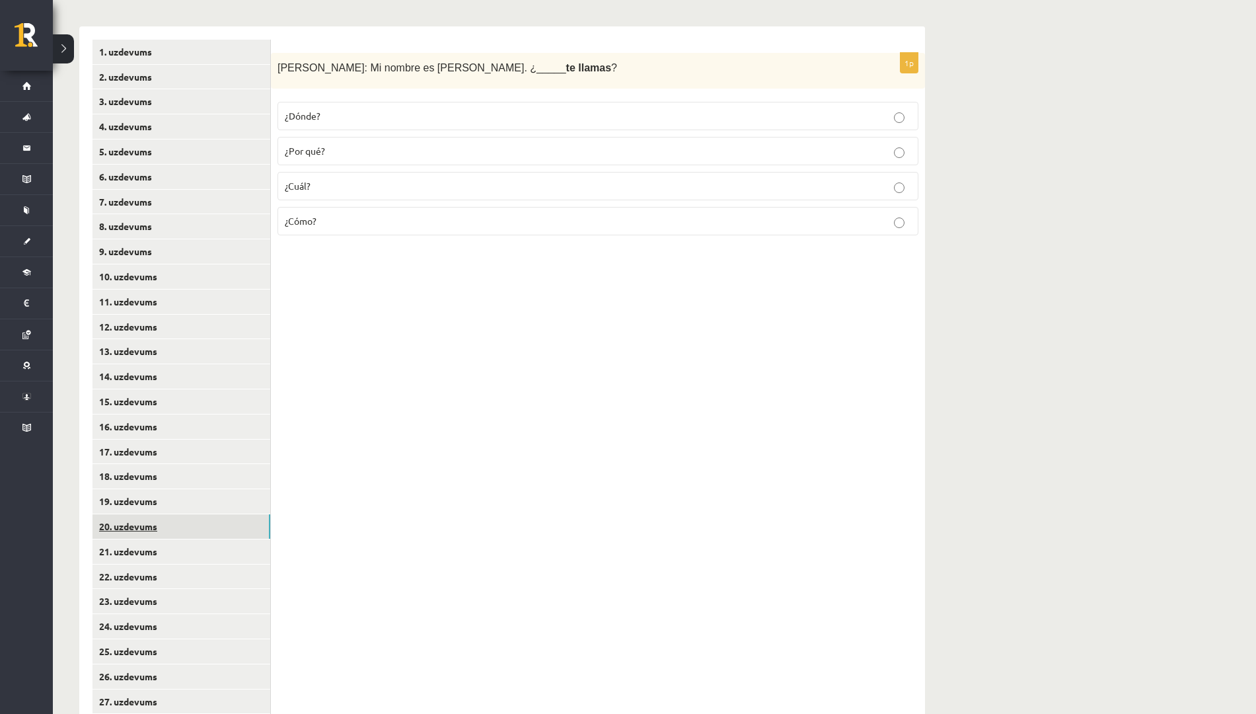
click at [169, 525] on link "20. uzdevums" at bounding box center [182, 526] width 178 height 24
click at [169, 547] on link "21. uzdevums" at bounding box center [182, 551] width 178 height 24
click at [165, 527] on link "20. uzdevums" at bounding box center [182, 526] width 178 height 24
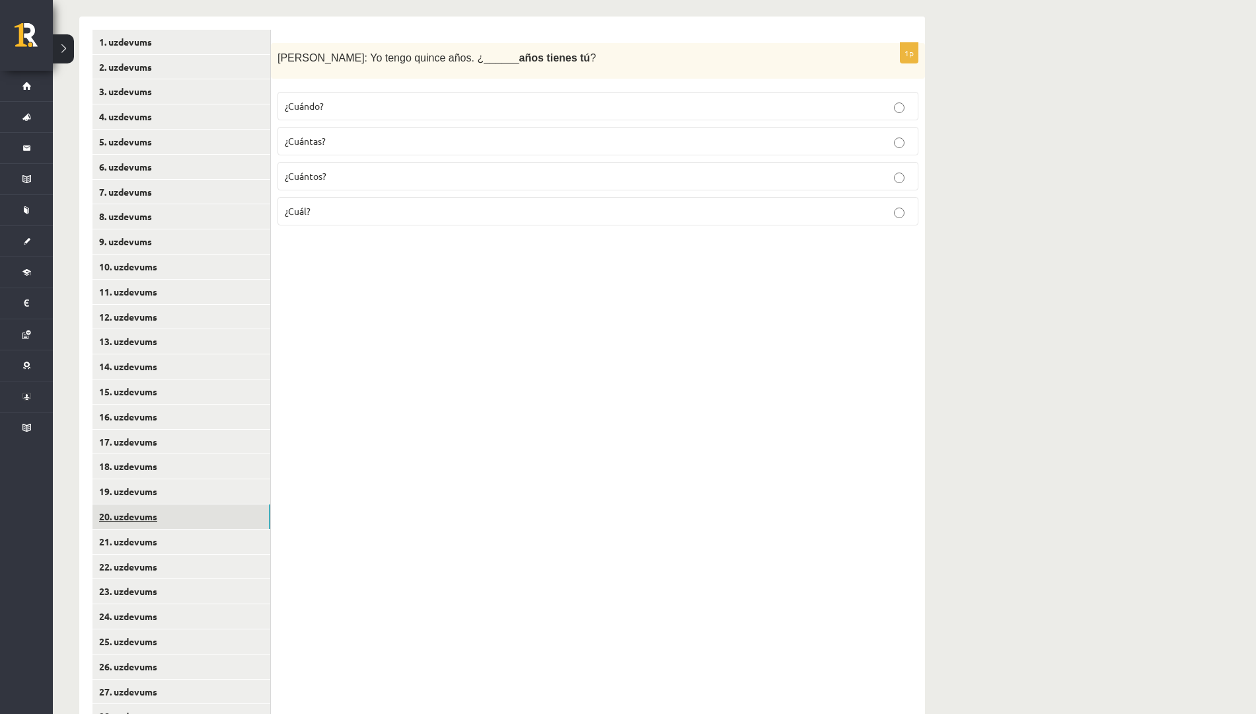
scroll to position [272, 0]
click at [203, 266] on link "10. uzdevums" at bounding box center [182, 269] width 178 height 24
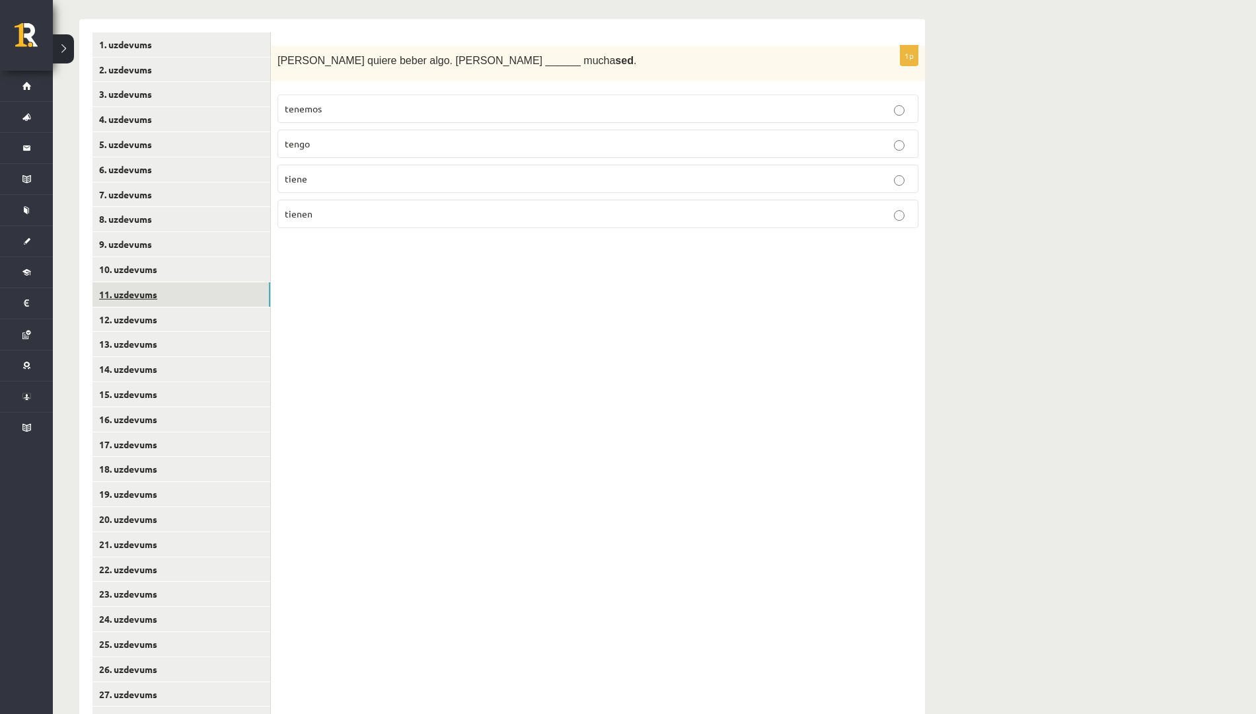
click at [192, 298] on link "11. uzdevums" at bounding box center [182, 294] width 178 height 24
click at [335, 174] on p "tengo" at bounding box center [598, 179] width 627 height 14
click at [156, 320] on link "12. uzdevums" at bounding box center [182, 319] width 178 height 24
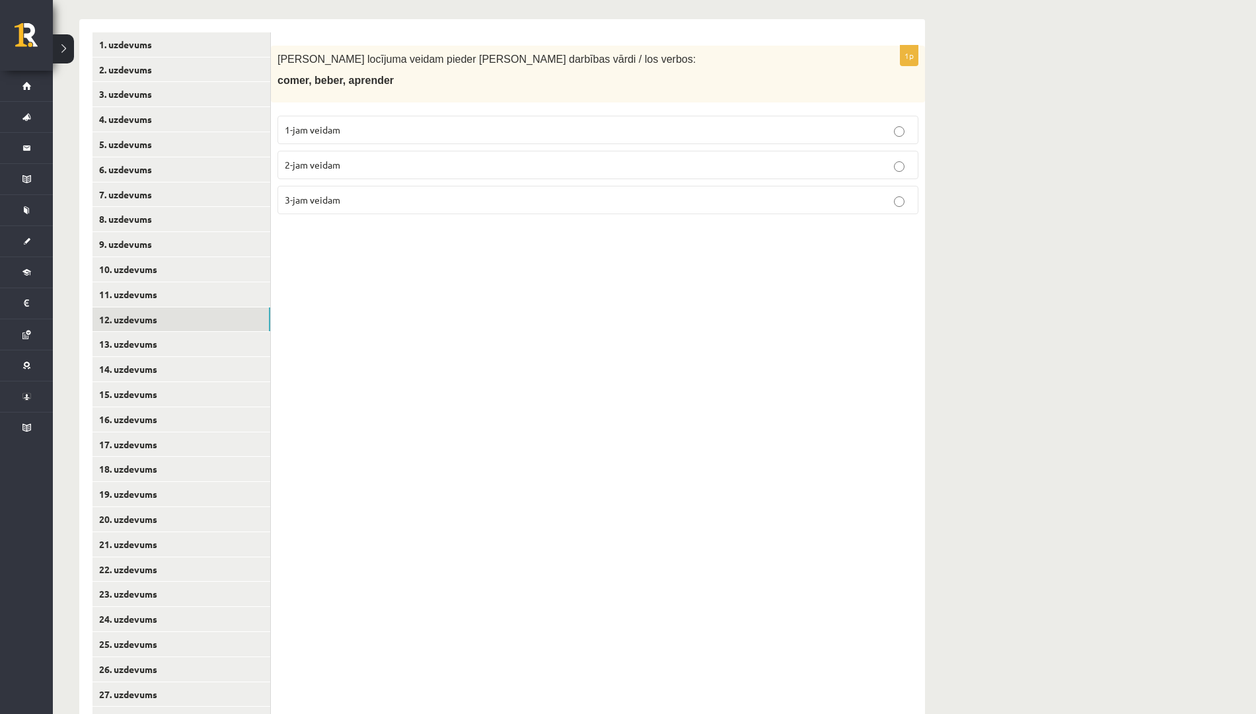
click at [358, 166] on p "2-jam veidam" at bounding box center [598, 165] width 627 height 14
click at [186, 344] on link "13. uzdevums" at bounding box center [182, 344] width 178 height 24
click at [406, 123] on p "1-jam veidam" at bounding box center [598, 130] width 627 height 14
click at [177, 369] on link "14. uzdevums" at bounding box center [182, 369] width 178 height 24
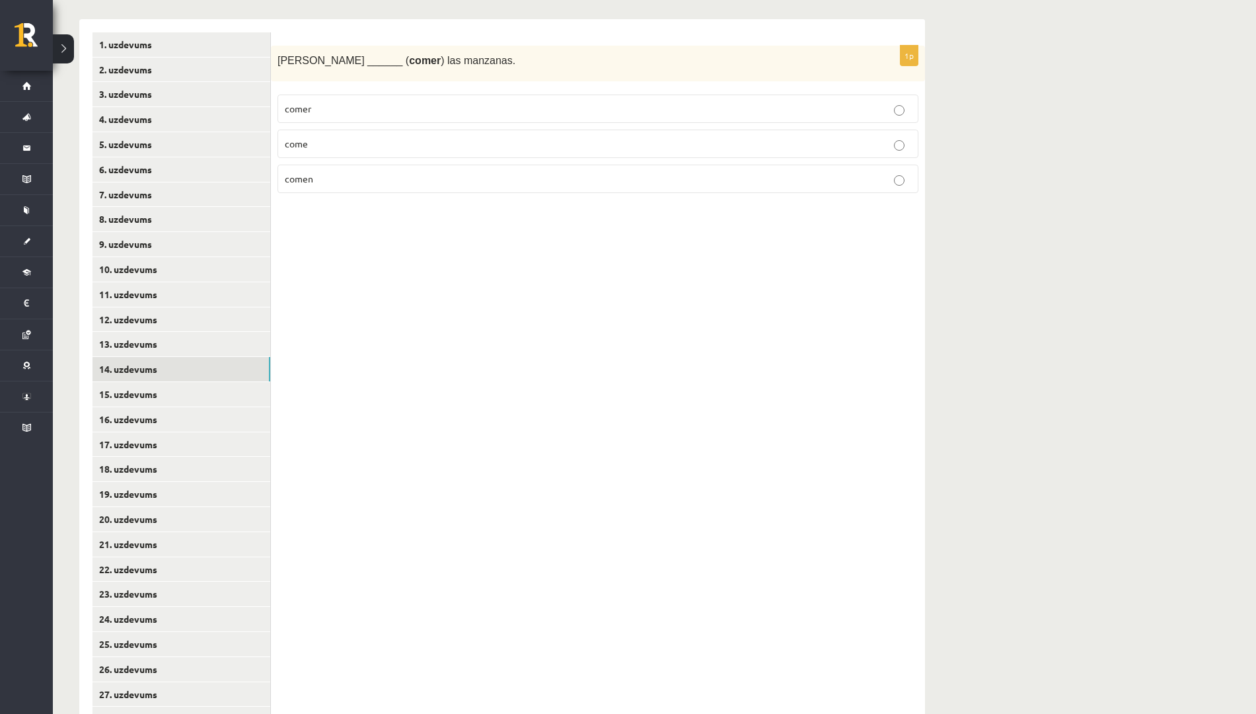
click at [383, 136] on label "come" at bounding box center [598, 144] width 641 height 28
click at [181, 390] on link "15. uzdevums" at bounding box center [182, 394] width 178 height 24
click at [390, 122] on label "bailan" at bounding box center [598, 109] width 641 height 28
click at [389, 133] on label "bailamos" at bounding box center [598, 144] width 641 height 28
click at [173, 410] on link "16. uzdevums" at bounding box center [182, 419] width 178 height 24
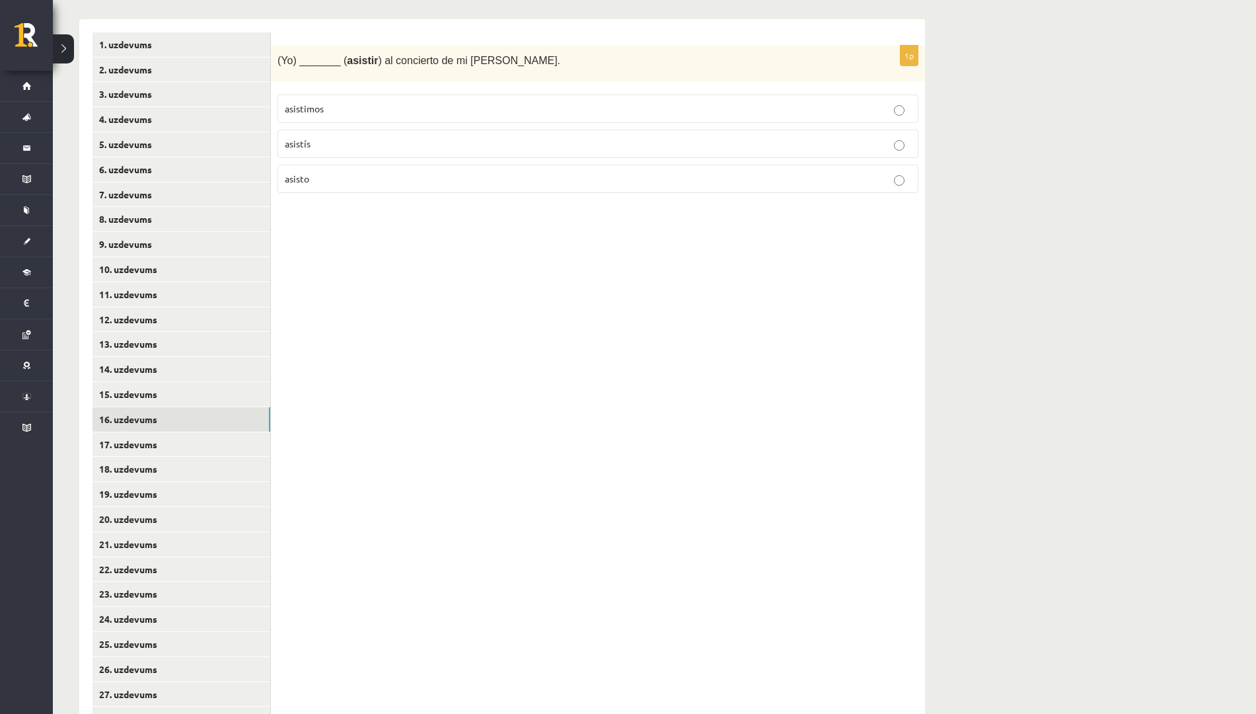
click at [334, 172] on p "asisto" at bounding box center [598, 179] width 627 height 14
click at [120, 435] on link "17. uzdevums" at bounding box center [182, 444] width 178 height 24
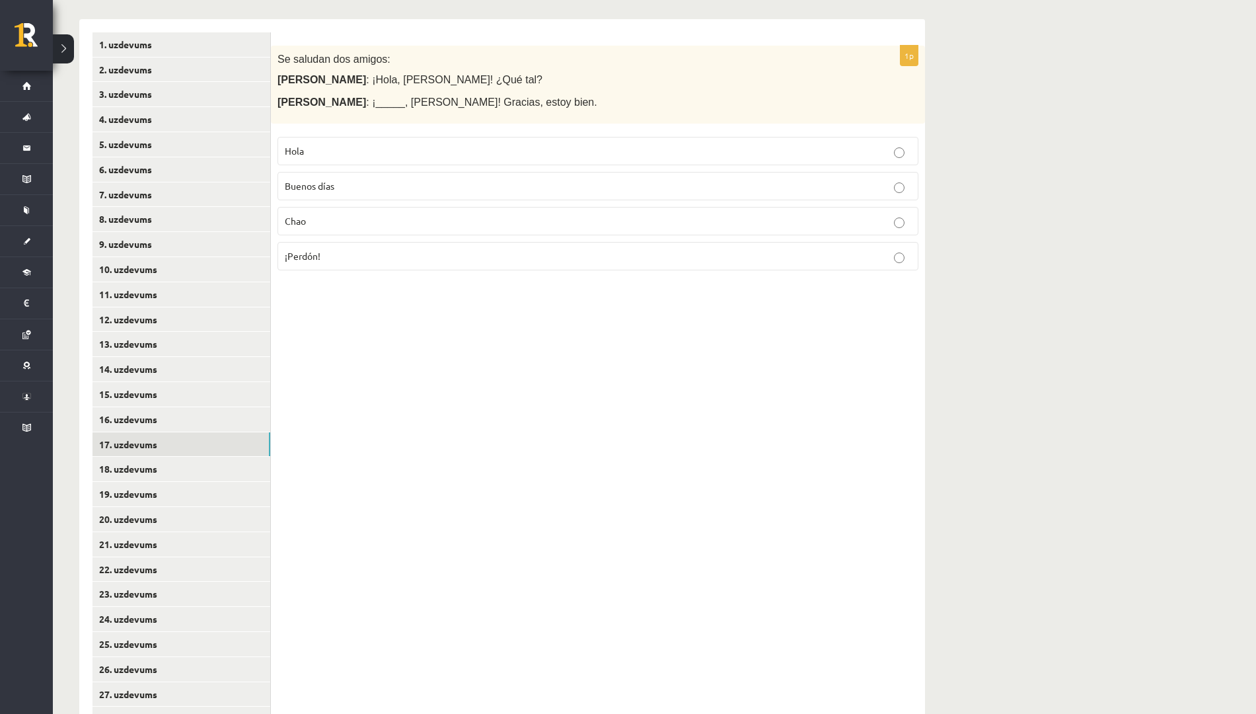
click at [346, 149] on p "Hola" at bounding box center [598, 151] width 627 height 14
click at [196, 471] on link "18. uzdevums" at bounding box center [182, 469] width 178 height 24
click at [365, 178] on label "Hasta luego" at bounding box center [598, 186] width 641 height 28
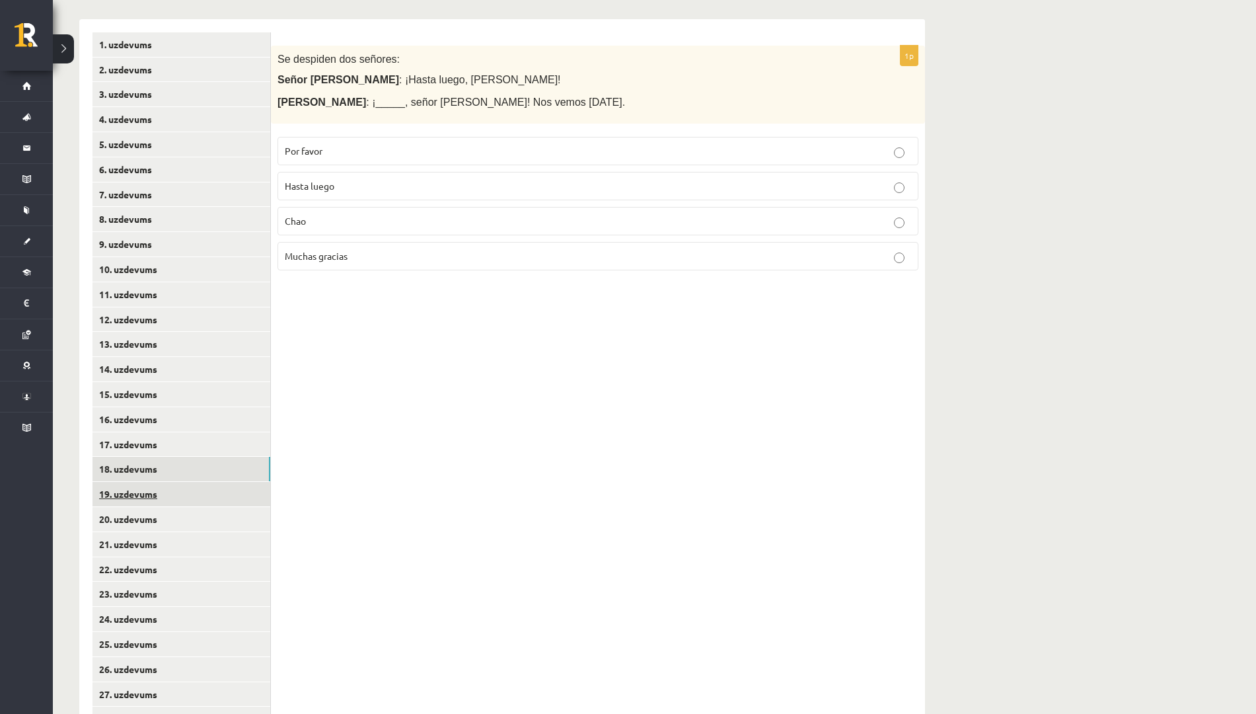
click at [171, 492] on link "19. uzdevums" at bounding box center [182, 494] width 178 height 24
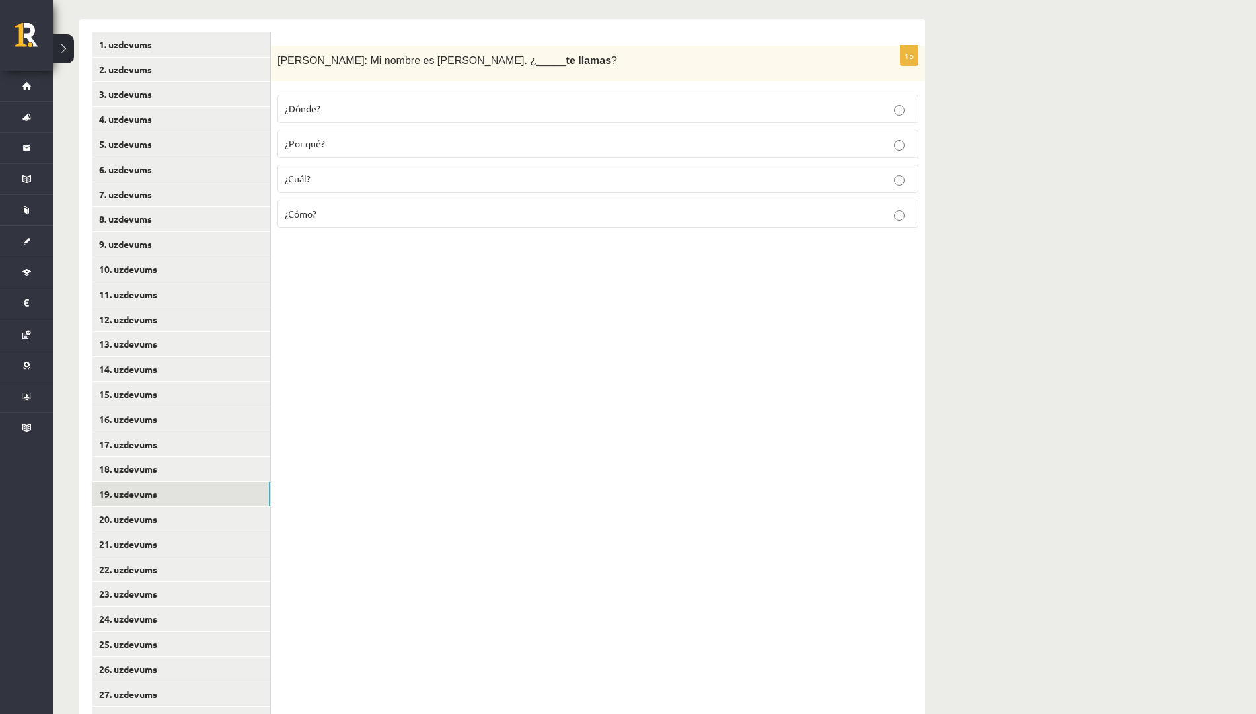
click at [321, 228] on label "¿Cómo?" at bounding box center [598, 214] width 641 height 28
click at [204, 445] on link "17. uzdevums" at bounding box center [182, 444] width 178 height 24
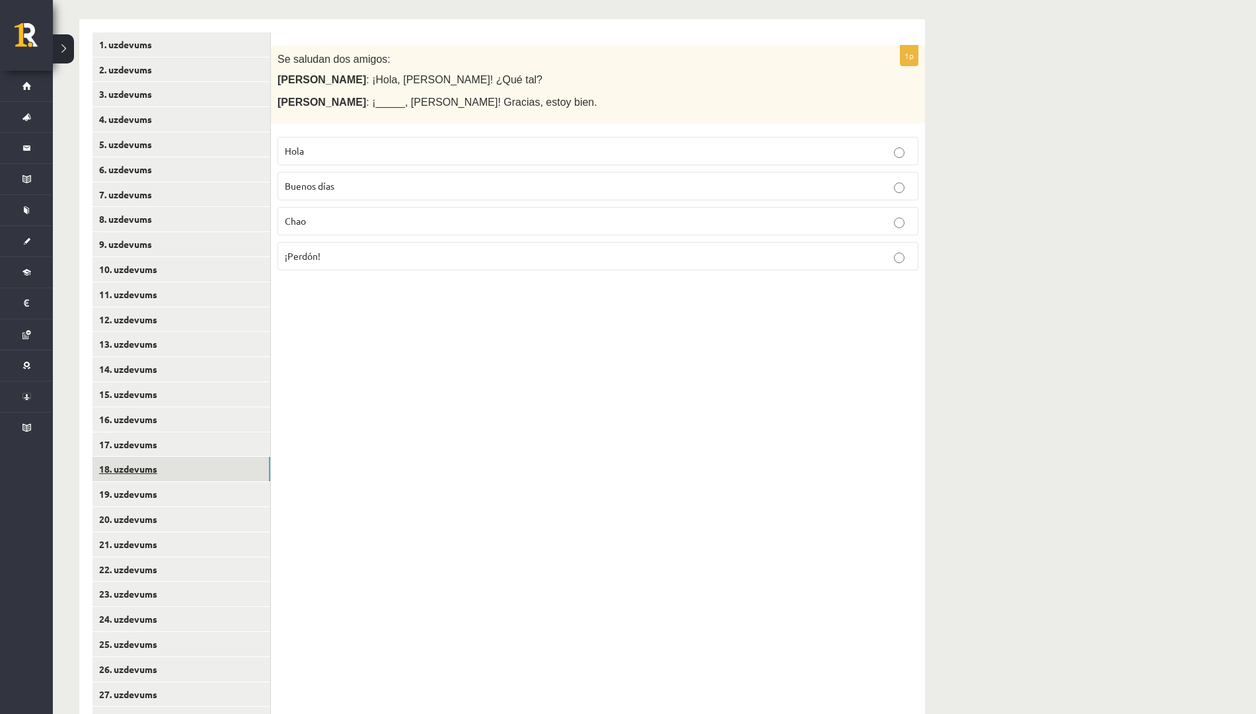
click at [186, 469] on link "18. uzdevums" at bounding box center [182, 469] width 178 height 24
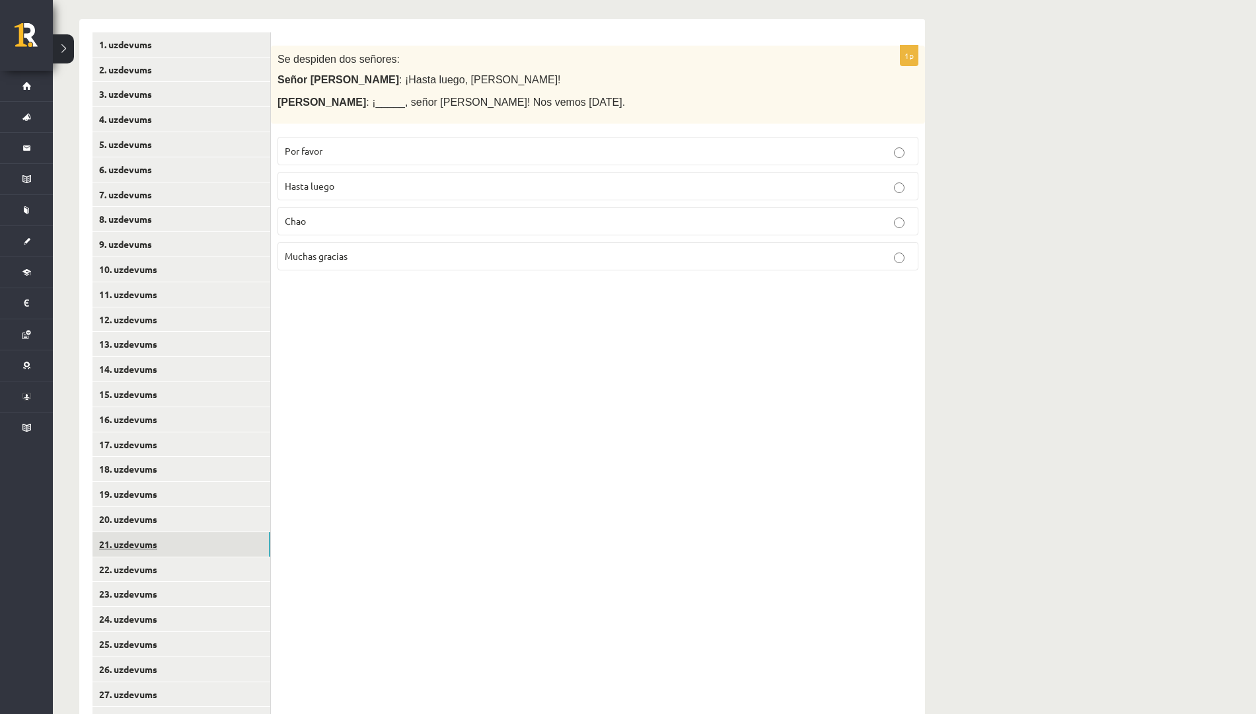
click at [165, 541] on link "21. uzdevums" at bounding box center [182, 544] width 178 height 24
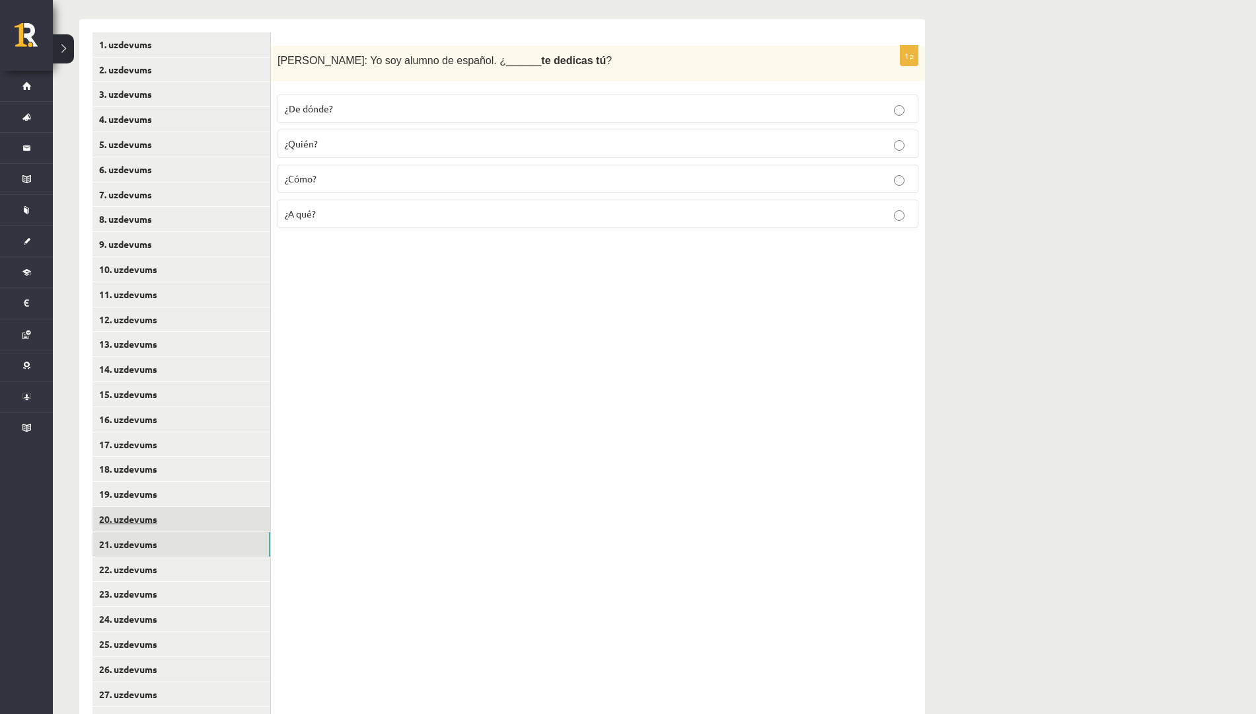
click at [158, 510] on link "20. uzdevums" at bounding box center [182, 519] width 178 height 24
click at [376, 184] on p "¿Cuántos?" at bounding box center [598, 179] width 627 height 14
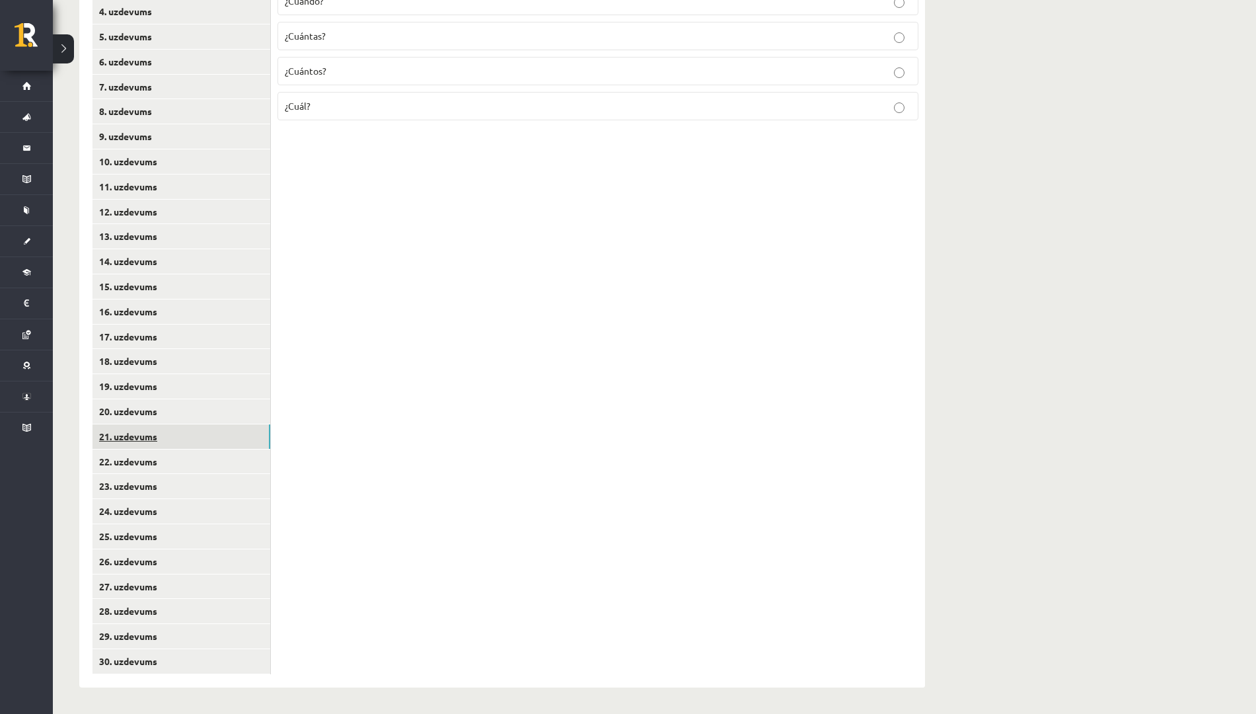
click at [168, 426] on link "21. uzdevums" at bounding box center [182, 436] width 178 height 24
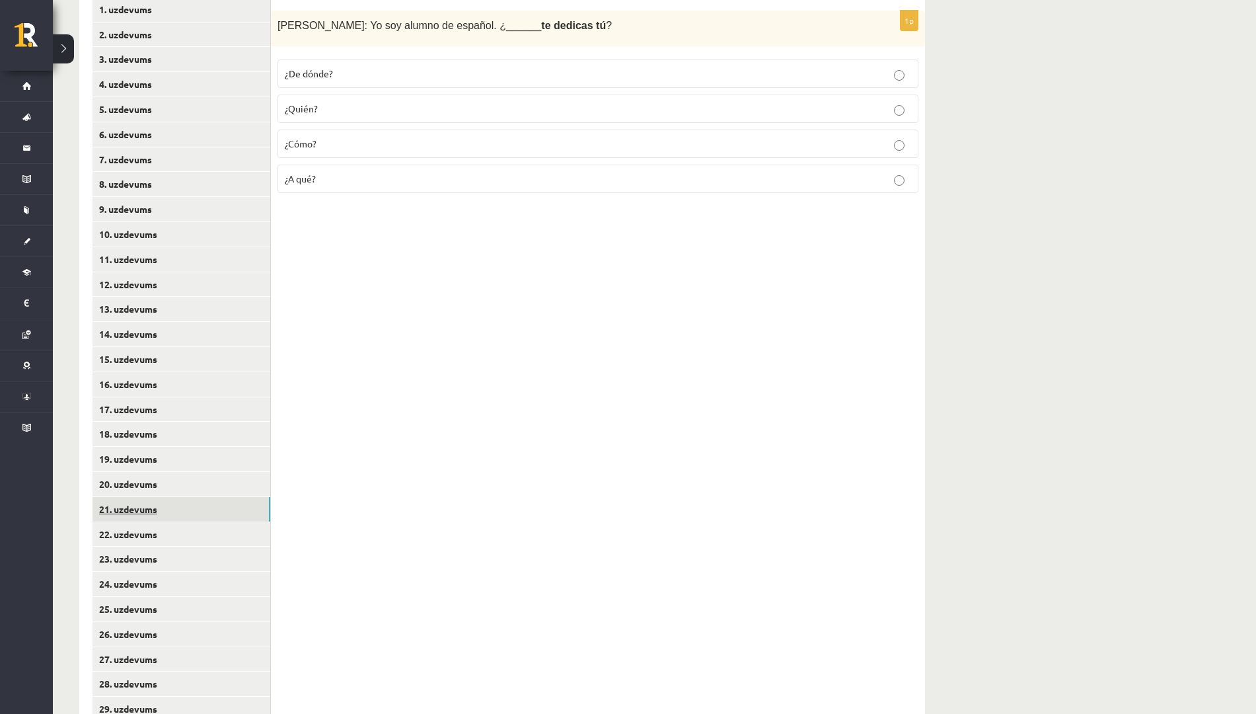
scroll to position [307, 0]
click at [137, 532] on link "22. uzdevums" at bounding box center [182, 535] width 178 height 24
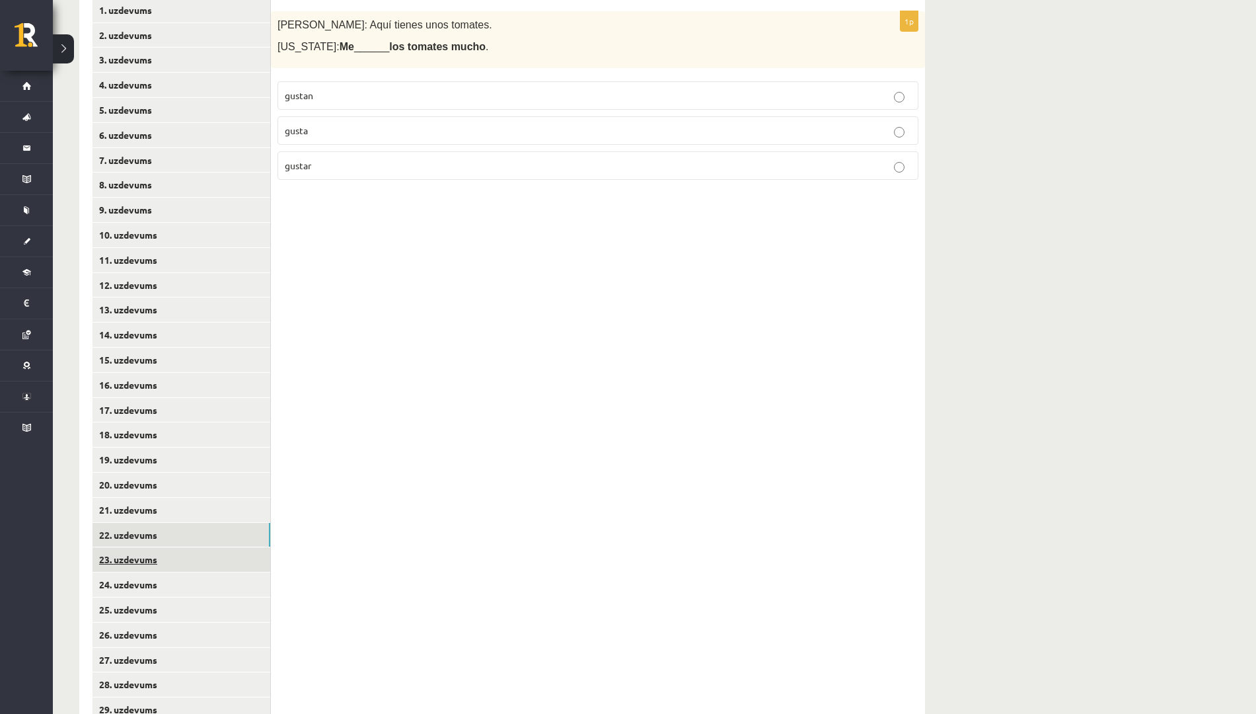
click at [133, 551] on link "23. uzdevums" at bounding box center [182, 559] width 178 height 24
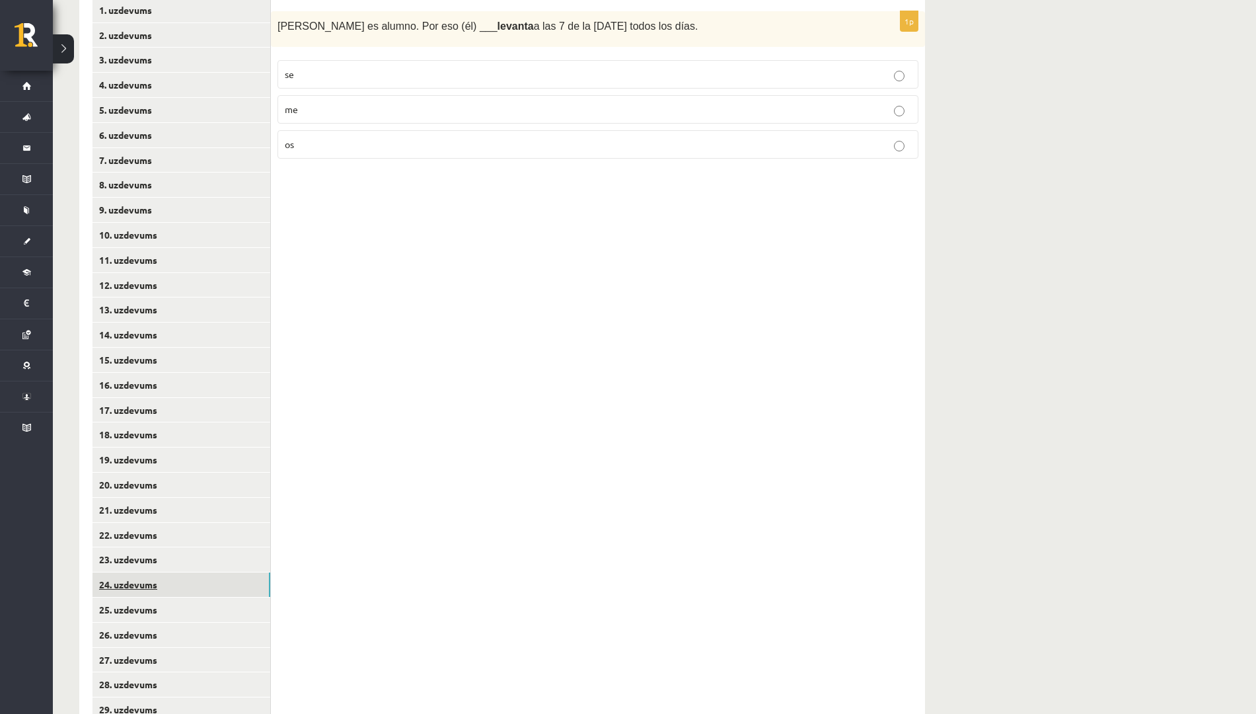
click at [139, 576] on link "24. uzdevums" at bounding box center [182, 584] width 178 height 24
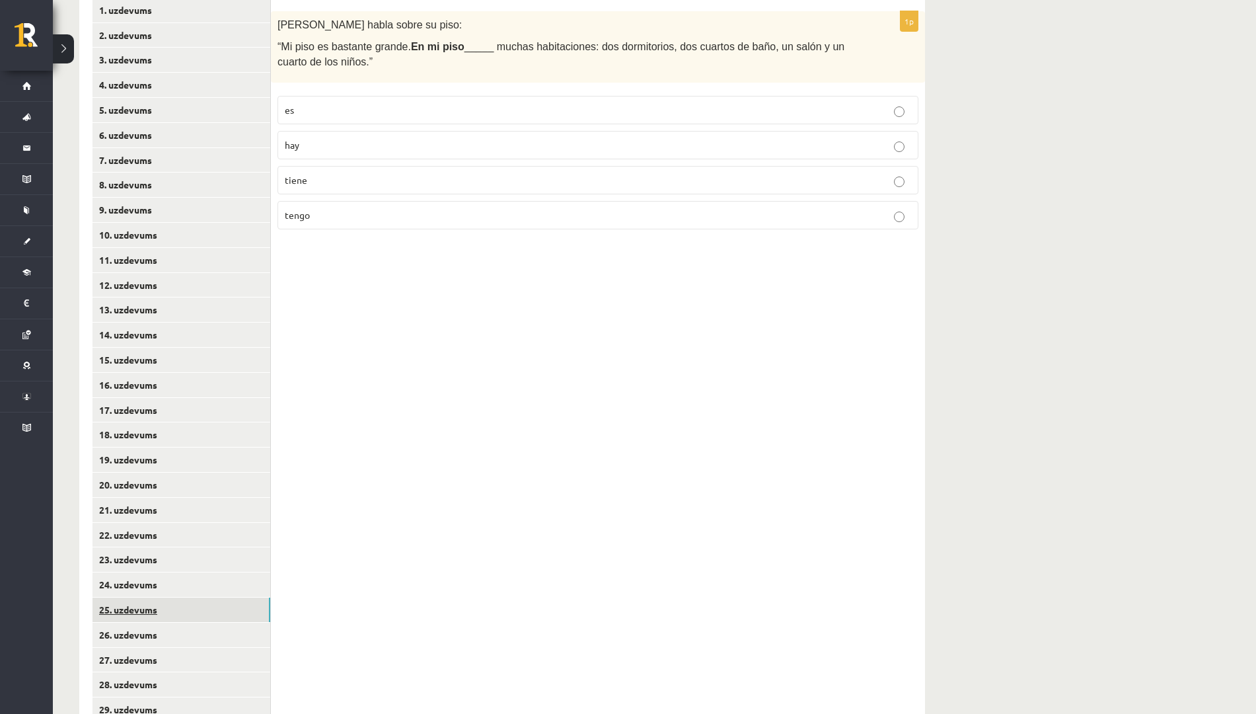
click at [135, 603] on link "25. uzdevums" at bounding box center [182, 609] width 178 height 24
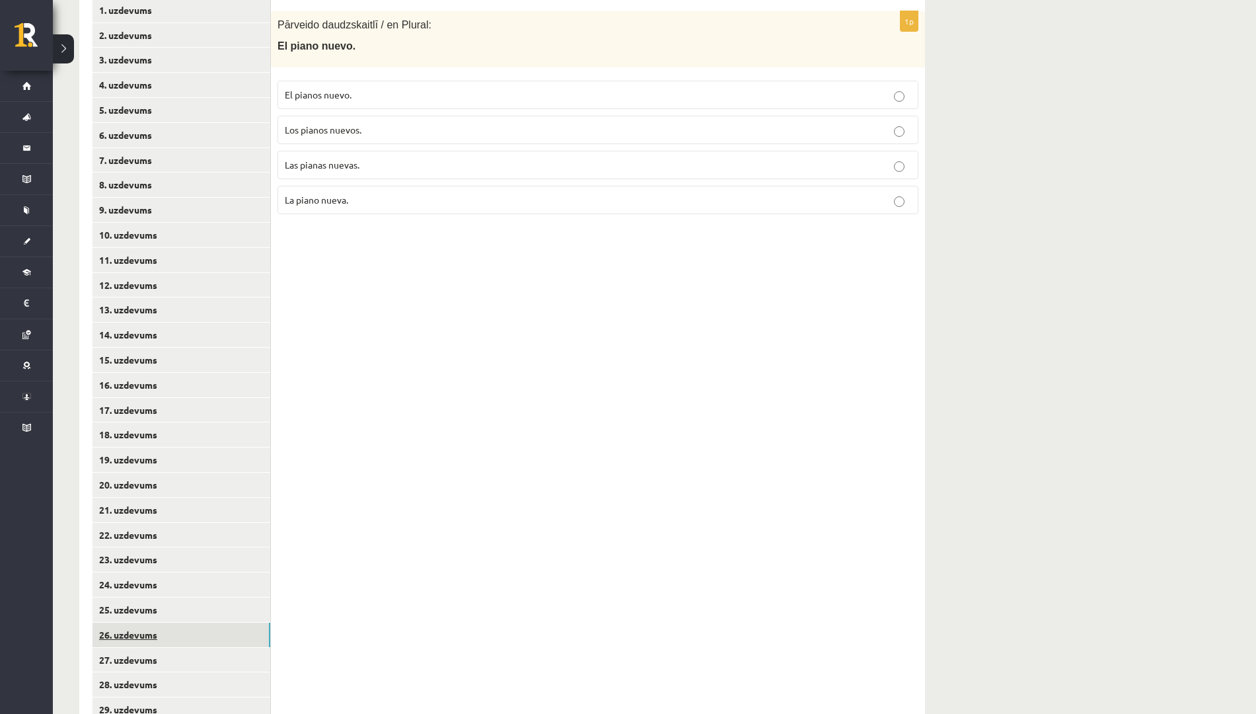
click at [134, 630] on link "26. uzdevums" at bounding box center [182, 635] width 178 height 24
click at [130, 654] on link "27. uzdevums" at bounding box center [182, 660] width 178 height 24
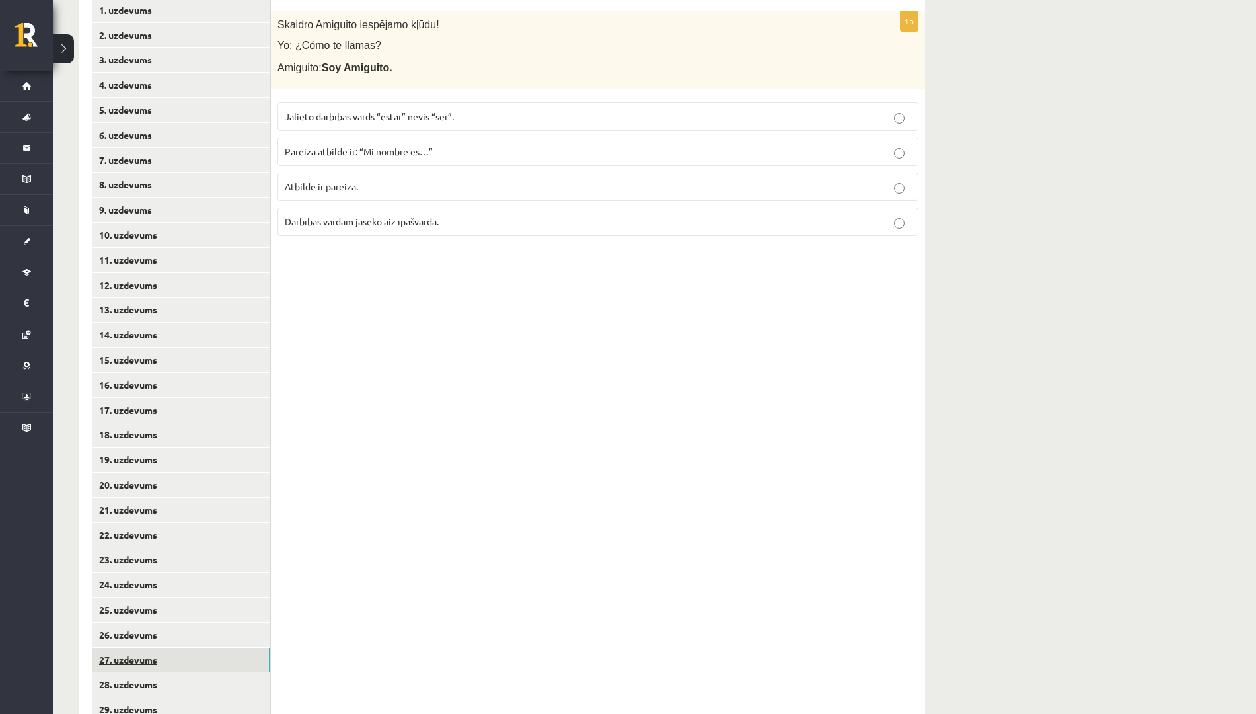
scroll to position [381, 0]
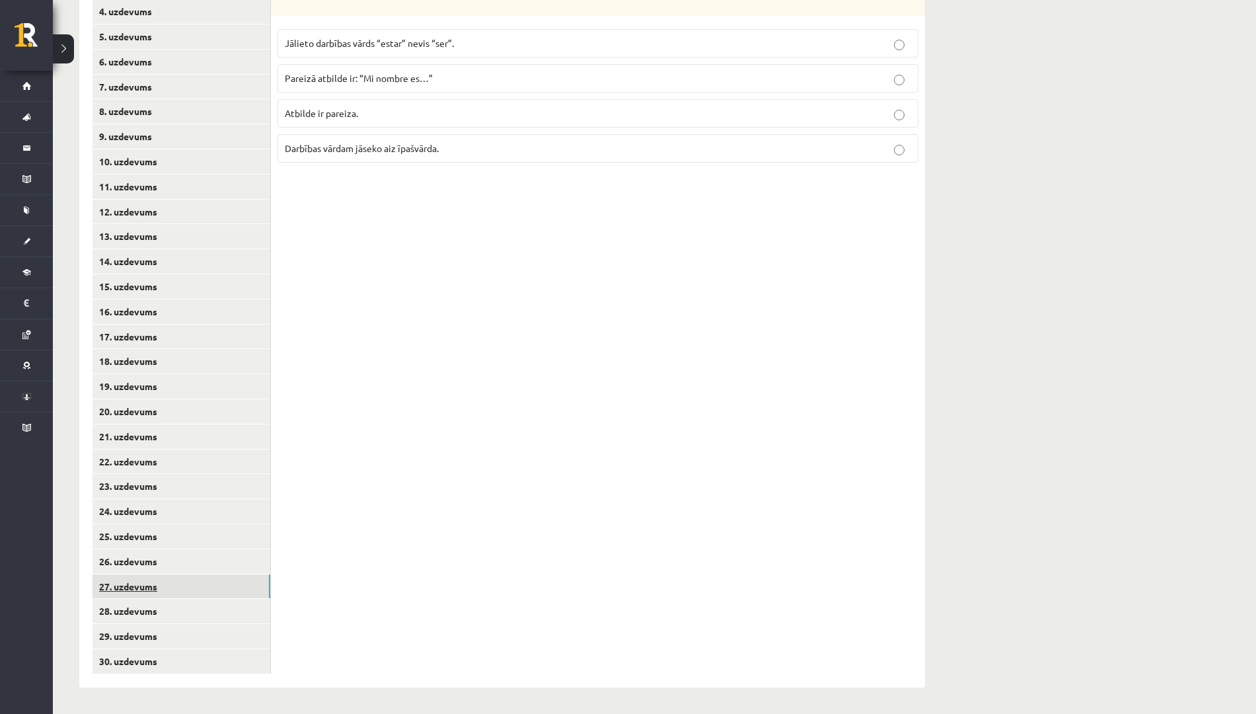
click at [141, 596] on link "27. uzdevums" at bounding box center [182, 586] width 178 height 24
click at [137, 604] on link "28. uzdevums" at bounding box center [182, 611] width 178 height 24
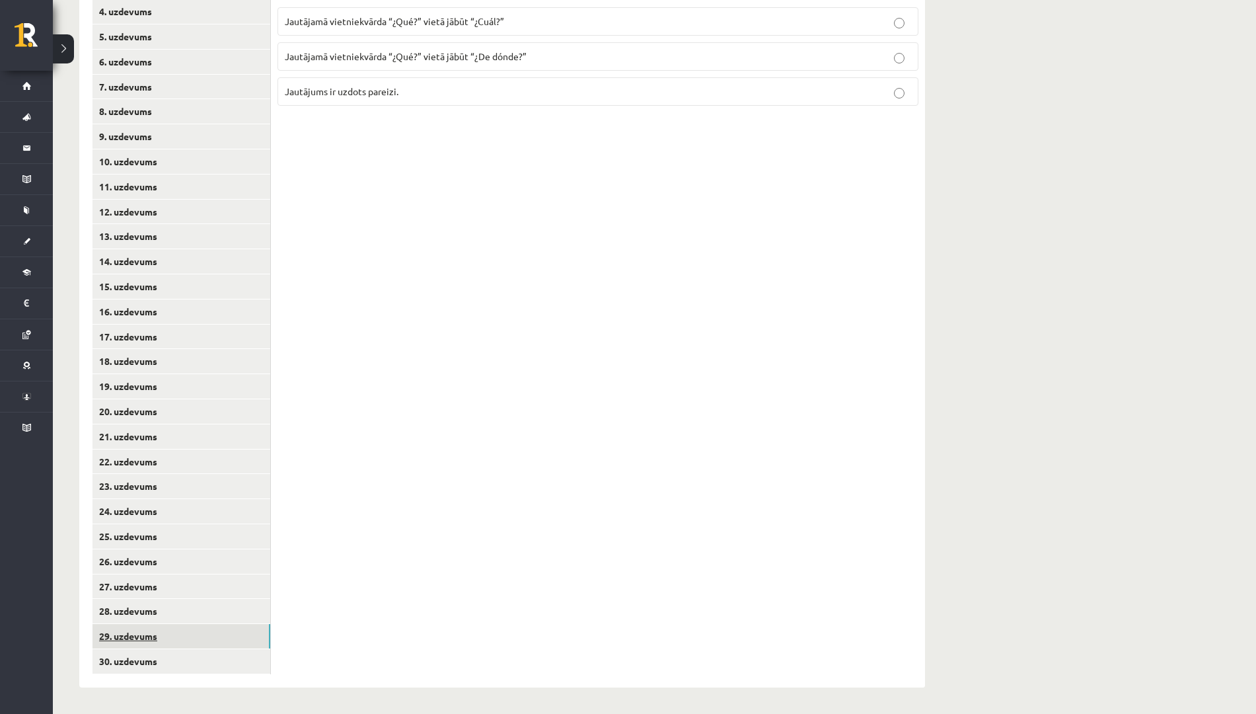
click at [124, 637] on link "29. uzdevums" at bounding box center [182, 636] width 178 height 24
click at [110, 658] on link "30. uzdevums" at bounding box center [182, 661] width 178 height 24
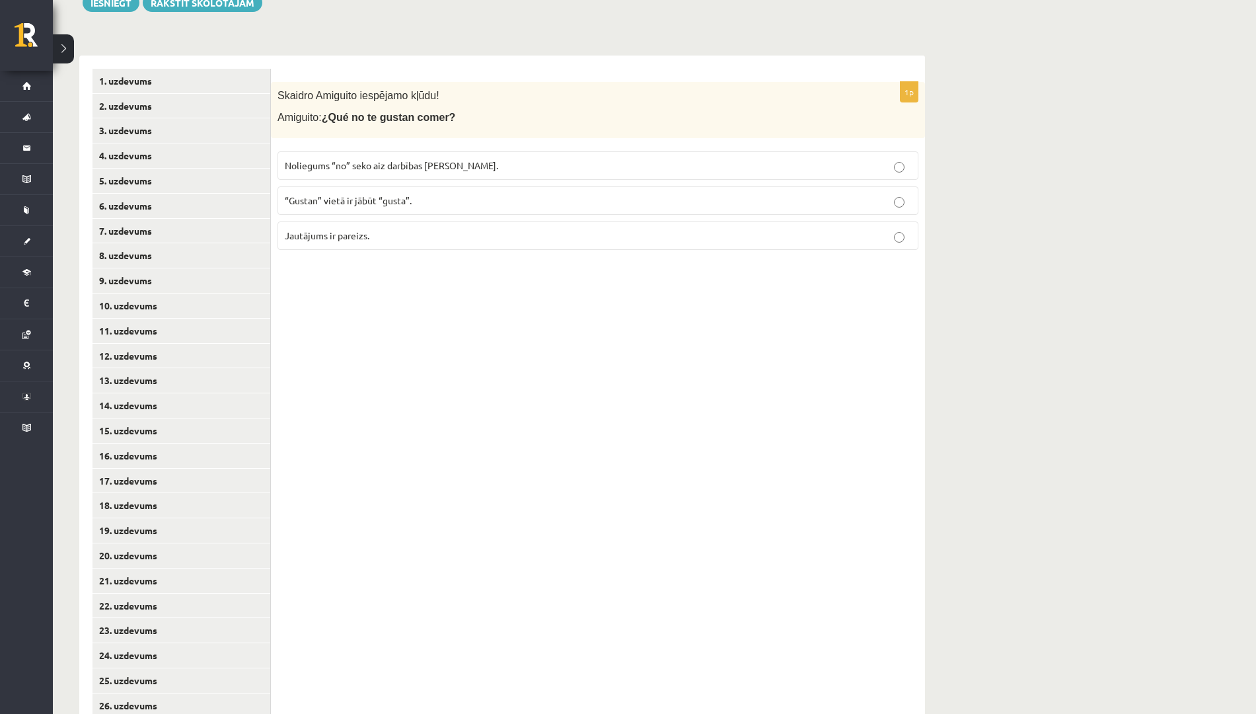
scroll to position [233, 0]
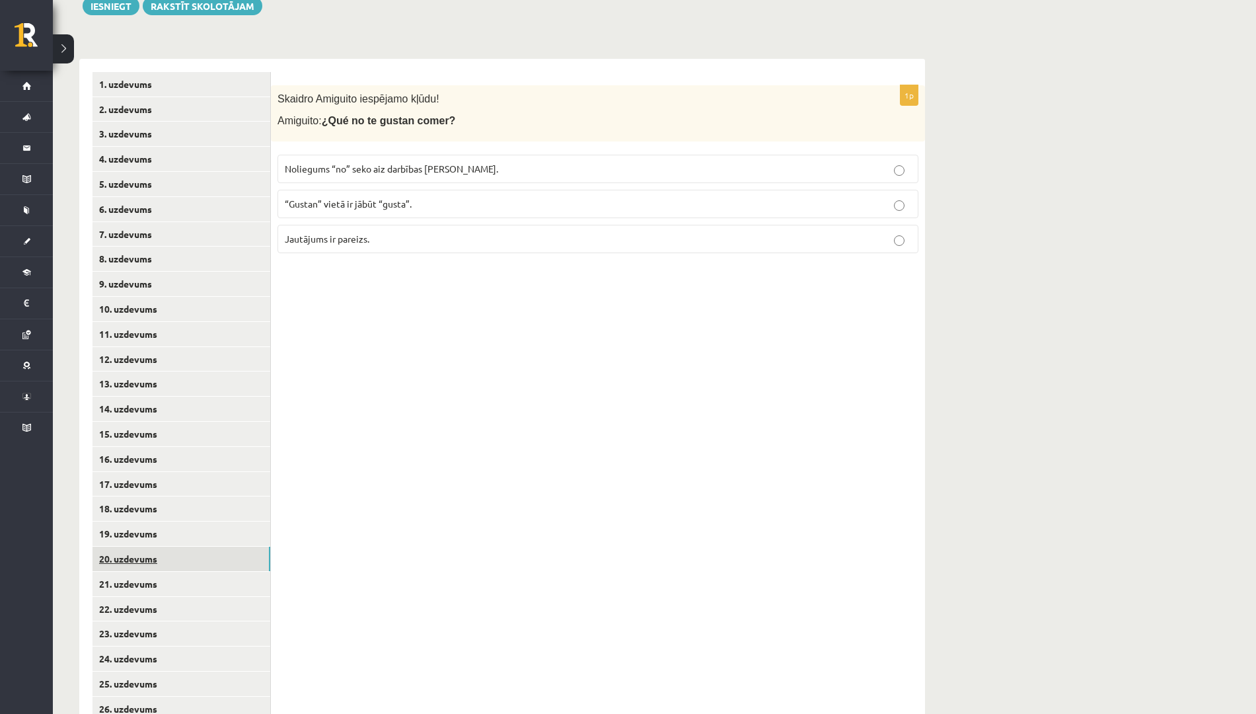
click at [128, 558] on link "20. uzdevums" at bounding box center [182, 559] width 178 height 24
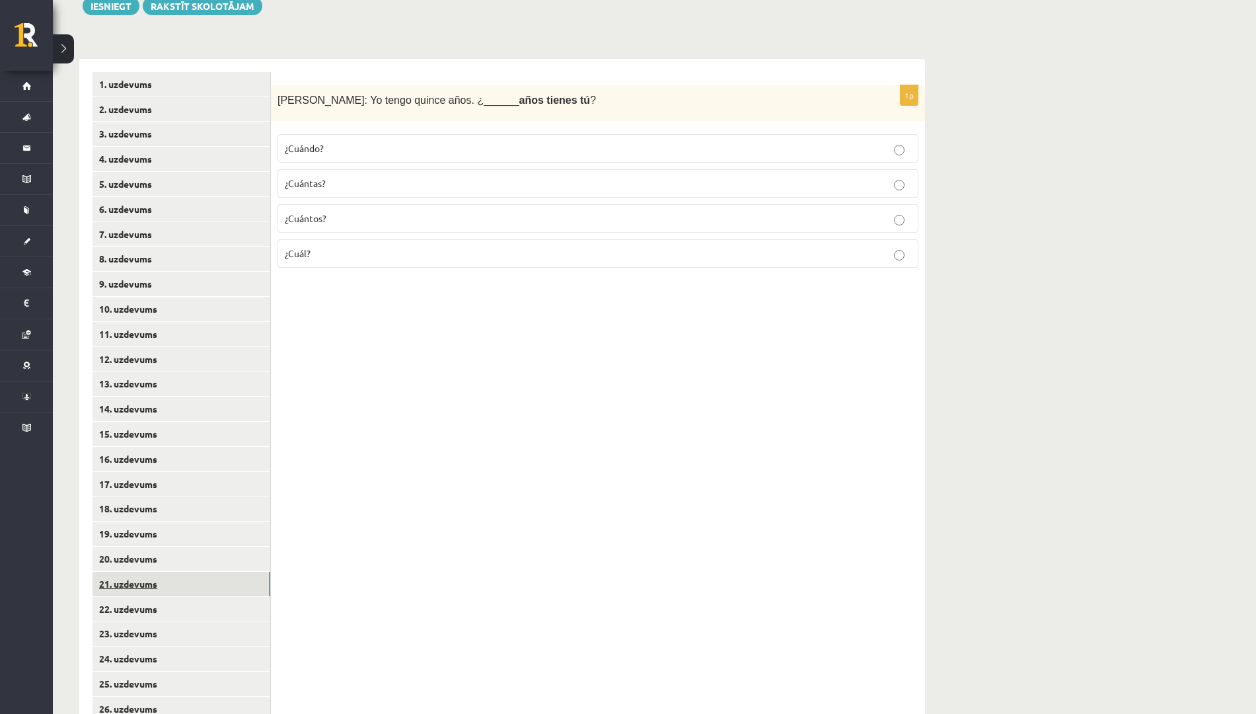
click at [123, 582] on link "21. uzdevums" at bounding box center [182, 584] width 178 height 24
click at [366, 250] on p "¿A qué?" at bounding box center [598, 254] width 627 height 14
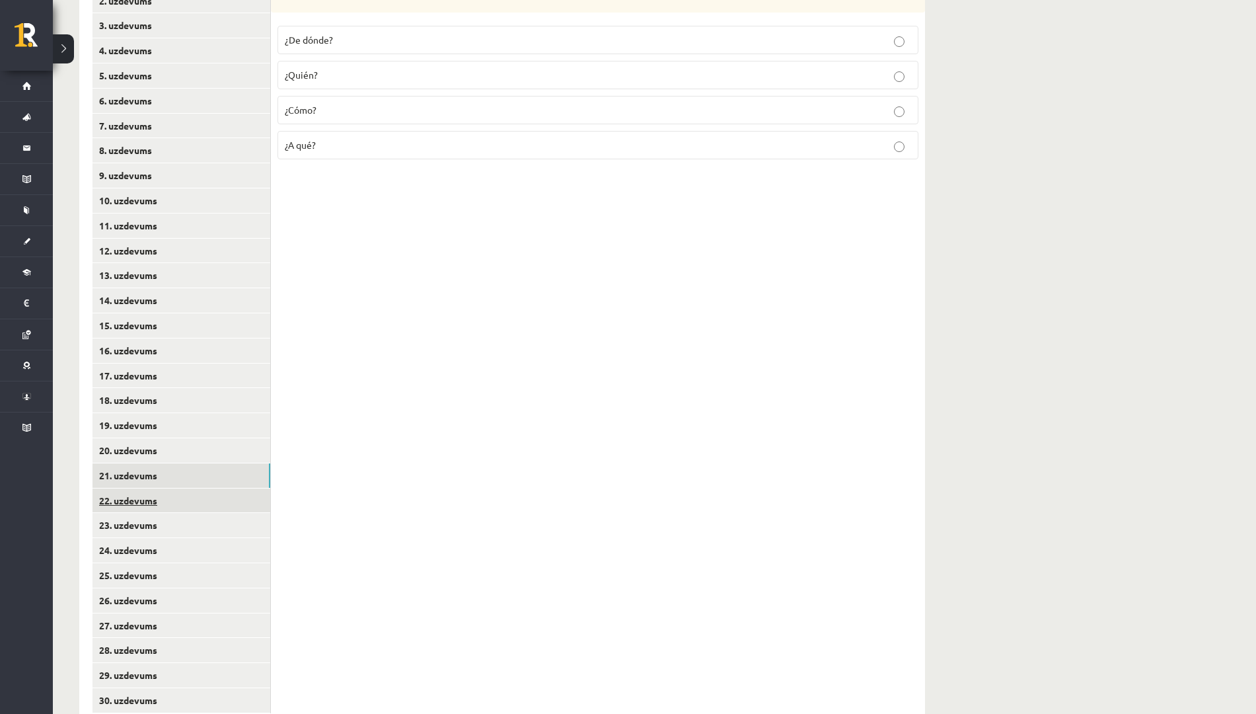
scroll to position [342, 0]
click at [155, 496] on link "22. uzdevums" at bounding box center [182, 500] width 178 height 24
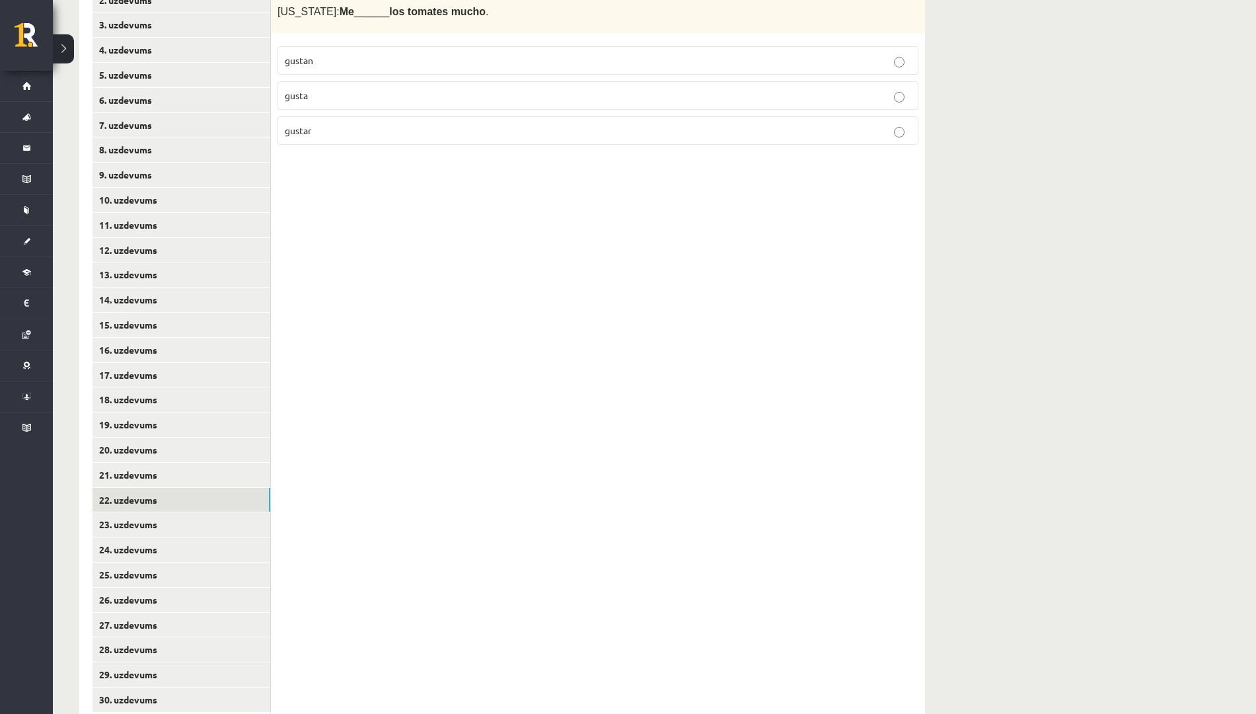
click at [369, 61] on p "gustan" at bounding box center [598, 61] width 627 height 14
click at [210, 525] on link "23. uzdevums" at bounding box center [182, 524] width 178 height 24
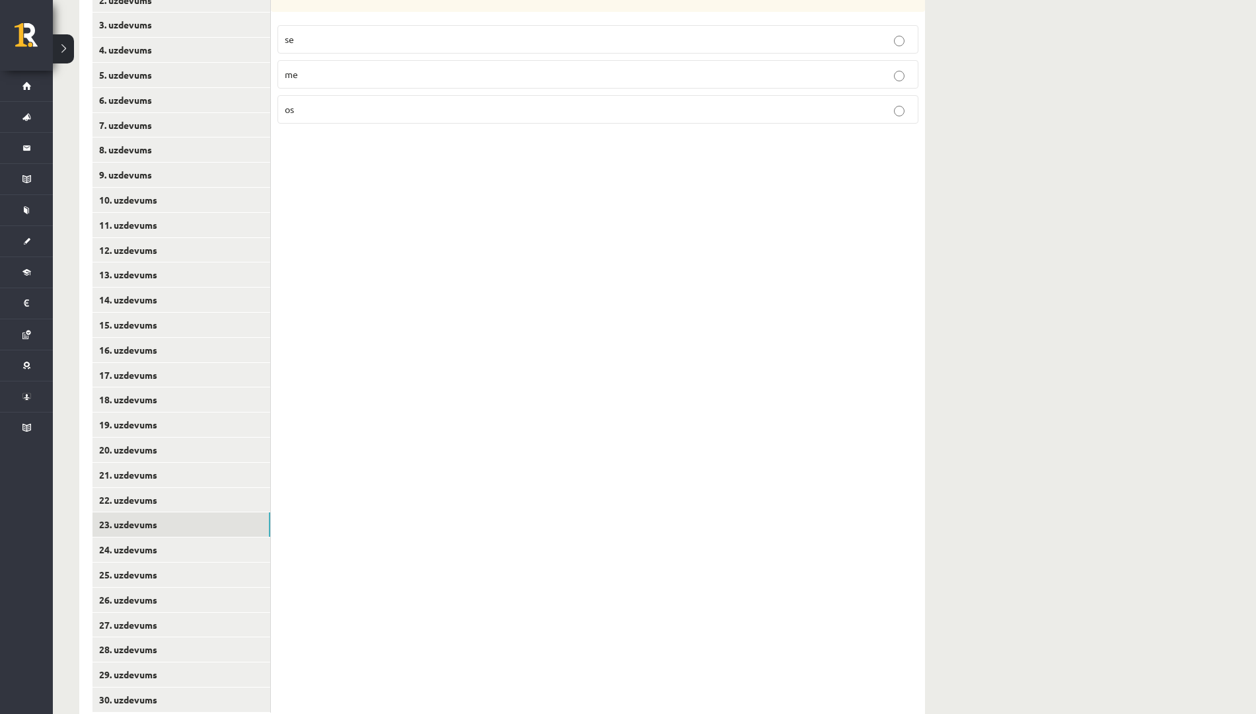
click at [426, 38] on p "se" at bounding box center [598, 39] width 627 height 14
click at [199, 557] on link "24. uzdevums" at bounding box center [182, 549] width 178 height 24
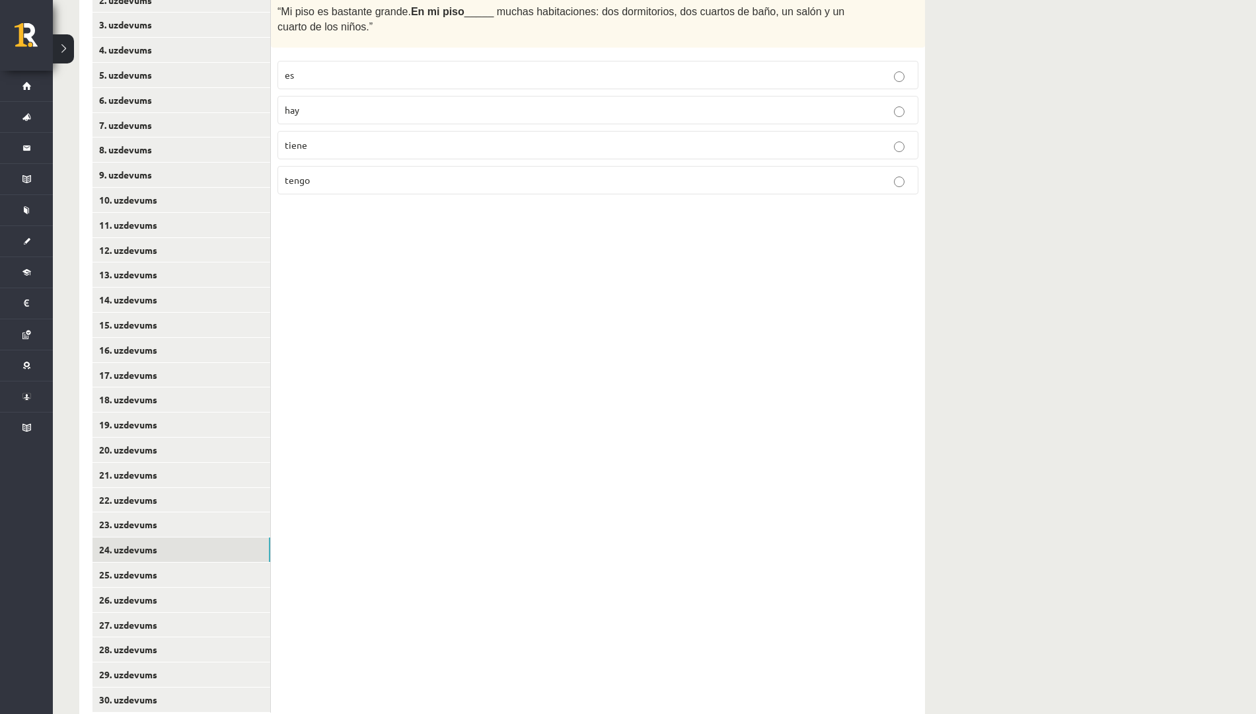
click at [403, 104] on p "hay" at bounding box center [598, 110] width 627 height 14
click at [196, 577] on link "25. uzdevums" at bounding box center [182, 574] width 178 height 24
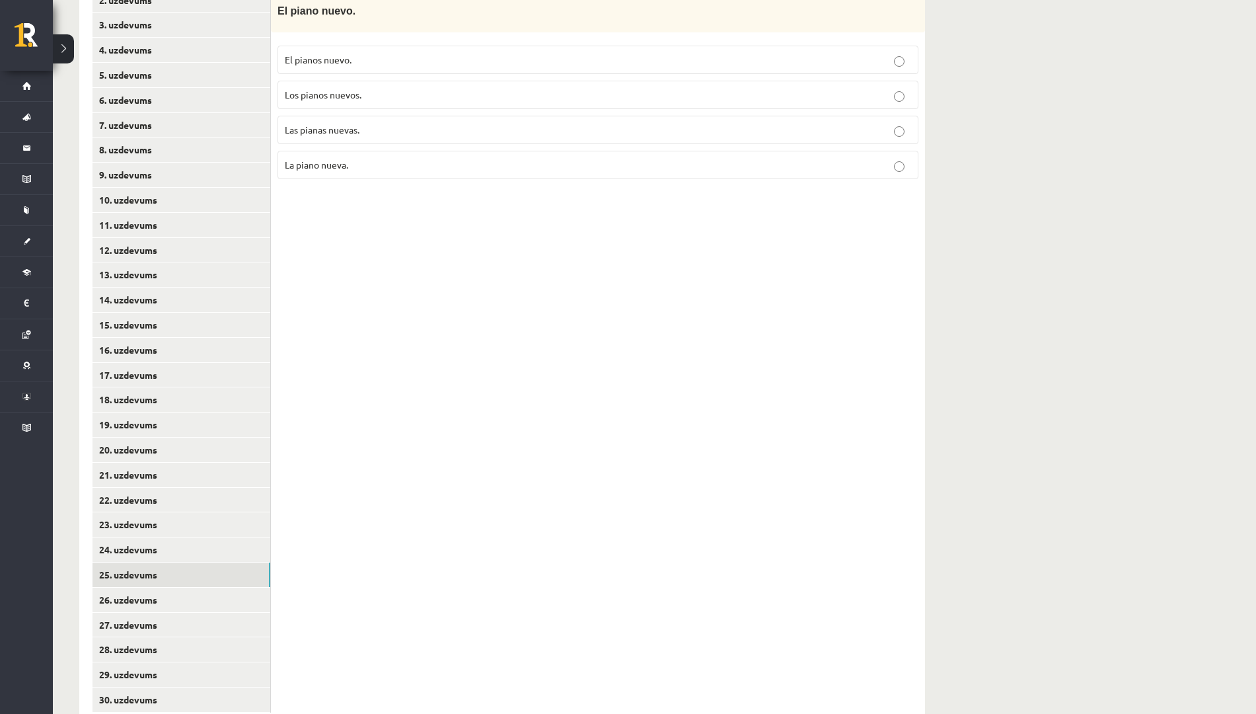
click at [370, 93] on p "Los pianos nuevos." at bounding box center [598, 95] width 627 height 14
click at [214, 595] on link "26. uzdevums" at bounding box center [182, 600] width 178 height 24
click at [373, 61] on span "Una prima inteligente." at bounding box center [332, 60] width 94 height 12
click at [192, 626] on link "27. uzdevums" at bounding box center [182, 625] width 178 height 24
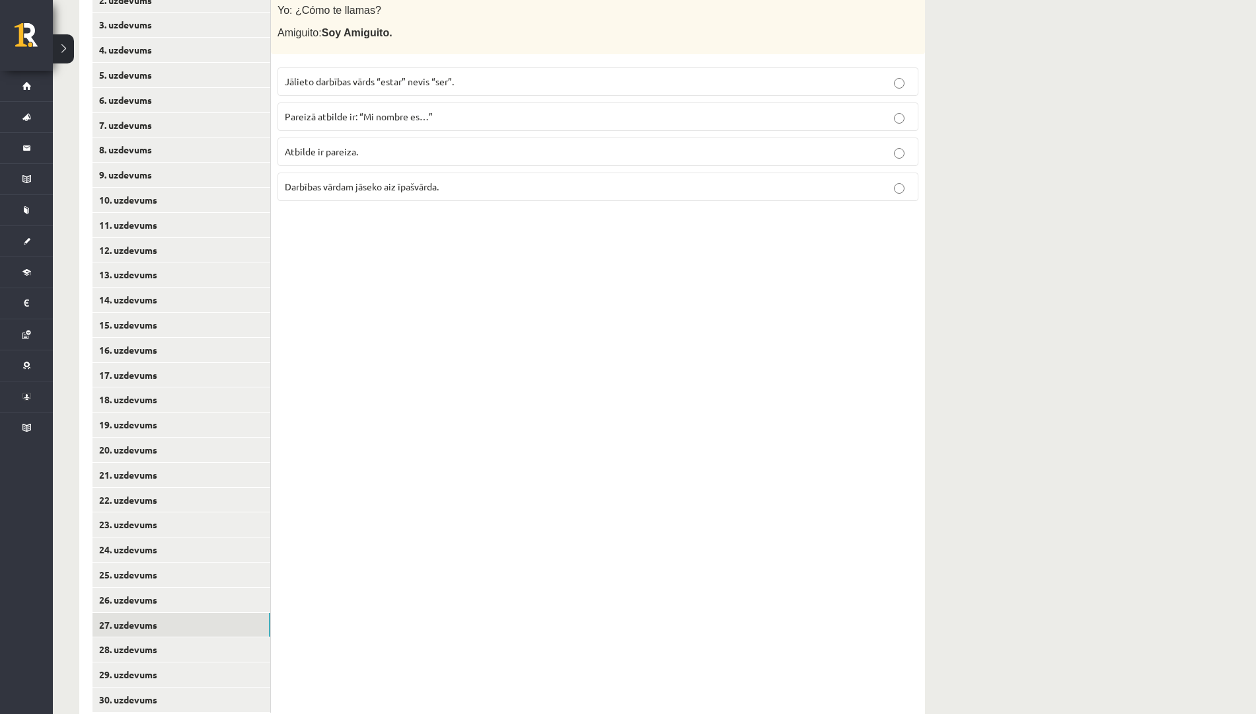
click at [427, 111] on span "Pareizā atbilde ir: “Mi nombre es…”" at bounding box center [359, 116] width 148 height 12
click at [154, 647] on link "28. uzdevums" at bounding box center [182, 649] width 178 height 24
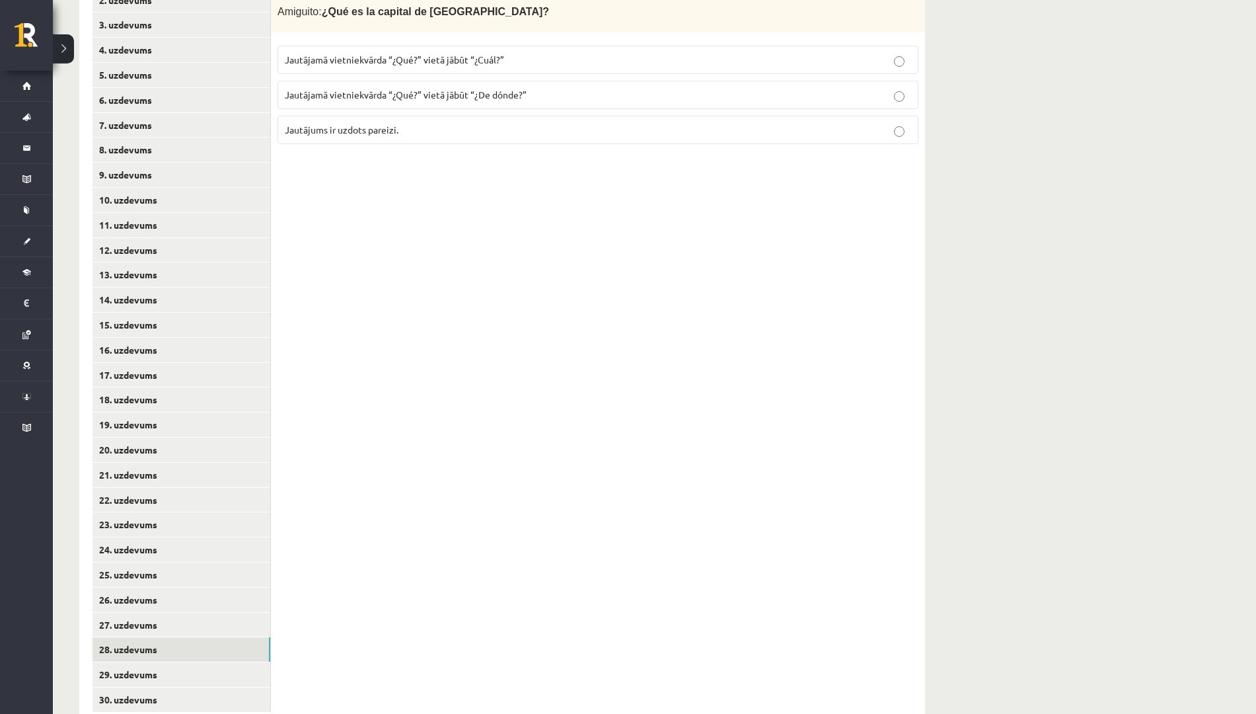
click at [467, 56] on span "Jautājamā vietniekvārda “¿Qué?” vietā jābūt “¿Cuál?”" at bounding box center [394, 60] width 219 height 12
click at [214, 673] on link "29. uzdevums" at bounding box center [182, 674] width 178 height 24
click at [379, 95] on span "Nepareizi locīts darbības vārds “tener”." at bounding box center [365, 95] width 161 height 12
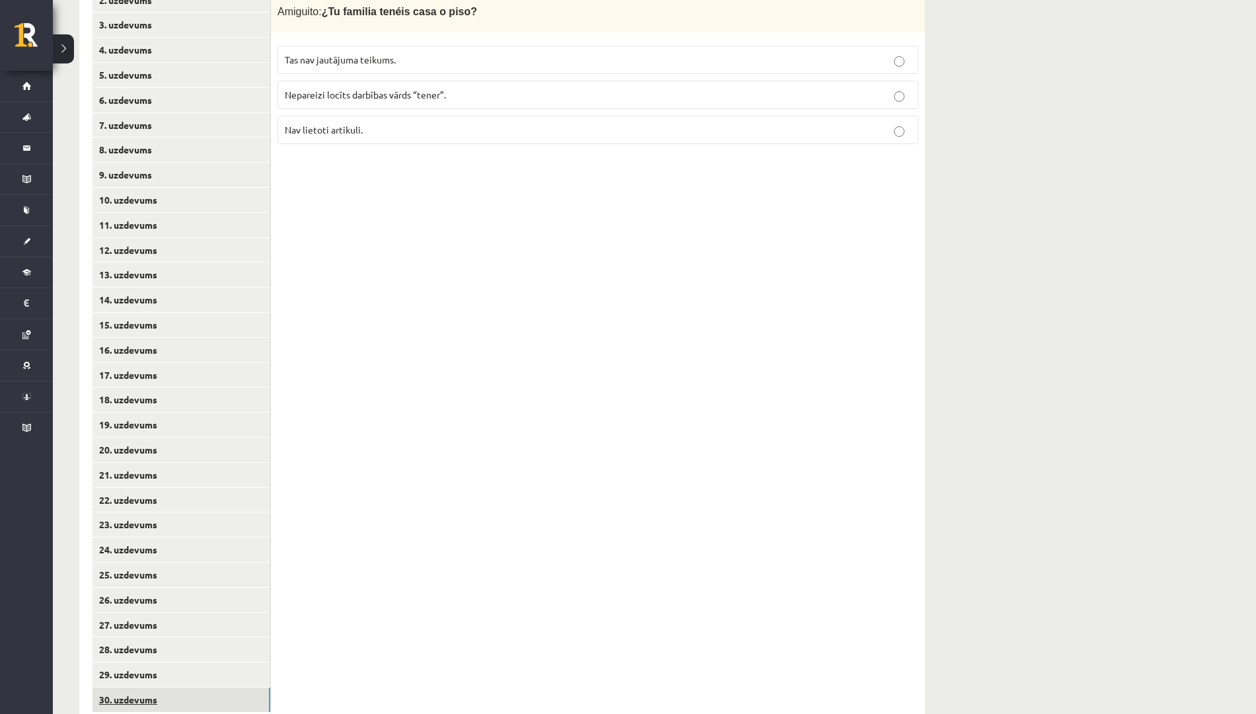
click at [241, 696] on link "30. uzdevums" at bounding box center [182, 699] width 178 height 24
click at [436, 81] on label "“Gustan” vietā ir jābūt “gusta”." at bounding box center [598, 95] width 641 height 28
click at [233, 434] on link "19. uzdevums" at bounding box center [182, 424] width 178 height 24
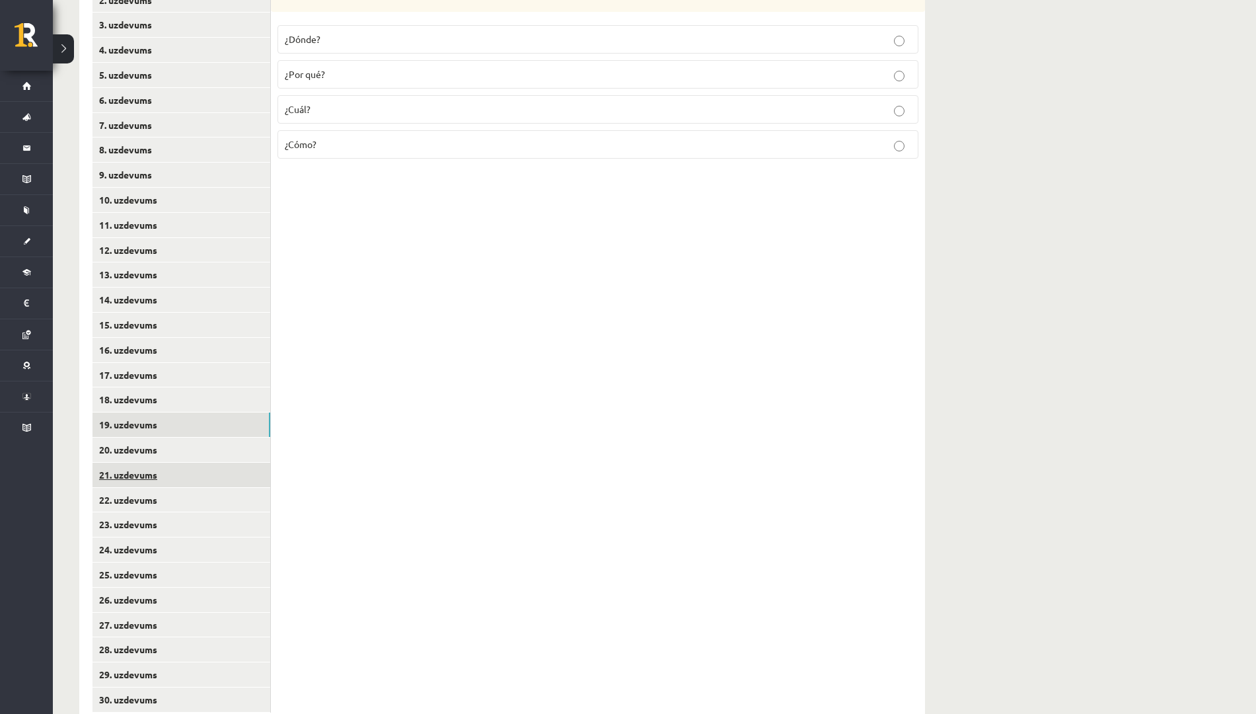
scroll to position [0, 0]
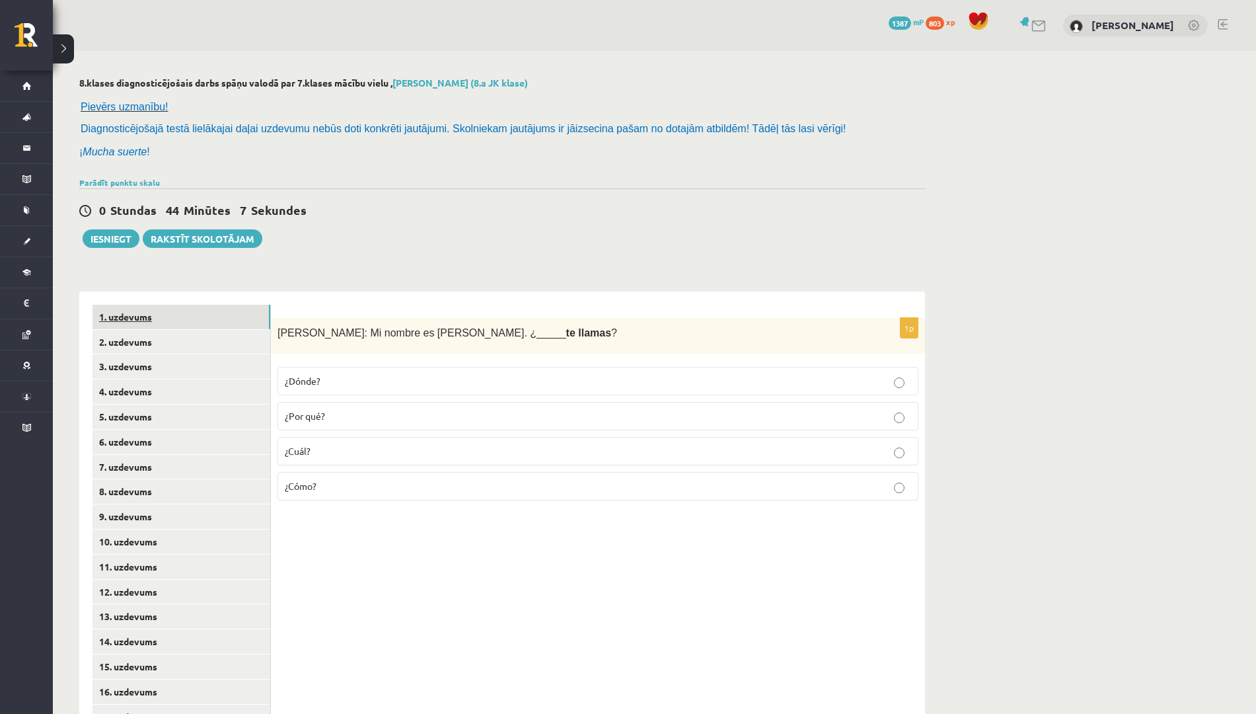
click at [182, 317] on link "1. uzdevums" at bounding box center [182, 317] width 178 height 24
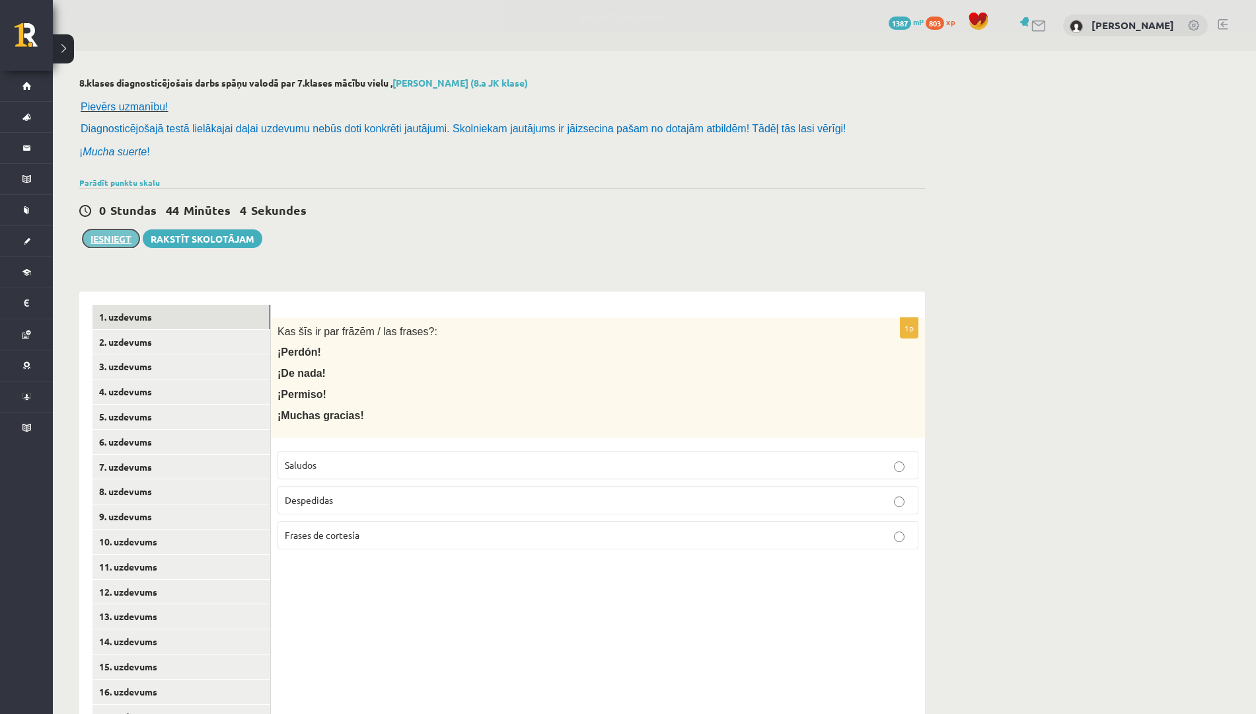
click at [112, 236] on button "Iesniegt" at bounding box center [111, 238] width 57 height 19
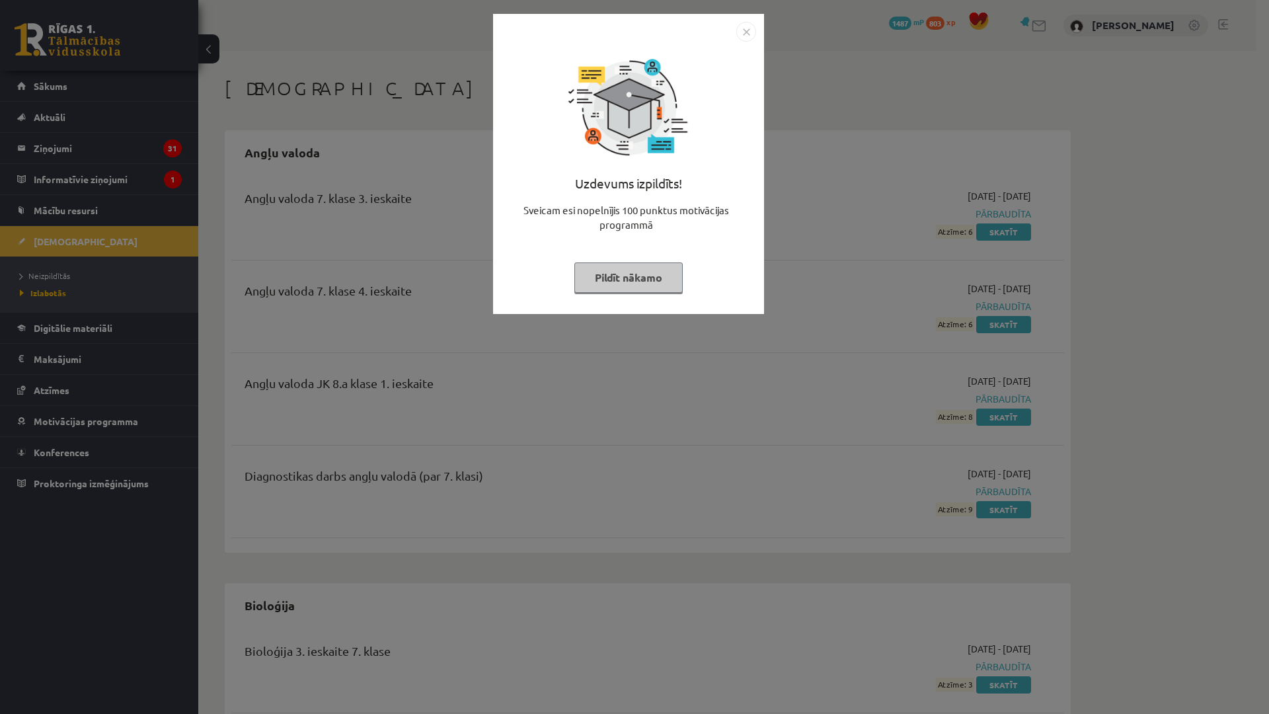
click at [747, 32] on img "Close" at bounding box center [746, 32] width 20 height 20
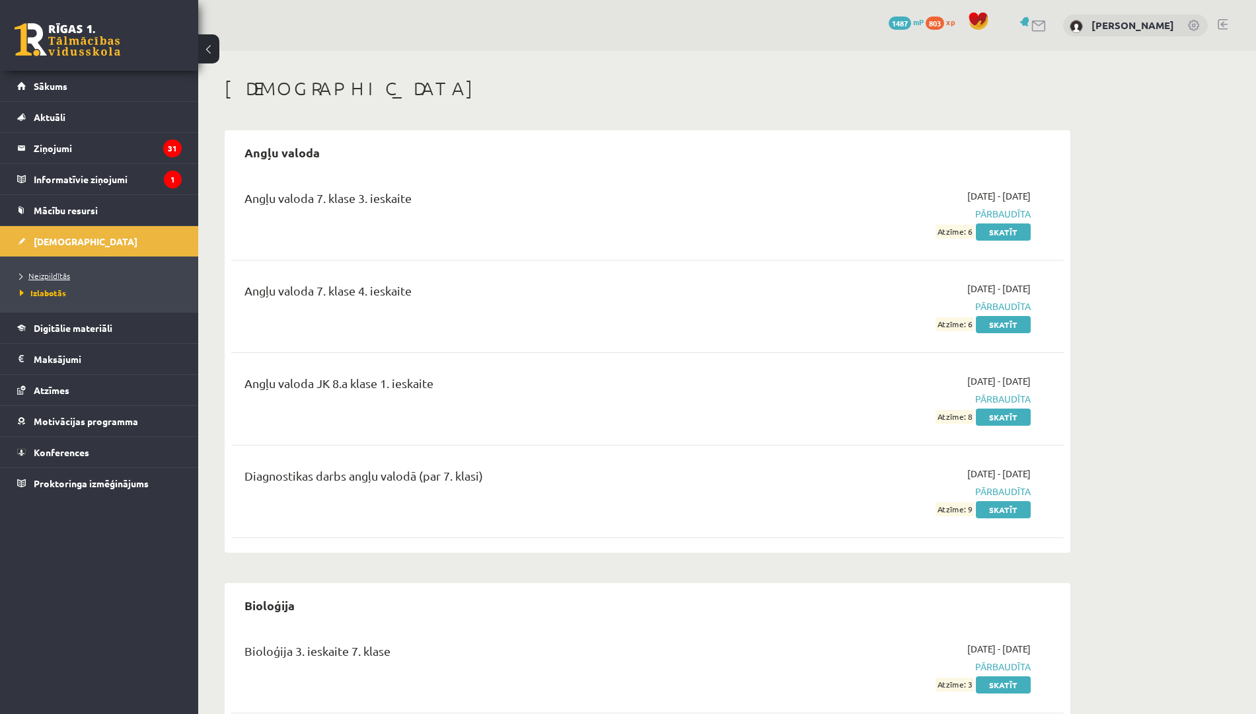
click at [55, 276] on span "Neizpildītās" at bounding box center [45, 275] width 50 height 11
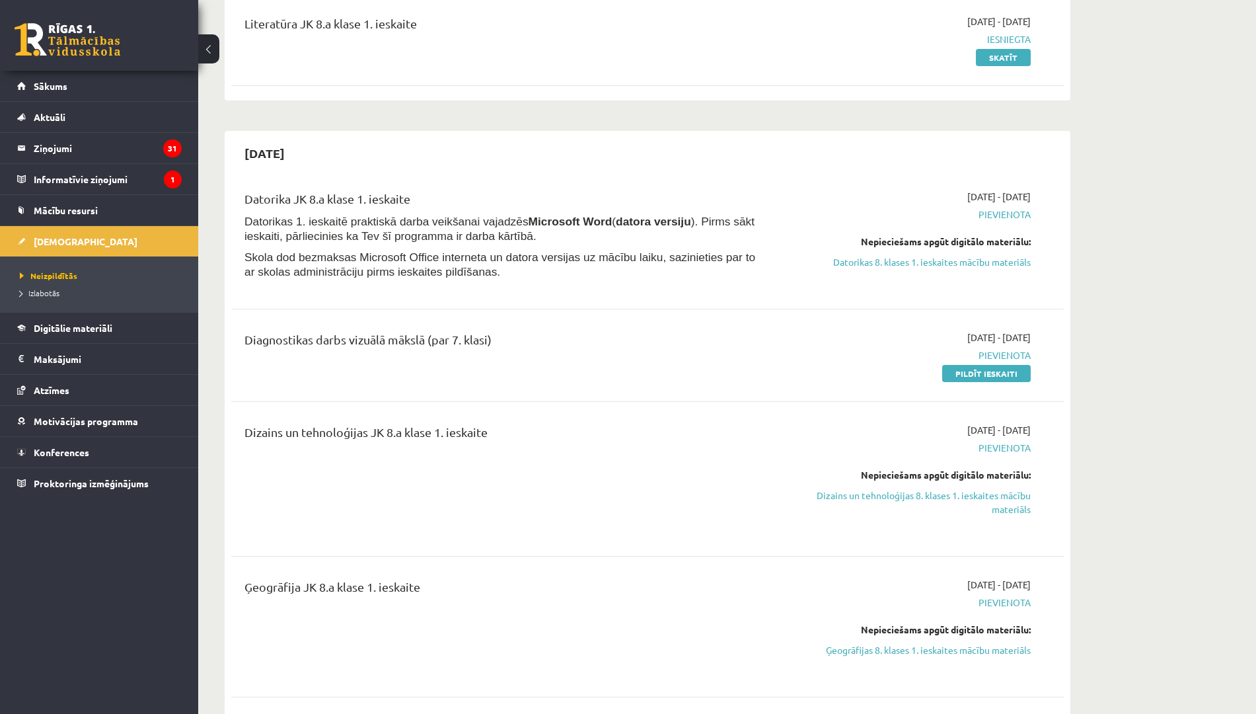
scroll to position [171, 0]
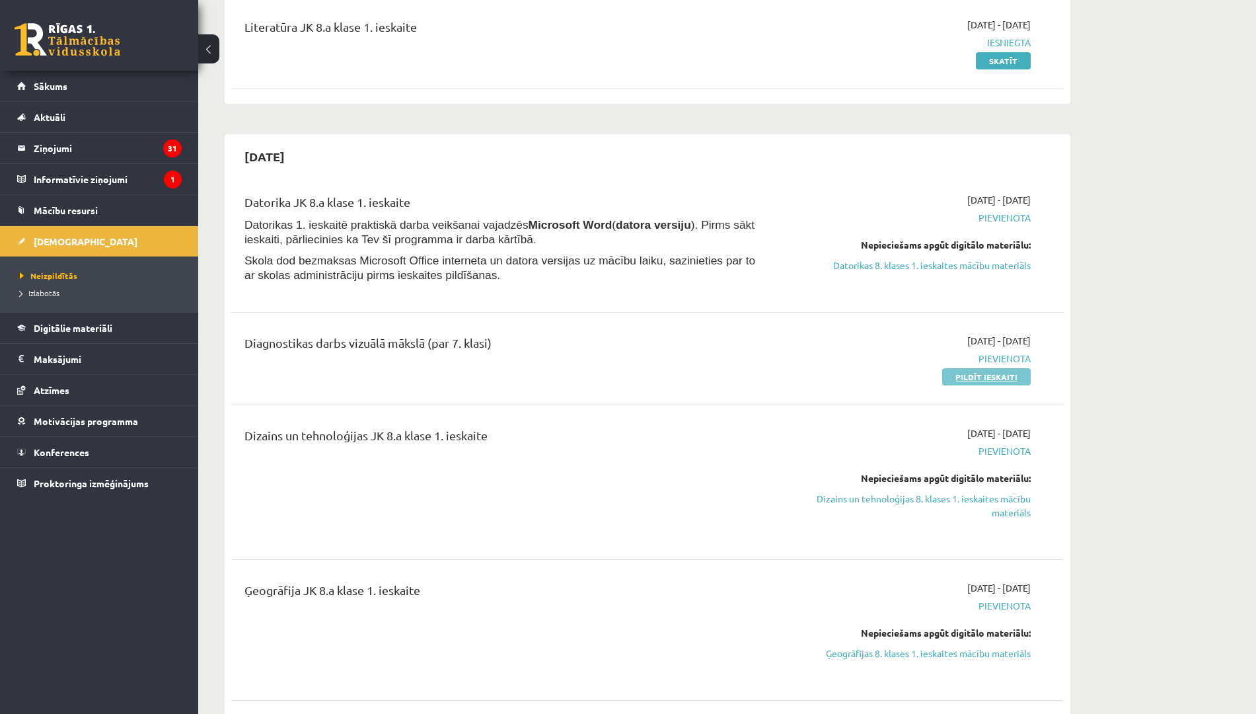
click at [970, 373] on link "Pildīt ieskaiti" at bounding box center [986, 376] width 89 height 17
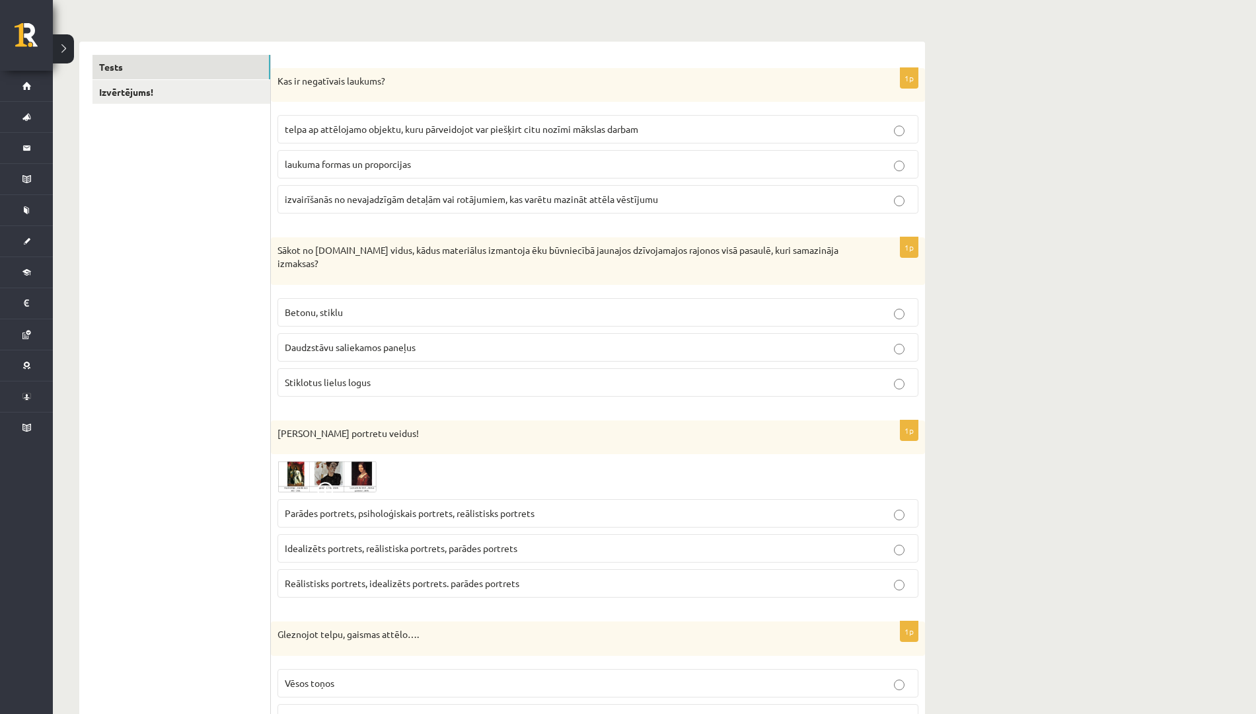
scroll to position [184, 0]
click at [338, 461] on img at bounding box center [327, 475] width 99 height 32
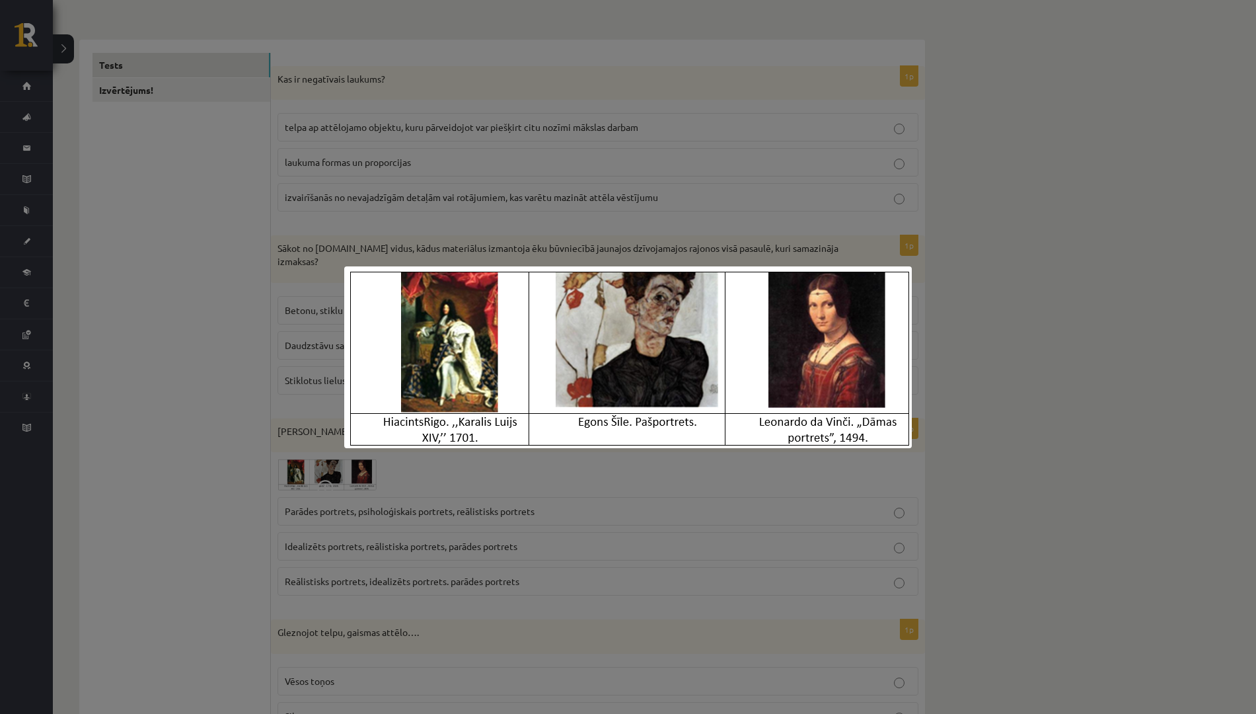
click at [319, 448] on div at bounding box center [628, 357] width 1256 height 714
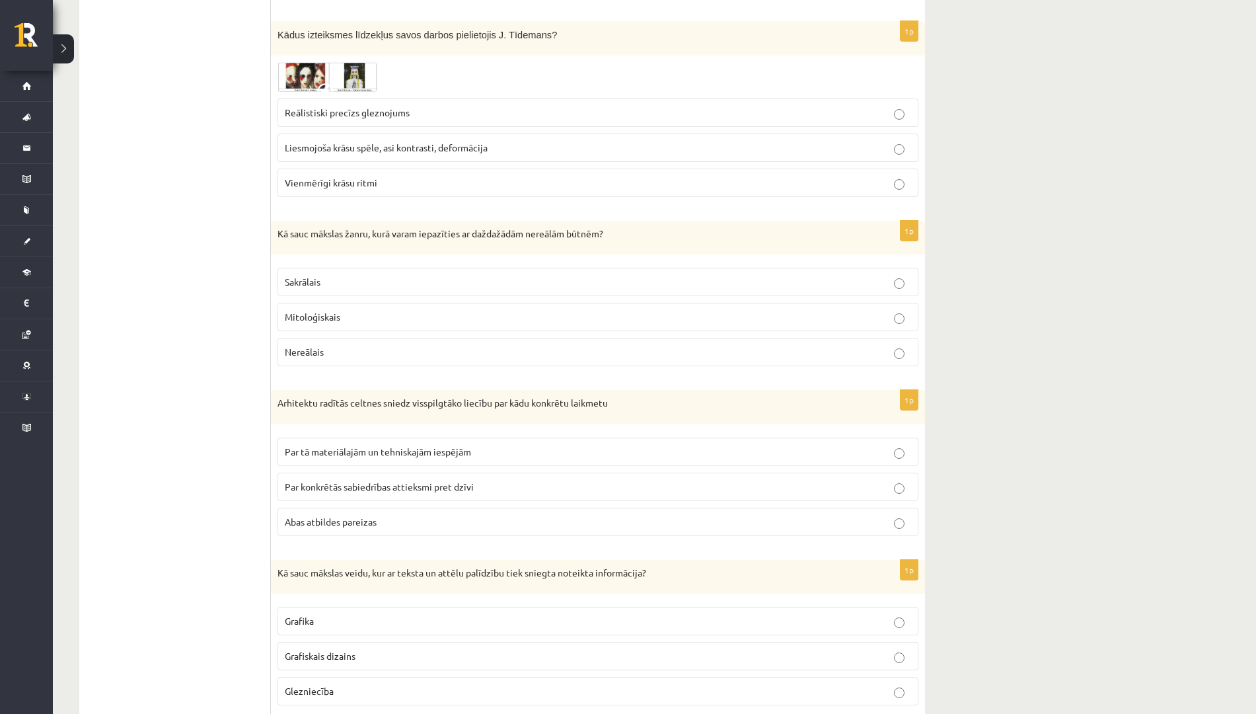
scroll to position [1866, 0]
click at [325, 68] on img at bounding box center [327, 77] width 99 height 29
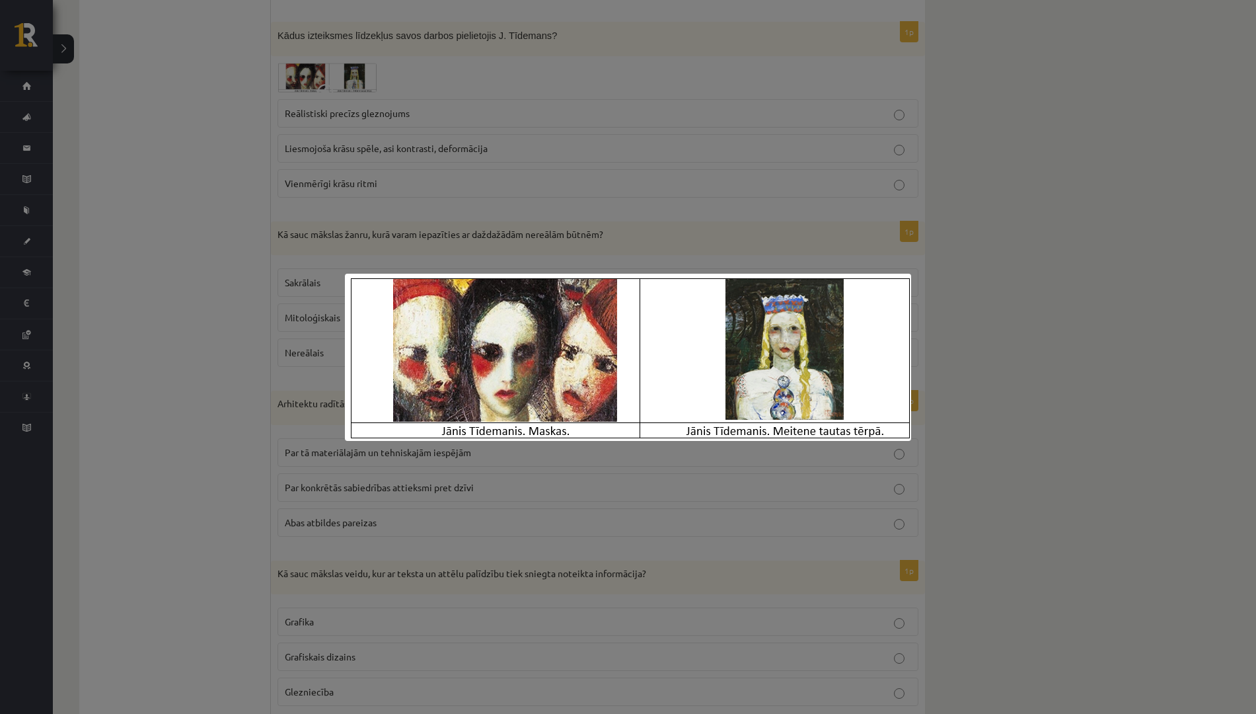
click at [249, 245] on div at bounding box center [628, 357] width 1256 height 714
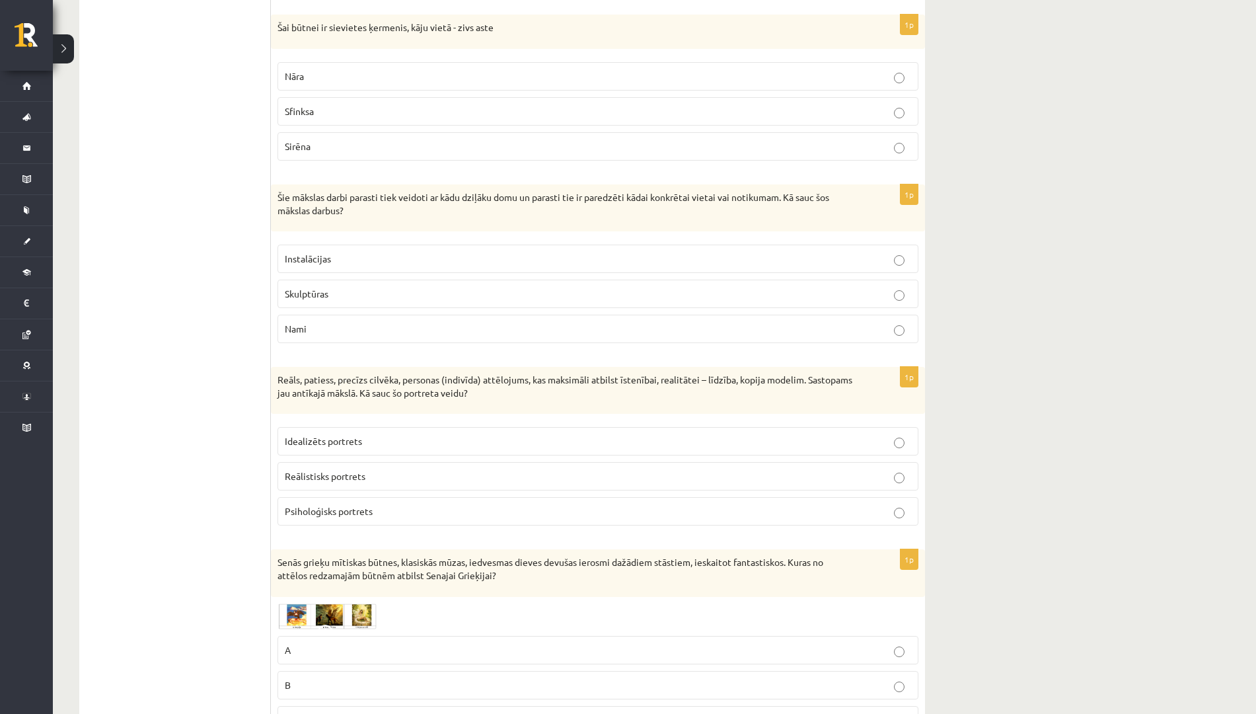
scroll to position [2583, 0]
click at [308, 602] on img at bounding box center [327, 615] width 99 height 26
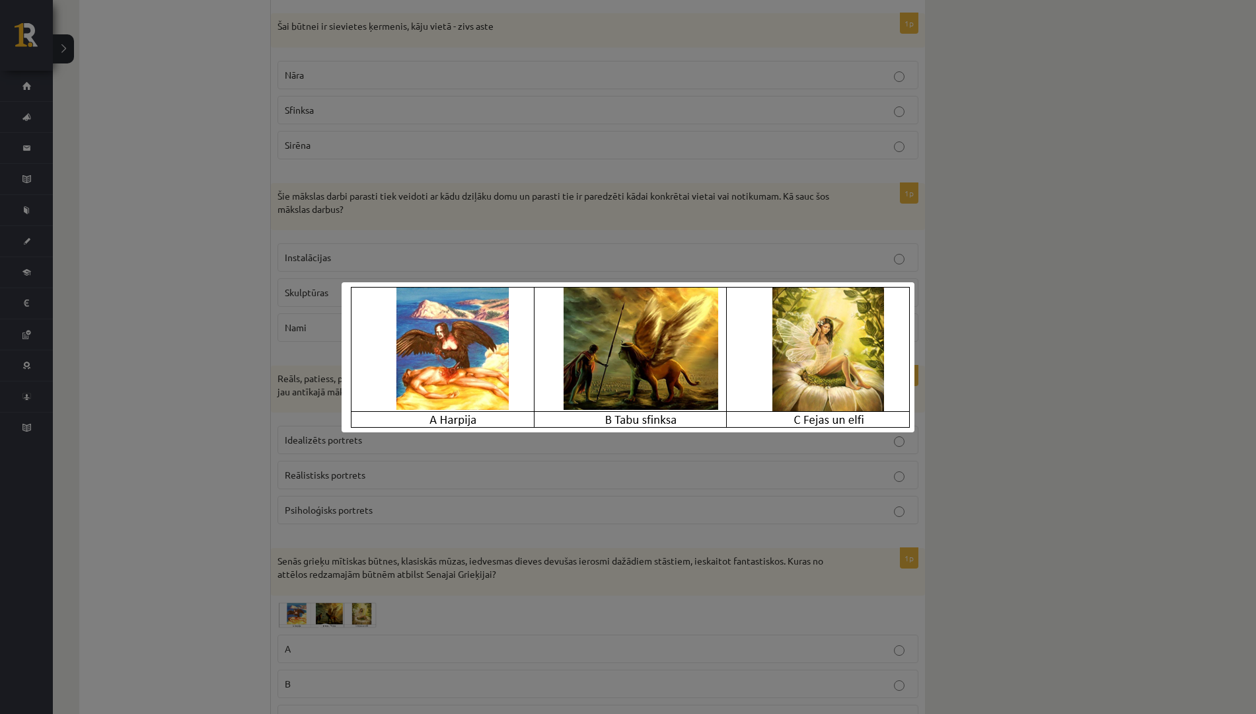
click at [308, 597] on div at bounding box center [628, 357] width 1256 height 714
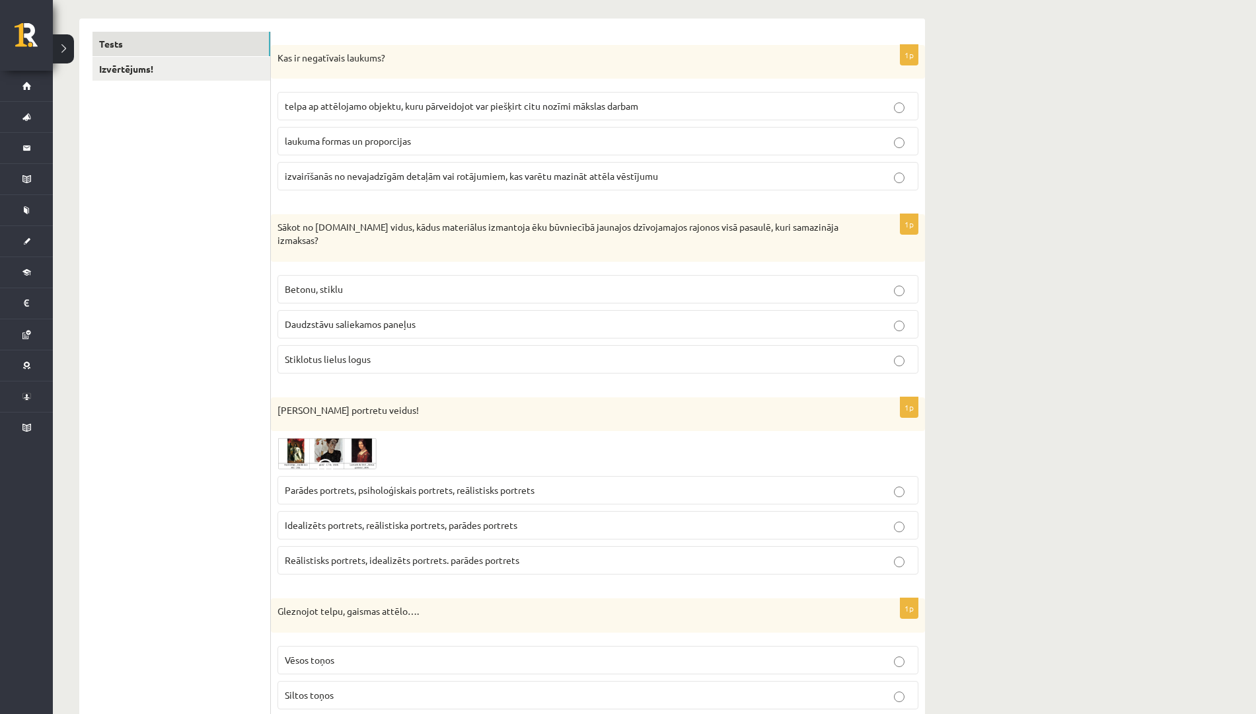
scroll to position [211, 0]
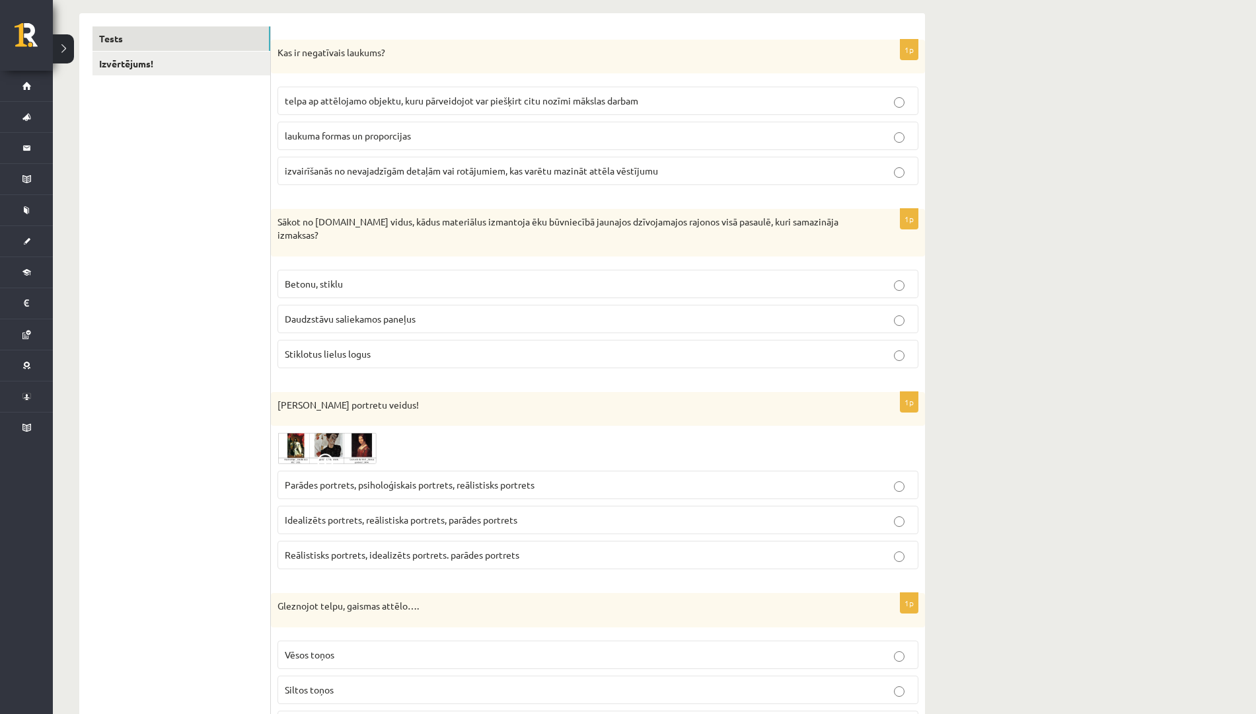
click at [315, 100] on span "telpa ap attēlojamo objektu, kuru pārveidojot var piešķirt citu nozīmi mākslas …" at bounding box center [462, 101] width 354 height 12
click at [362, 312] on p "Daudzstāvu saliekamos paneļus" at bounding box center [598, 319] width 627 height 14
click at [426, 478] on span "Parādes portrets, psiholoģiskais portrets, reālistisks portrets" at bounding box center [410, 484] width 250 height 12
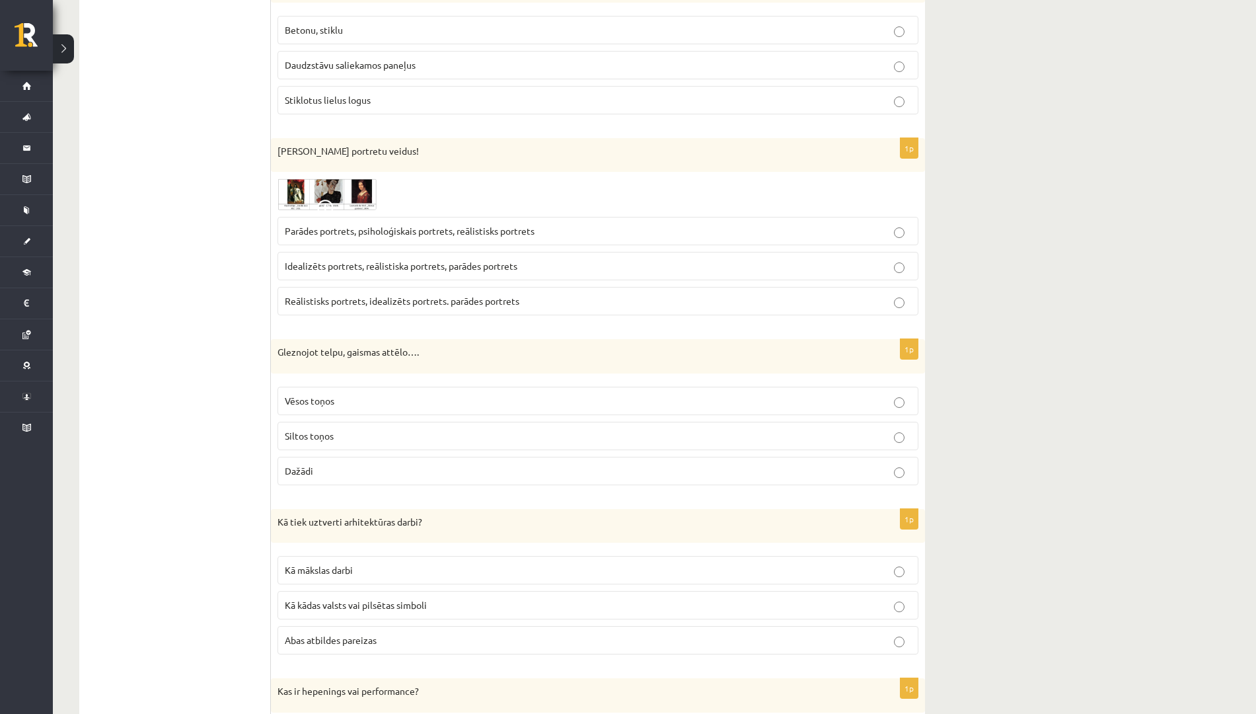
scroll to position [465, 0]
click at [365, 456] on label "Dažādi" at bounding box center [598, 470] width 641 height 28
click at [361, 636] on label "Abas atbildes pareizas" at bounding box center [598, 639] width 641 height 28
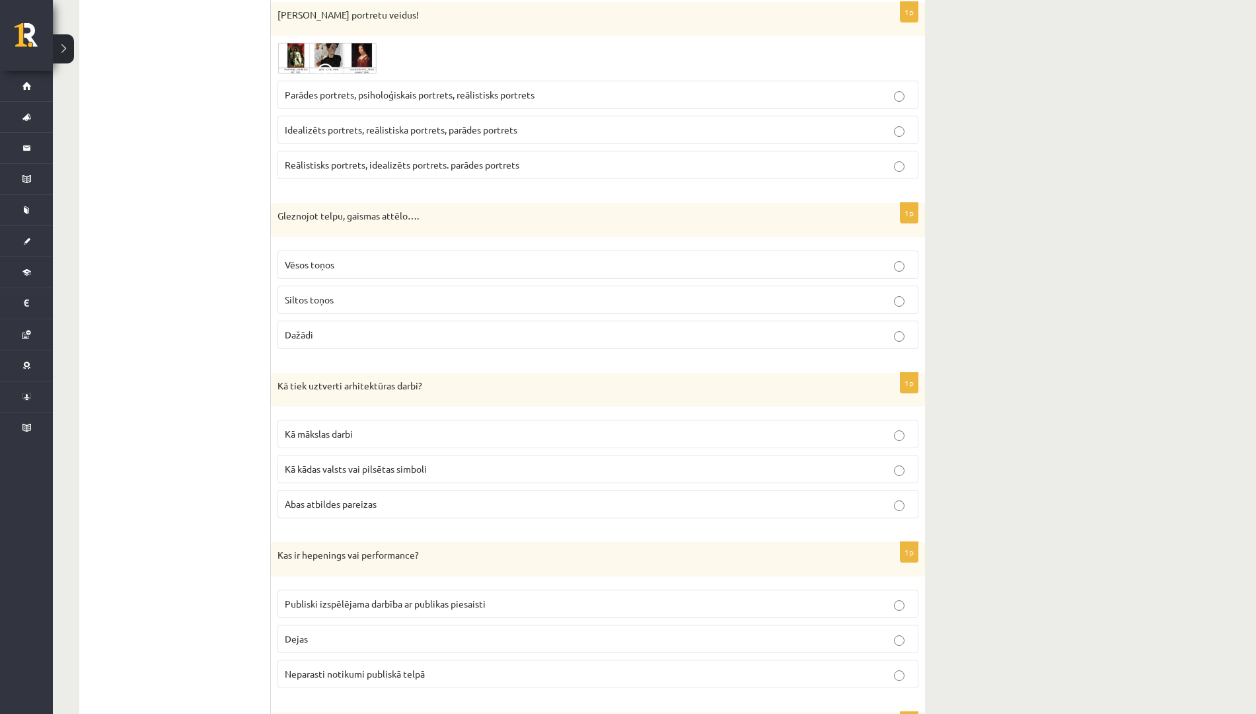
scroll to position [600, 0]
click at [360, 598] on span "Publiski izspēlējama darbība ar publikas piesaisti" at bounding box center [385, 604] width 201 height 12
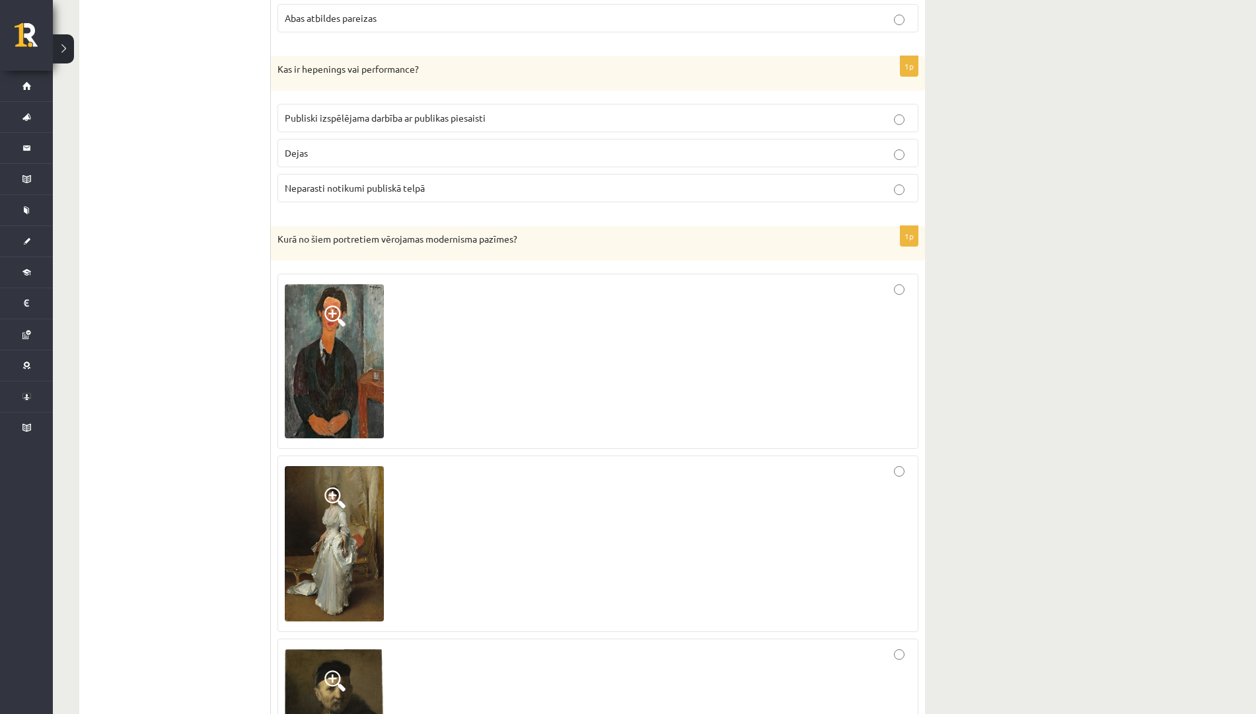
scroll to position [1087, 0]
click at [557, 317] on div at bounding box center [598, 360] width 627 height 161
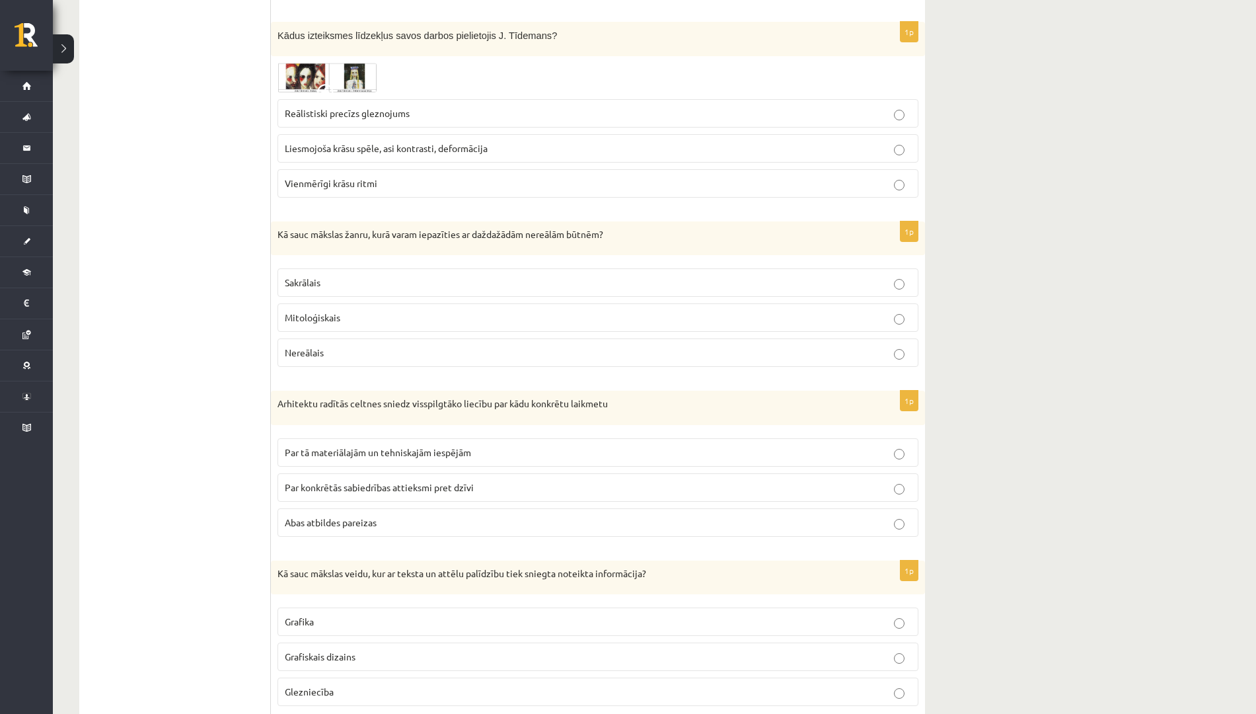
scroll to position [1868, 0]
click at [508, 133] on label "Liesmojoša krāsu spēle, asi kontrasti, deformācija" at bounding box center [598, 147] width 641 height 28
click at [371, 344] on p "Nereālais" at bounding box center [598, 351] width 627 height 14
click at [385, 514] on p "Abas atbildes pareizas" at bounding box center [598, 521] width 627 height 14
click at [362, 648] on p "Grafiskais dizains" at bounding box center [598, 655] width 627 height 14
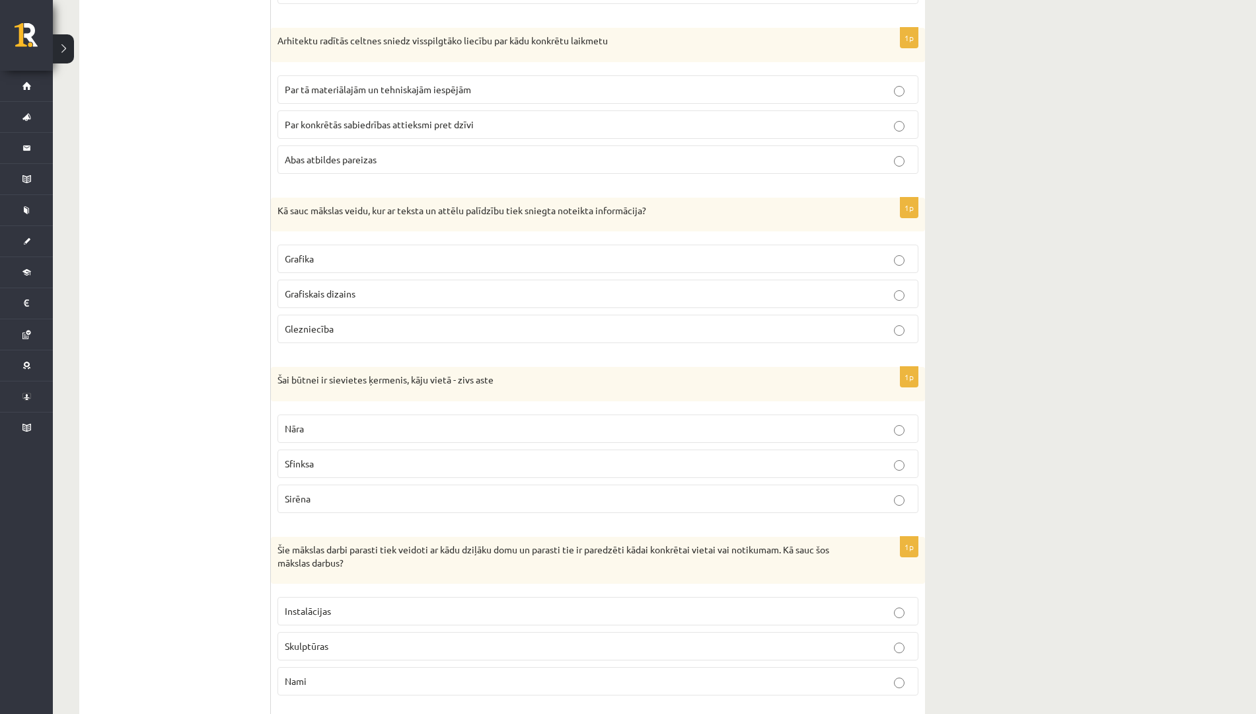
scroll to position [2227, 0]
click at [379, 424] on p "Nāra" at bounding box center [598, 431] width 627 height 14
click at [342, 606] on p "Instalācijas" at bounding box center [598, 613] width 627 height 14
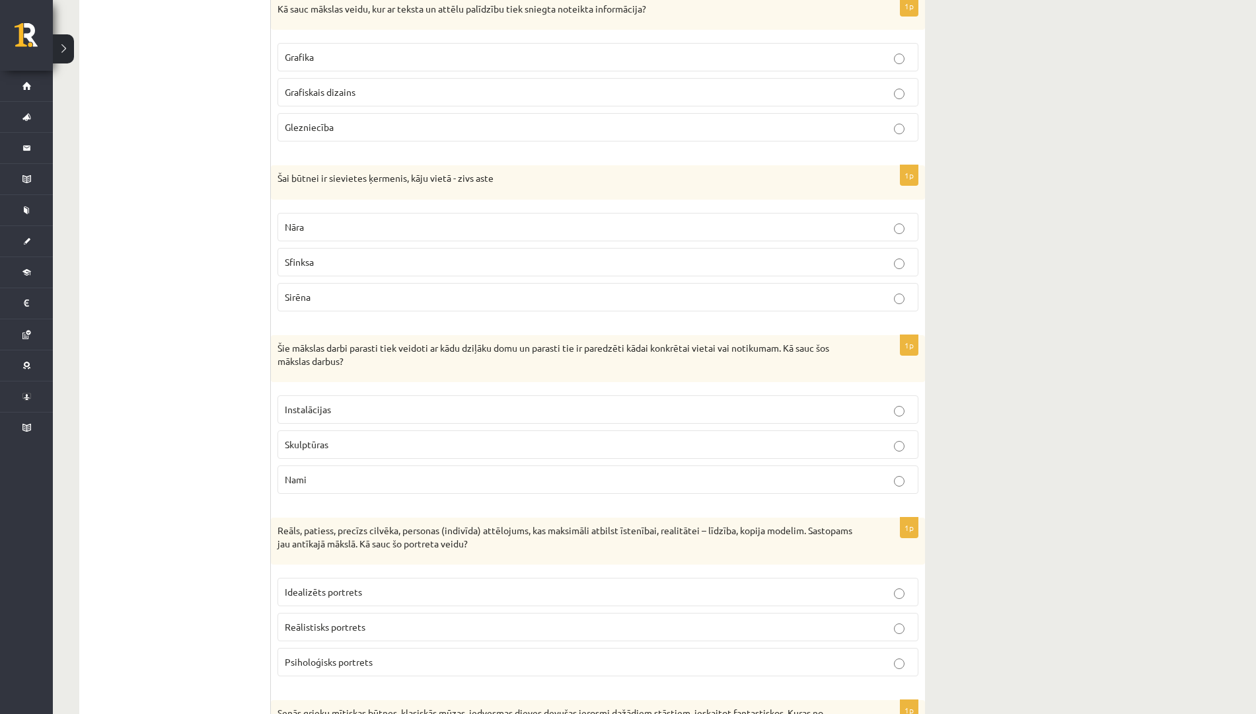
scroll to position [2432, 0]
click at [328, 621] on label "Reālistisks portrets" at bounding box center [598, 625] width 641 height 28
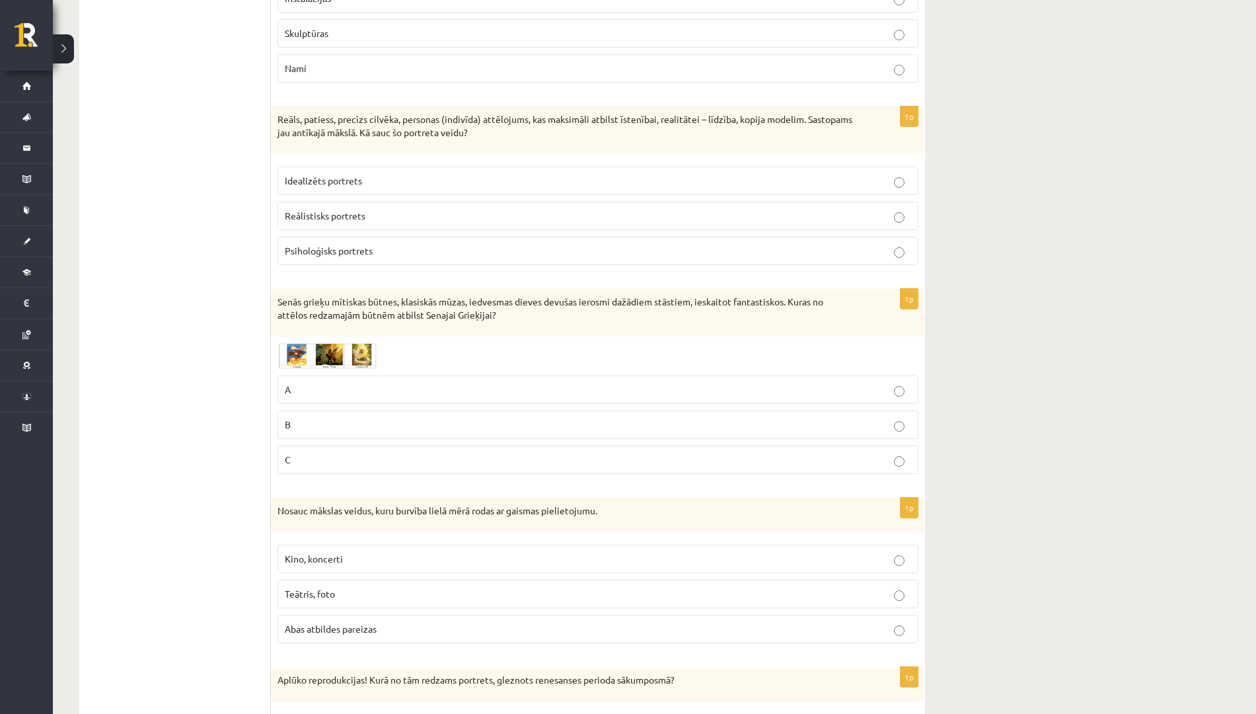
scroll to position [2843, 0]
click at [353, 383] on p "A" at bounding box center [598, 389] width 627 height 14
click at [354, 410] on label "B" at bounding box center [598, 424] width 641 height 28
click at [358, 383] on p "A" at bounding box center [598, 389] width 627 height 14
click at [370, 621] on p "Abas atbildes pareizas" at bounding box center [598, 628] width 627 height 14
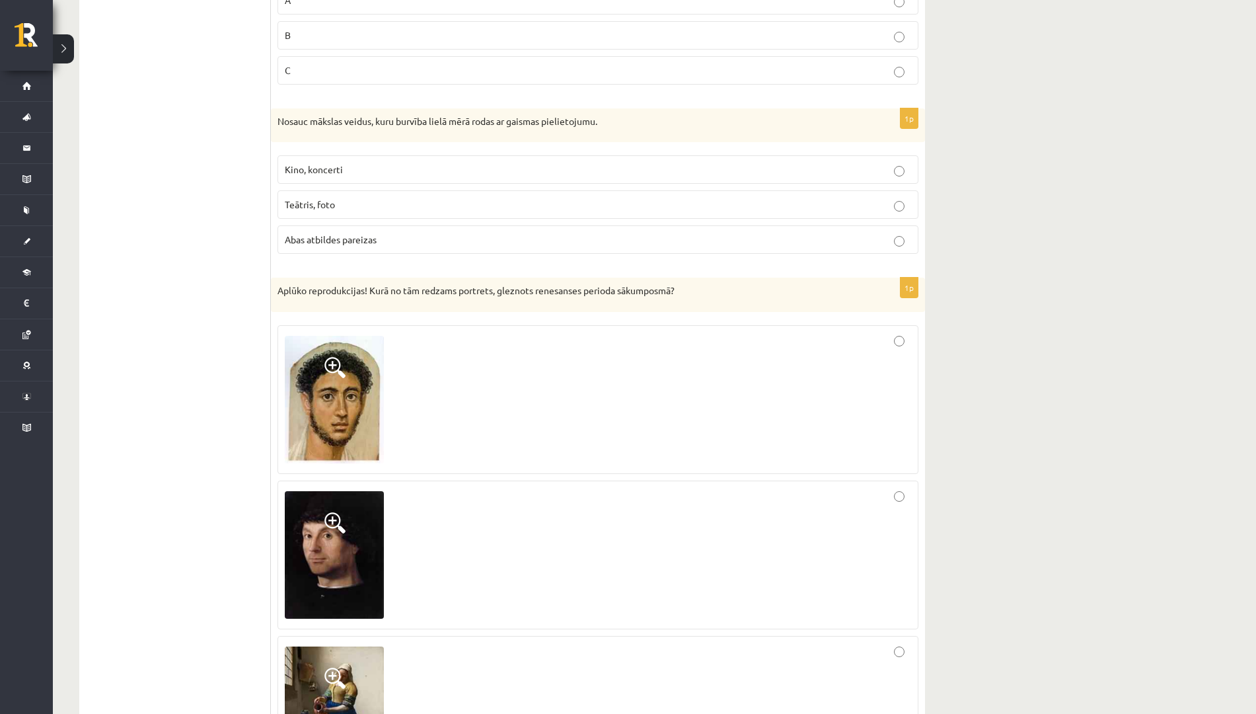
scroll to position [3232, 0]
click at [500, 554] on div at bounding box center [598, 554] width 627 height 134
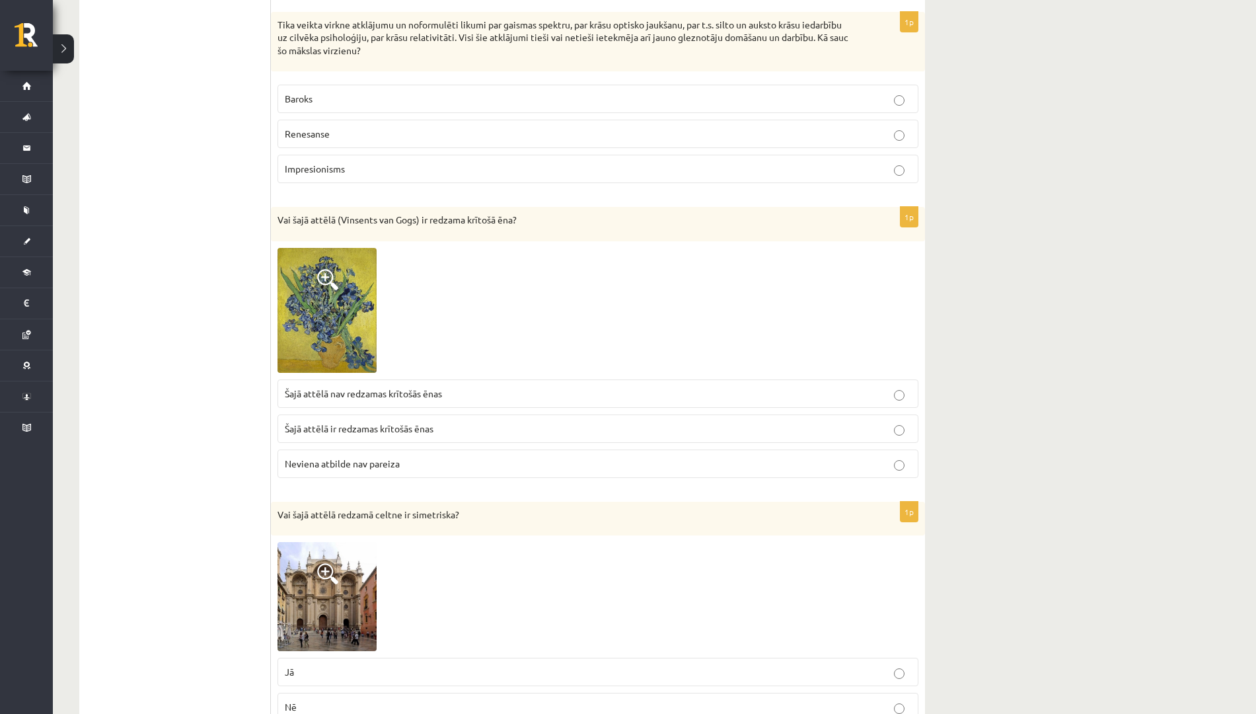
scroll to position [4012, 0]
click at [529, 161] on p "Impresionisms" at bounding box center [598, 168] width 627 height 14
click at [368, 386] on span "Šajā attēlā nav redzamas krītošās ēnas" at bounding box center [363, 392] width 157 height 12
drag, startPoint x: 326, startPoint y: 653, endPoint x: 555, endPoint y: 558, distance: 248.0
click at [555, 558] on div "1p Vai šajā attēlā redzamā celtne ir simetriska? Jā Nē Celtnes nemēdz būt ne si…" at bounding box center [598, 632] width 654 height 265
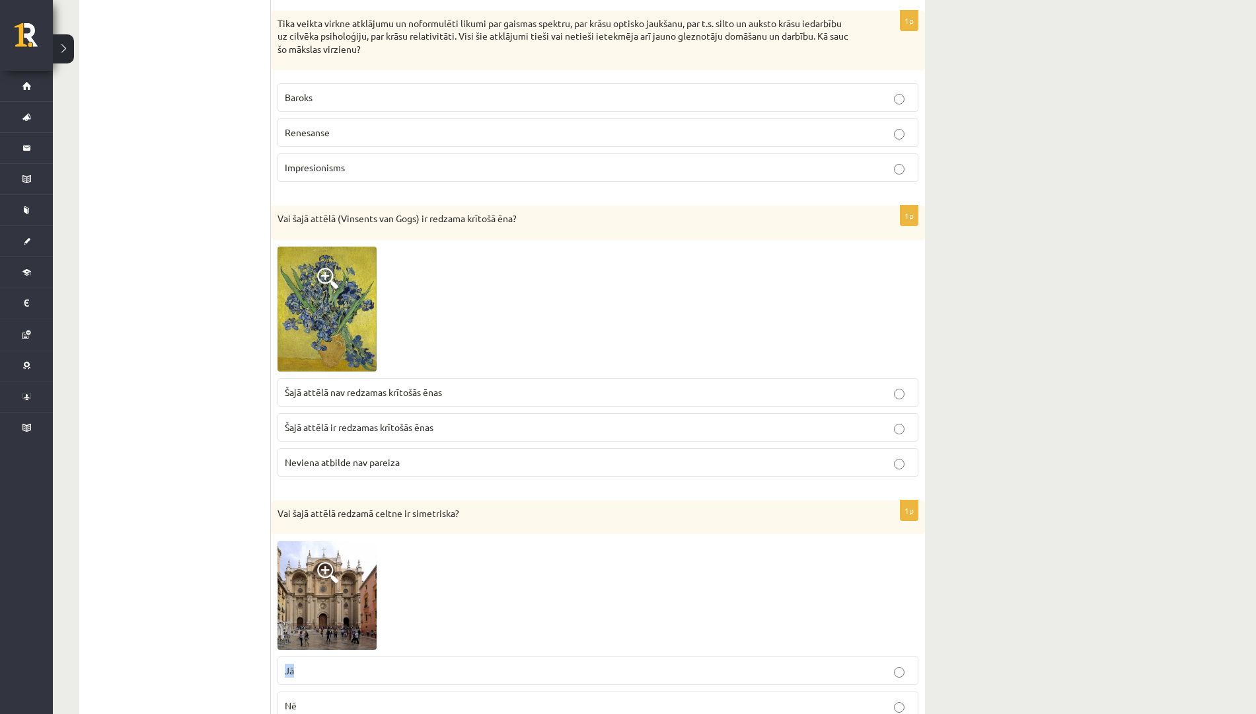
click at [535, 664] on p "Jā" at bounding box center [598, 671] width 627 height 14
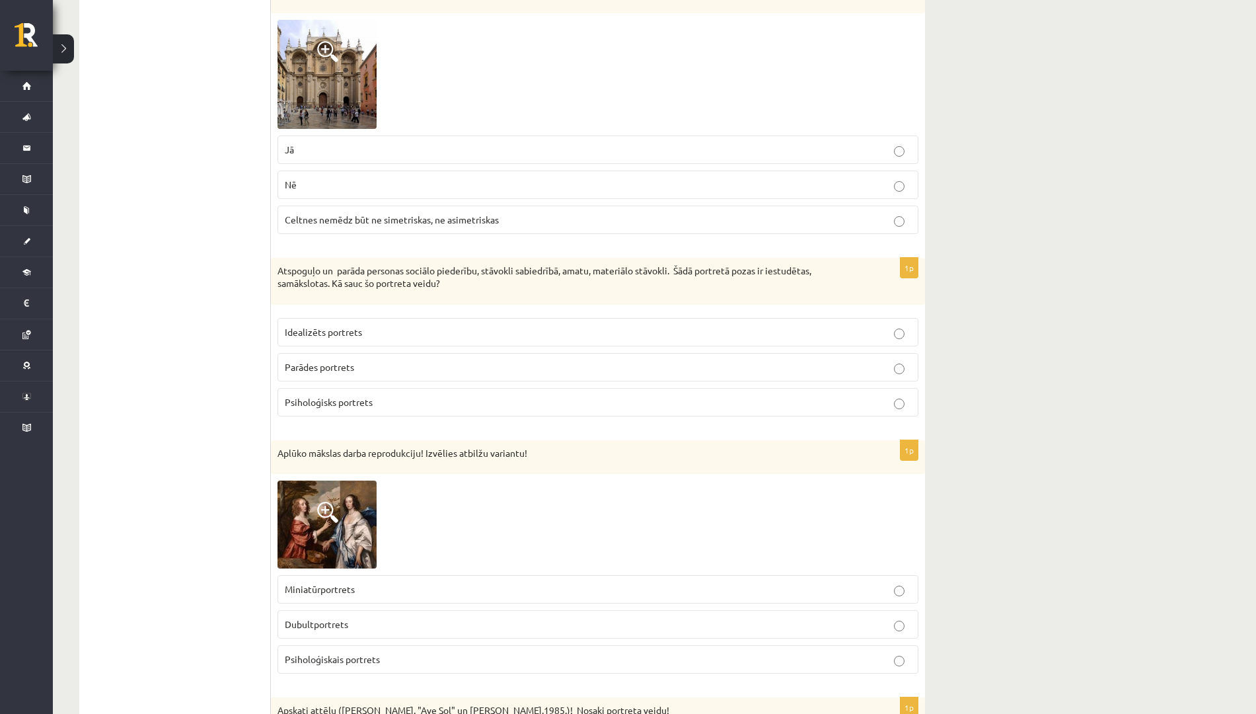
scroll to position [4534, 0]
click at [363, 359] on p "Parādes portrets" at bounding box center [598, 366] width 627 height 14
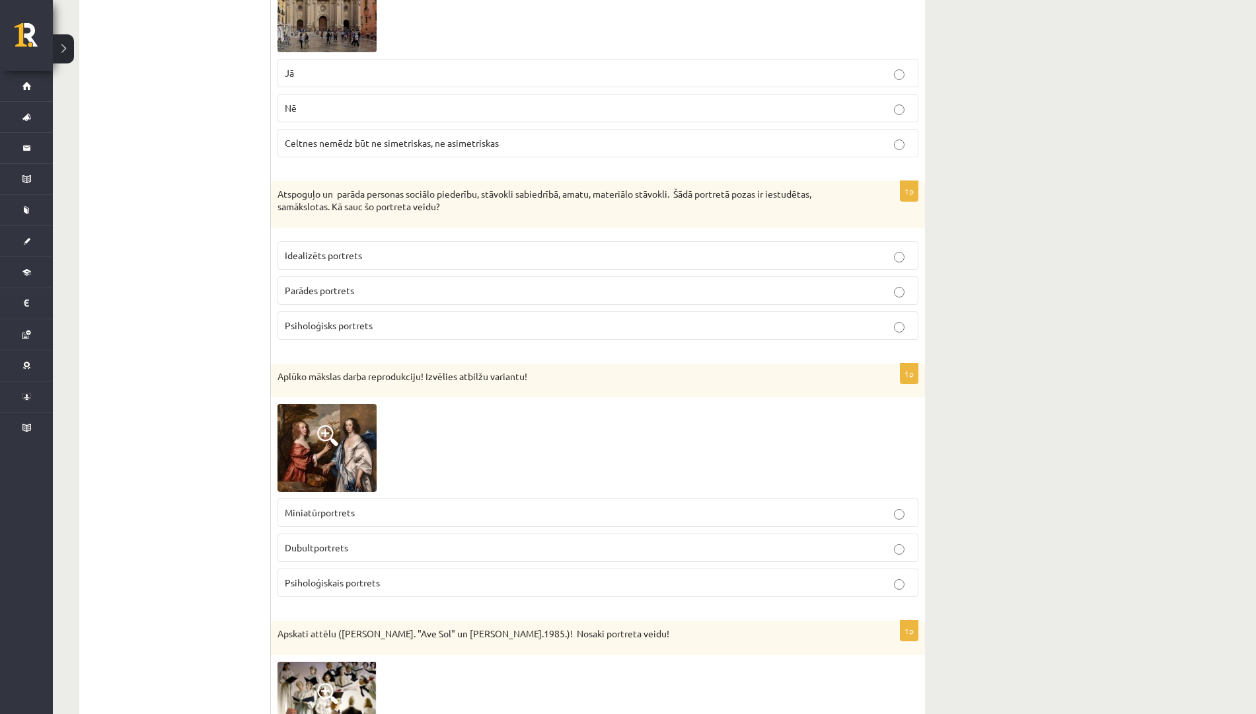
scroll to position [4620, 0]
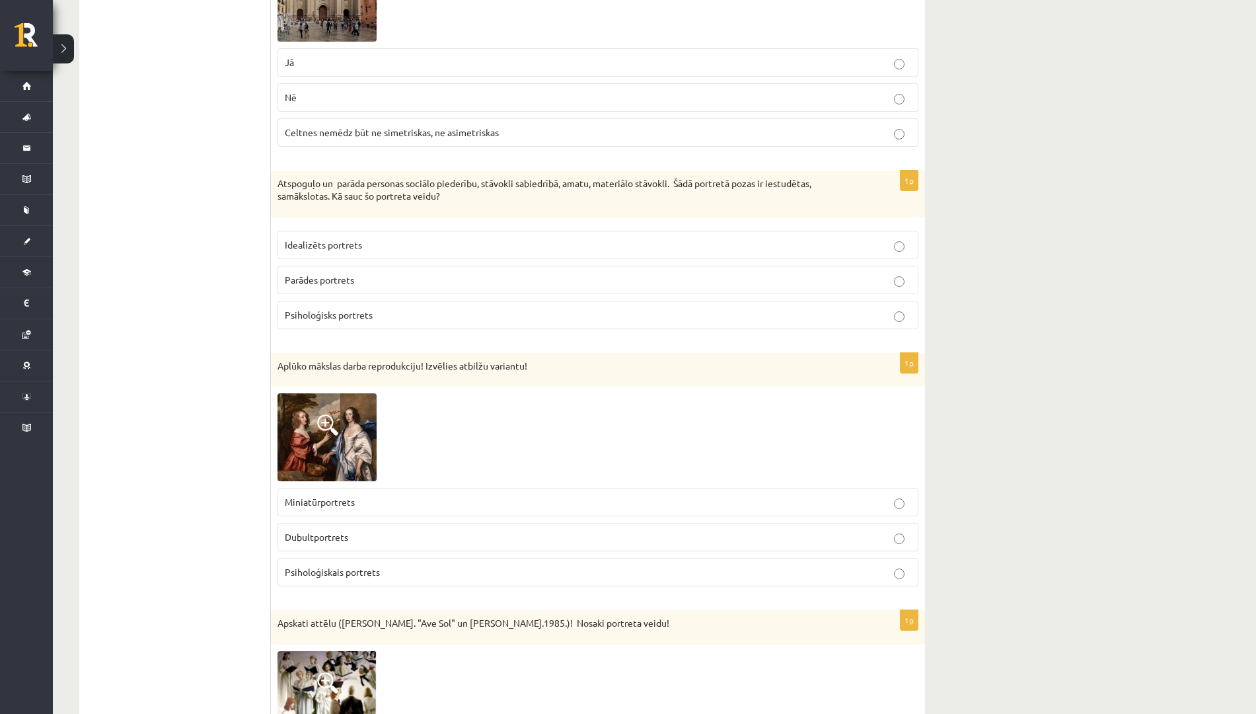
click at [348, 531] on span "Dubultportrets" at bounding box center [316, 537] width 63 height 12
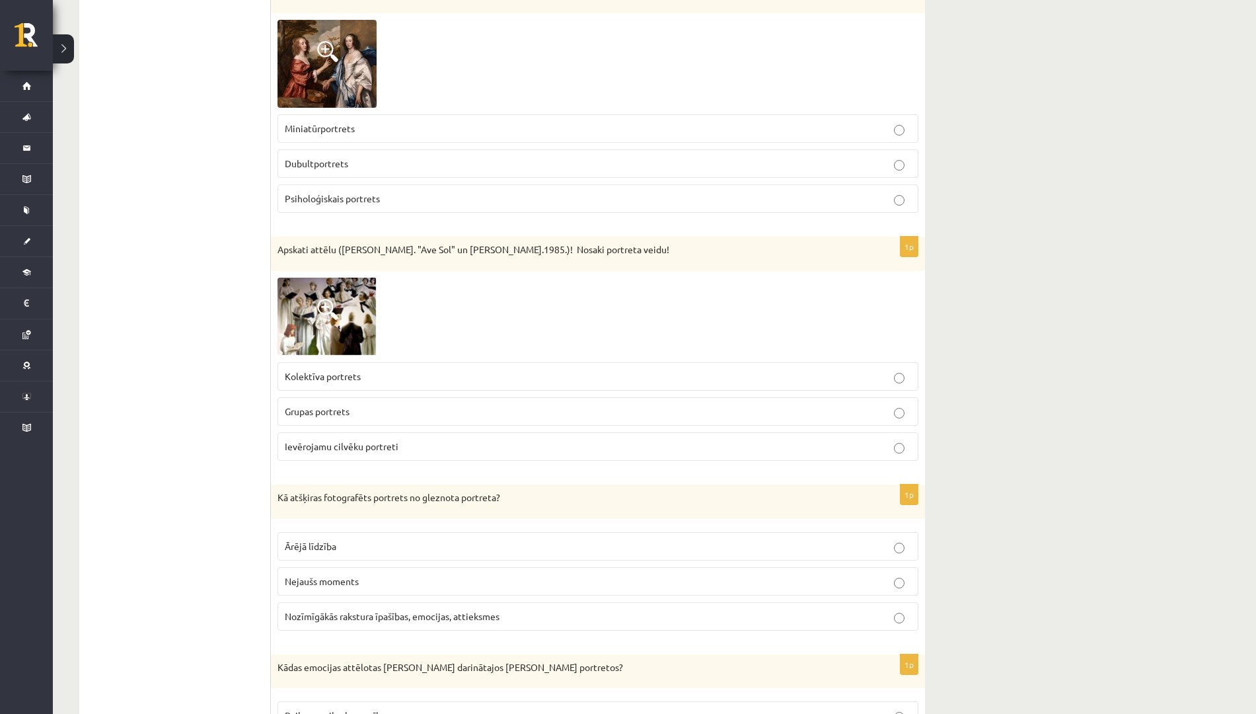
scroll to position [4998, 0]
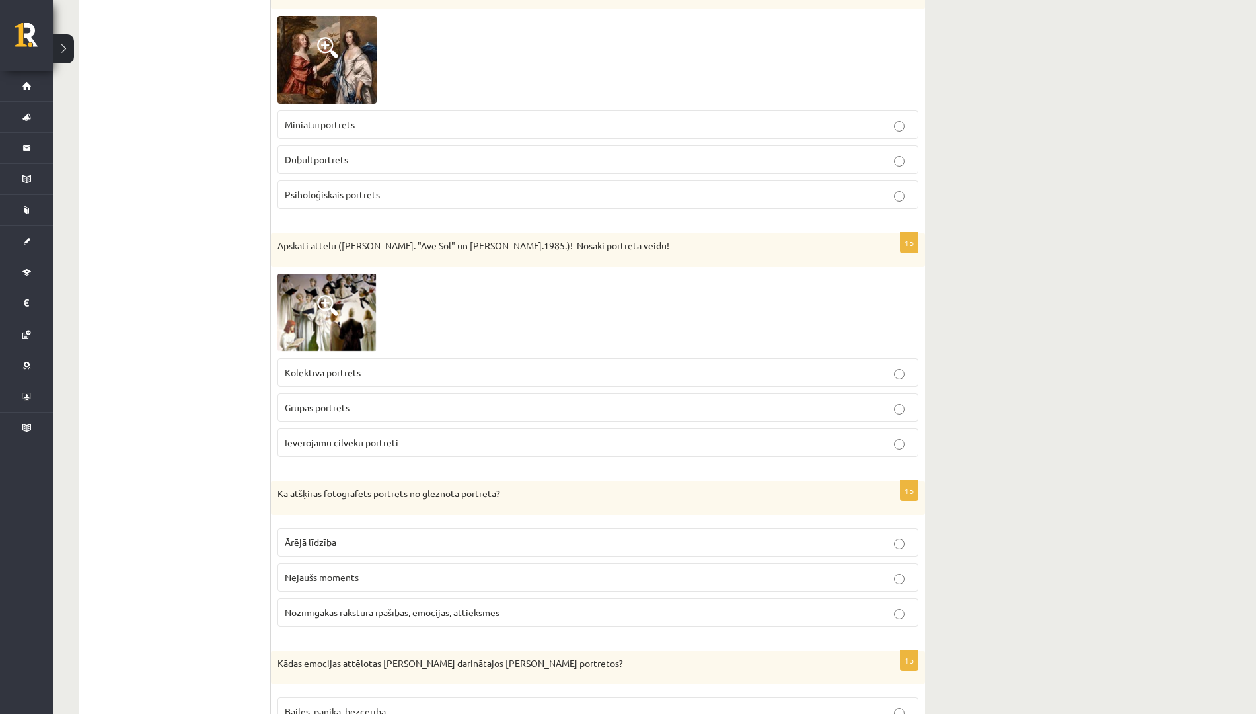
click at [375, 365] on p "Kolektīva portrets" at bounding box center [598, 372] width 627 height 14
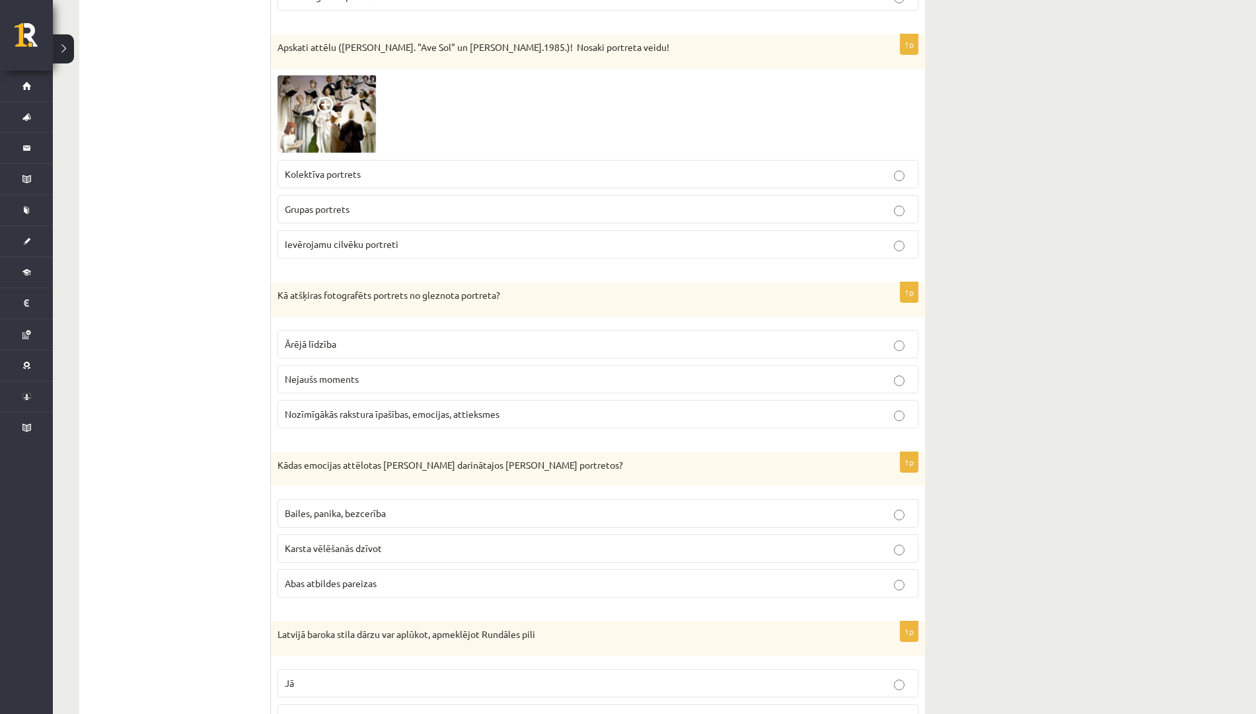
scroll to position [5204, 0]
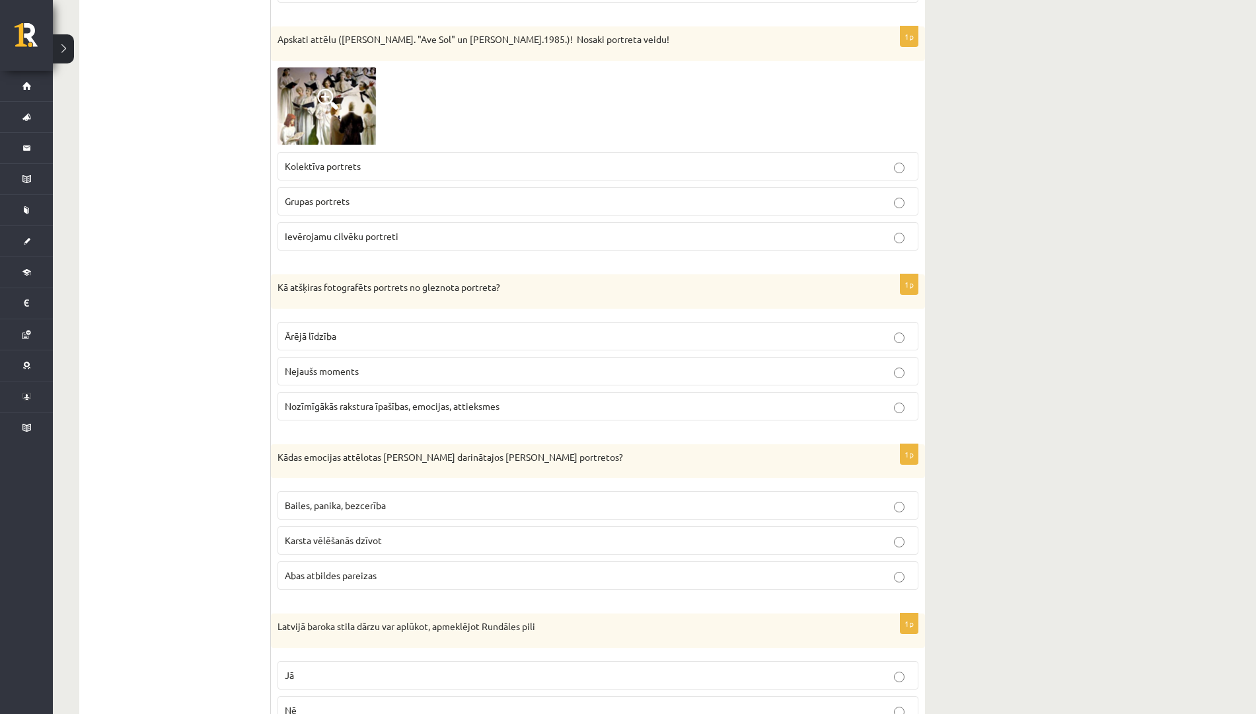
click at [358, 364] on p "Nejaušs moments" at bounding box center [598, 371] width 627 height 14
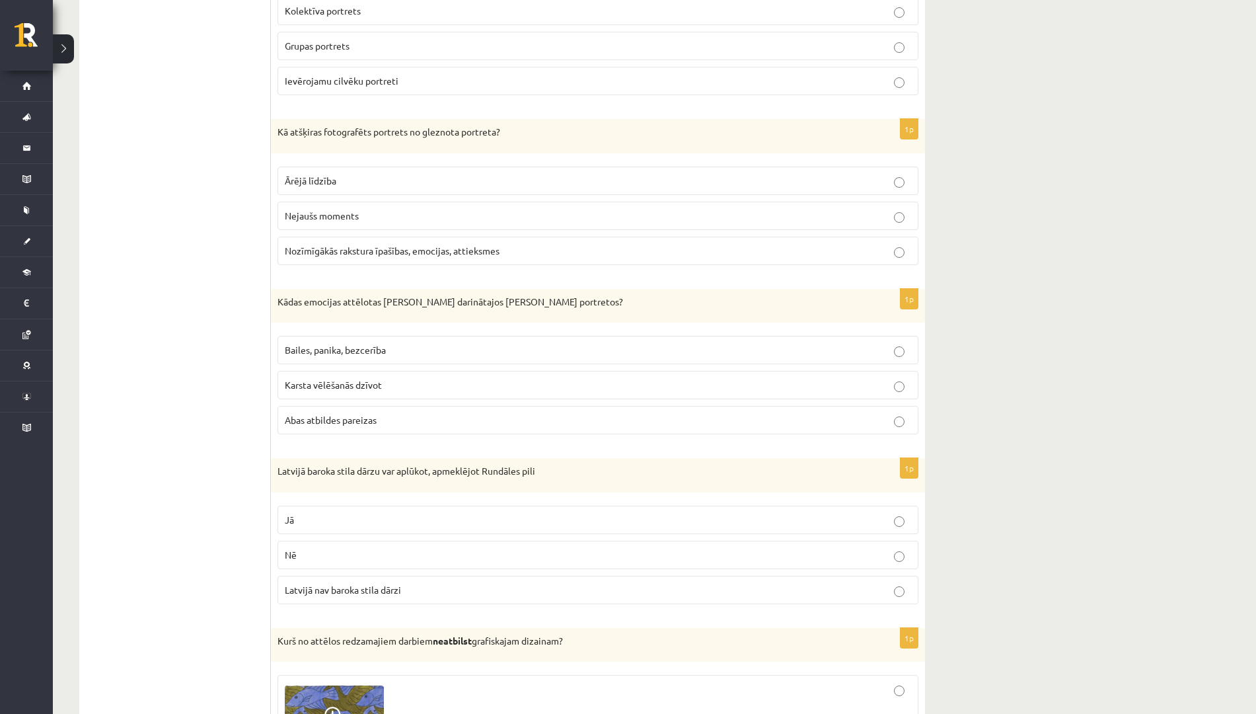
scroll to position [5365, 0]
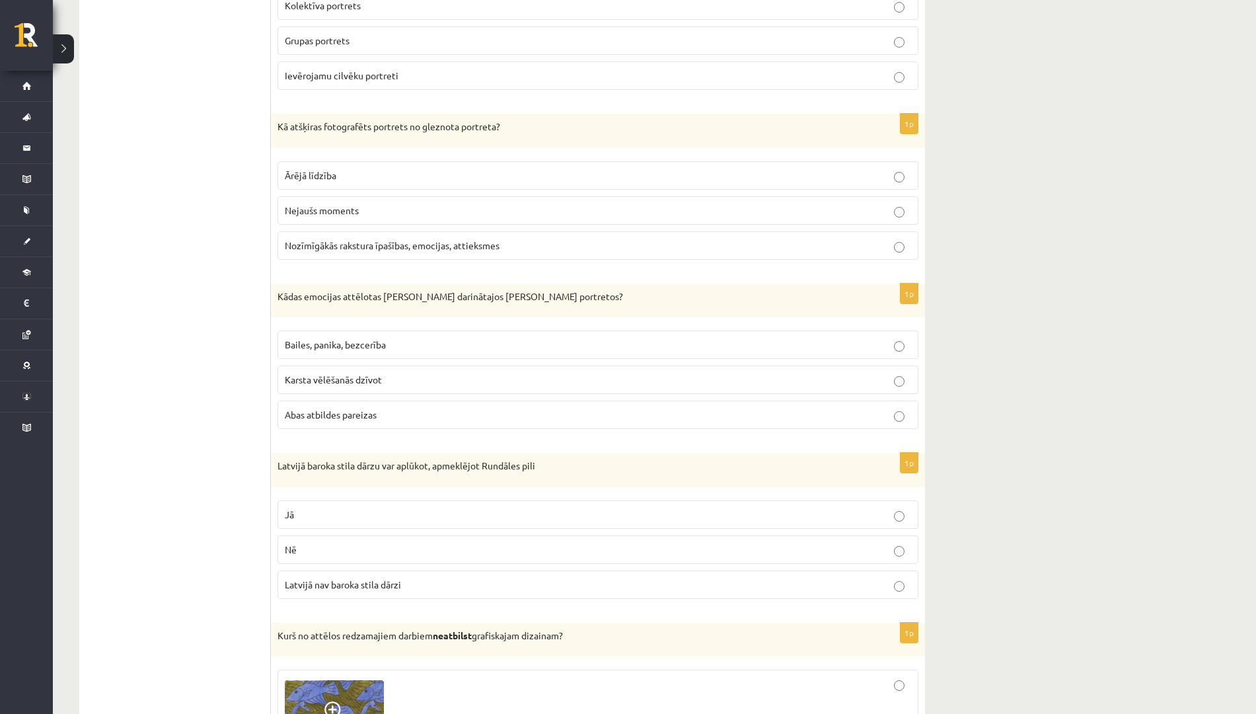
click at [362, 338] on span "Bailes, panika, bezcerība" at bounding box center [335, 344] width 101 height 12
click at [329, 508] on p "Jā" at bounding box center [598, 515] width 627 height 14
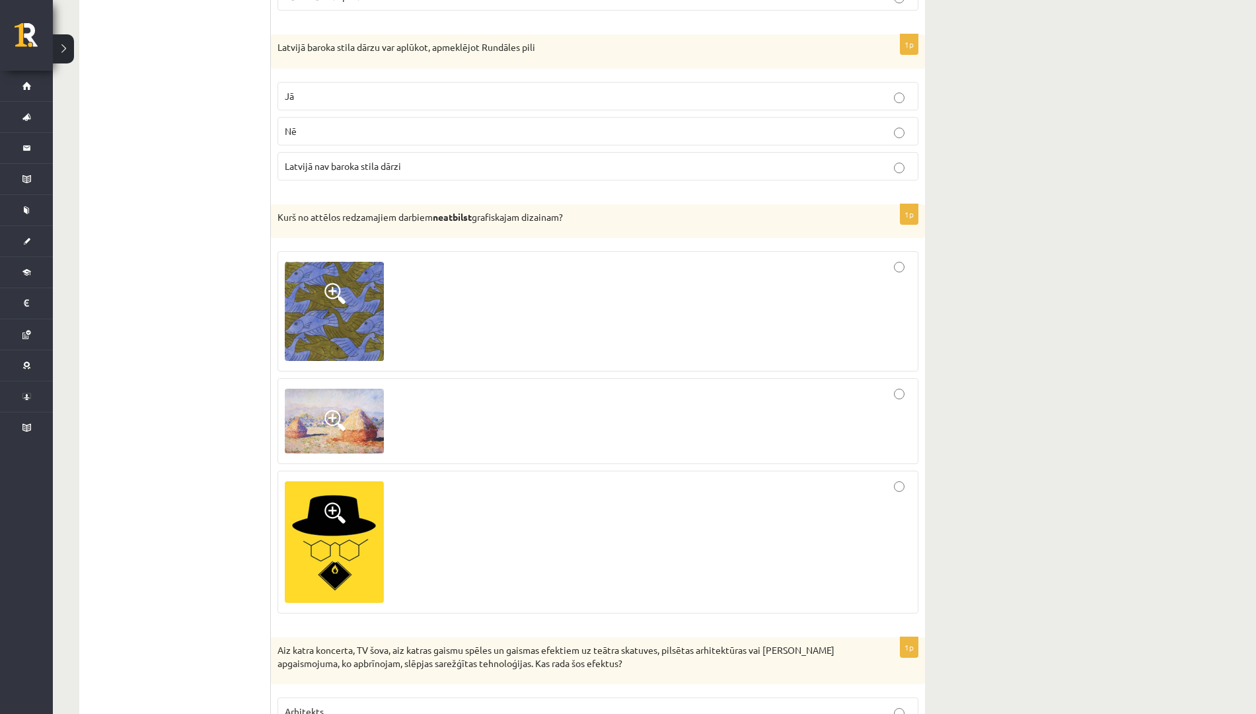
scroll to position [5784, 0]
click at [504, 393] on div at bounding box center [598, 419] width 627 height 71
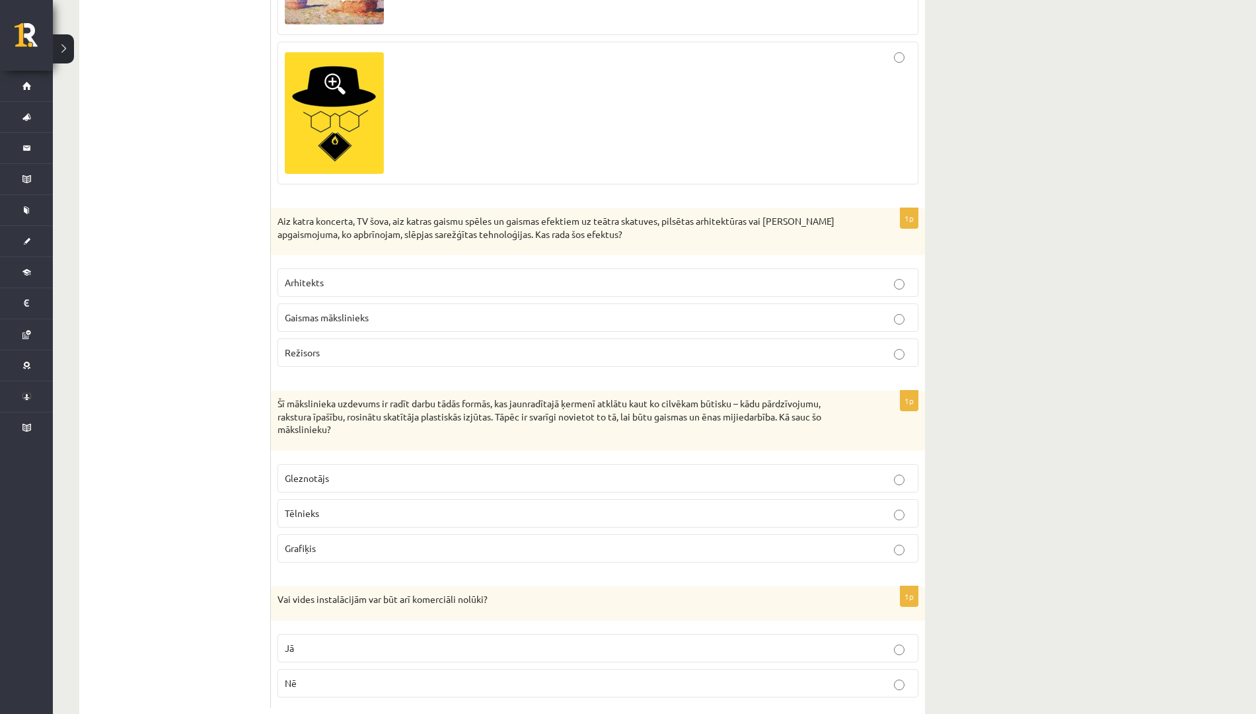
scroll to position [6233, 0]
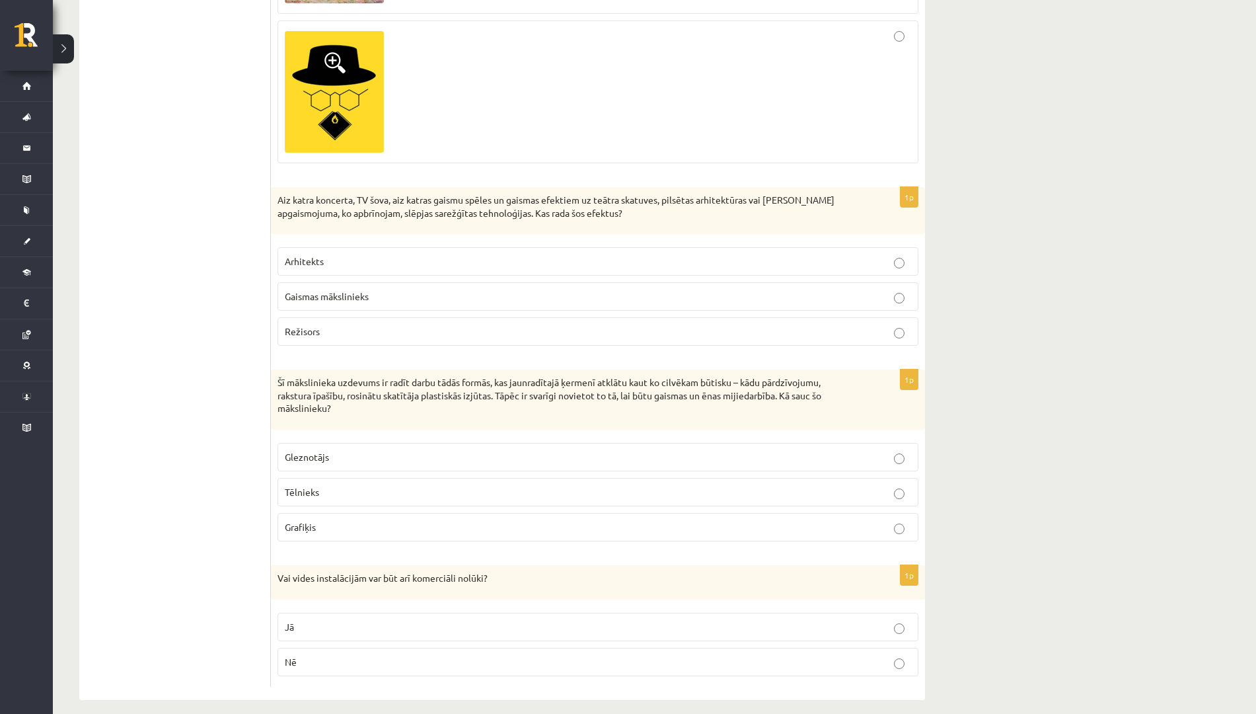
click at [418, 289] on p "Gaismas mākslinieks" at bounding box center [598, 296] width 627 height 14
click at [315, 485] on p "Tēlnieks" at bounding box center [598, 492] width 627 height 14
click at [306, 620] on p "Jā" at bounding box center [598, 627] width 627 height 14
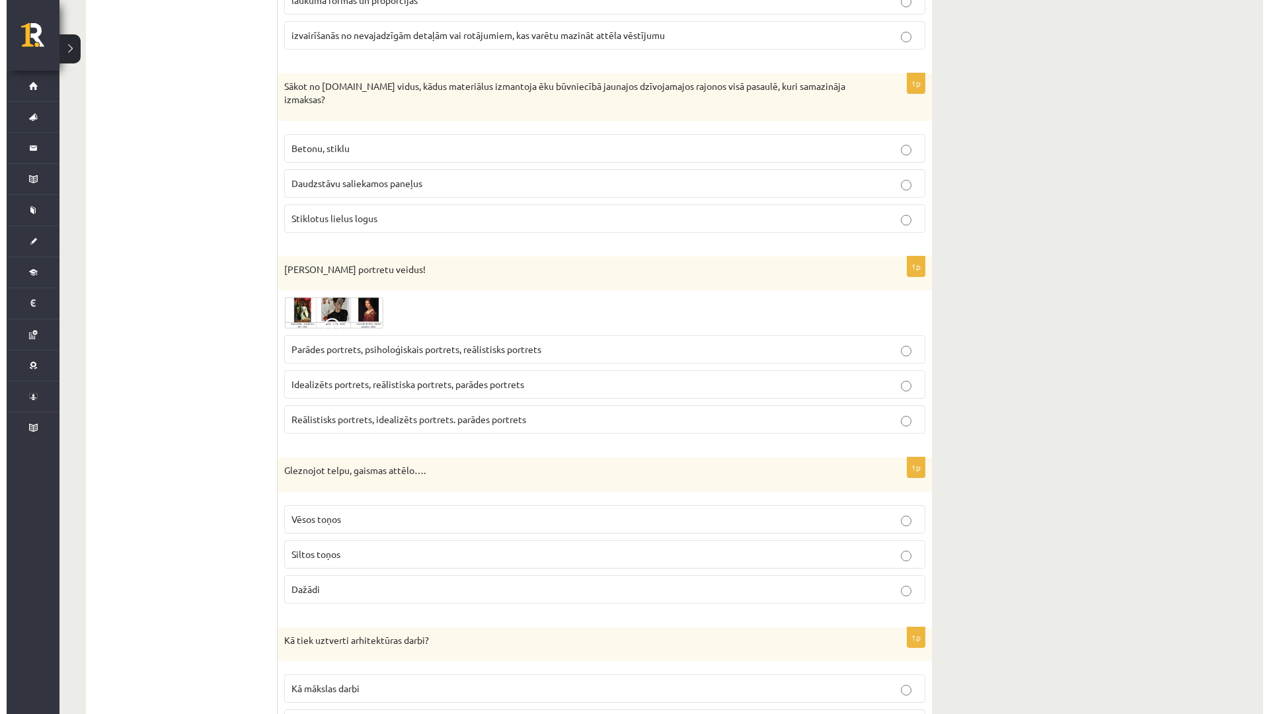
scroll to position [0, 0]
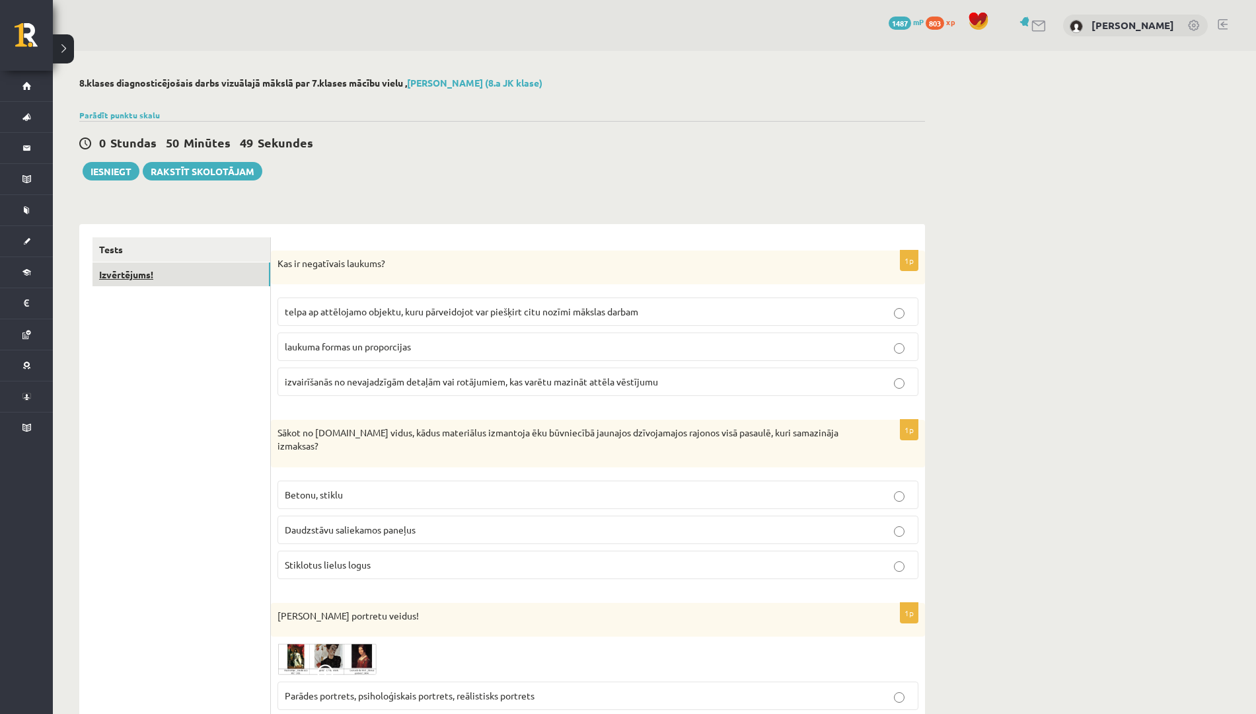
click at [234, 281] on link "Izvērtējums!" at bounding box center [182, 274] width 178 height 24
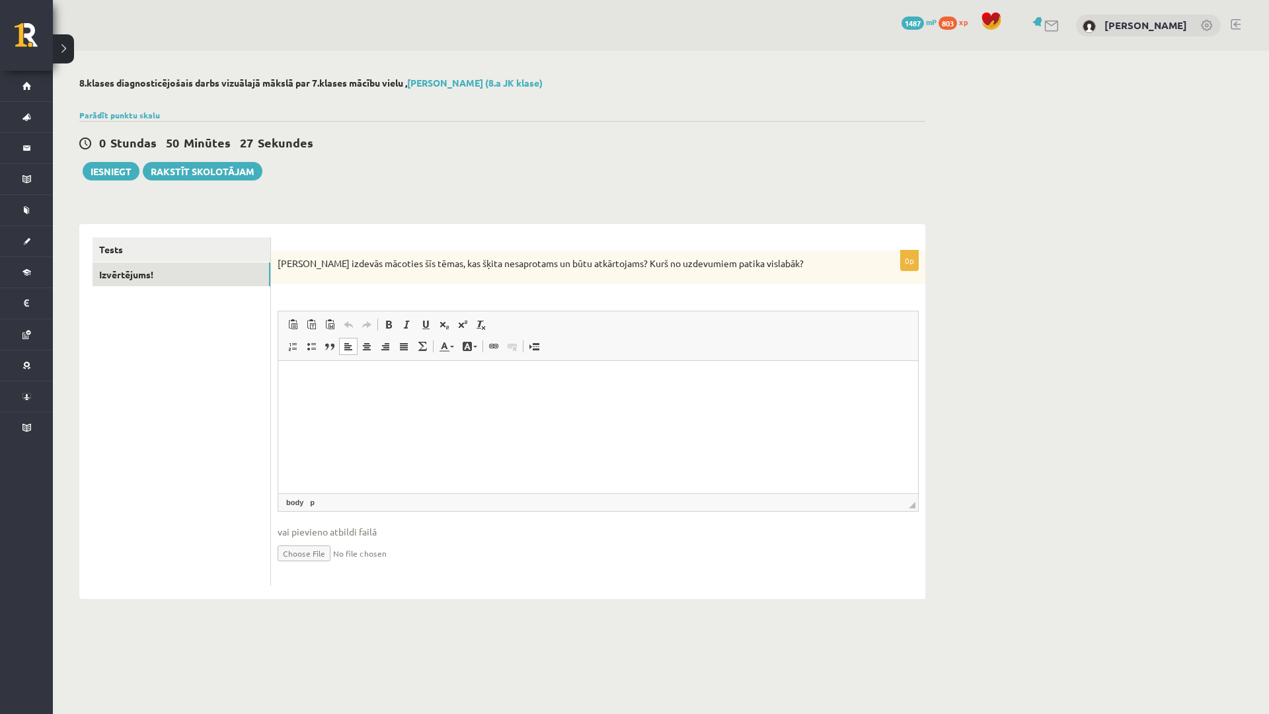
click at [355, 401] on html at bounding box center [598, 381] width 640 height 40
click at [157, 245] on link "Tests" at bounding box center [182, 249] width 178 height 24
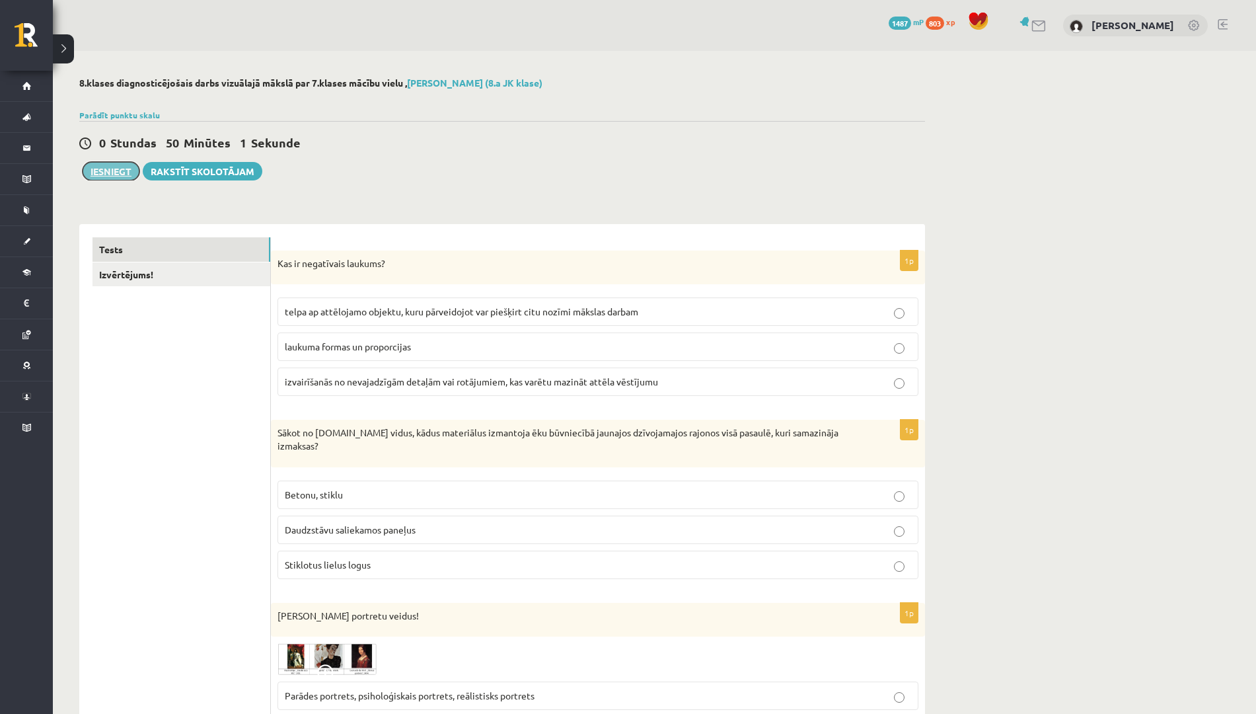
click at [113, 172] on button "Iesniegt" at bounding box center [111, 171] width 57 height 19
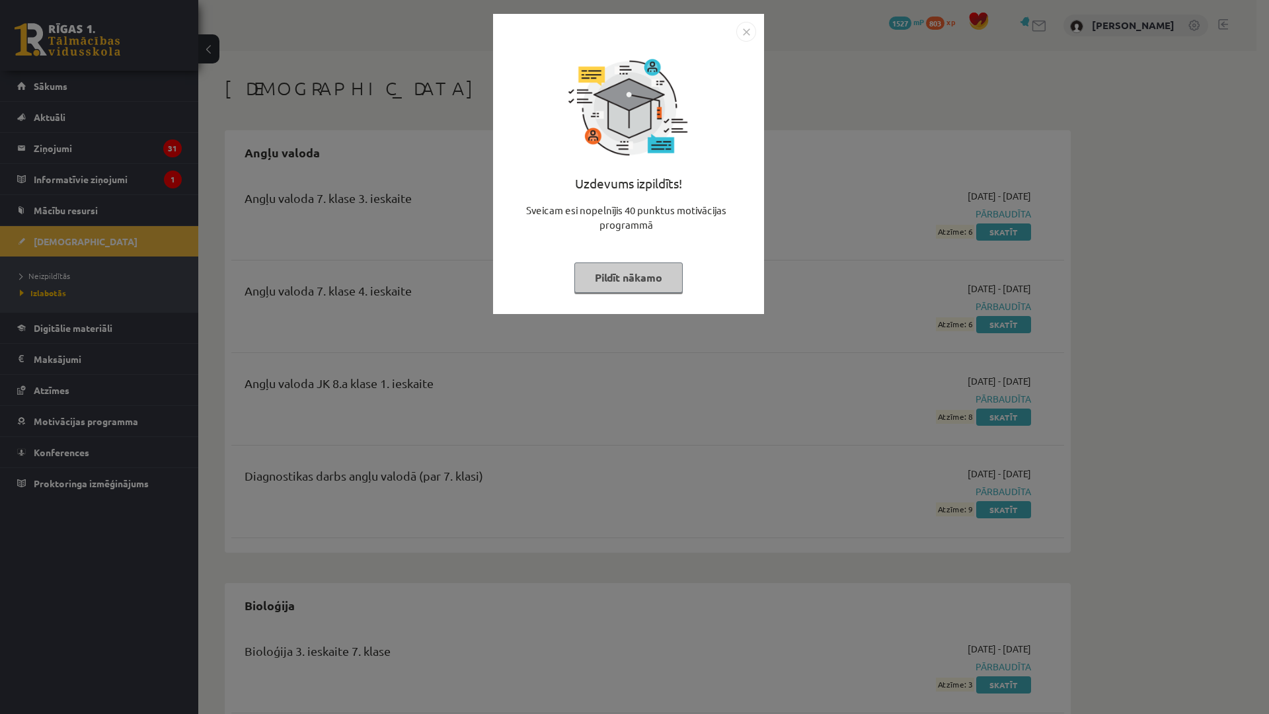
click at [747, 30] on img "Close" at bounding box center [746, 32] width 20 height 20
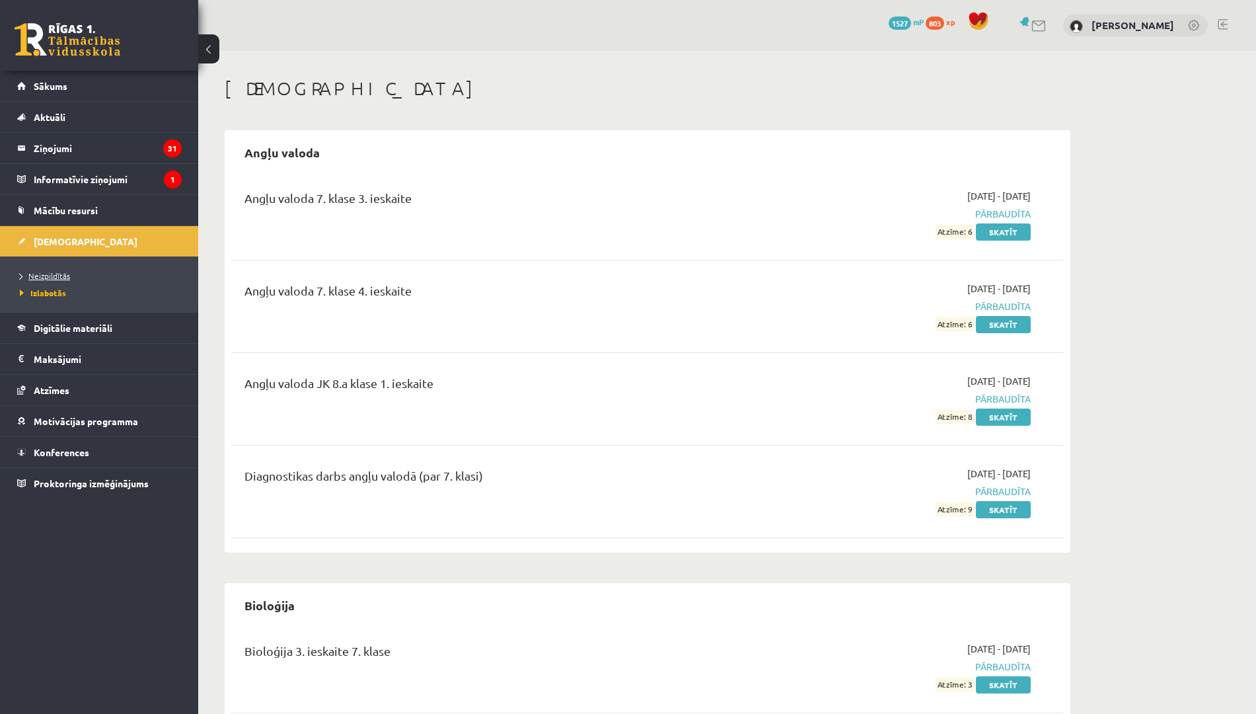
click at [43, 272] on span "Neizpildītās" at bounding box center [45, 275] width 50 height 11
